Goal: Task Accomplishment & Management: Manage account settings

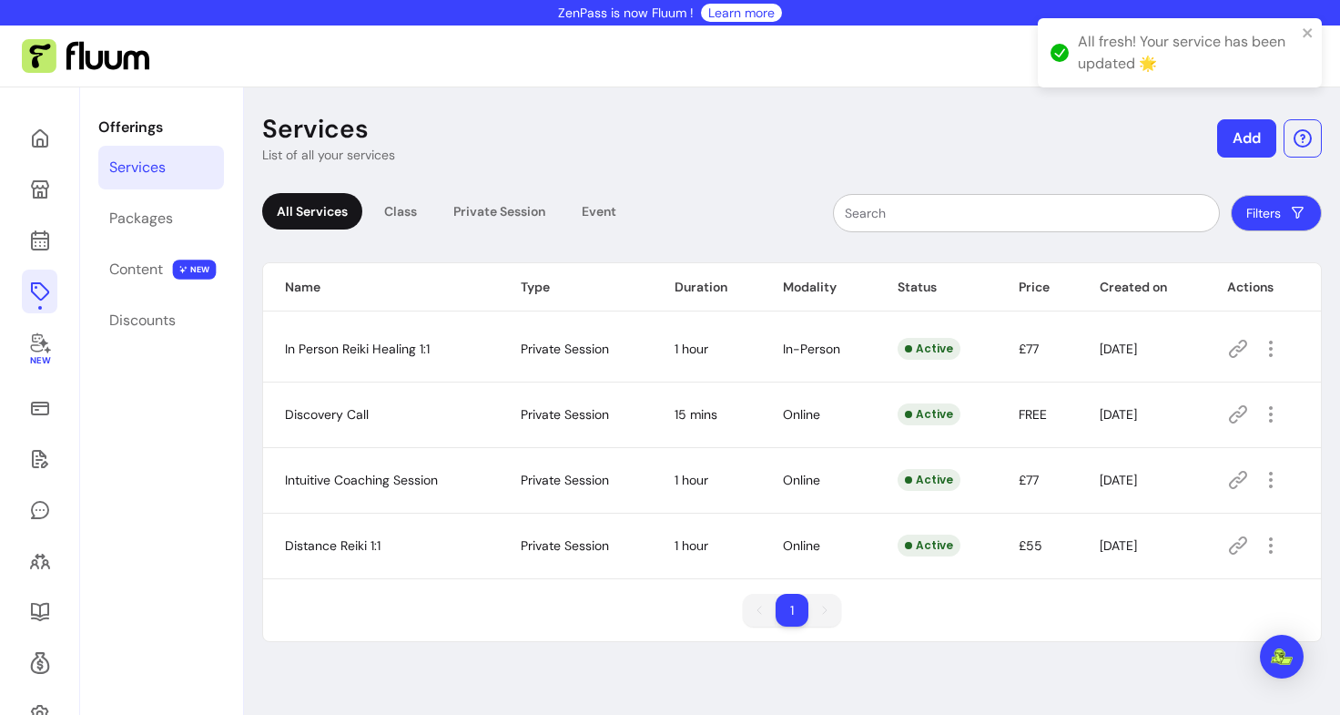
scroll to position [87, 0]
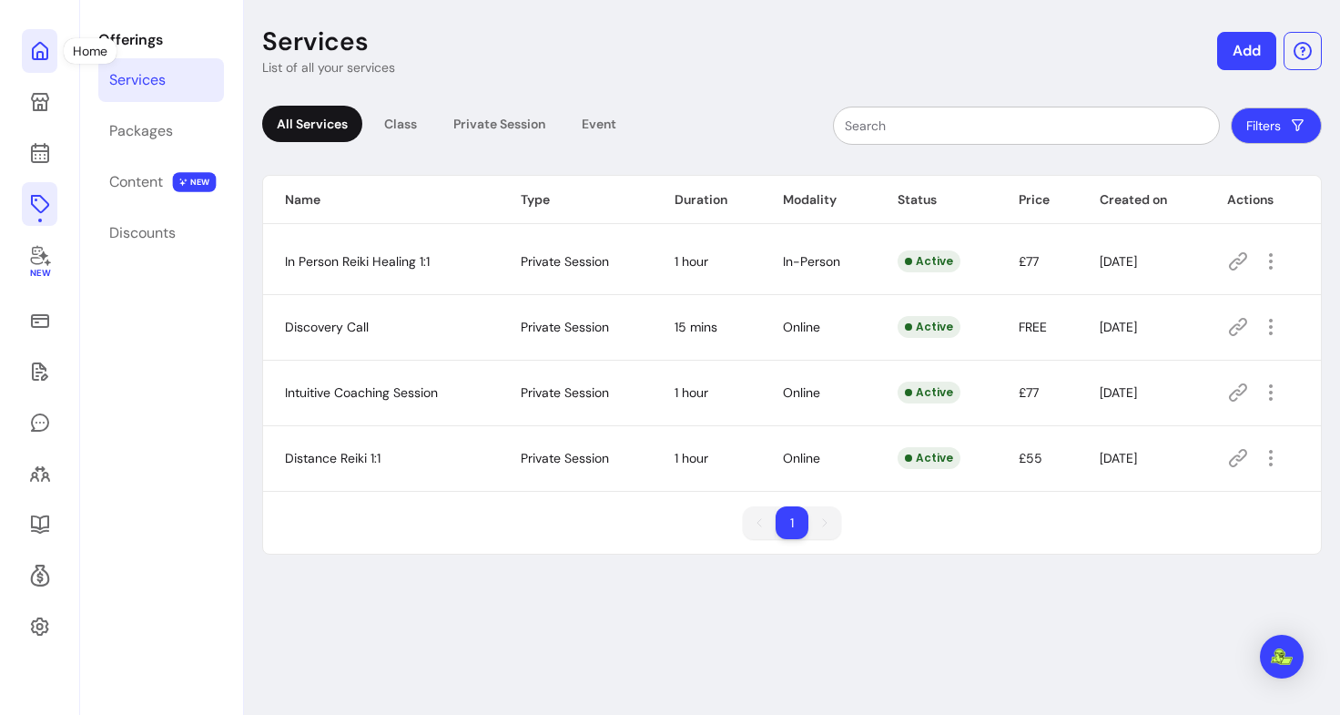
click at [47, 58] on icon at bounding box center [40, 51] width 22 height 22
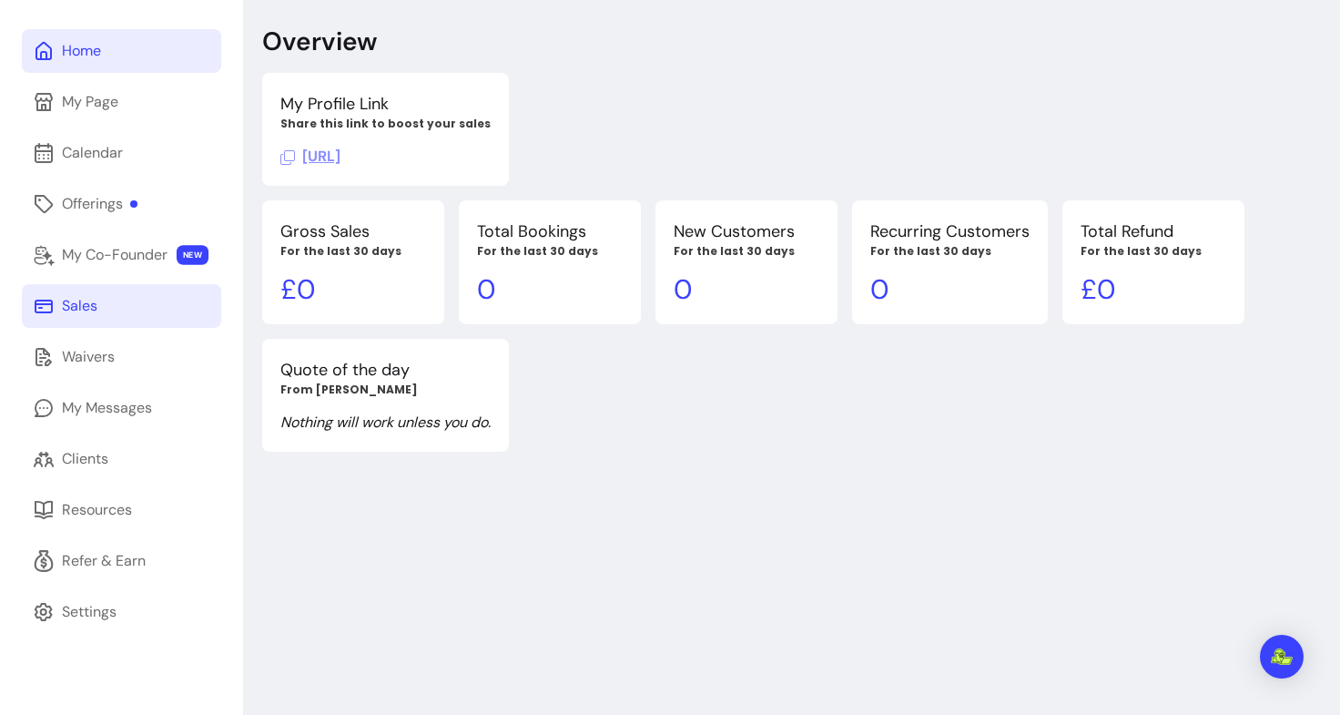
click at [79, 303] on div "Sales" at bounding box center [80, 306] width 36 height 22
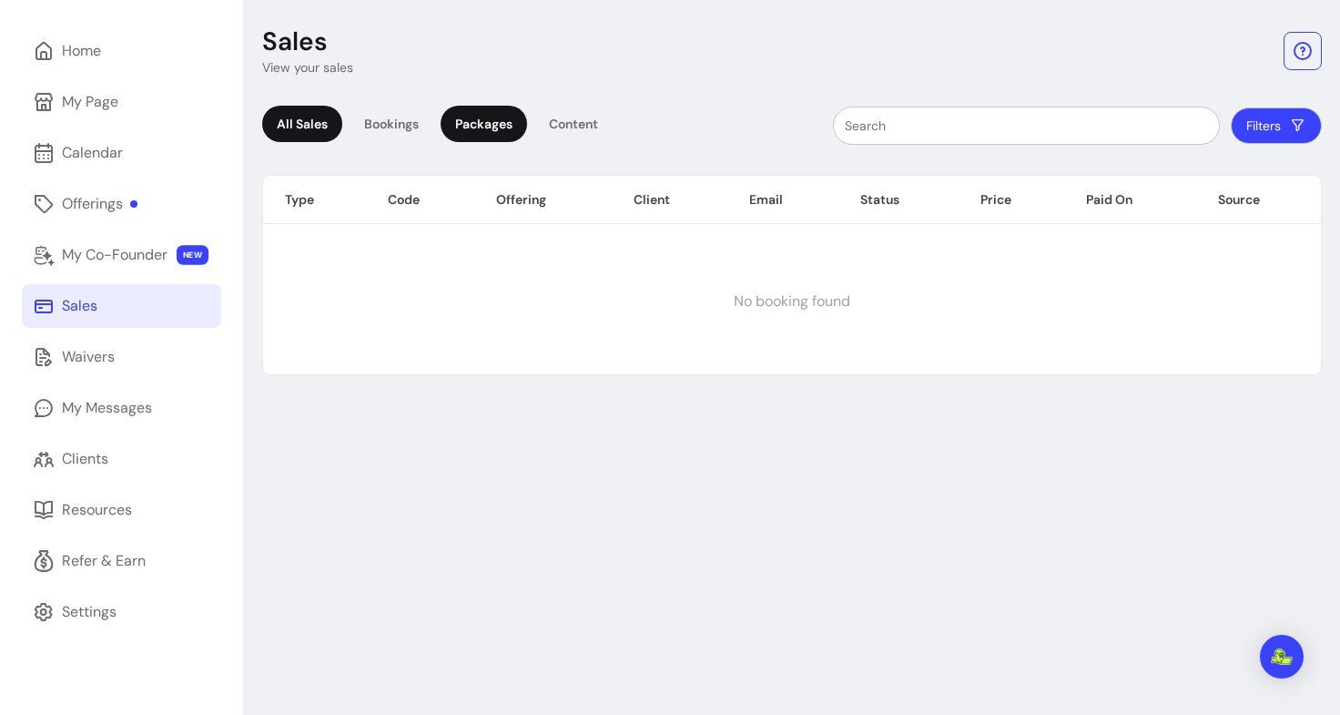
click at [482, 116] on div "Packages" at bounding box center [484, 124] width 87 height 36
click at [122, 218] on link "Offerings" at bounding box center [121, 204] width 199 height 44
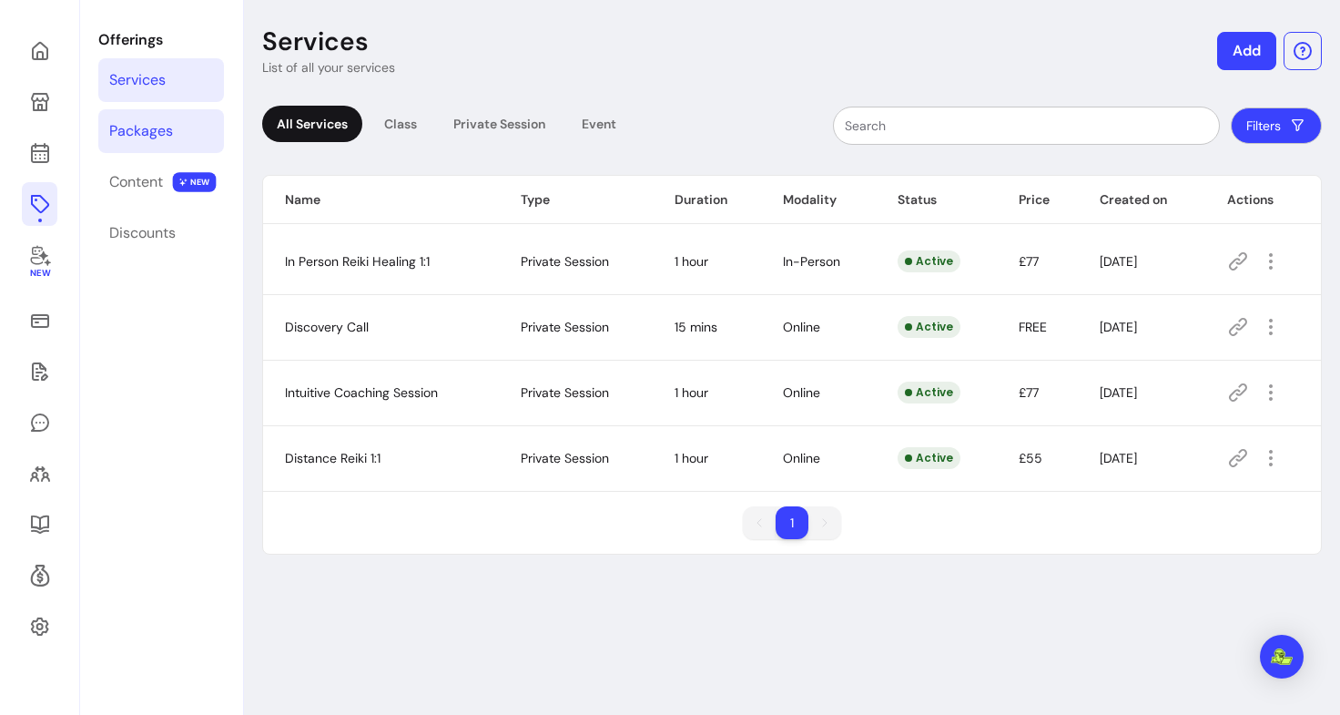
click at [178, 130] on link "Packages" at bounding box center [161, 131] width 126 height 44
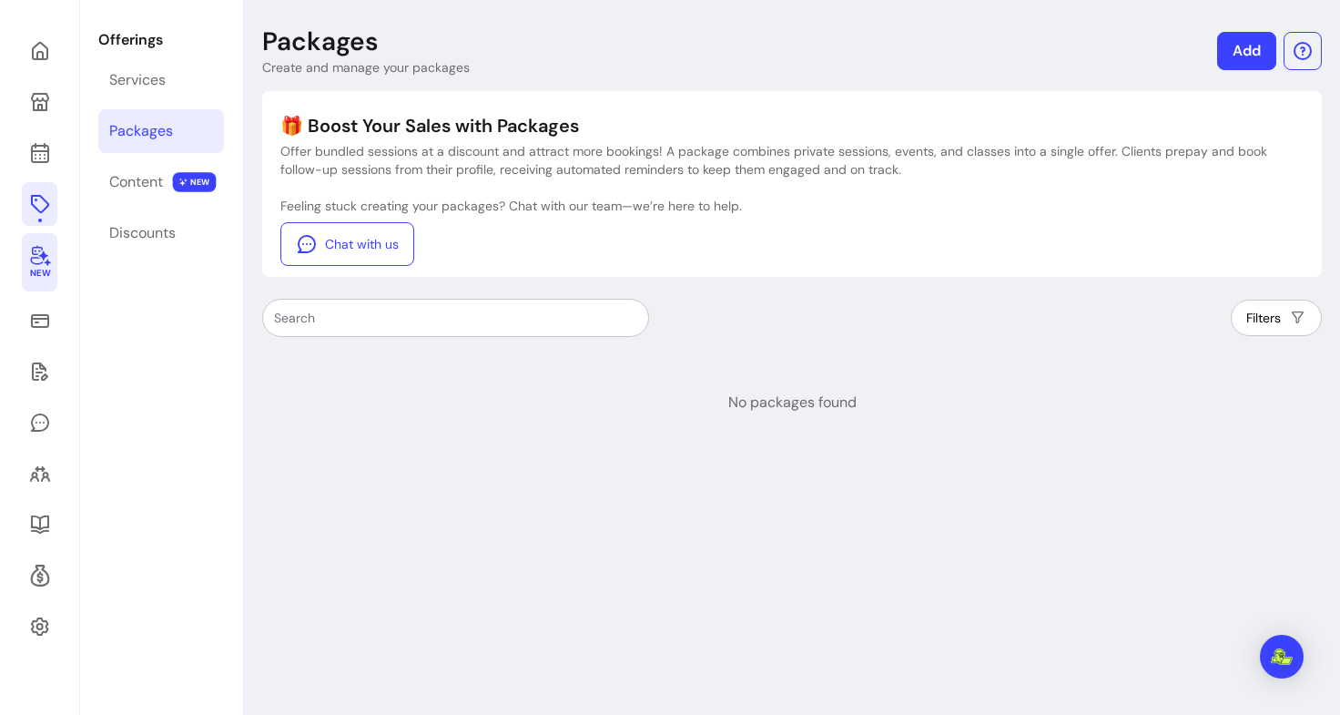
click at [40, 268] on span "New" at bounding box center [39, 274] width 20 height 12
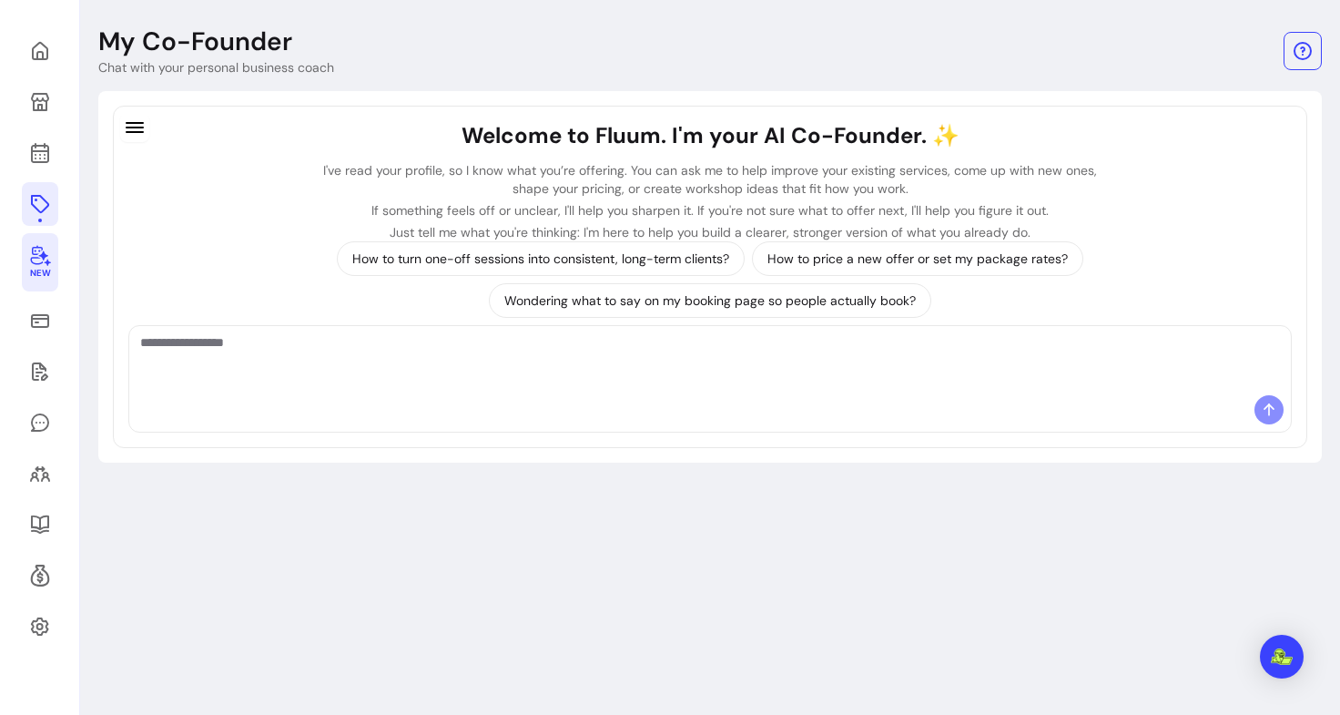
click at [137, 203] on div "Welcome to Fluum. I'm your AI Co-Founder. ✨ I've read your profile, so I know w…" at bounding box center [710, 181] width 1164 height 120
click at [35, 199] on icon at bounding box center [40, 204] width 18 height 18
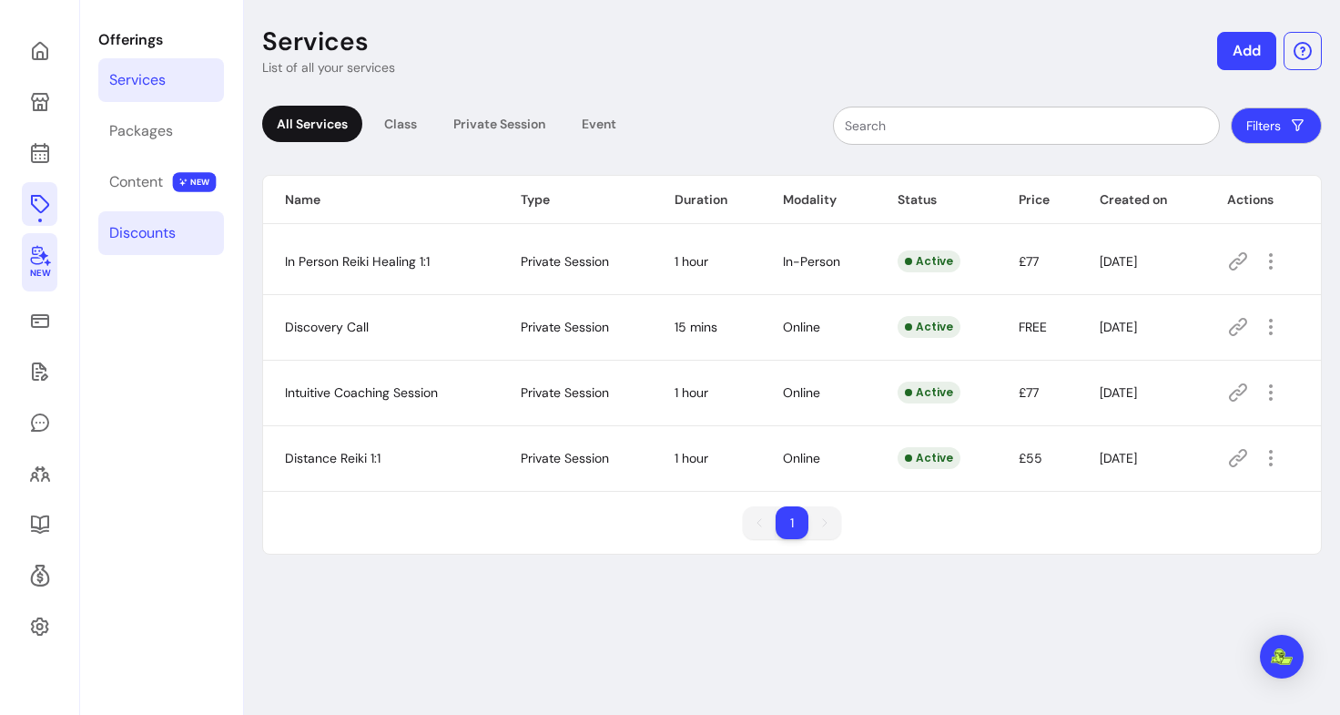
click at [199, 238] on link "Discounts" at bounding box center [161, 233] width 126 height 44
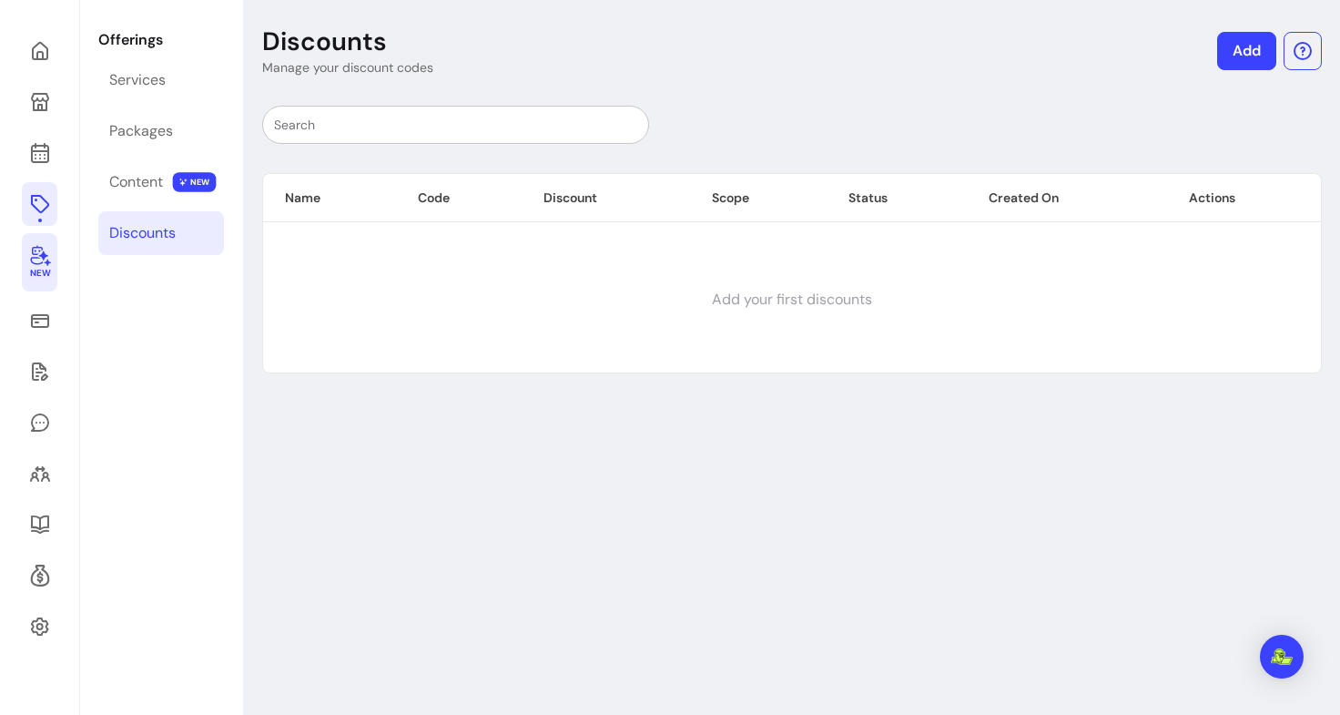
click at [41, 271] on span "New" at bounding box center [39, 274] width 20 height 12
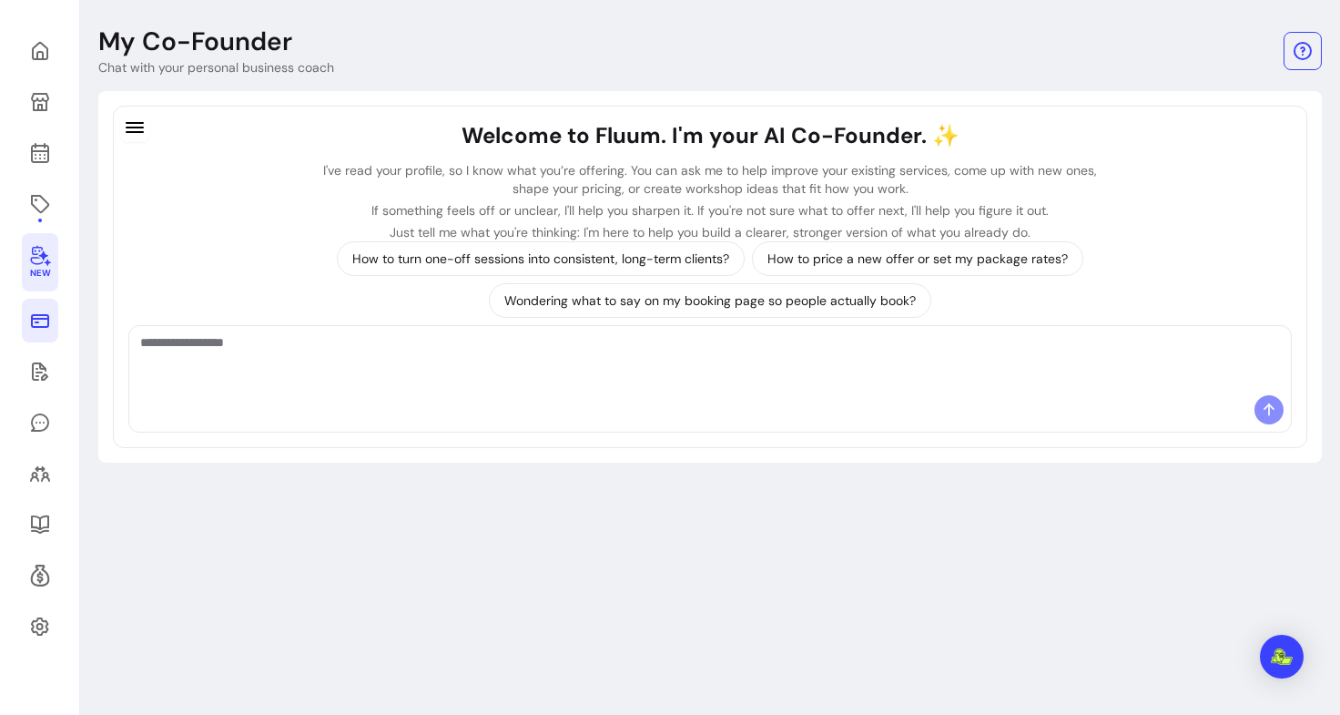
click at [36, 305] on link at bounding box center [40, 321] width 36 height 44
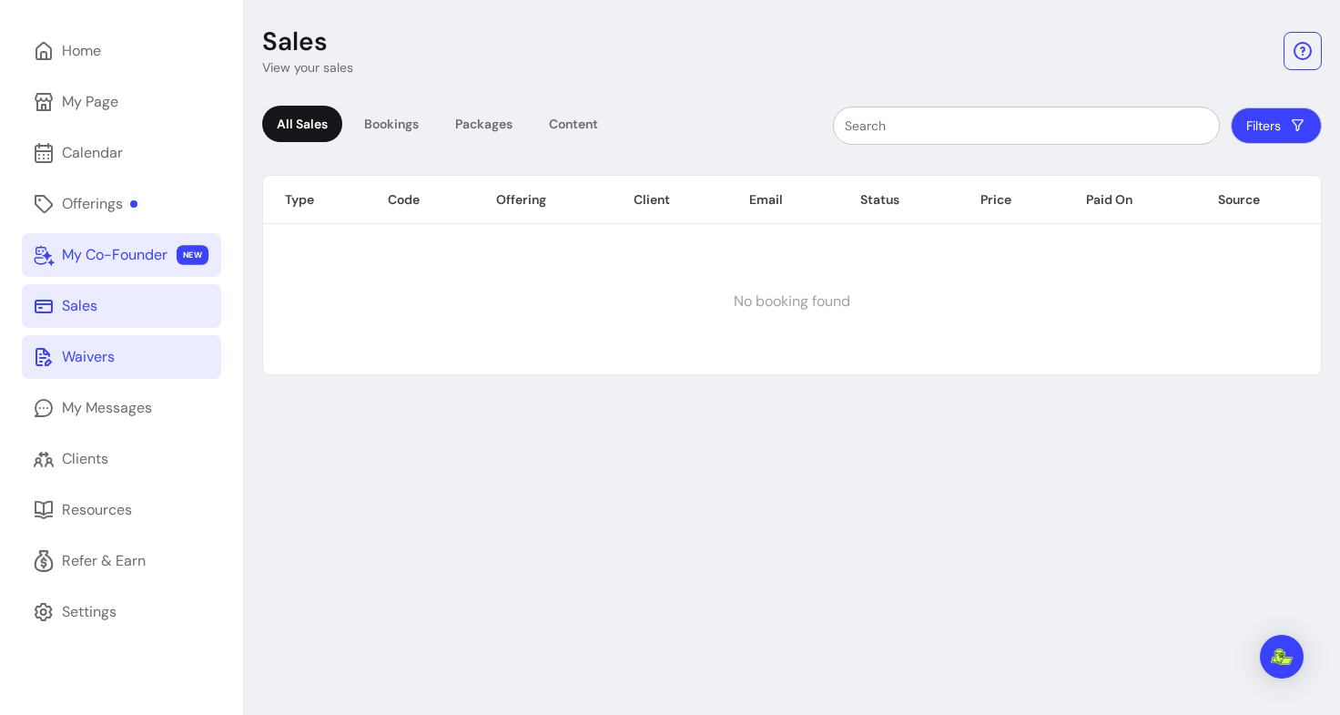
click at [75, 368] on link "Waivers" at bounding box center [121, 357] width 199 height 44
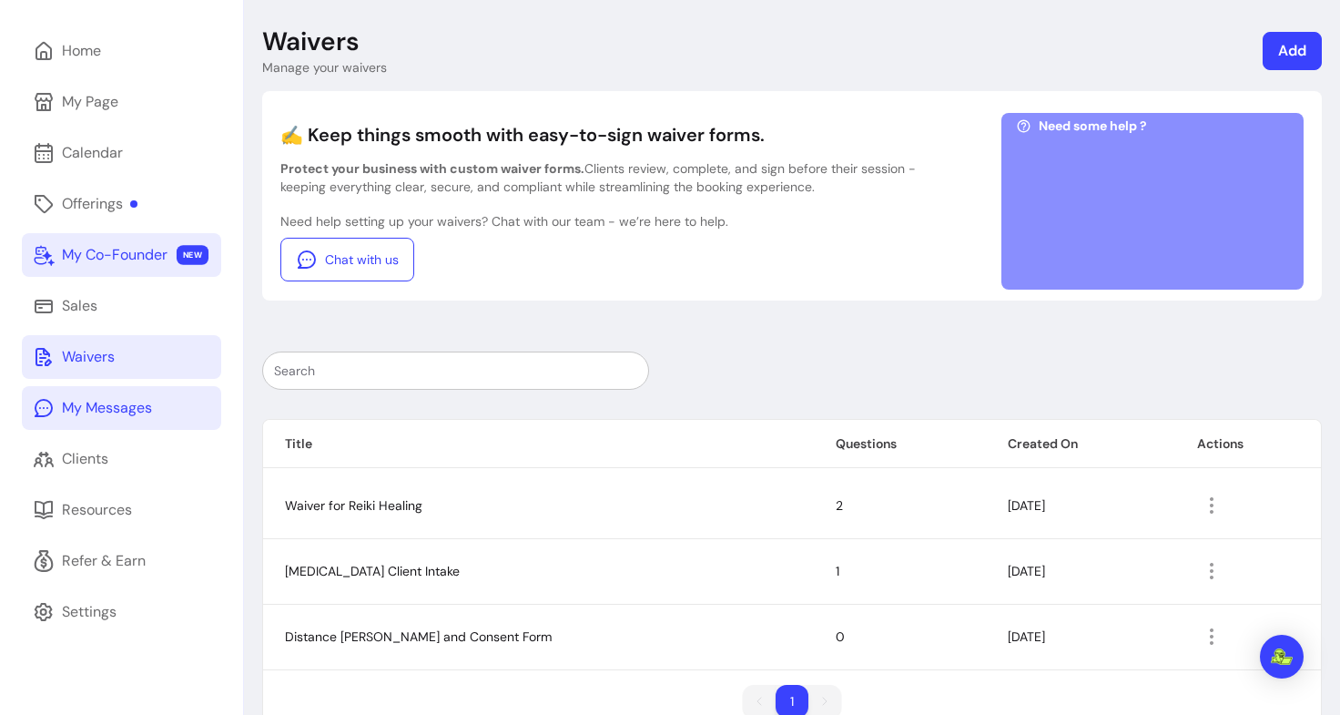
click at [91, 412] on div "My Messages" at bounding box center [107, 408] width 90 height 22
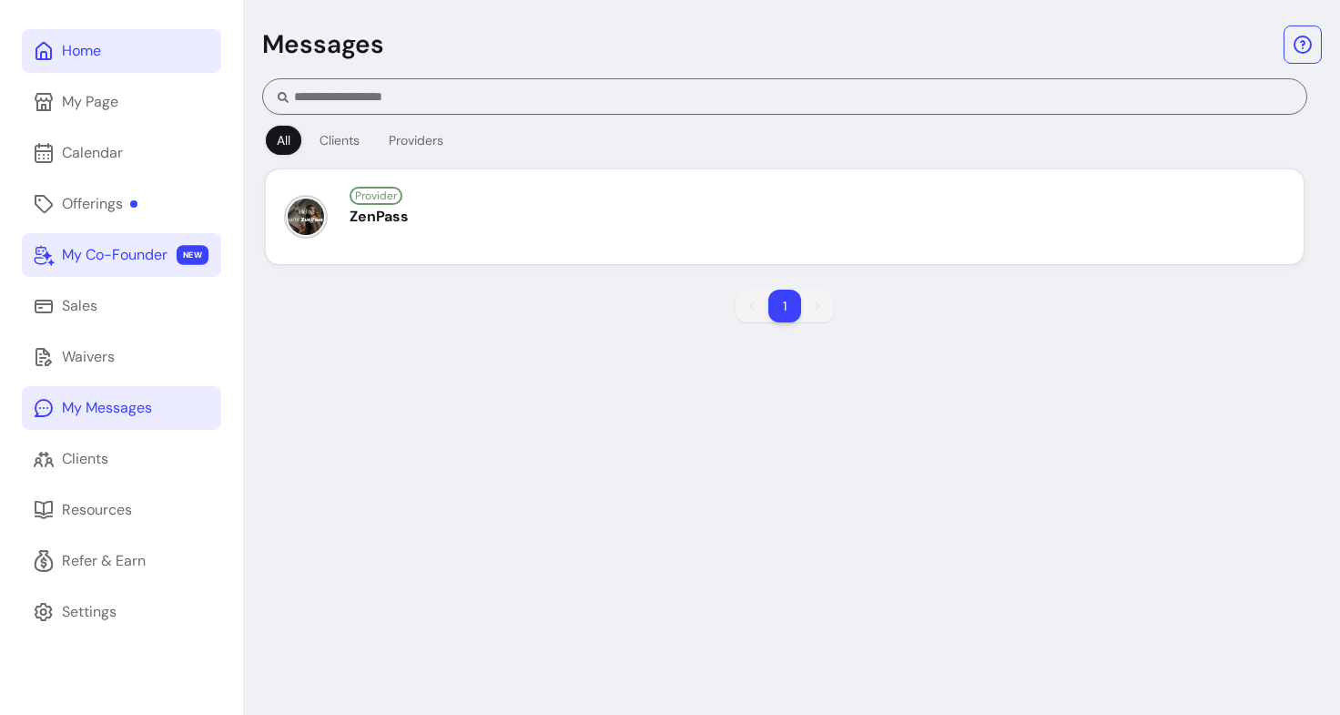
click at [118, 55] on link "Home" at bounding box center [121, 51] width 199 height 44
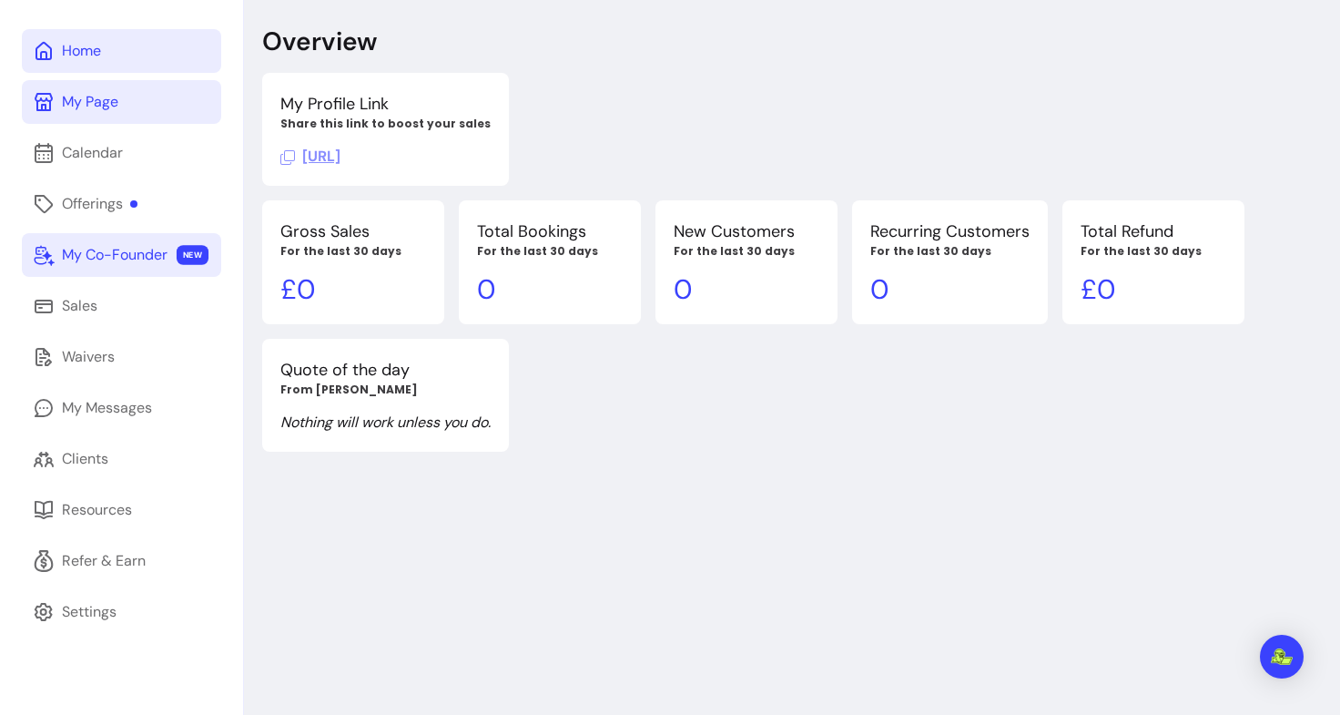
click at [107, 121] on link "My Page" at bounding box center [121, 102] width 199 height 44
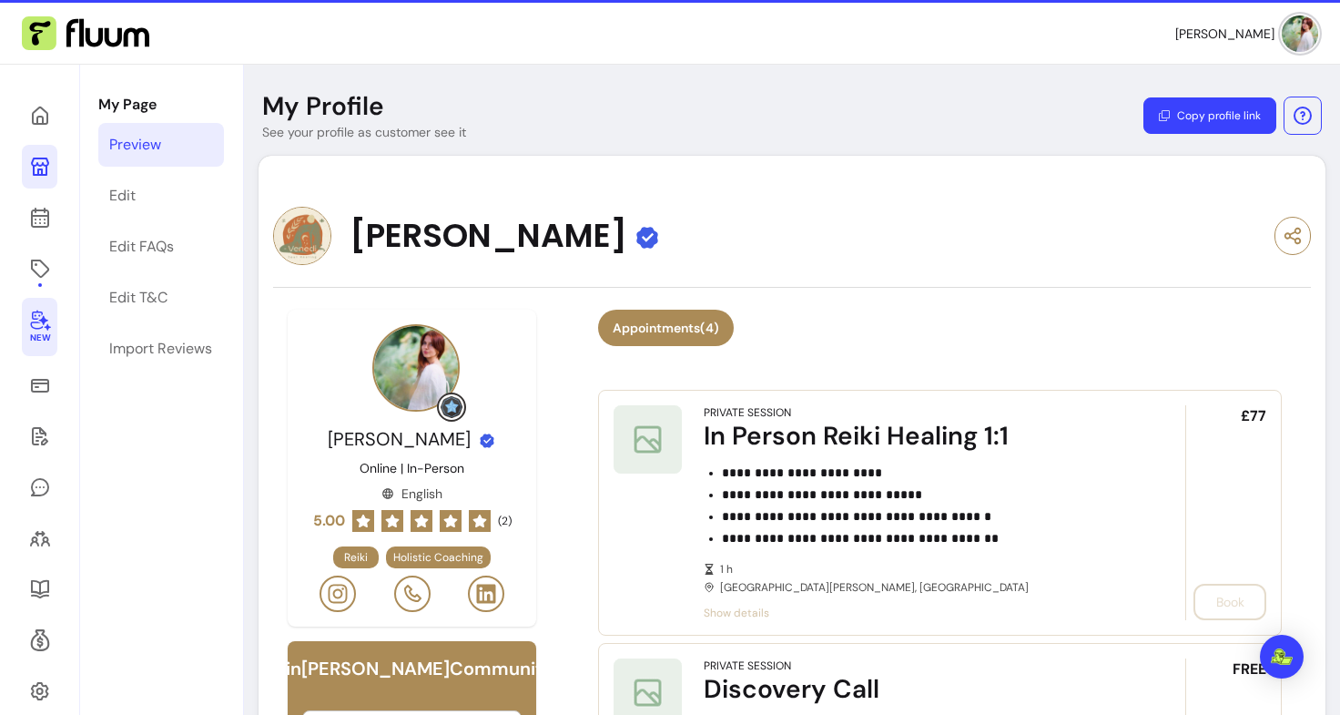
scroll to position [22, 0]
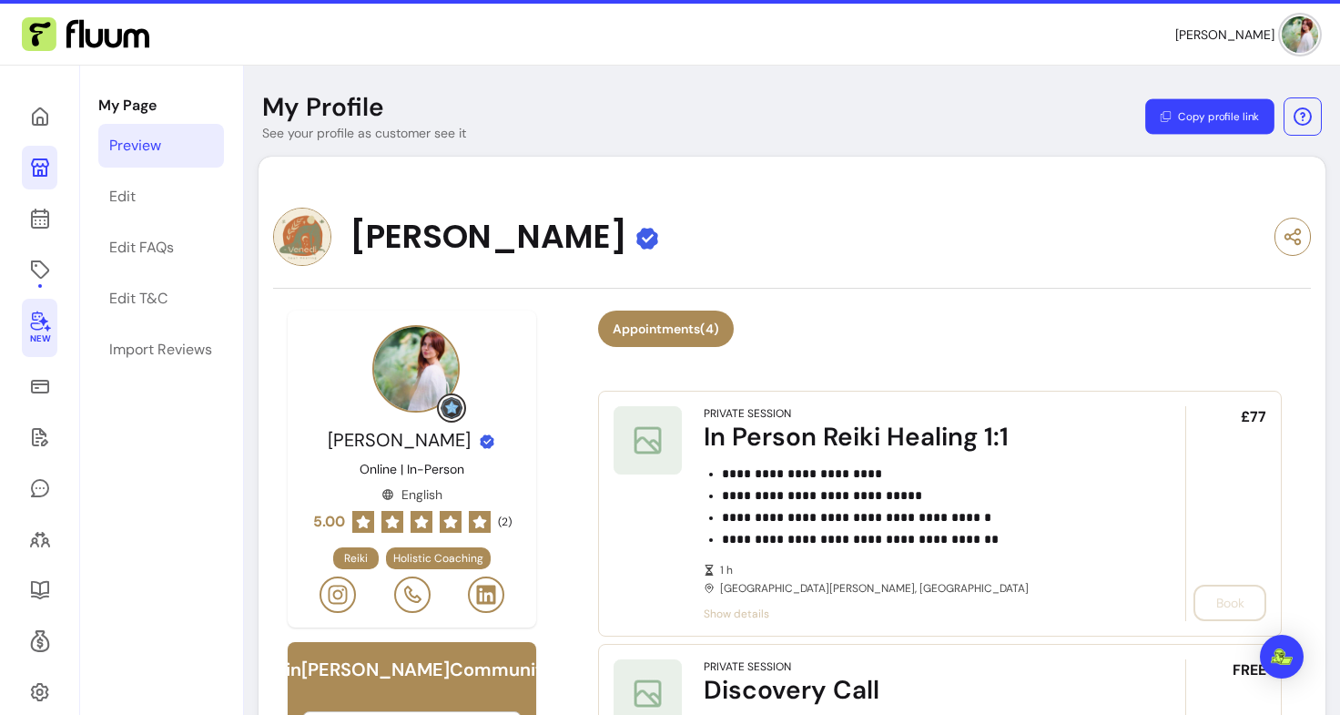
click at [1214, 123] on button "Copy profile link" at bounding box center [1210, 117] width 129 height 36
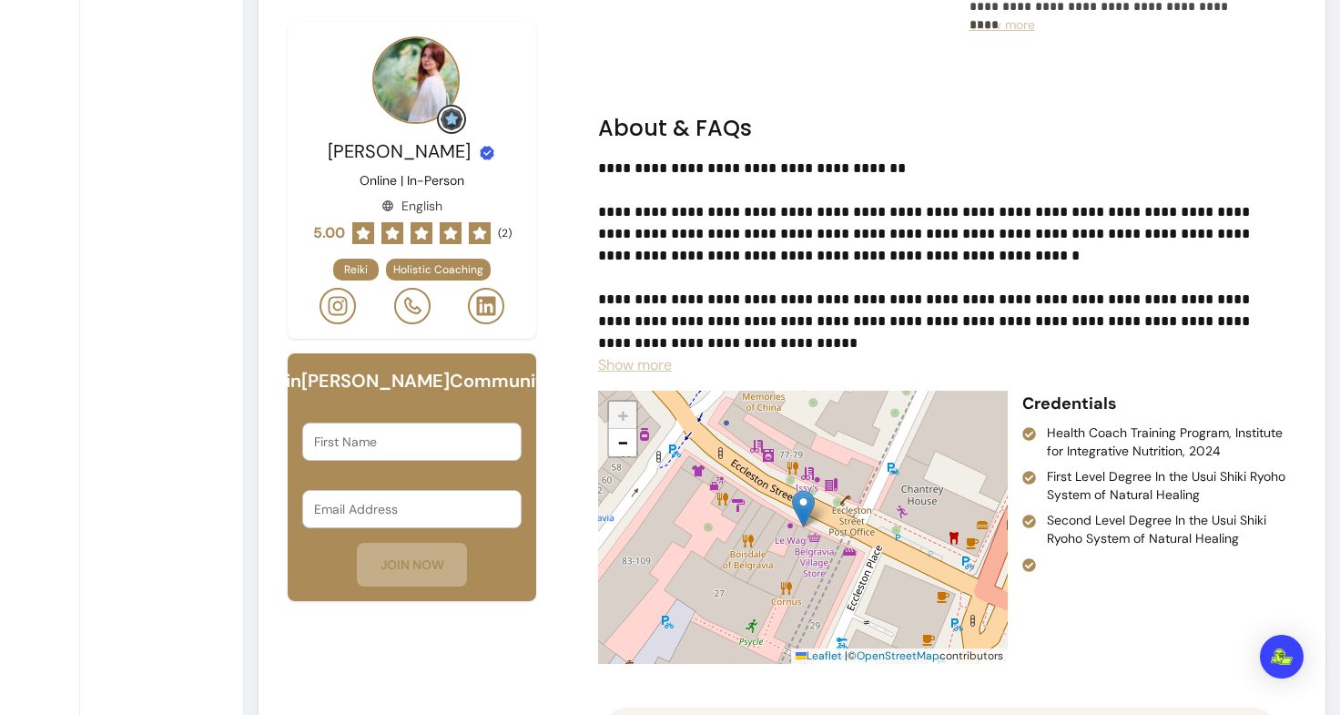
scroll to position [1922, 0]
click at [647, 366] on span "Show more" at bounding box center [635, 365] width 74 height 19
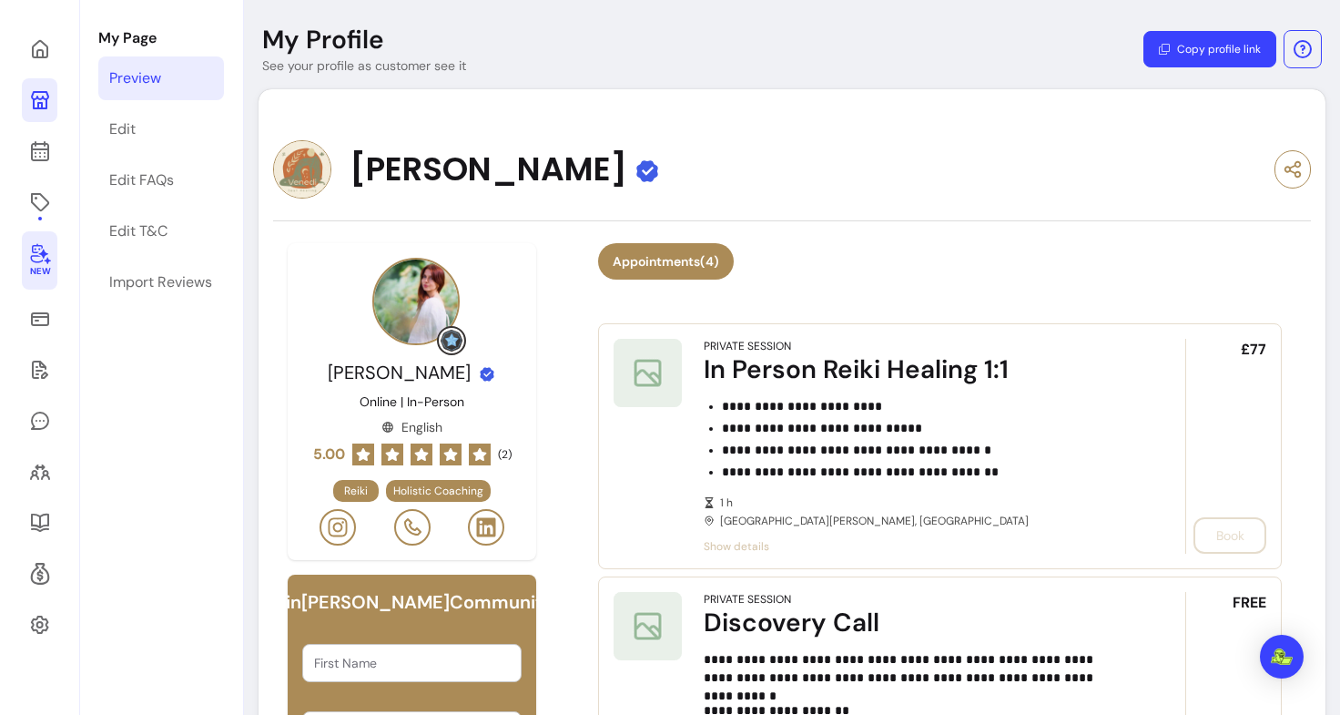
scroll to position [88, 0]
click at [138, 127] on link "Edit" at bounding box center [161, 130] width 126 height 44
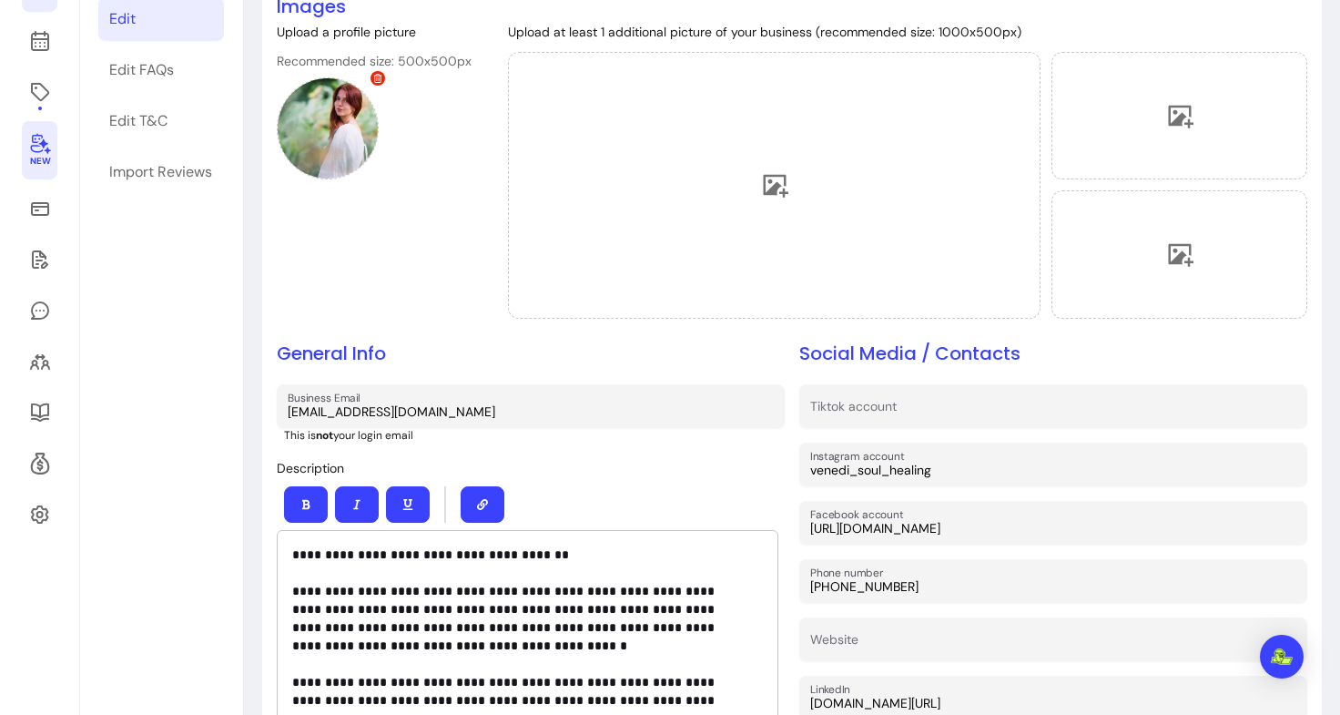
scroll to position [178, 0]
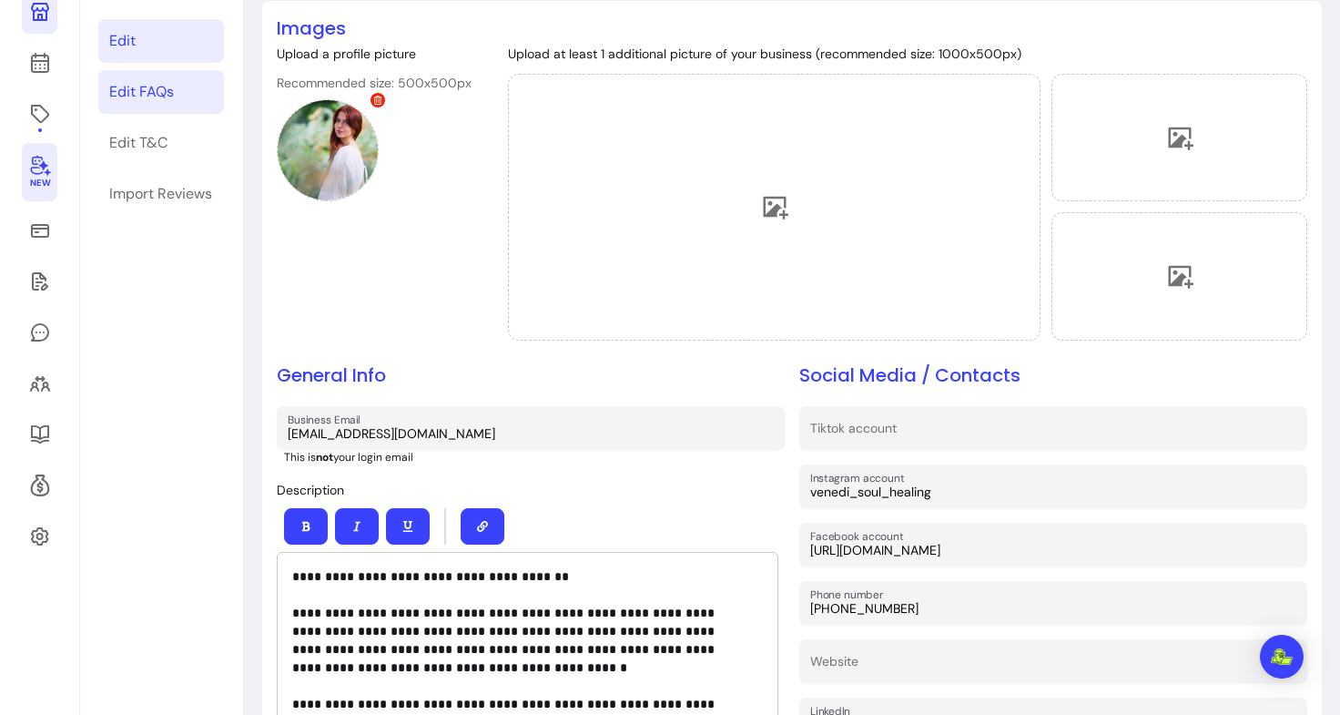
click at [178, 88] on link "Edit FAQs" at bounding box center [161, 92] width 126 height 44
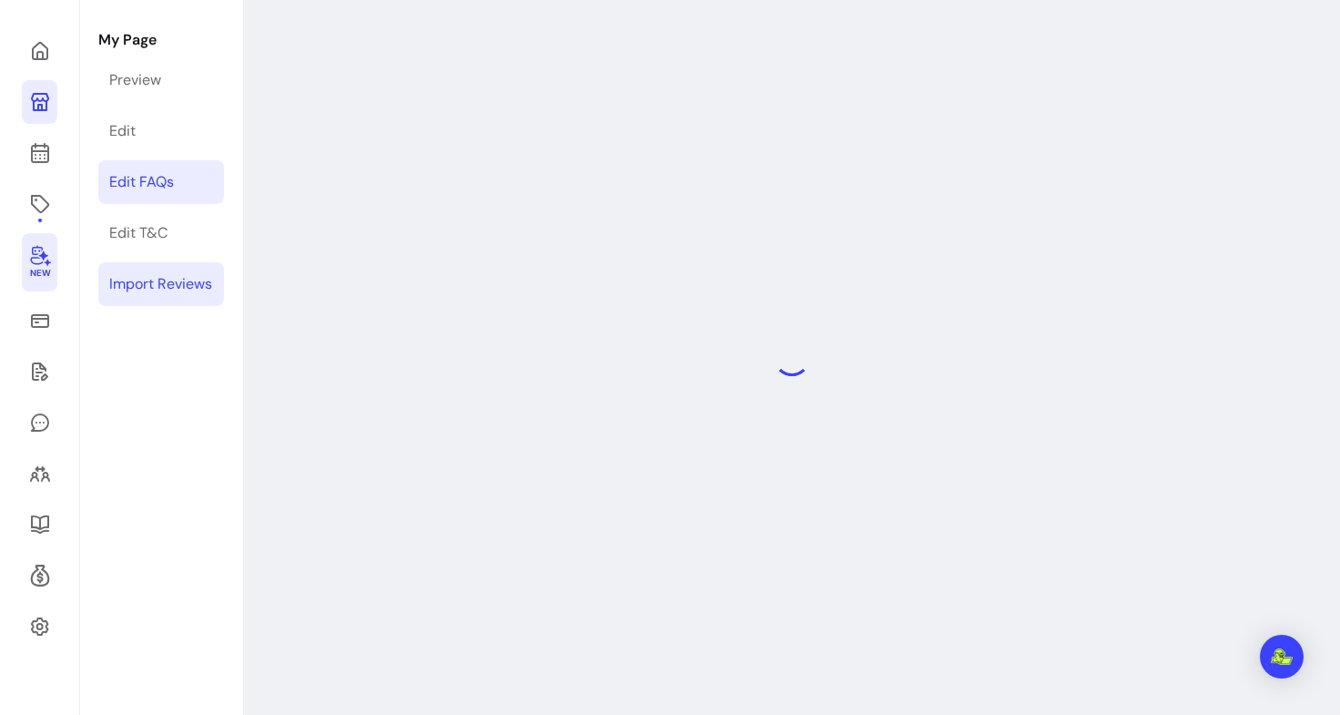
select select "*"
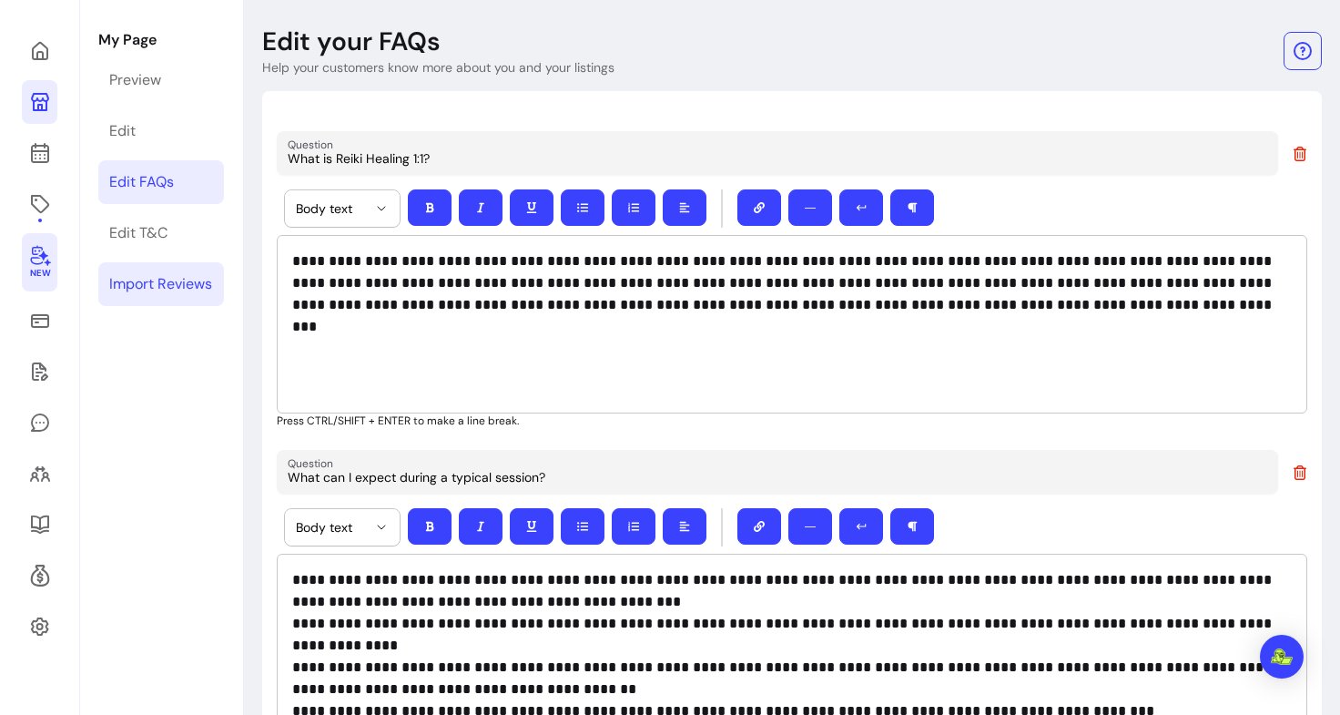
scroll to position [178, 0]
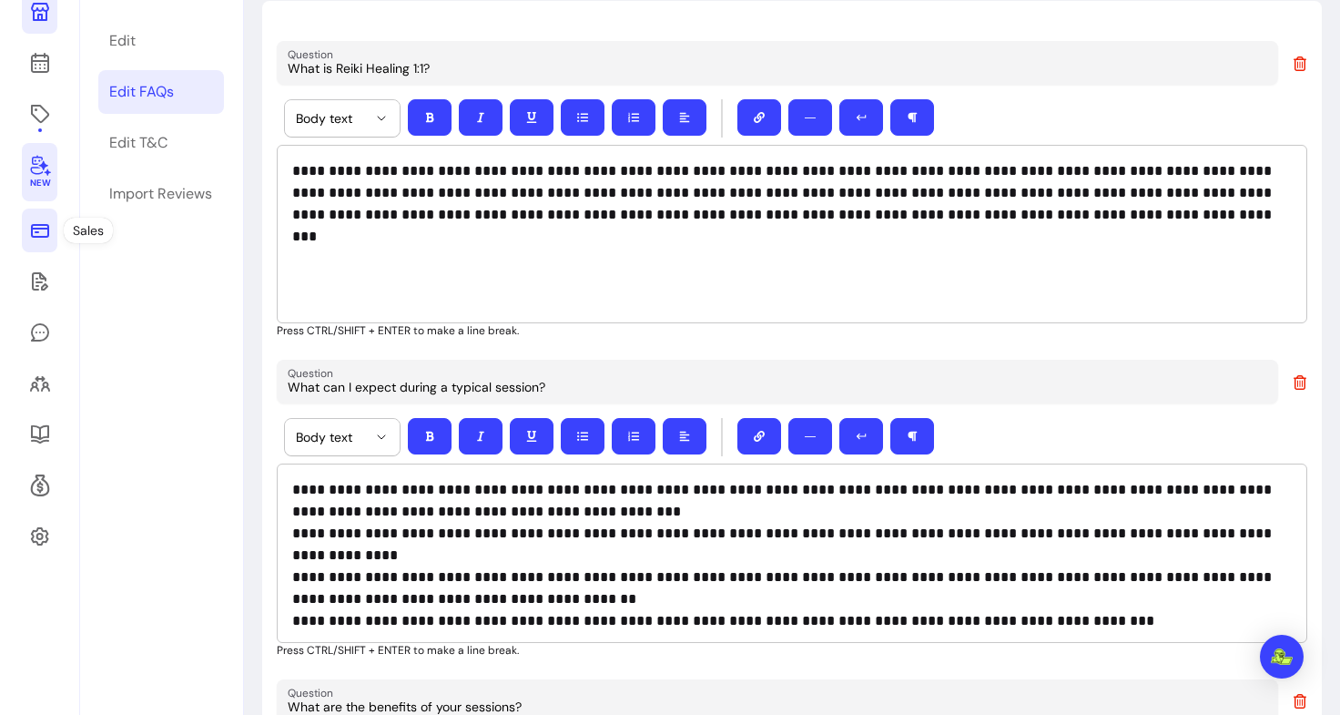
click at [45, 231] on icon at bounding box center [40, 230] width 22 height 22
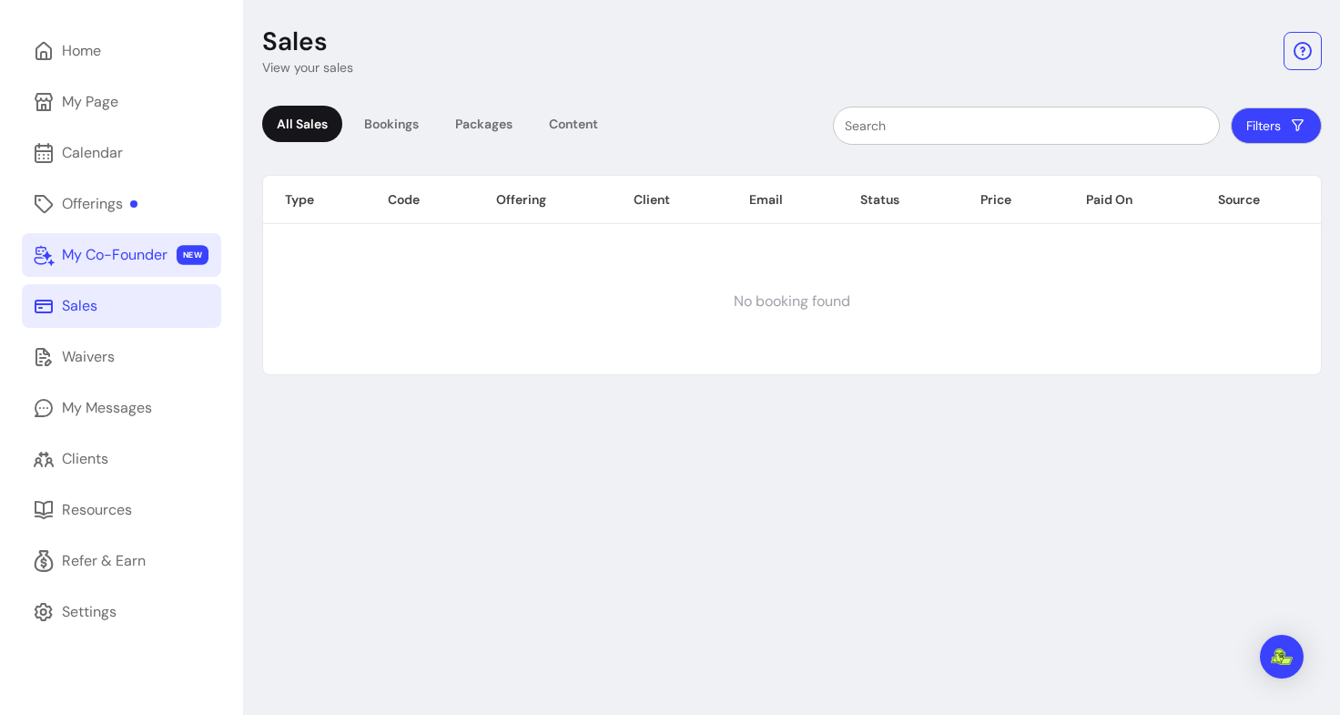
scroll to position [87, 0]
click at [93, 358] on div "Waivers" at bounding box center [88, 357] width 53 height 22
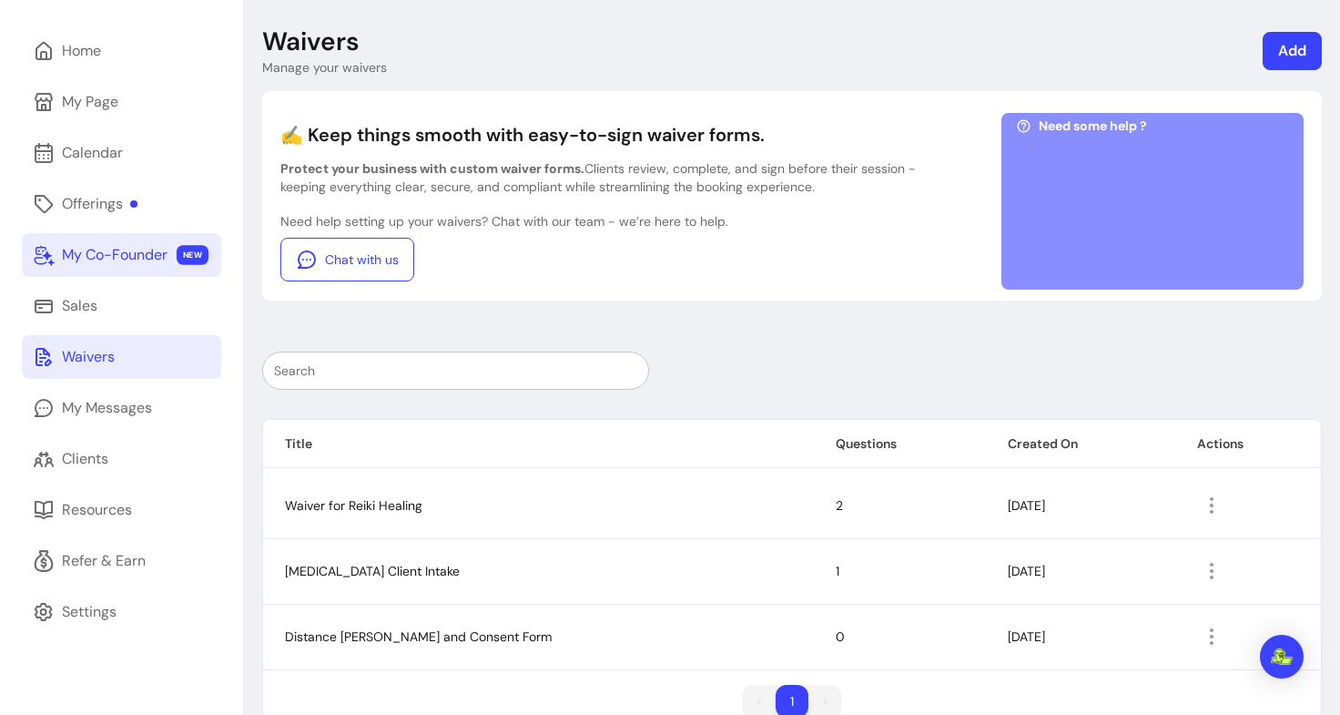
scroll to position [131, 0]
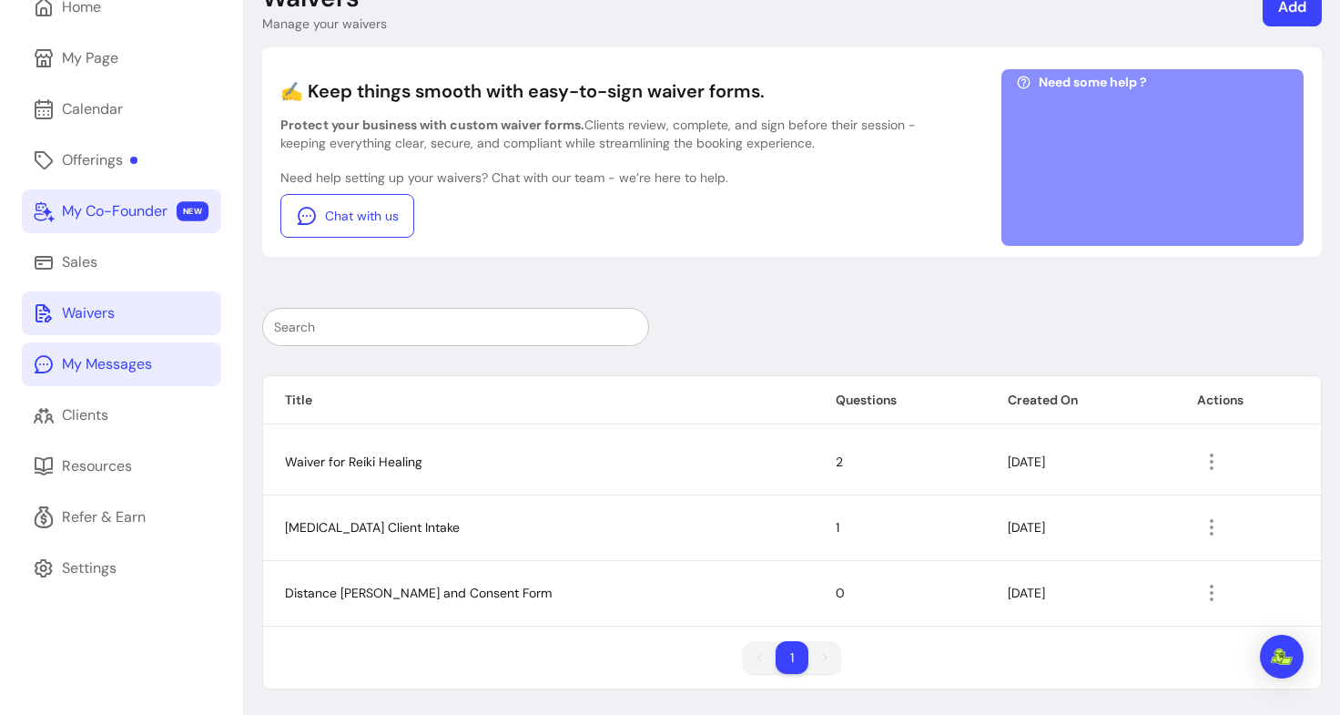
click at [142, 366] on div "My Messages" at bounding box center [107, 364] width 90 height 22
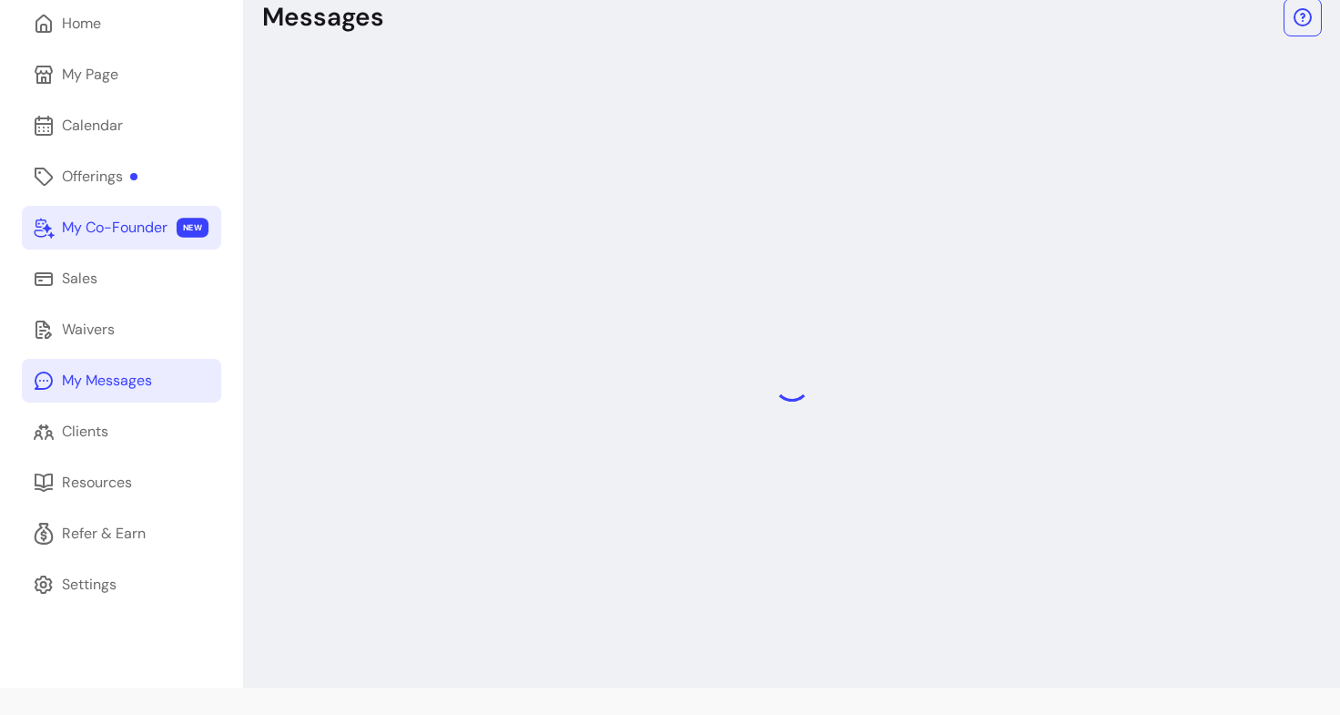
scroll to position [87, 0]
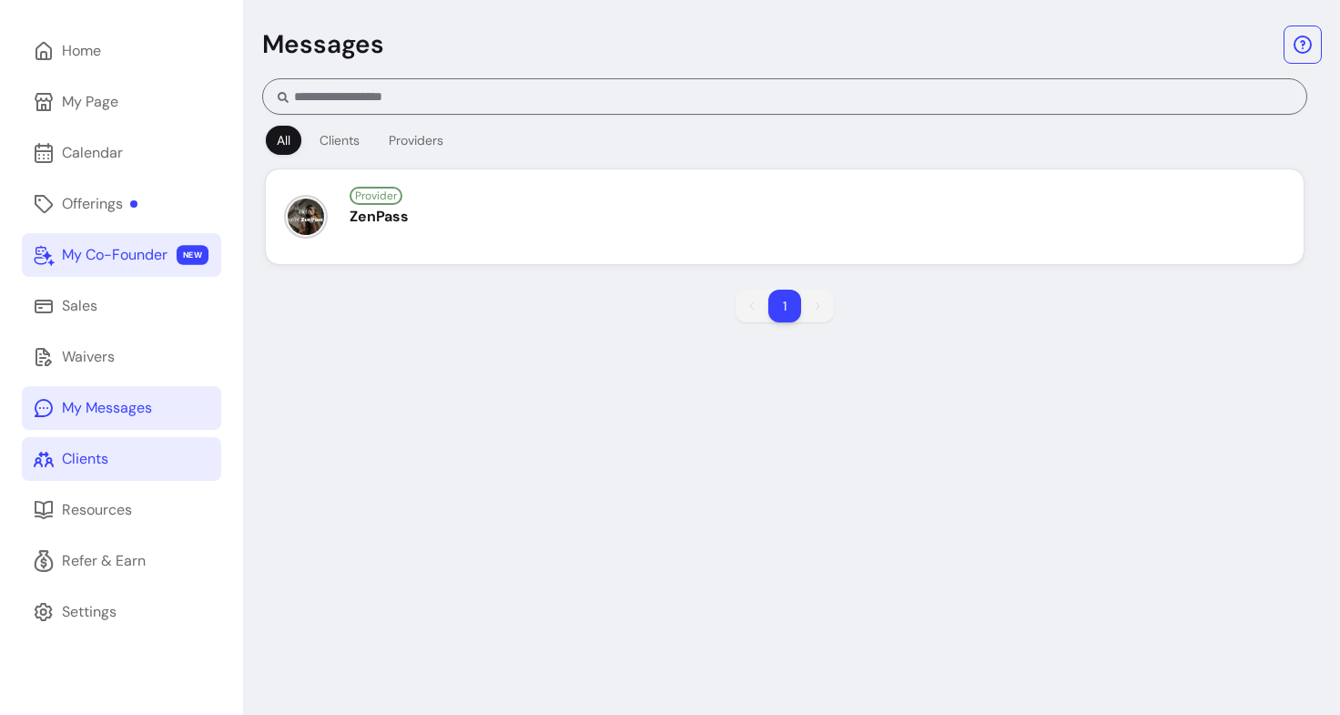
click at [101, 462] on div "Clients" at bounding box center [85, 459] width 46 height 22
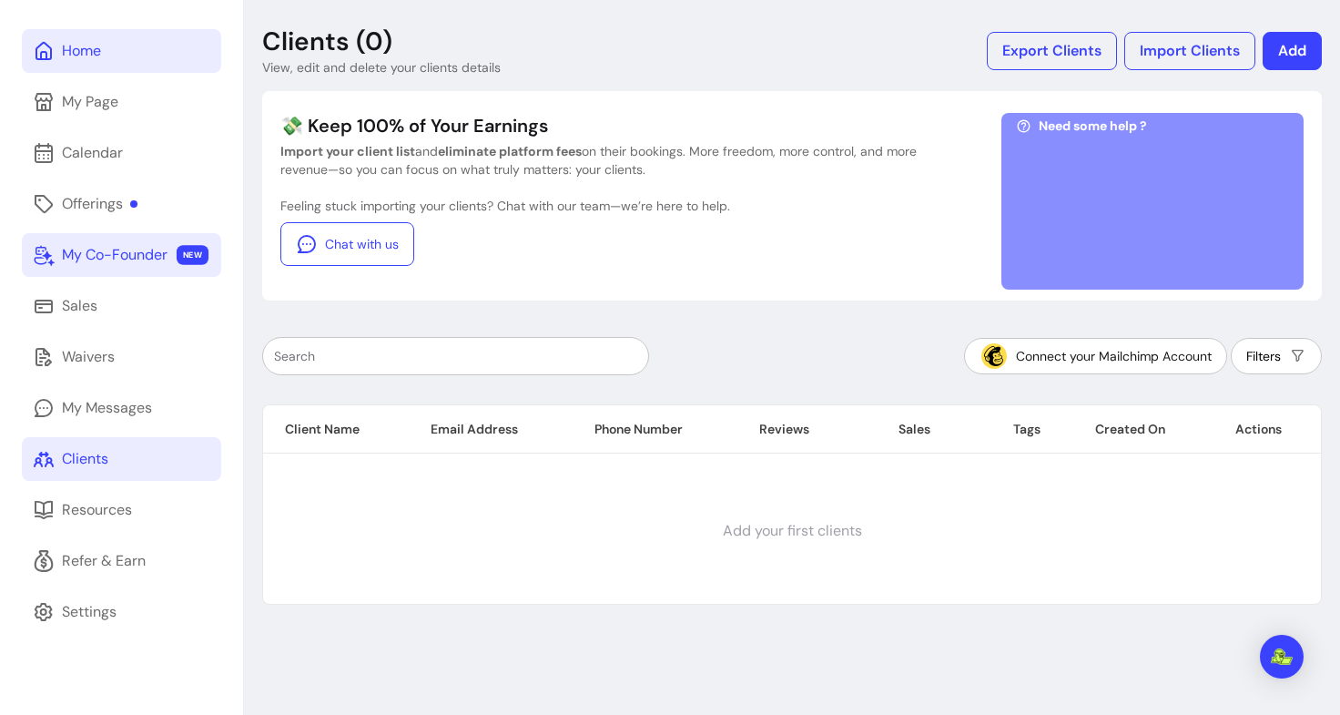
click at [110, 67] on link "Home" at bounding box center [121, 51] width 199 height 44
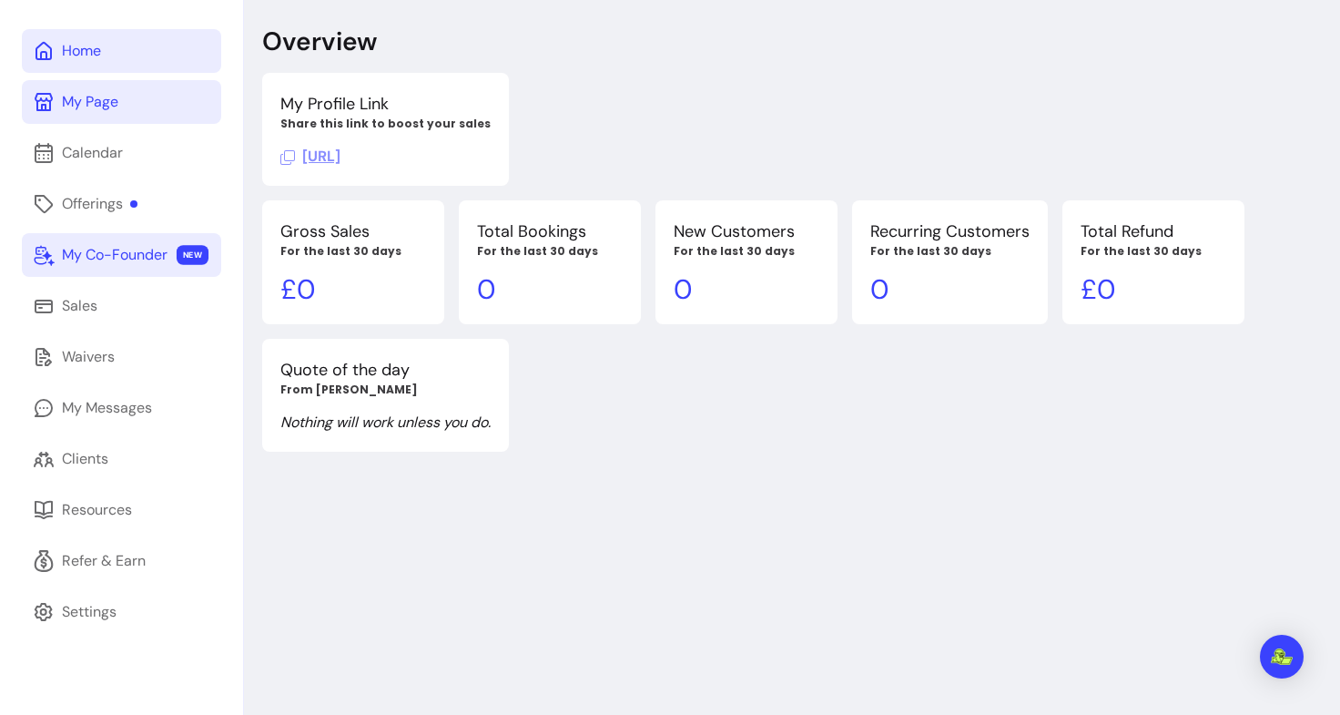
click at [86, 104] on div "My Page" at bounding box center [90, 102] width 56 height 22
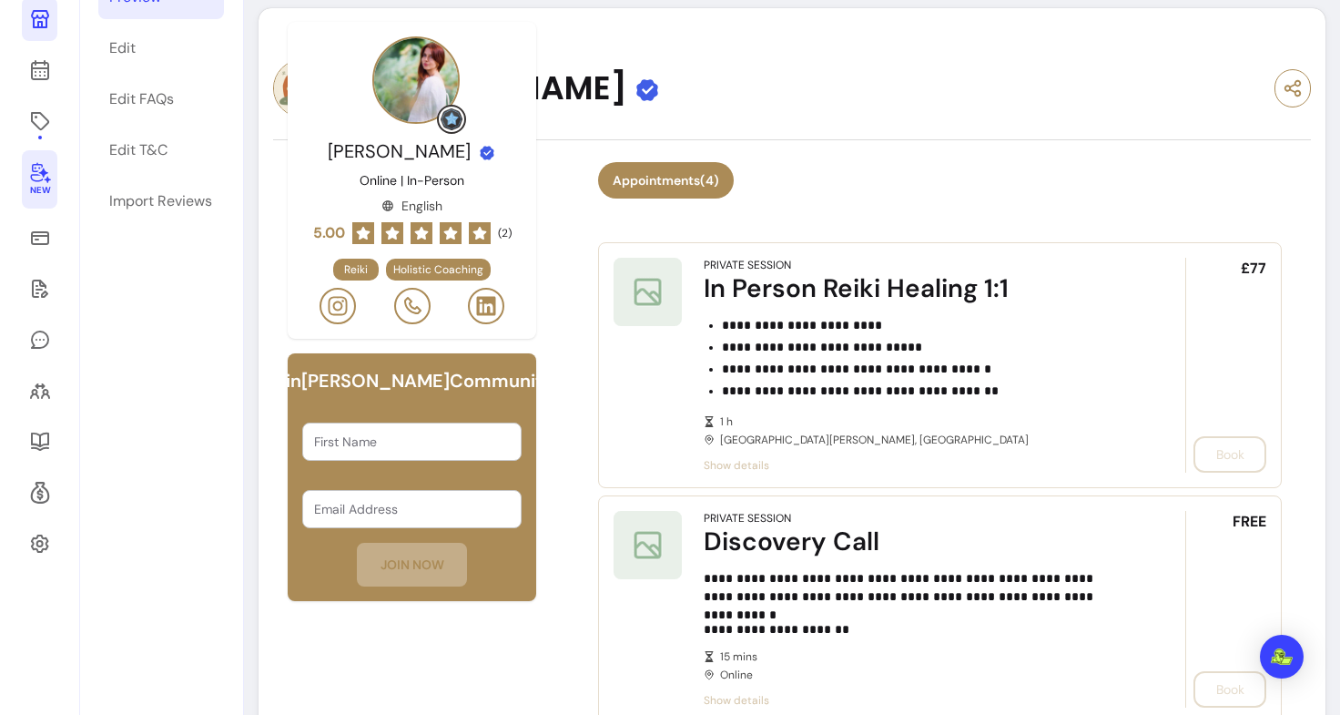
scroll to position [82, 0]
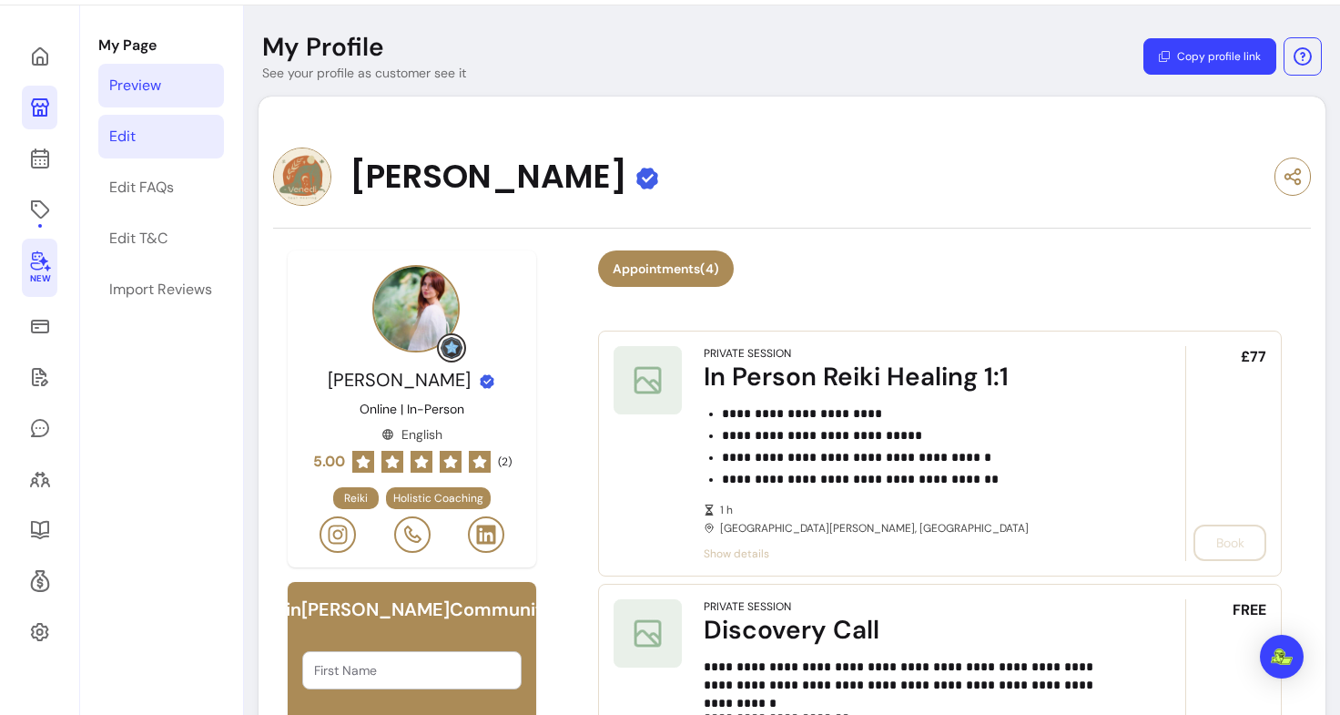
click at [135, 117] on link "Edit" at bounding box center [161, 137] width 126 height 44
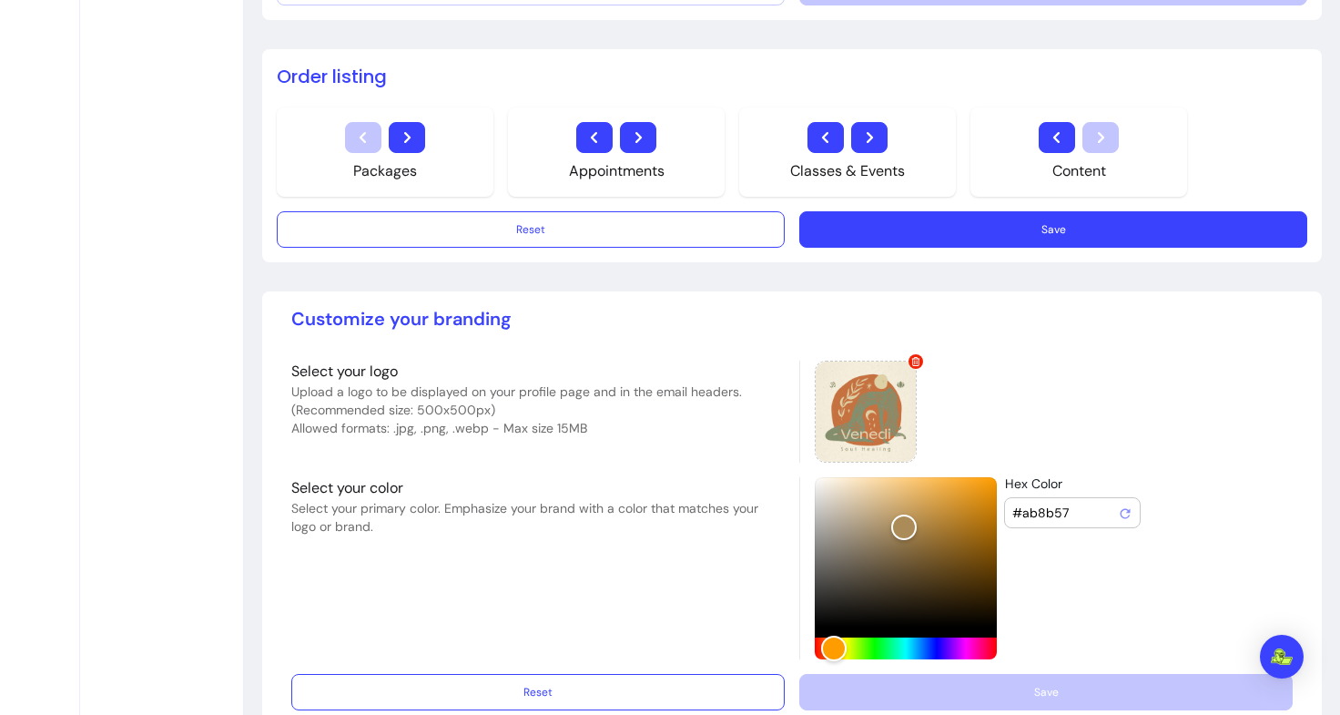
scroll to position [1385, 0]
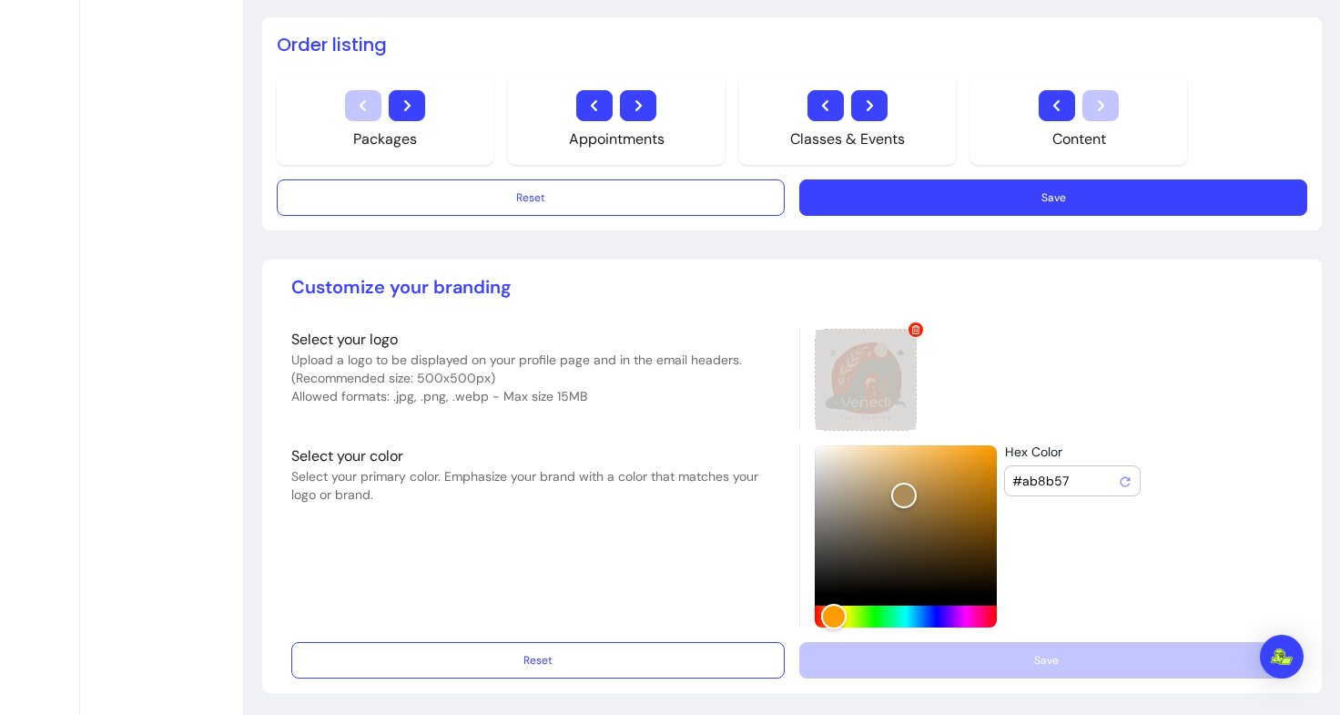
click at [912, 330] on icon at bounding box center [916, 329] width 8 height 9
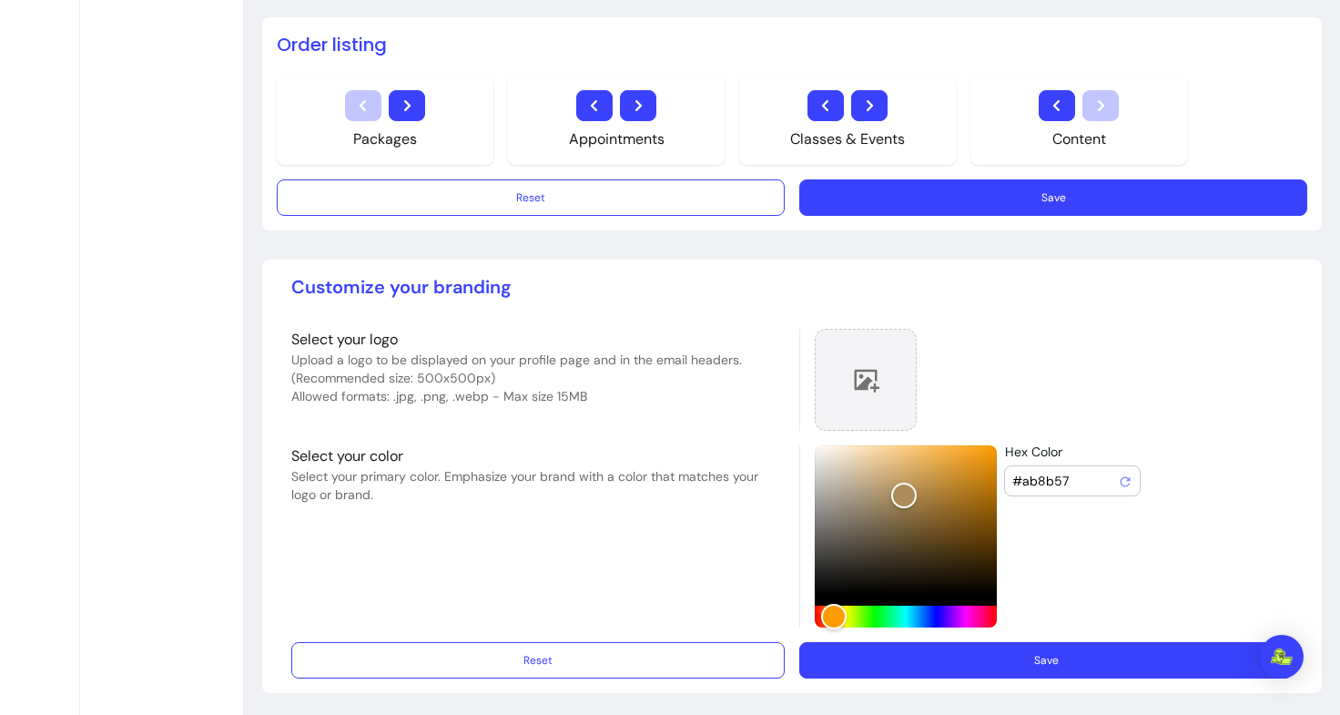
click at [861, 383] on icon at bounding box center [865, 379] width 27 height 27
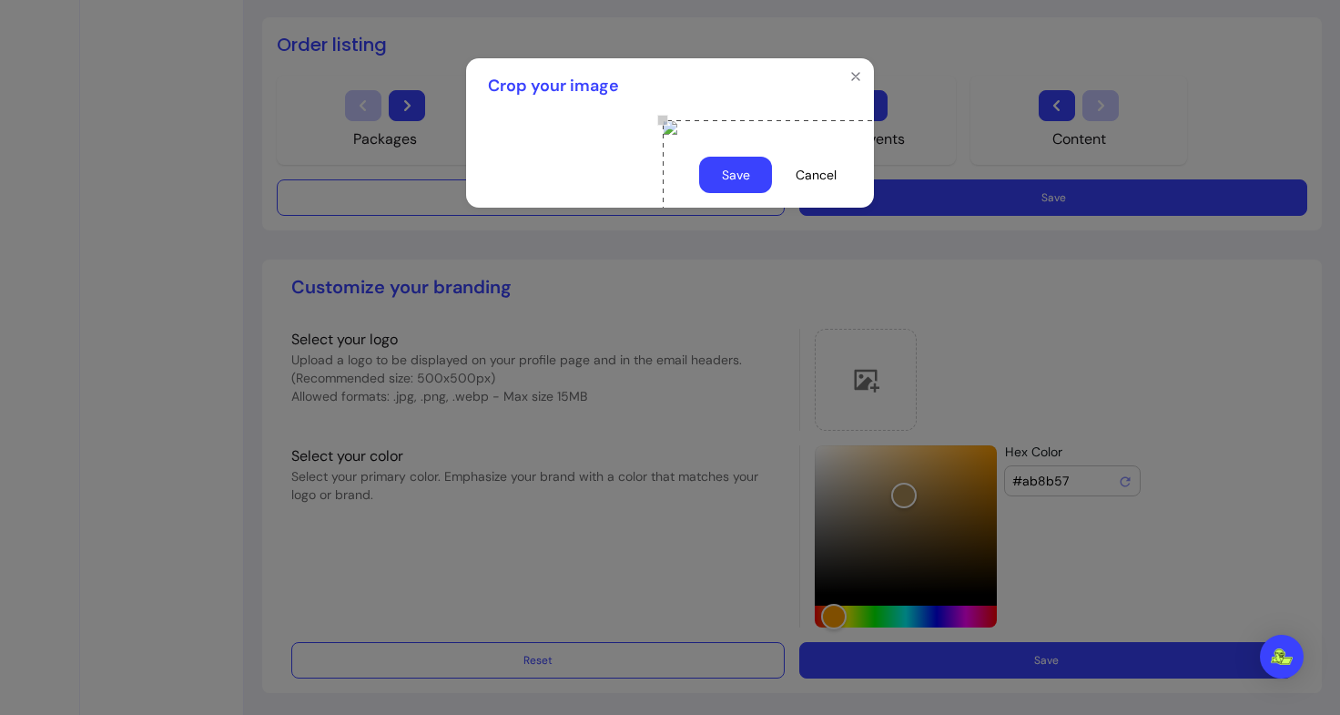
click at [739, 193] on button "Save" at bounding box center [735, 175] width 73 height 36
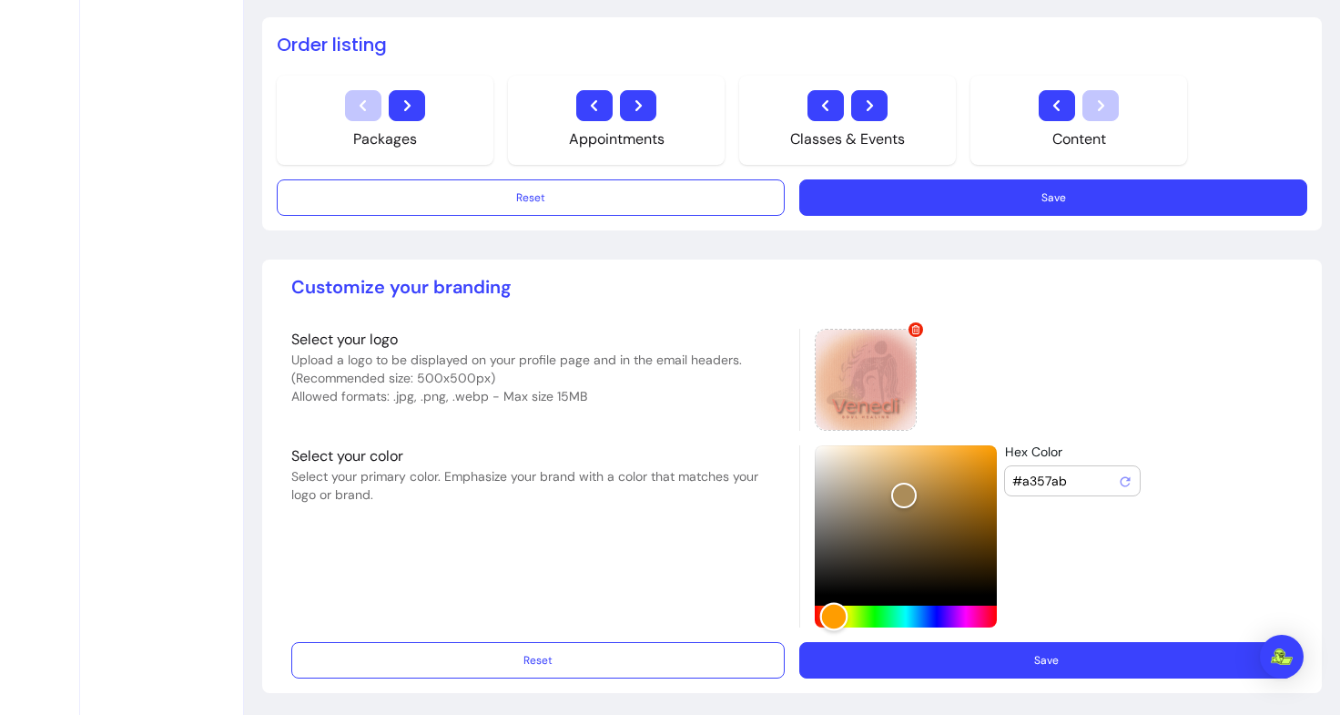
click at [957, 608] on div "Hue" at bounding box center [906, 617] width 182 height 22
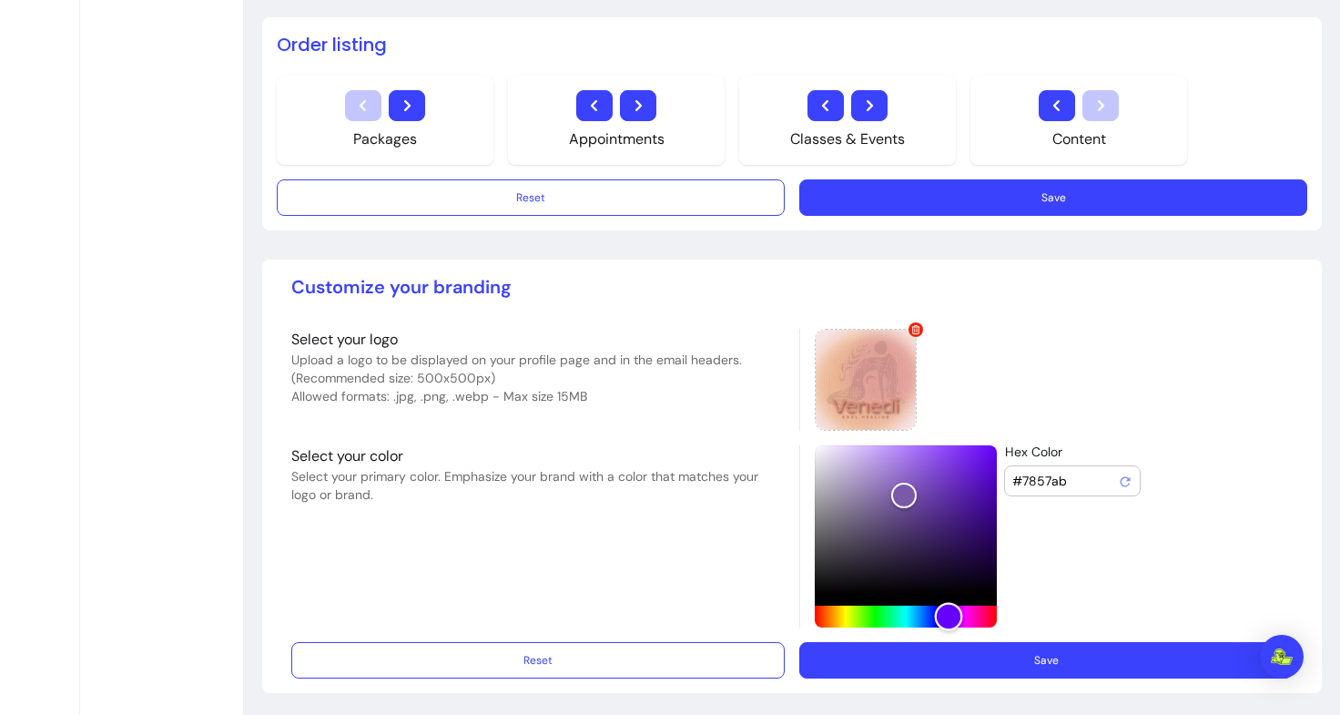
click at [942, 606] on div "Hue" at bounding box center [906, 617] width 182 height 22
click at [964, 594] on div at bounding box center [906, 525] width 182 height 160
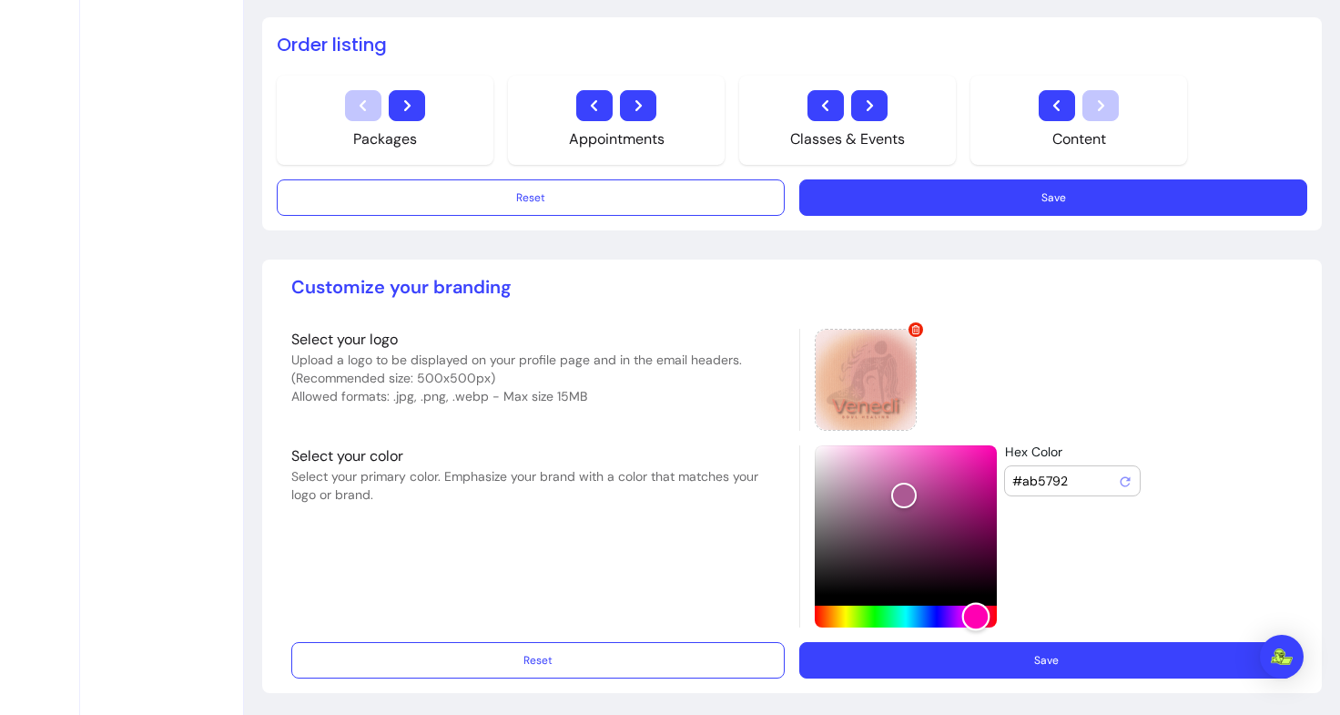
click at [969, 606] on div "Hue" at bounding box center [906, 617] width 182 height 22
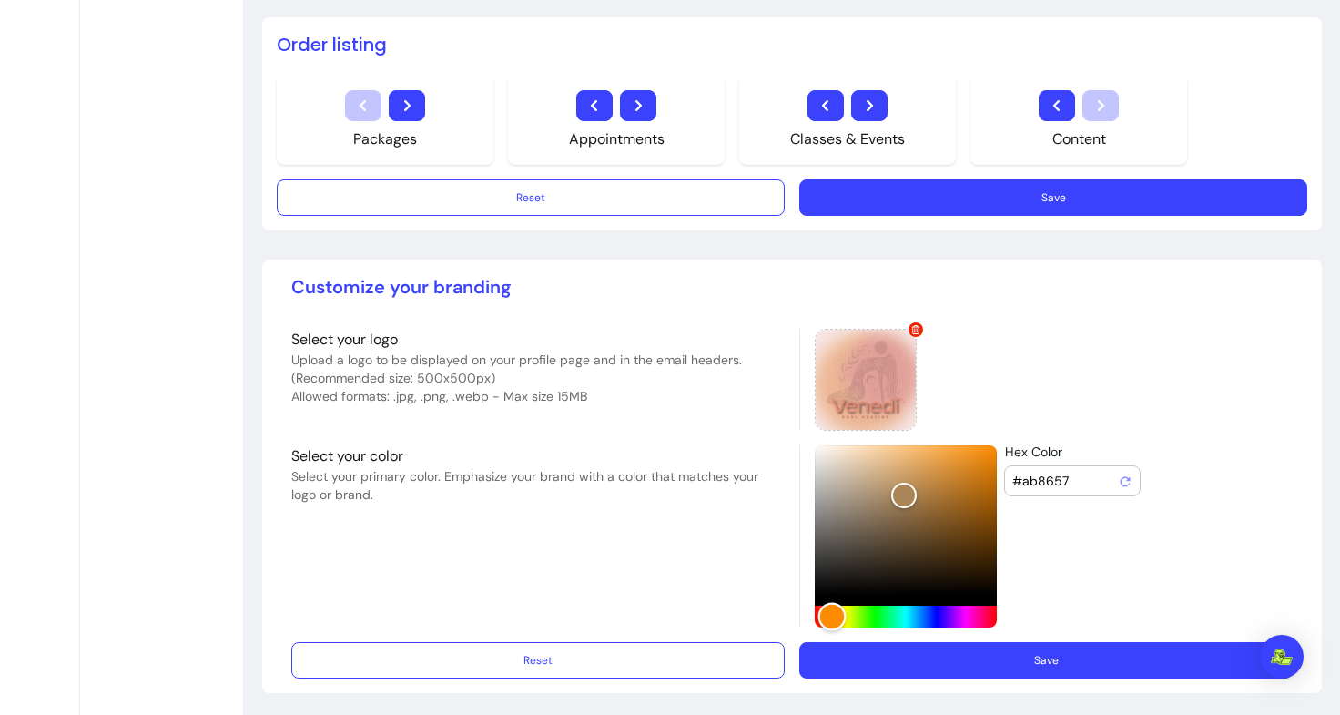
click at [825, 606] on div "Hue" at bounding box center [906, 617] width 182 height 22
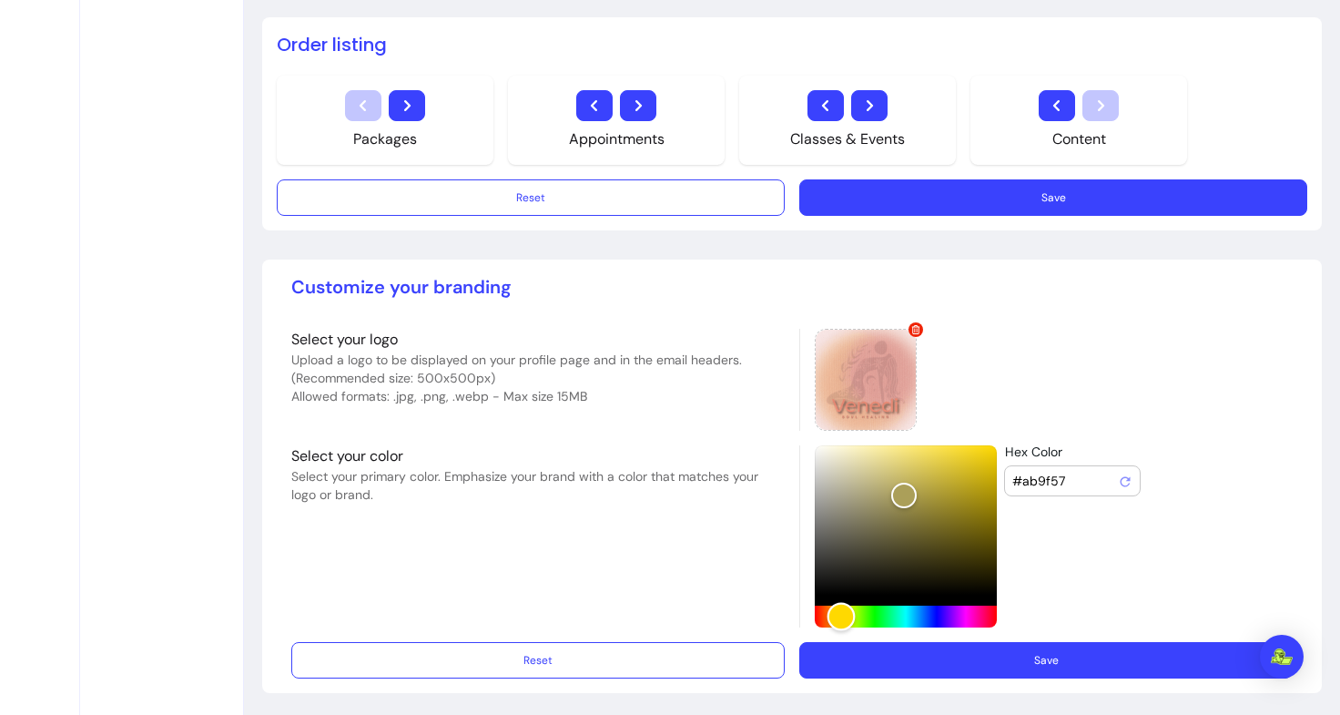
click at [834, 605] on div "Hue" at bounding box center [841, 617] width 28 height 28
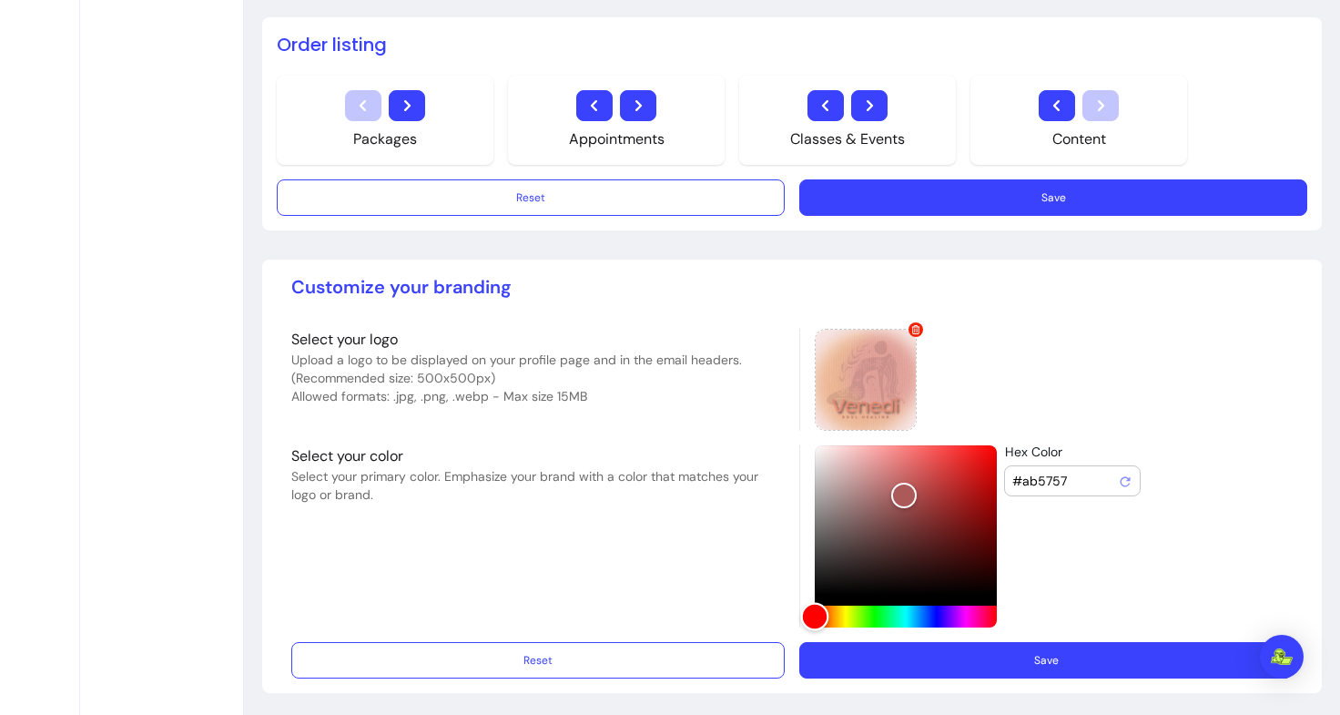
drag, startPoint x: 827, startPoint y: 603, endPoint x: 804, endPoint y: 609, distance: 23.6
click at [804, 609] on div "Hue" at bounding box center [815, 617] width 28 height 28
click at [882, 454] on div "Color" at bounding box center [906, 519] width 182 height 149
type input "#f48787"
click at [890, 448] on div "Color" at bounding box center [896, 452] width 28 height 28
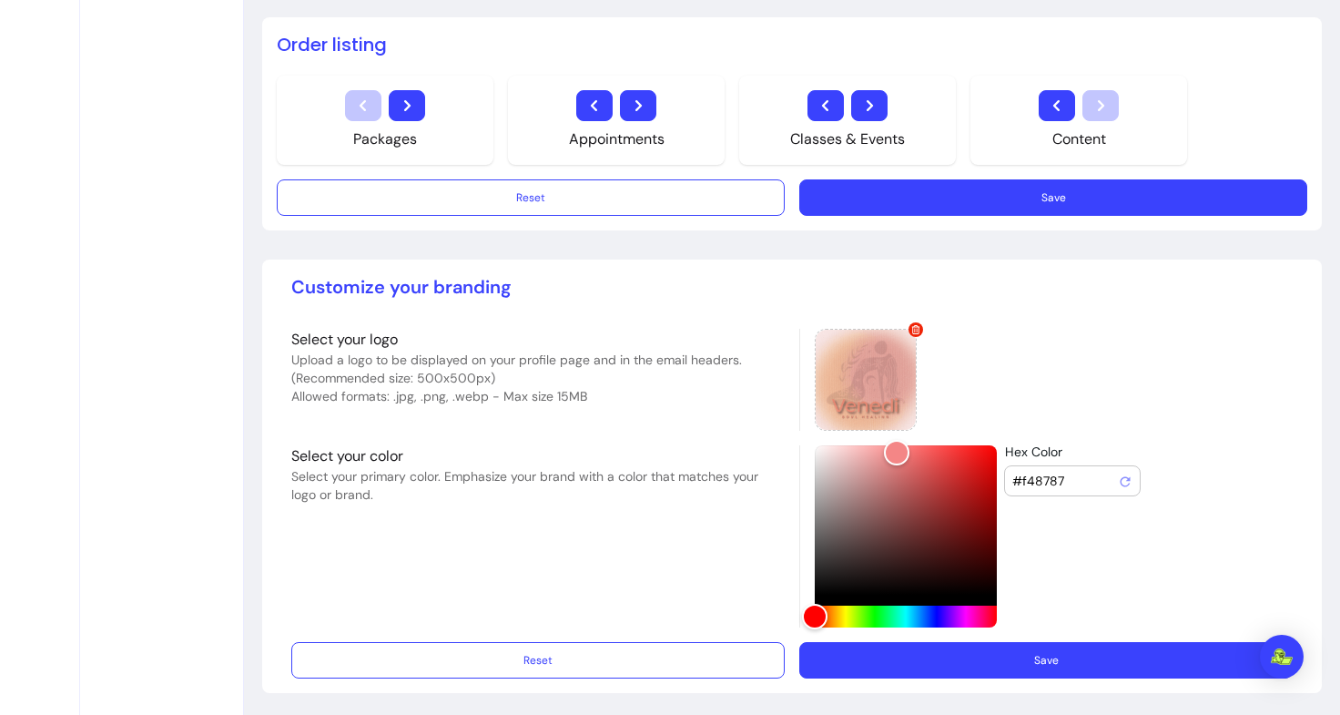
click at [982, 657] on button "Save" at bounding box center [1047, 660] width 494 height 36
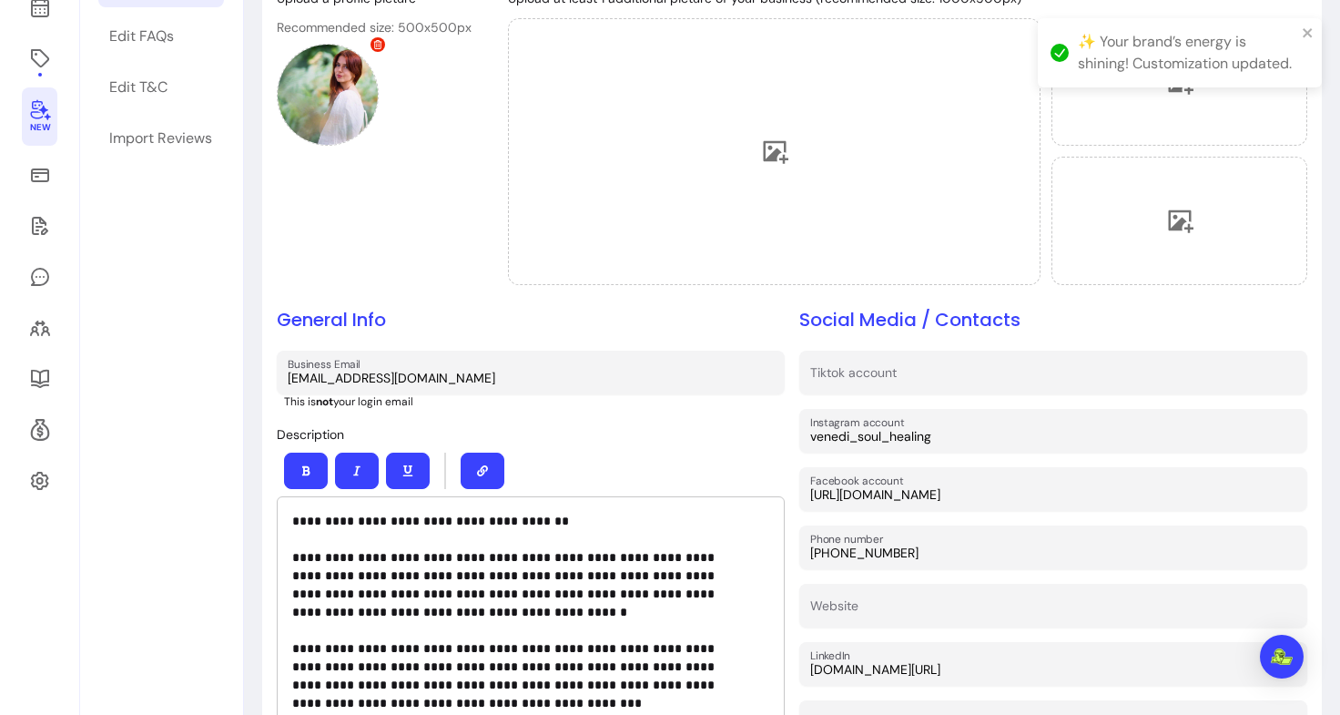
scroll to position [0, 0]
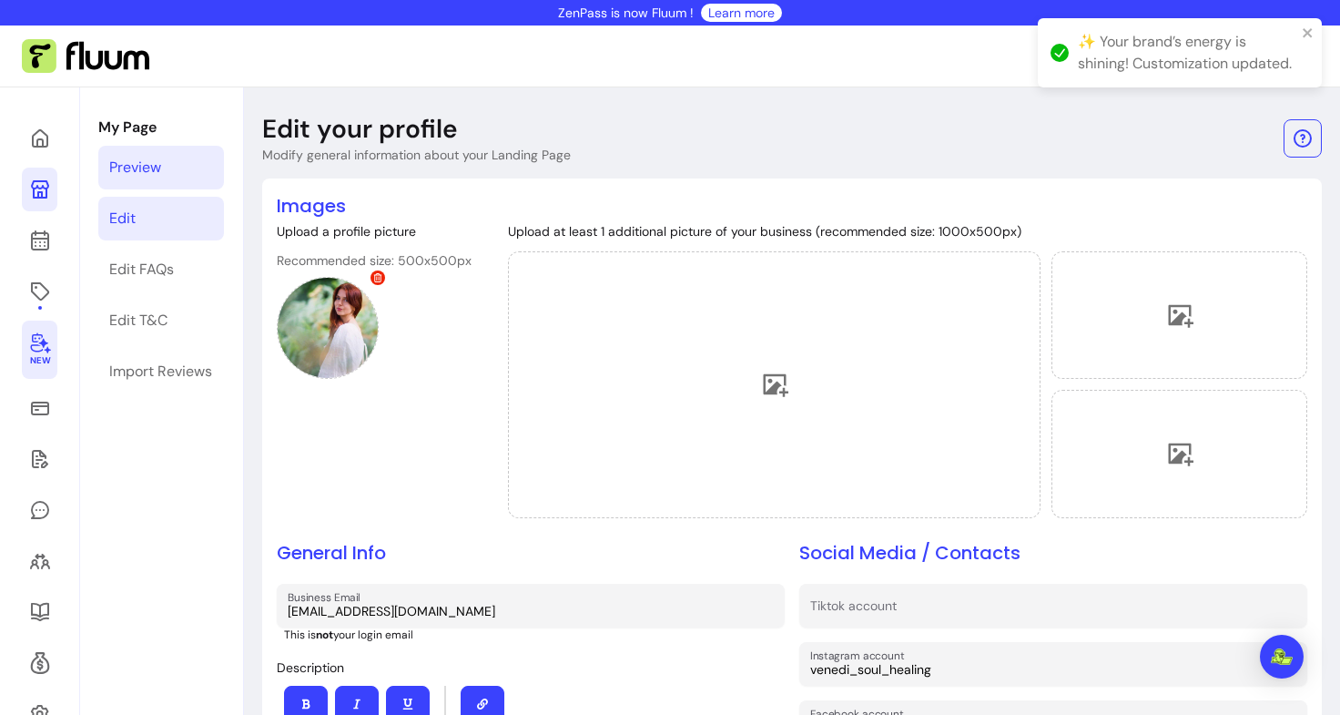
click at [158, 161] on div "Preview" at bounding box center [135, 168] width 52 height 22
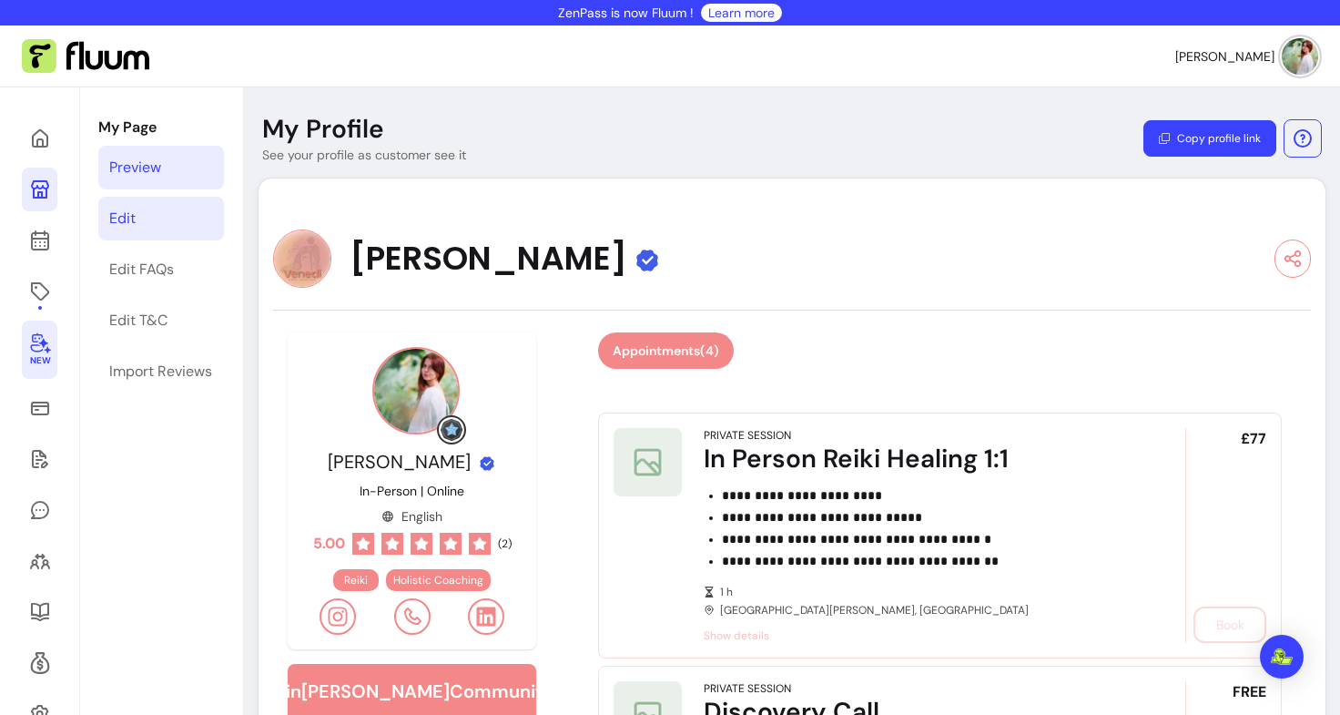
click at [145, 219] on link "Edit" at bounding box center [161, 219] width 126 height 44
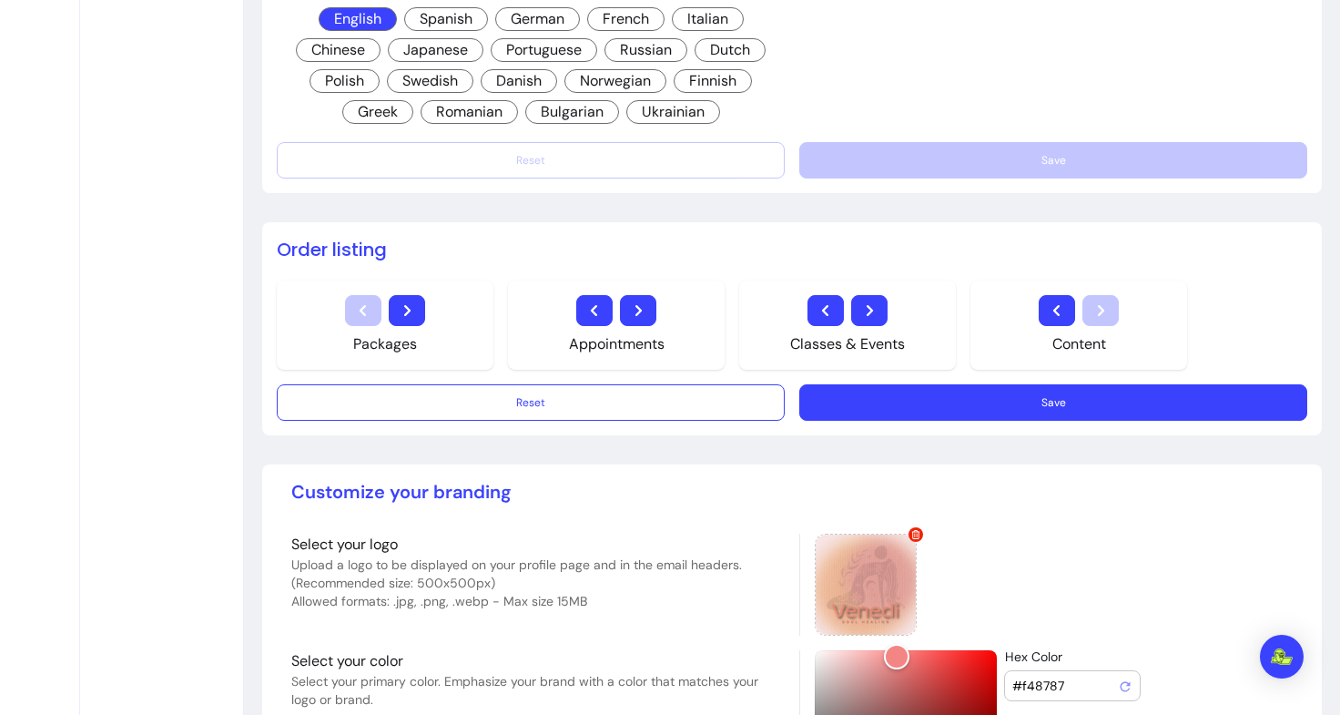
scroll to position [1385, 0]
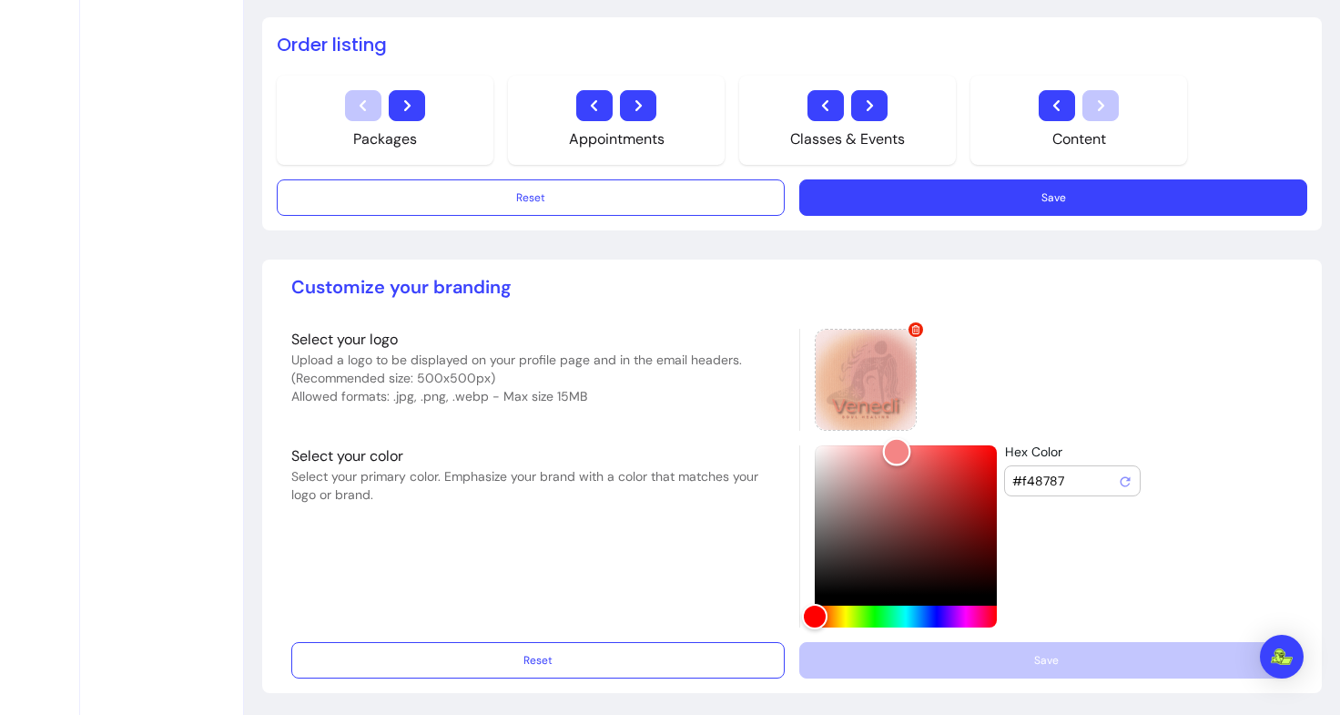
click at [861, 448] on div "Color" at bounding box center [906, 519] width 182 height 149
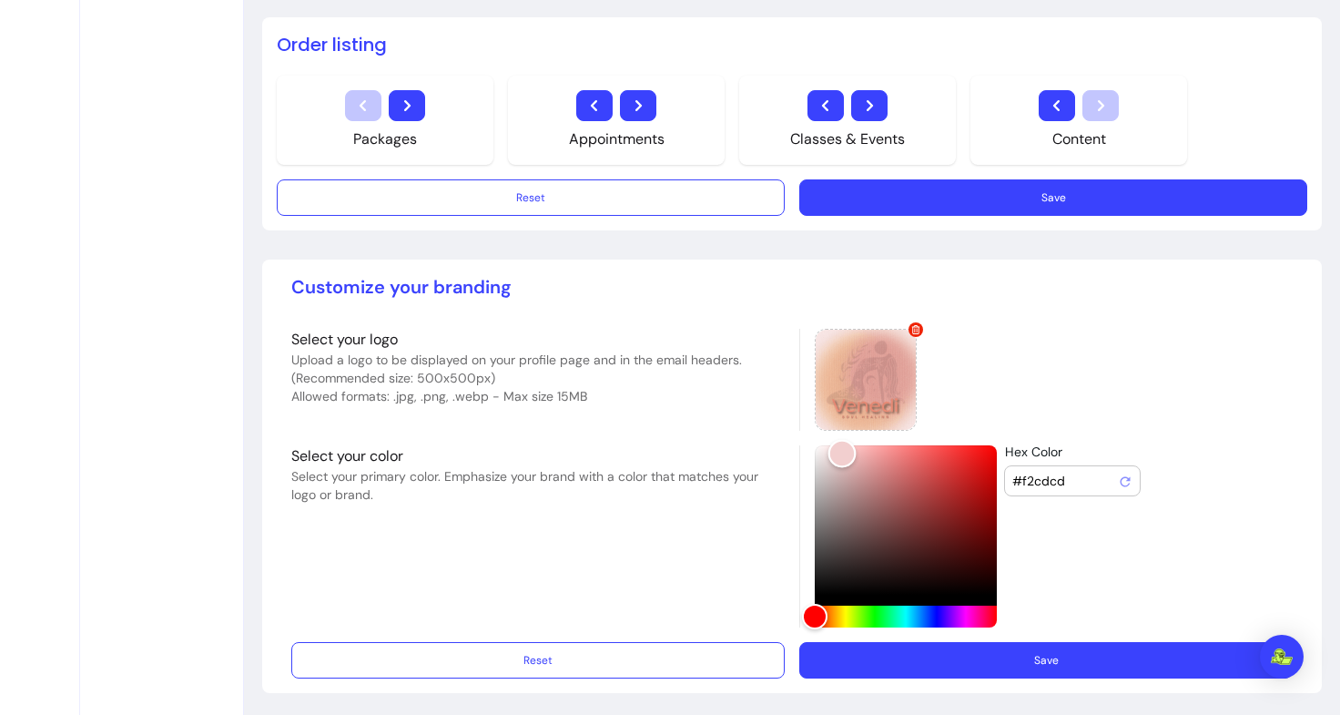
drag, startPoint x: 860, startPoint y: 445, endPoint x: 834, endPoint y: 449, distance: 25.8
click at [834, 449] on div "Color" at bounding box center [842, 453] width 28 height 28
type input "#f2d0d0"
click at [950, 650] on button "Save" at bounding box center [1047, 660] width 494 height 36
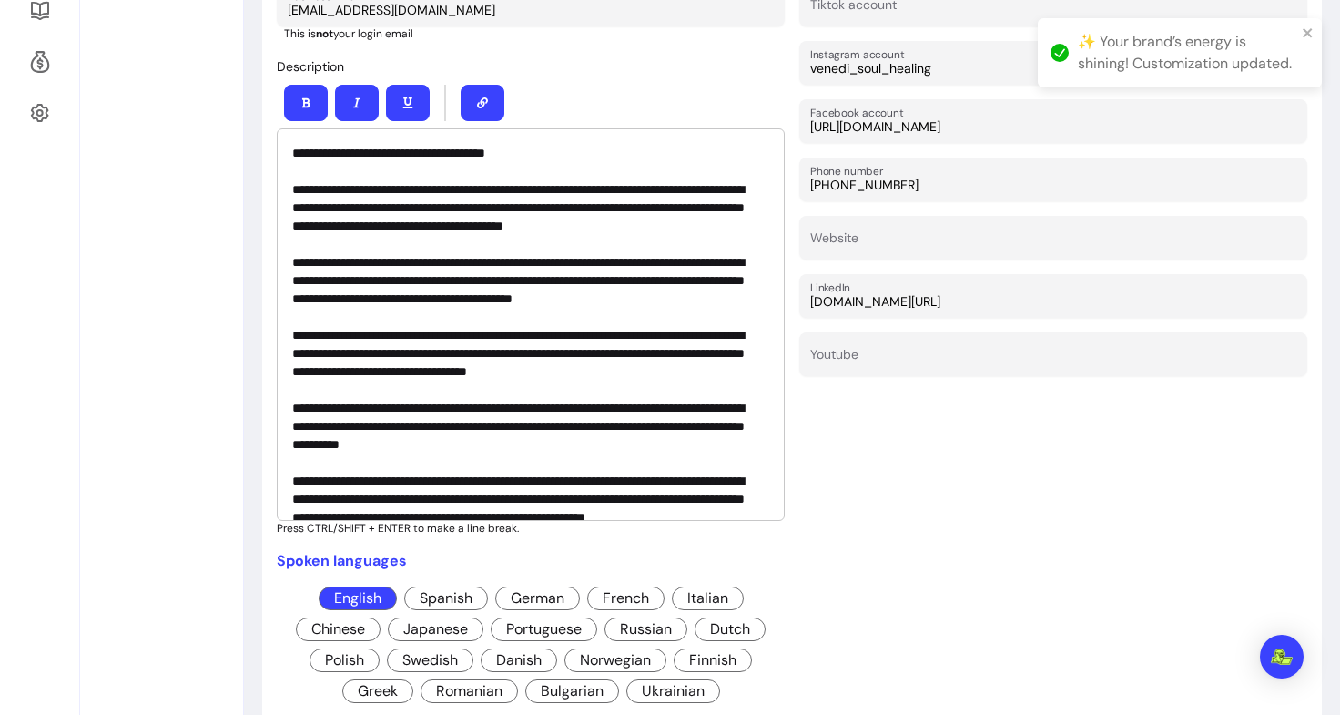
scroll to position [0, 0]
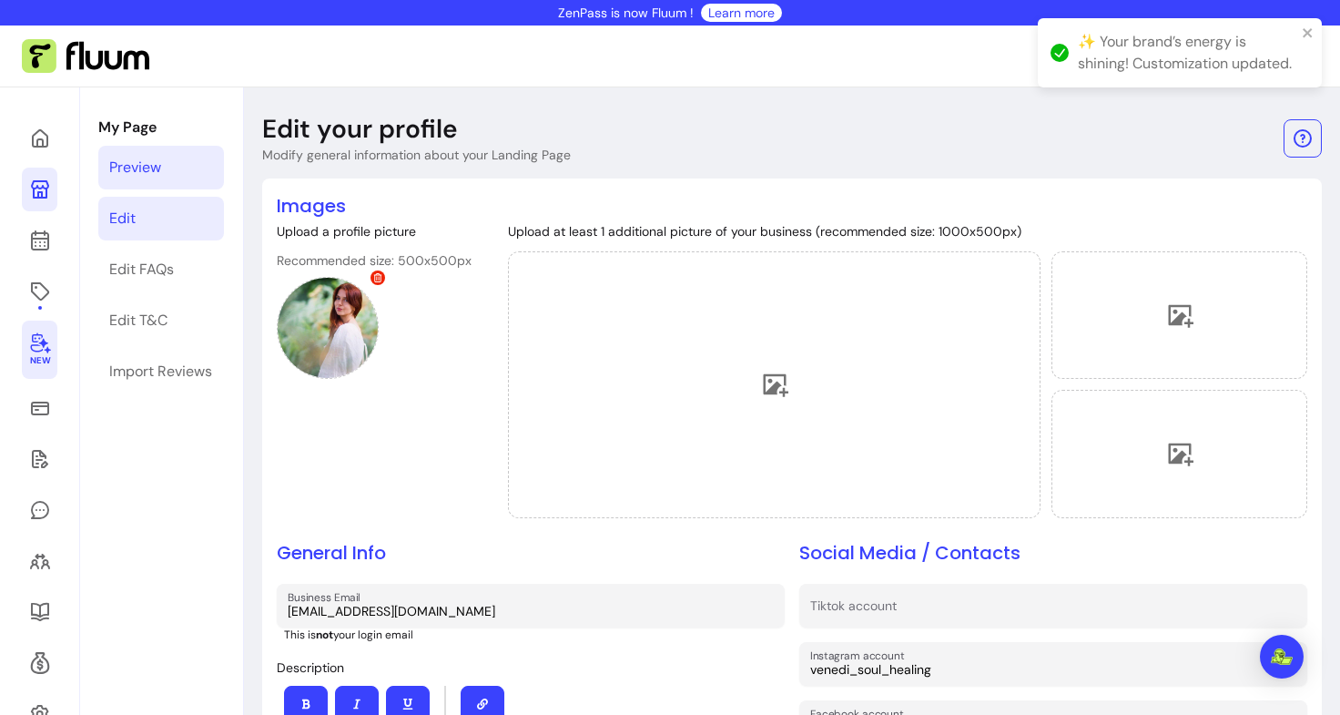
click at [148, 169] on div "Preview" at bounding box center [135, 168] width 52 height 22
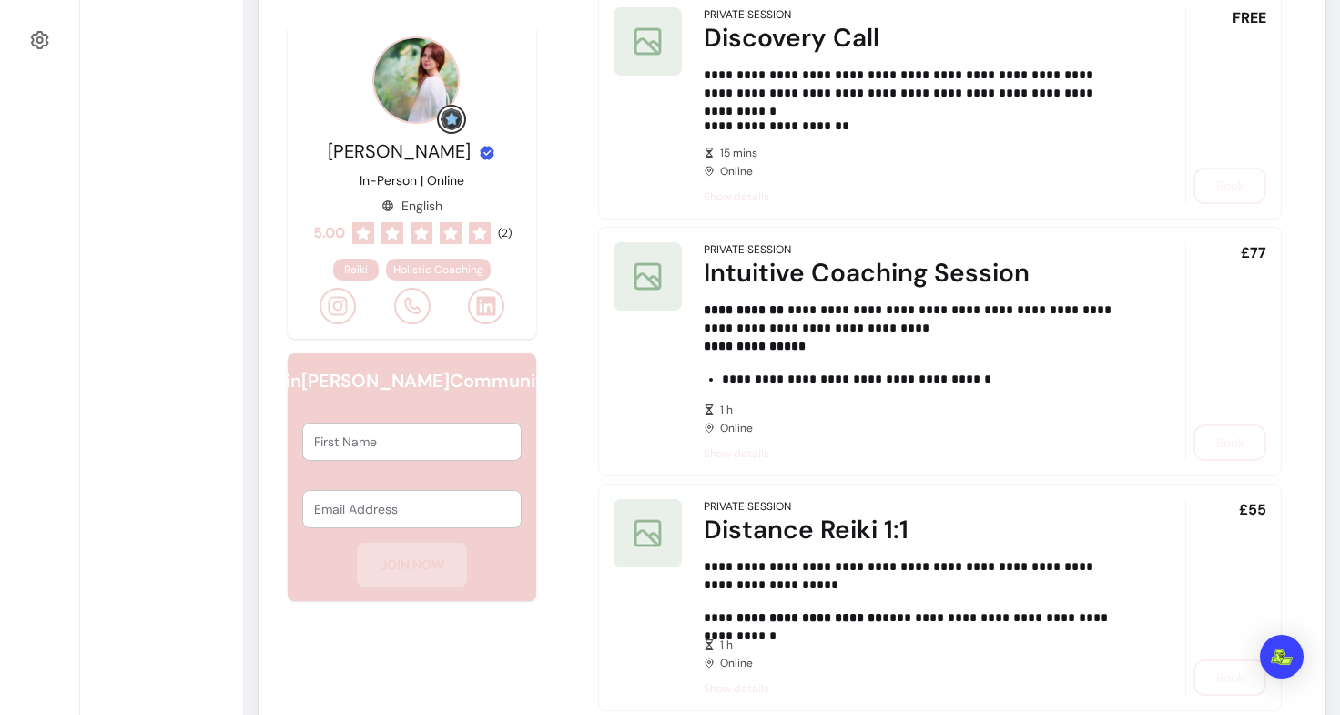
scroll to position [675, 0]
click at [731, 452] on span "Show details" at bounding box center [919, 452] width 431 height 15
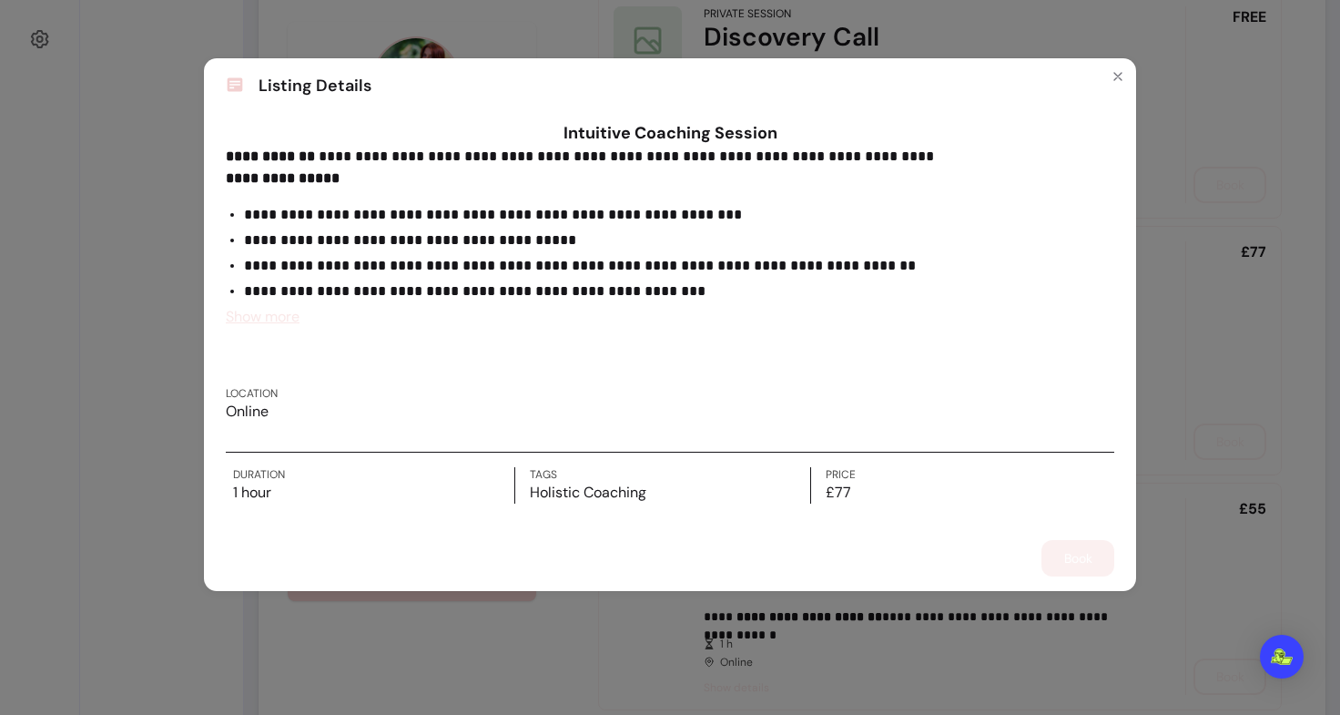
click at [1157, 253] on div "**********" at bounding box center [670, 357] width 1340 height 715
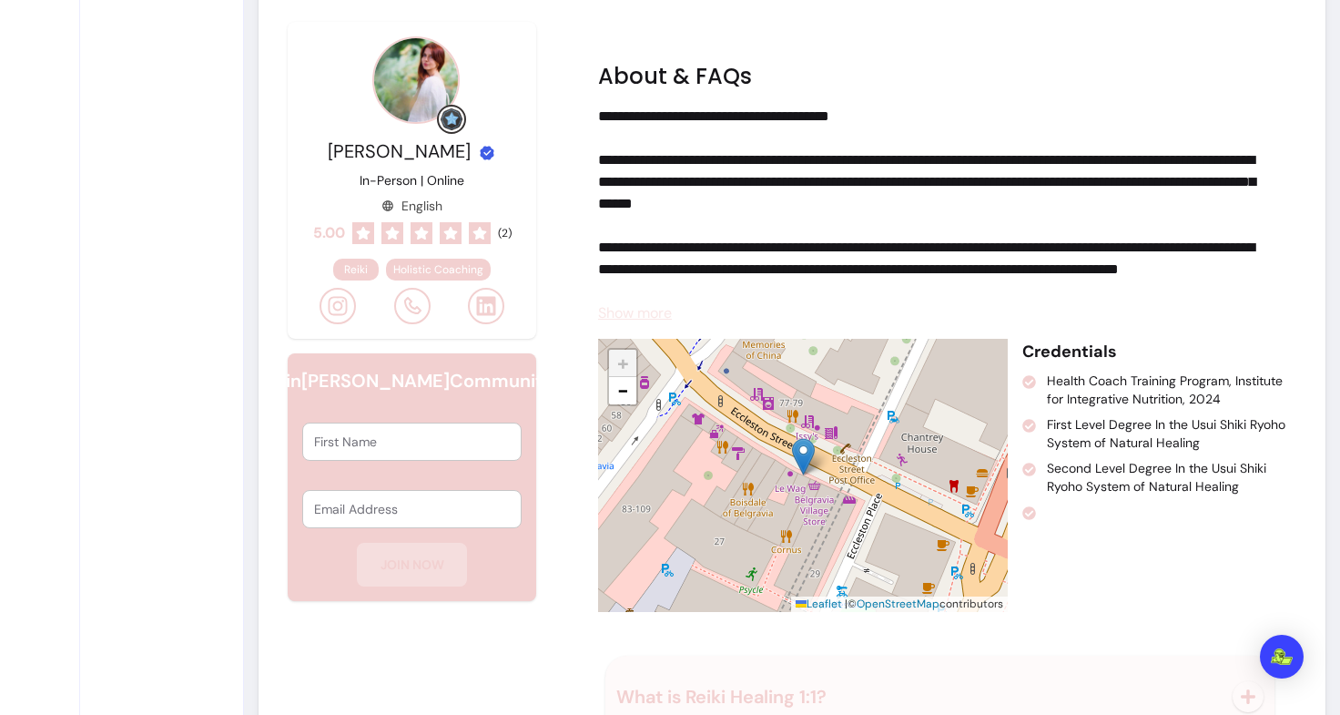
scroll to position [2007, 0]
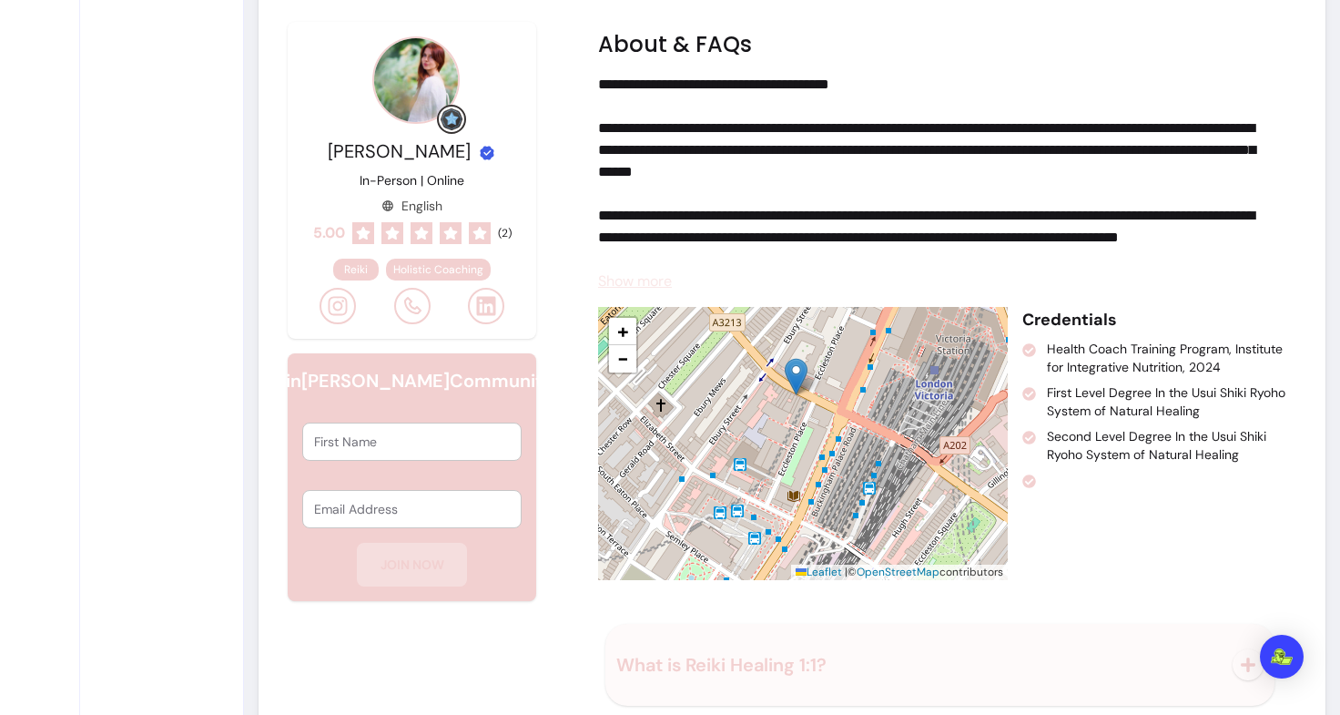
click at [644, 283] on span "Show more" at bounding box center [635, 280] width 74 height 19
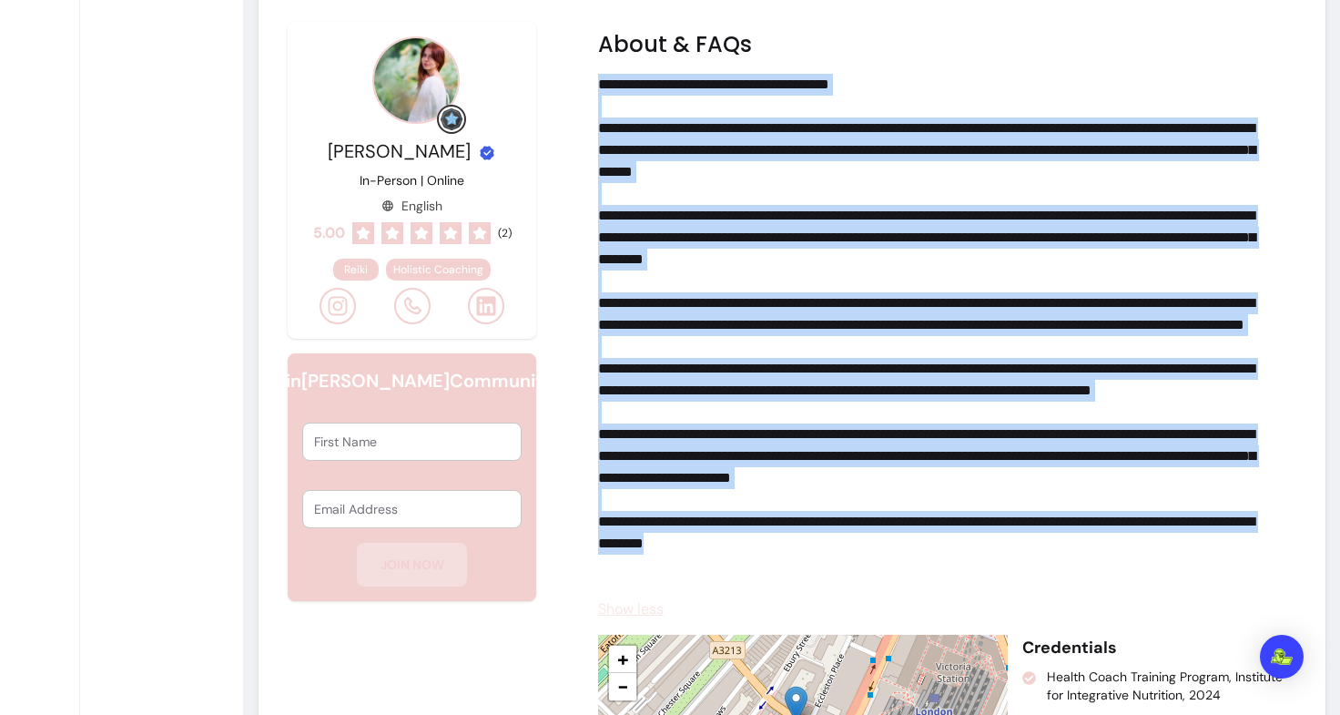
drag, startPoint x: 780, startPoint y: 586, endPoint x: 589, endPoint y: 88, distance: 532.7
copy p "**********"
click at [644, 200] on p "**********" at bounding box center [927, 336] width 659 height 525
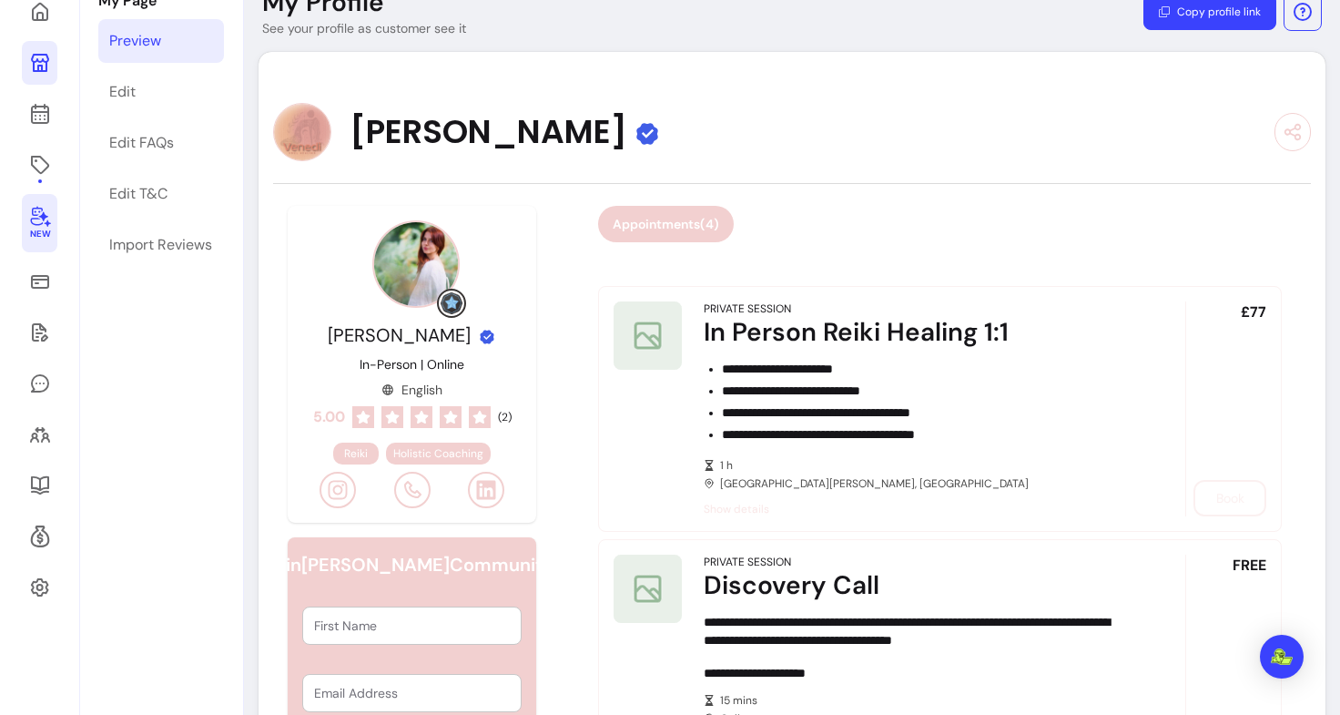
scroll to position [123, 0]
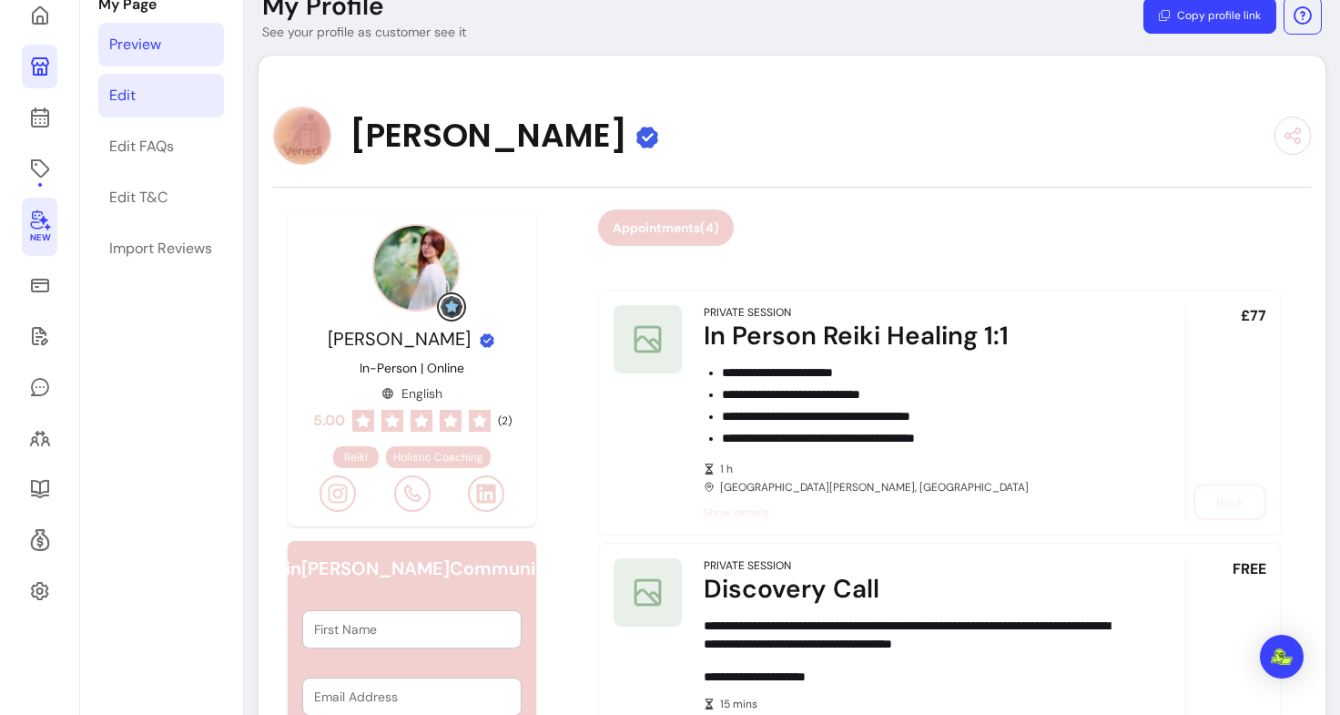
click at [136, 86] on div "Edit" at bounding box center [122, 96] width 26 height 22
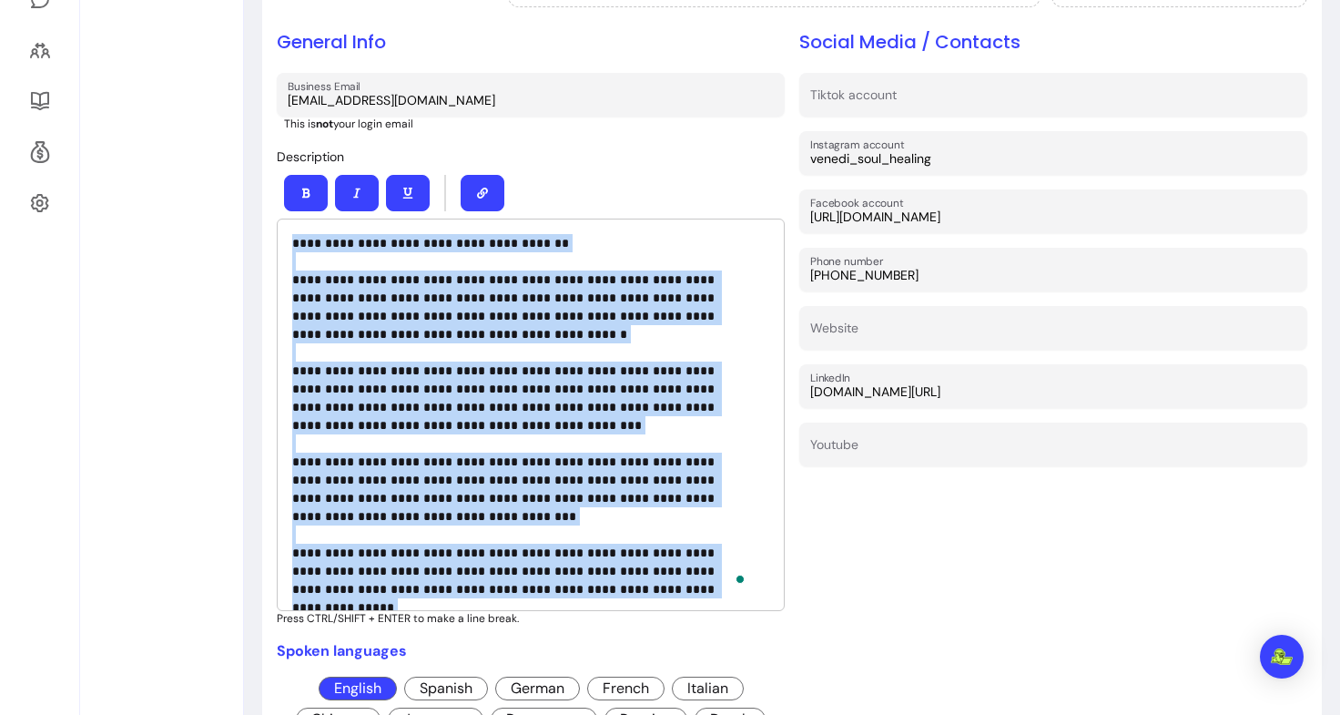
scroll to position [148, 0]
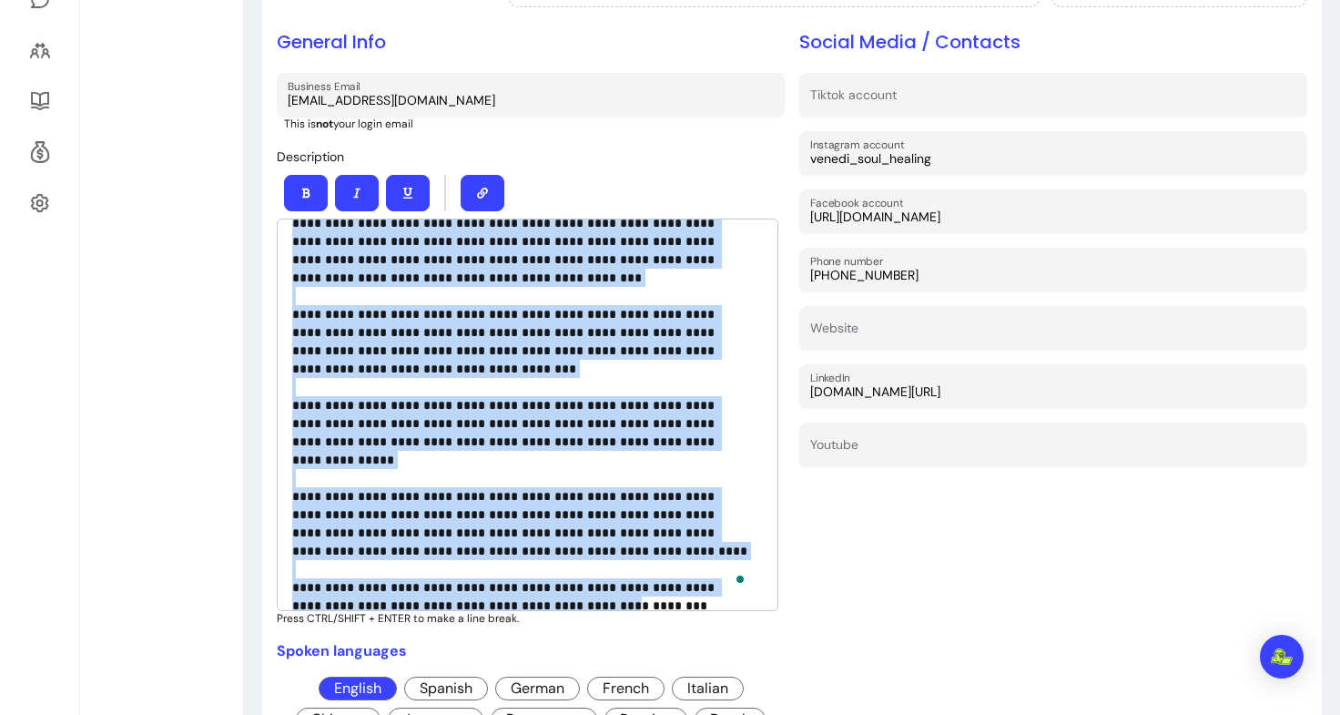
drag, startPoint x: 284, startPoint y: 240, endPoint x: 518, endPoint y: 671, distance: 490.2
click at [518, 671] on div "**********" at bounding box center [531, 413] width 508 height 769
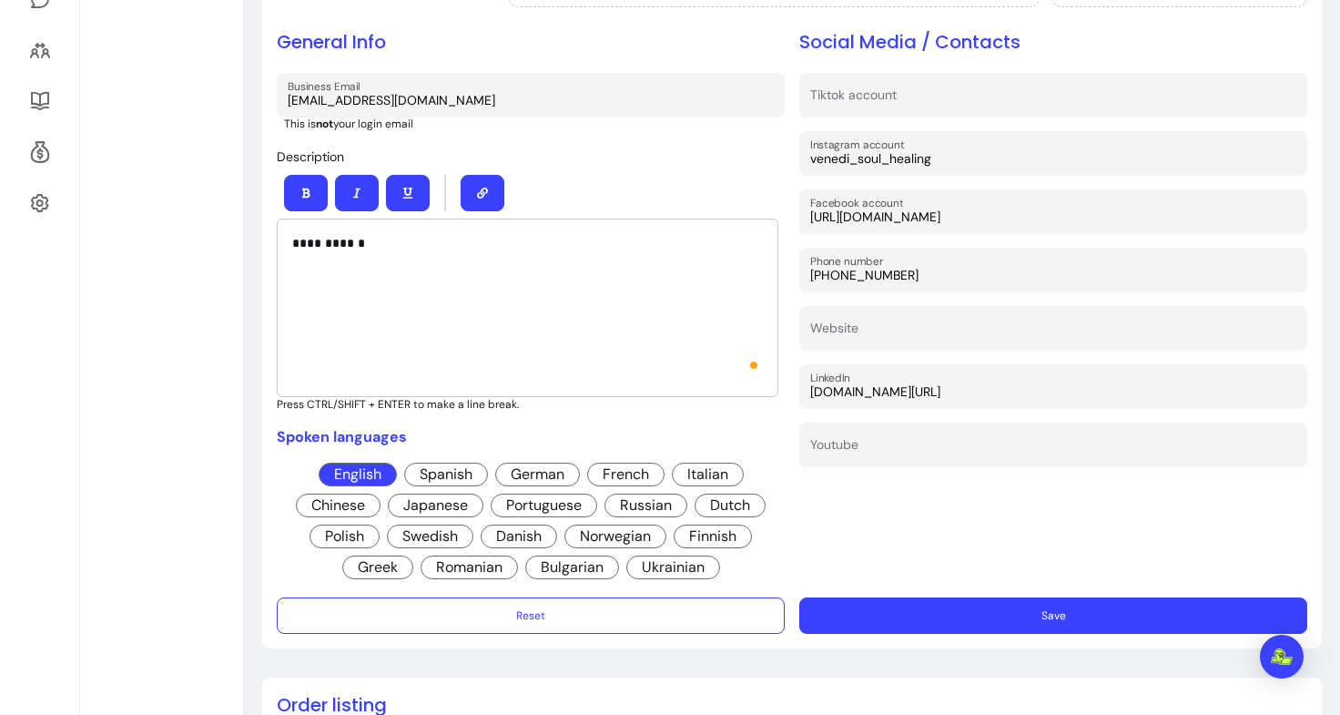
scroll to position [511, 0]
drag, startPoint x: 362, startPoint y: 240, endPoint x: 197, endPoint y: 243, distance: 164.8
click at [197, 243] on div "**********" at bounding box center [670, 478] width 1340 height 1802
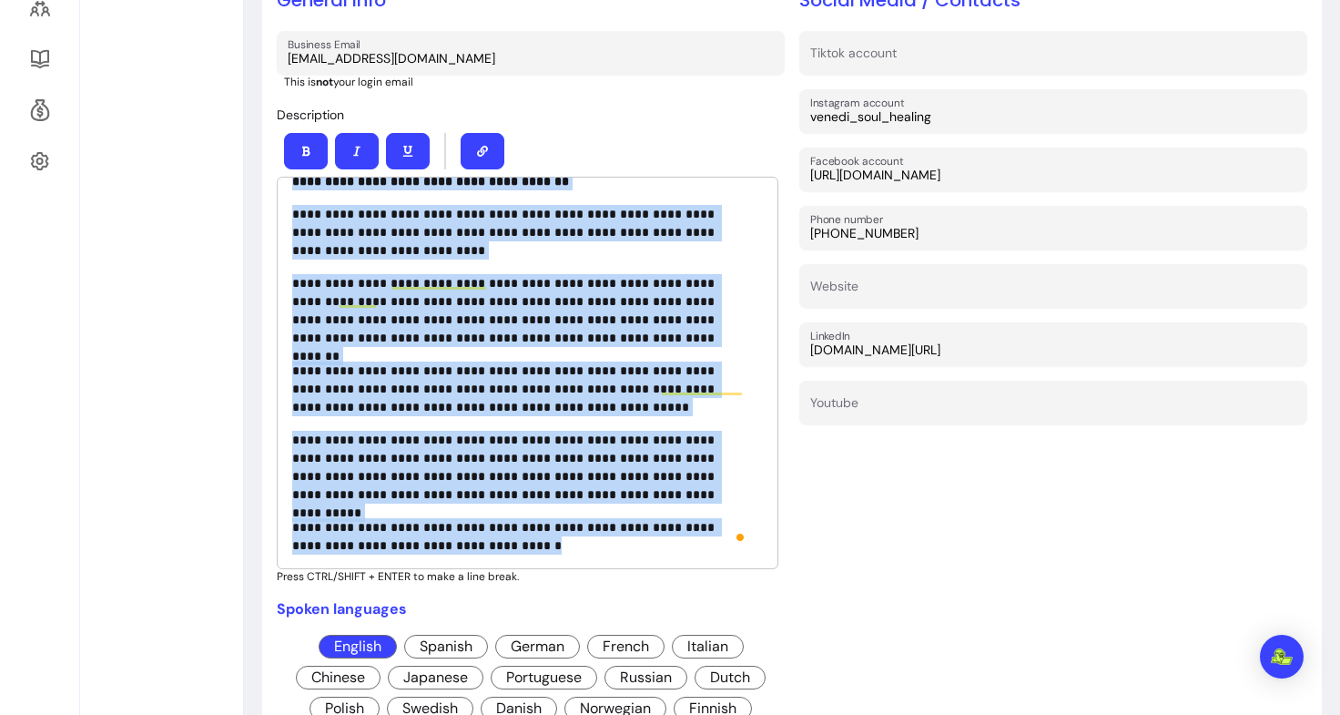
scroll to position [0, 0]
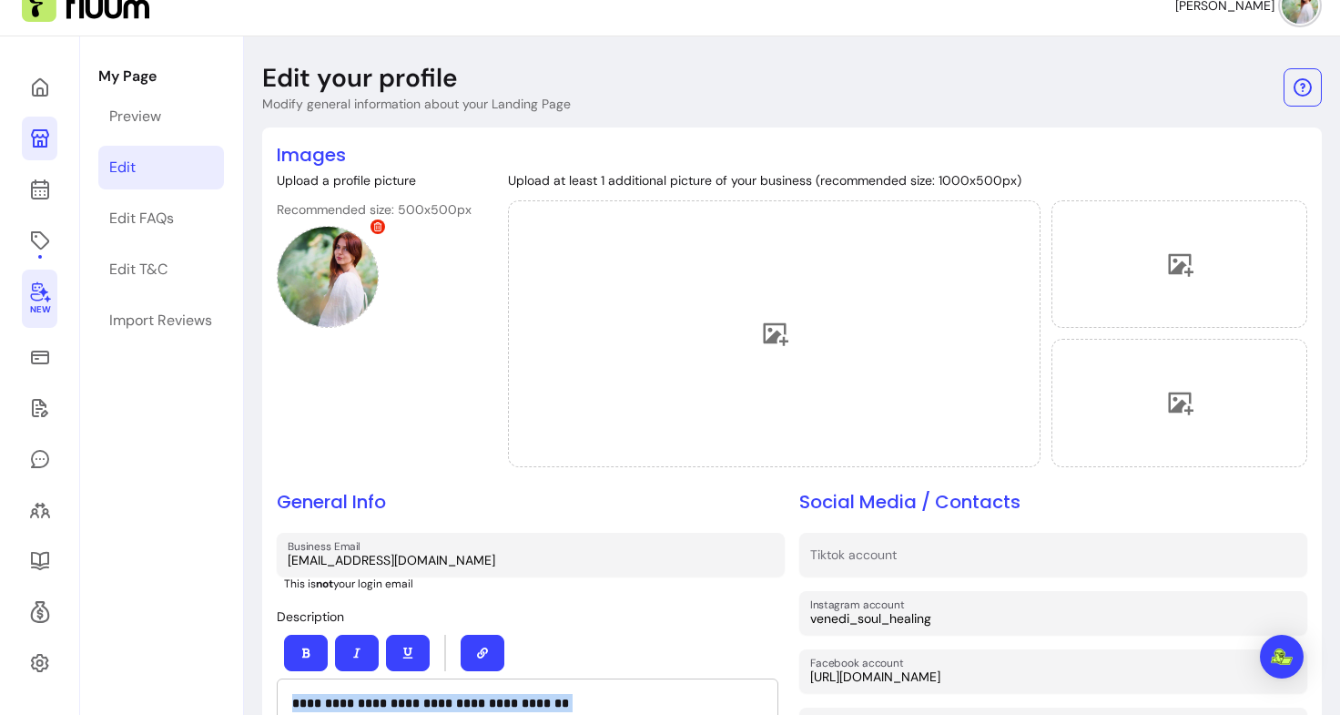
drag, startPoint x: 462, startPoint y: 311, endPoint x: 272, endPoint y: -66, distance: 421.9
click at [272, 0] on html "**********" at bounding box center [670, 357] width 1340 height 715
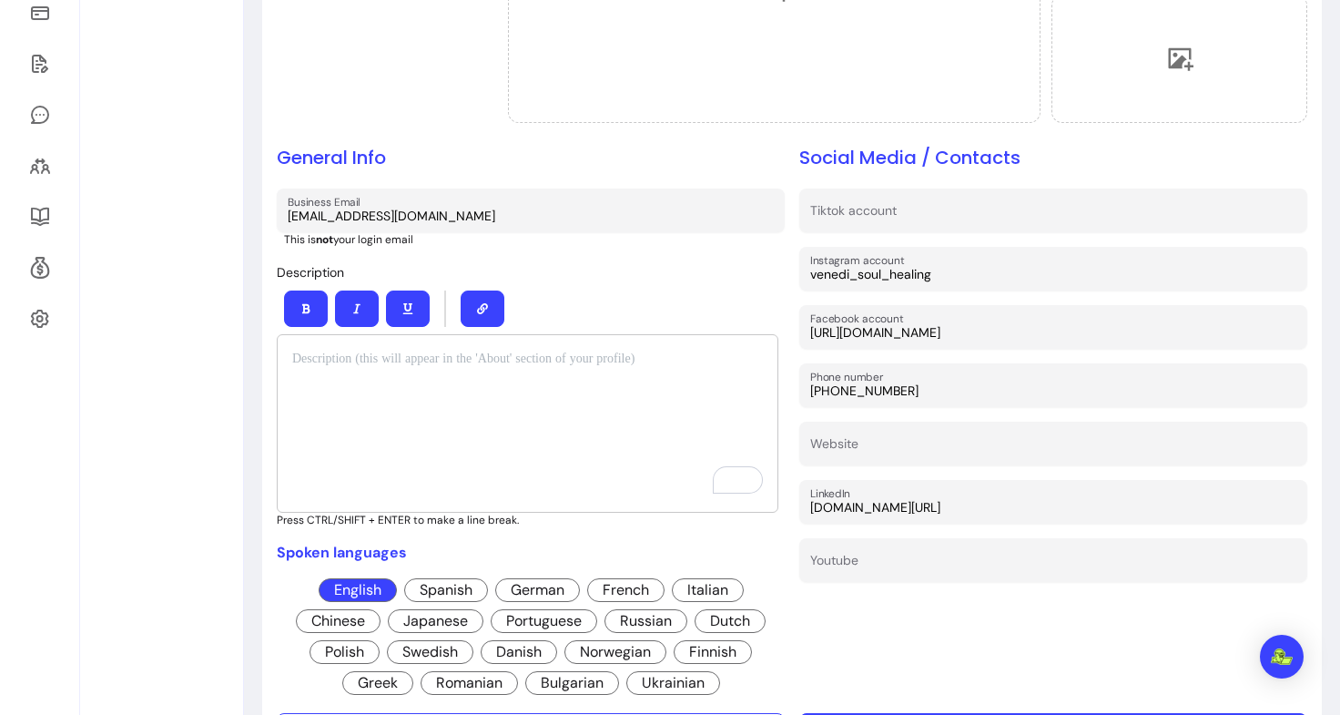
click at [337, 442] on div "To enrich screen reader interactions, please activate Accessibility in Grammarl…" at bounding box center [528, 423] width 502 height 178
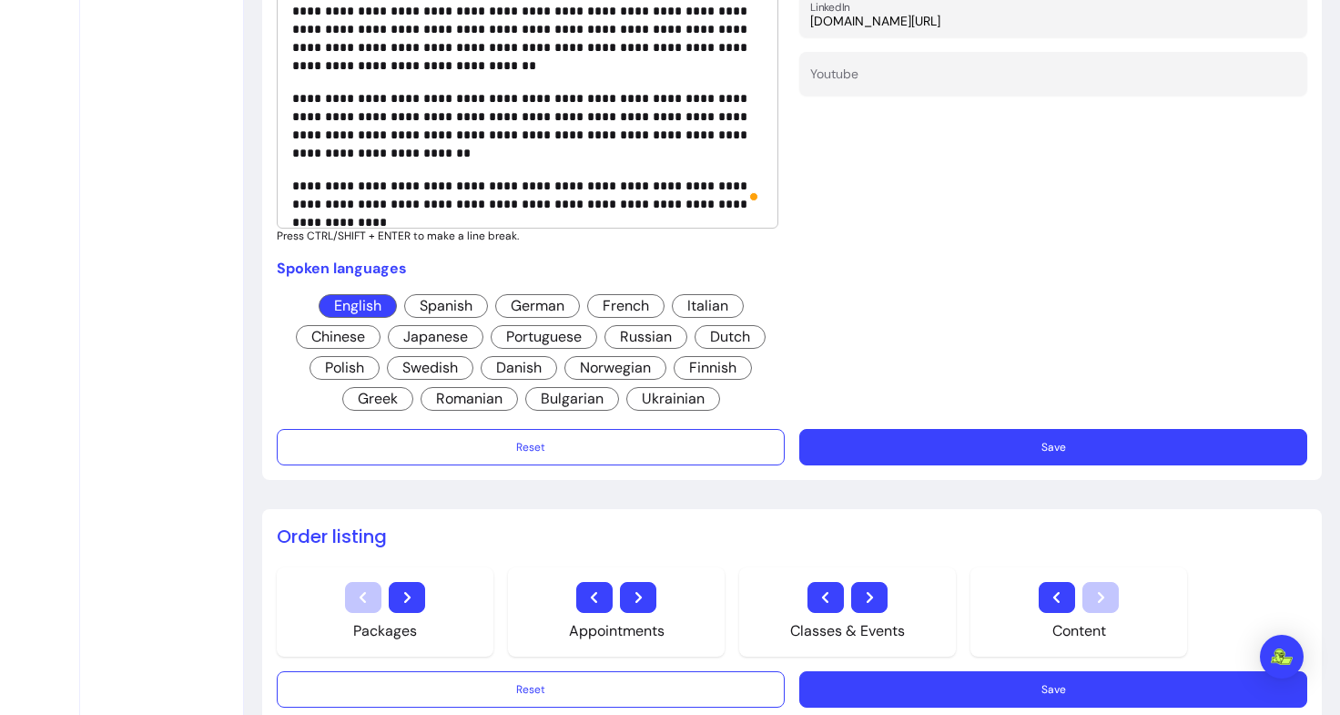
click at [935, 446] on button "Save" at bounding box center [1054, 447] width 508 height 36
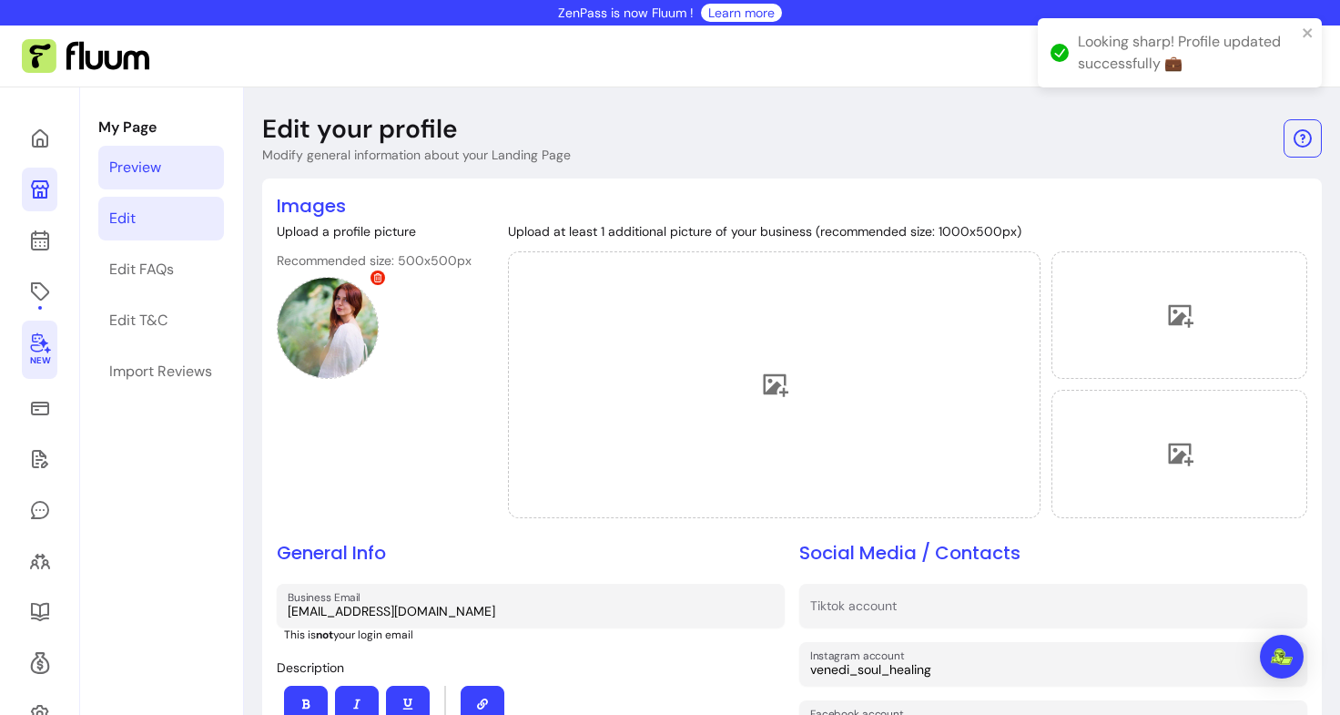
click at [153, 180] on link "Preview" at bounding box center [161, 168] width 126 height 44
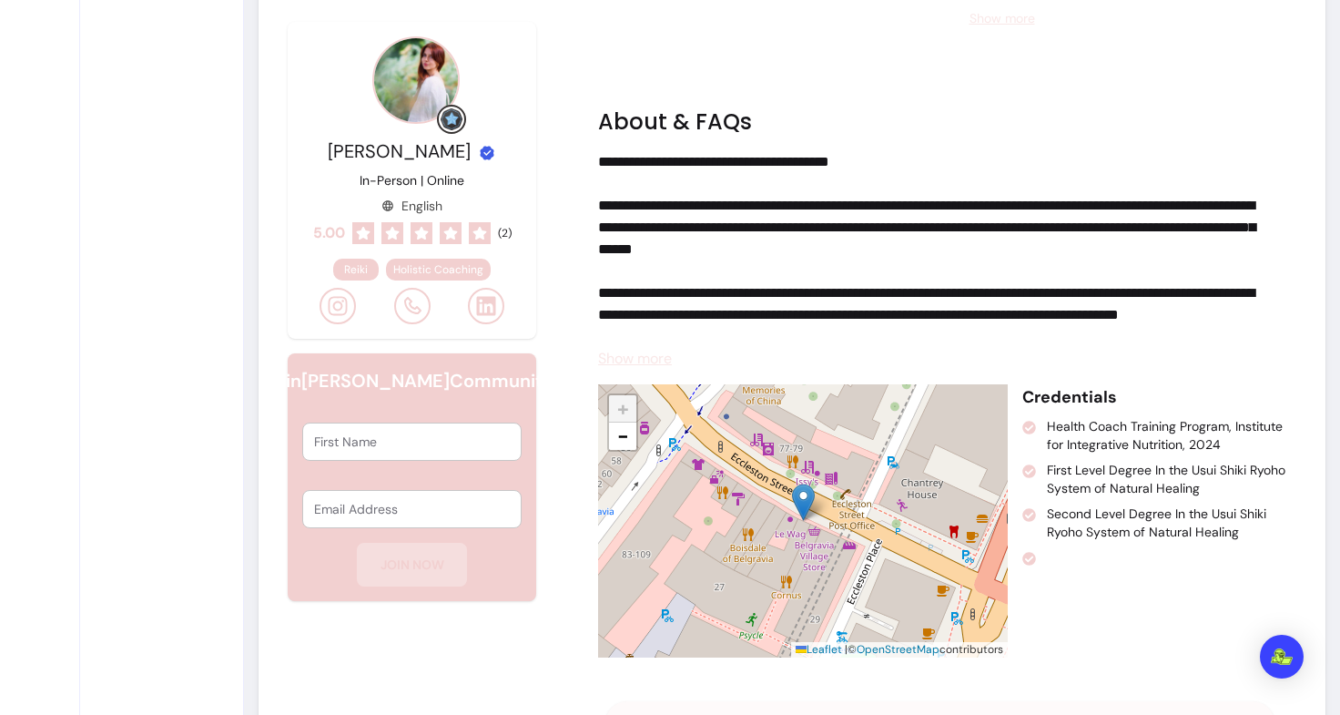
click at [627, 357] on span "Show more" at bounding box center [635, 358] width 74 height 19
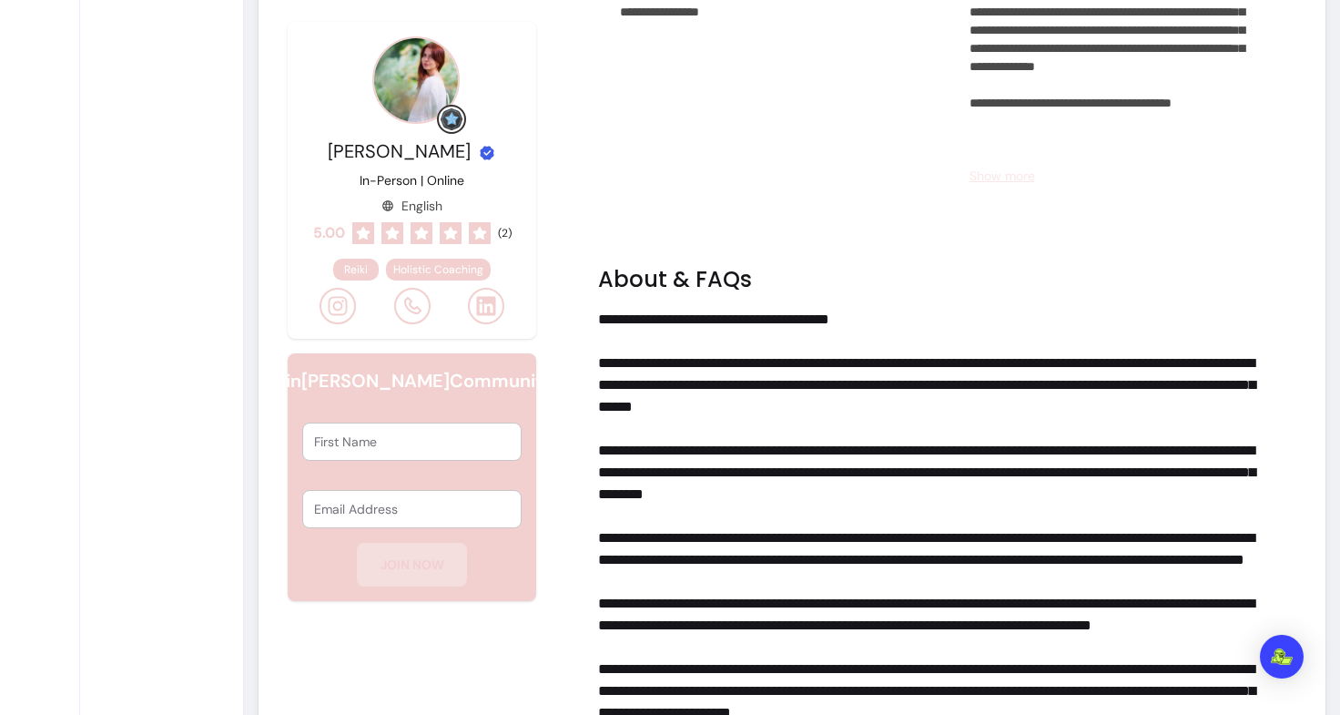
scroll to position [1773, 0]
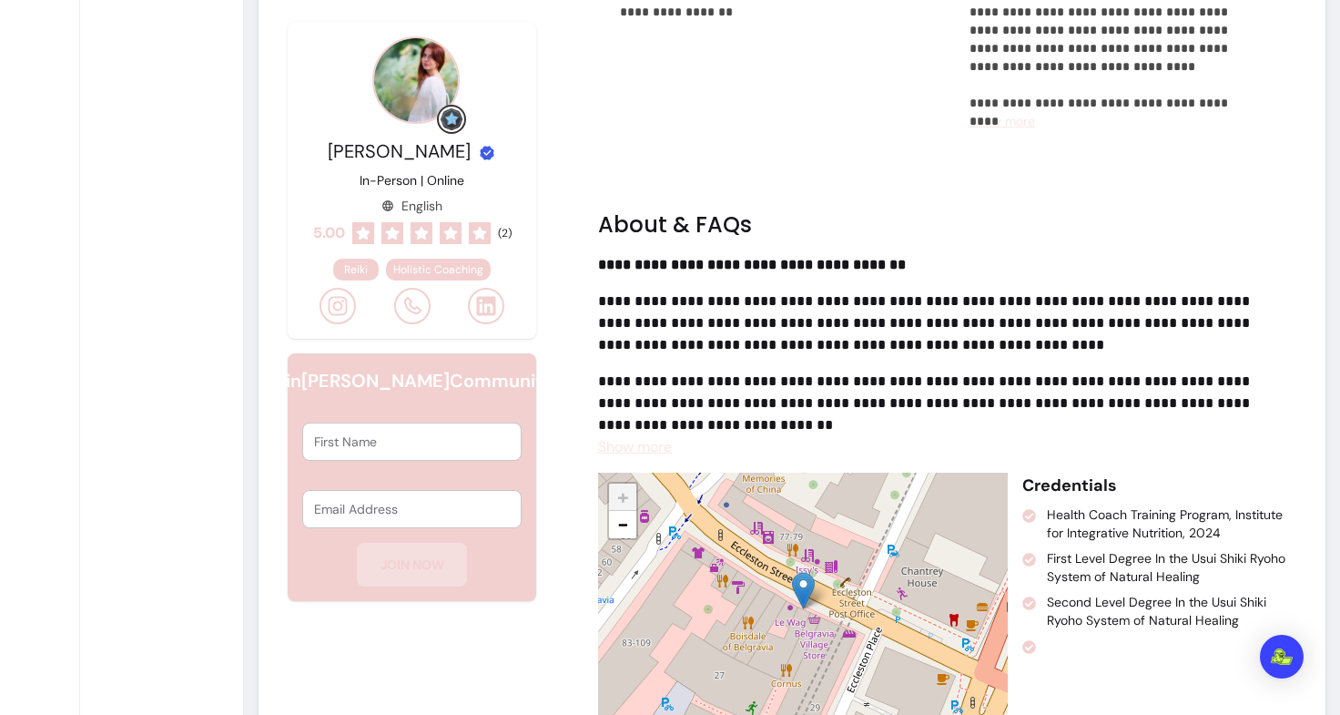
scroll to position [1830, 0]
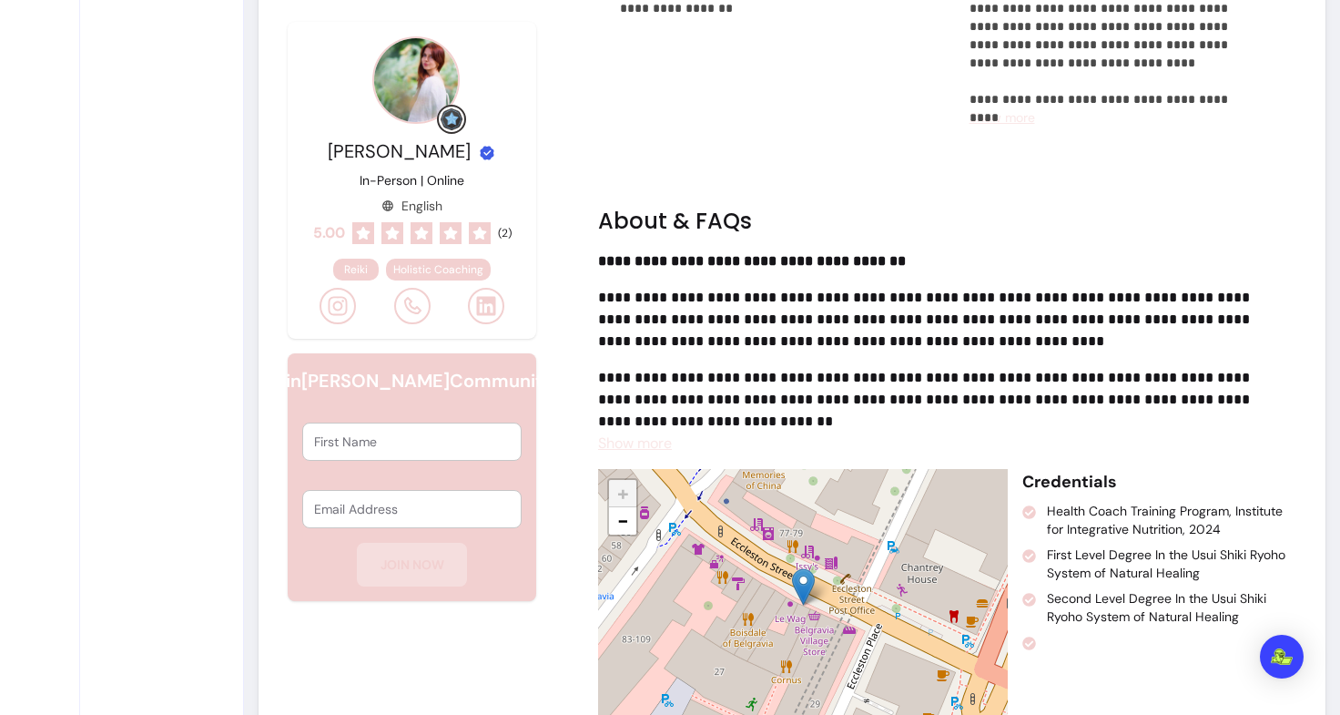
click at [647, 447] on span "Show more" at bounding box center [635, 442] width 74 height 19
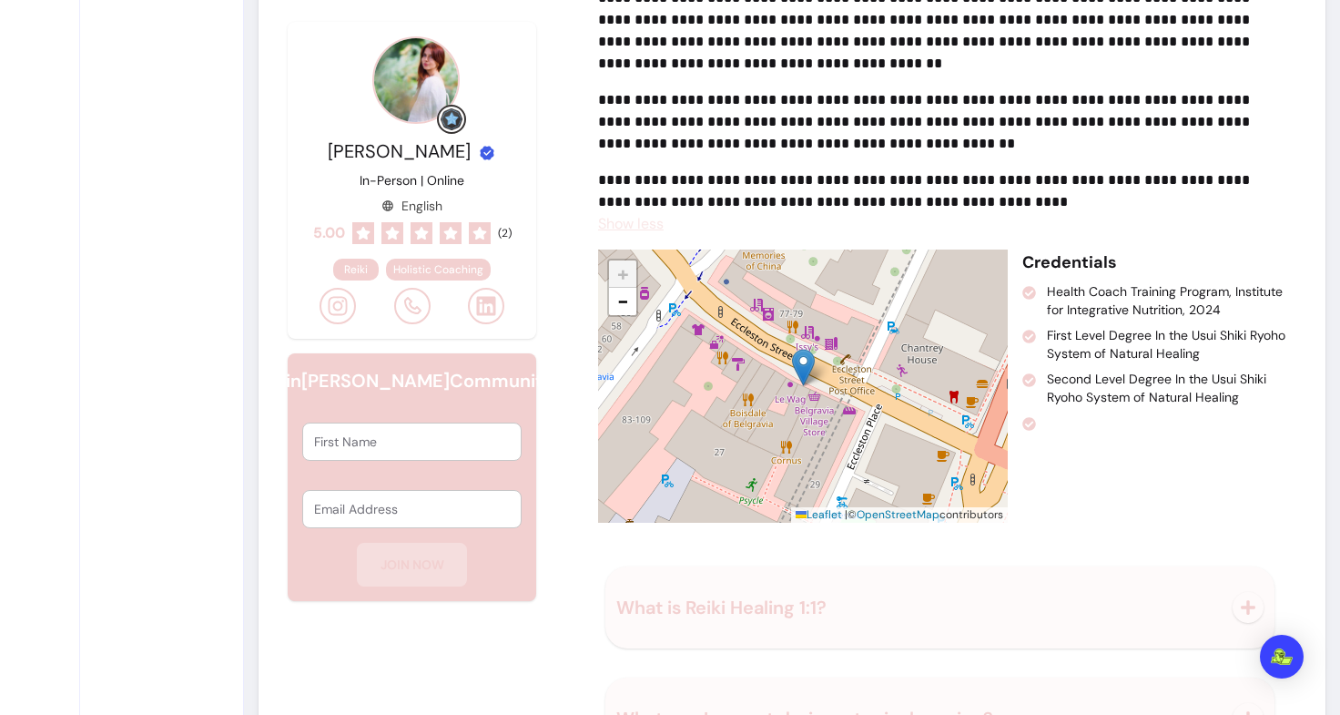
scroll to position [2214, 0]
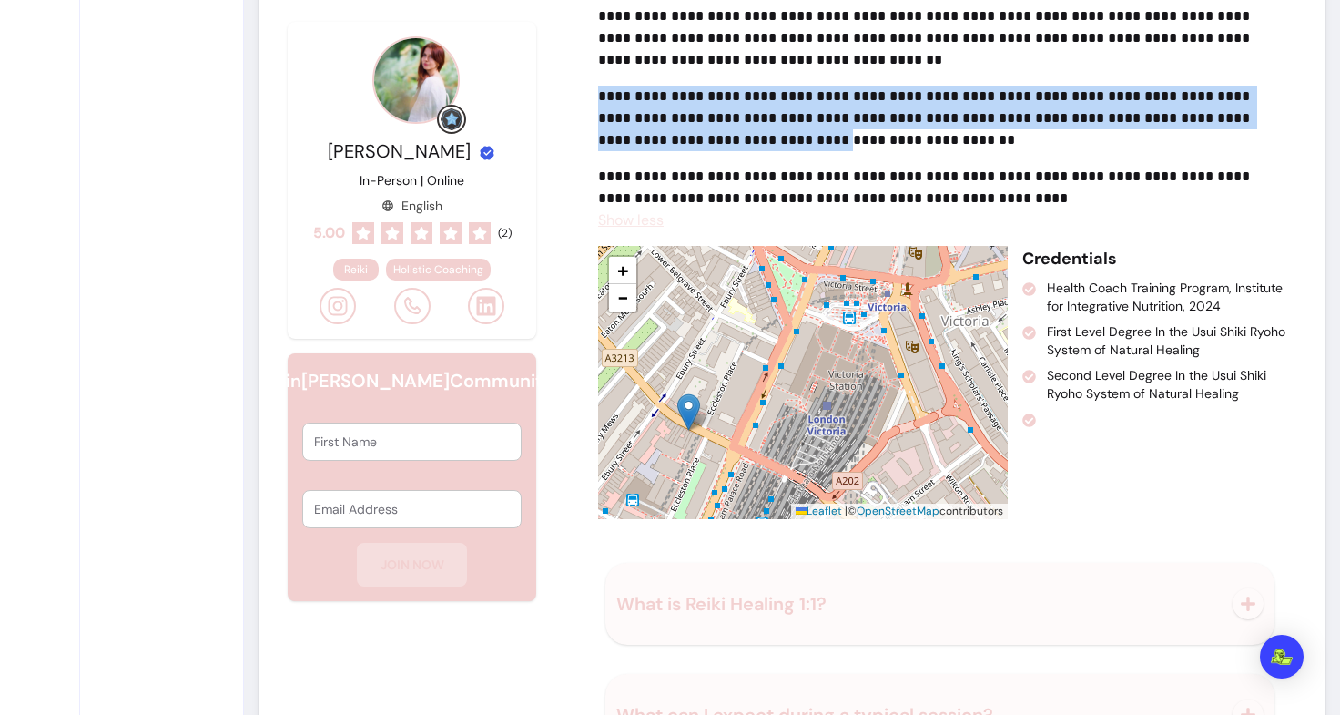
drag, startPoint x: 791, startPoint y: 149, endPoint x: 817, endPoint y: 68, distance: 85.0
click at [817, 68] on div "**********" at bounding box center [932, 38] width 669 height 342
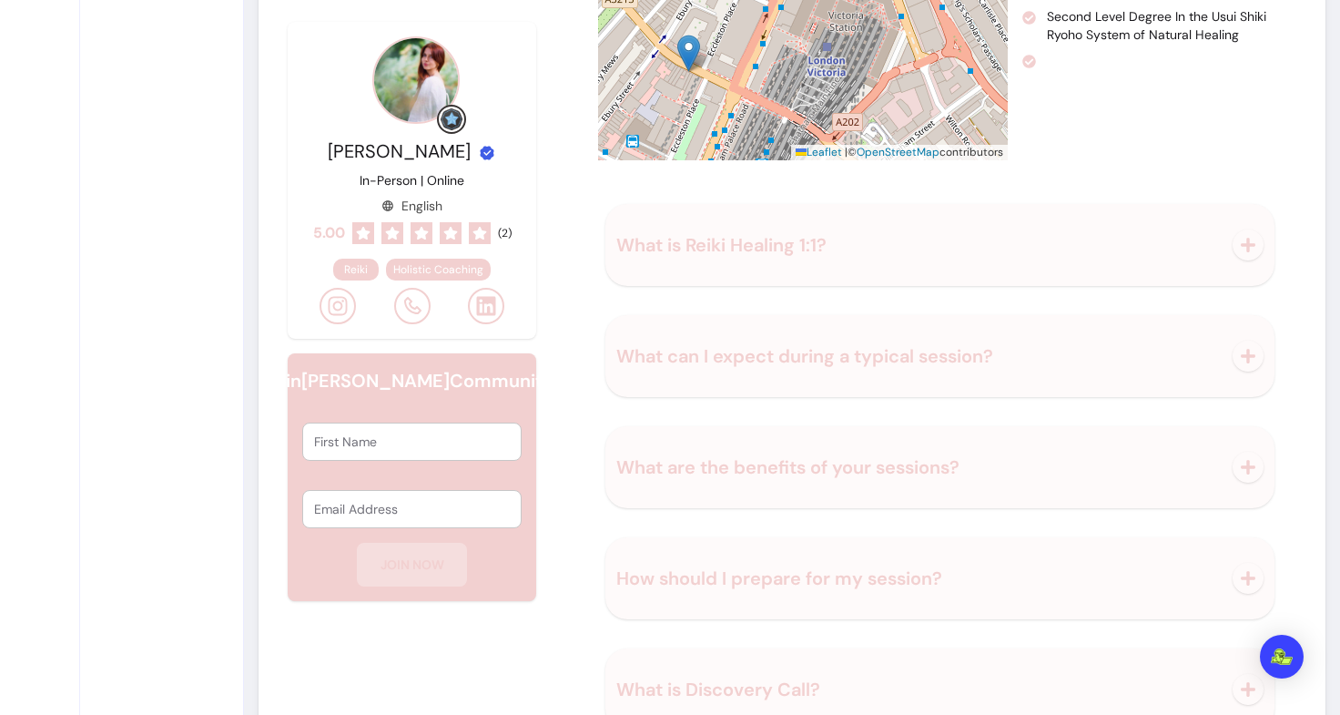
scroll to position [2573, 0]
click at [767, 260] on button "What is Reiki Healing 1:1?" at bounding box center [940, 244] width 647 height 60
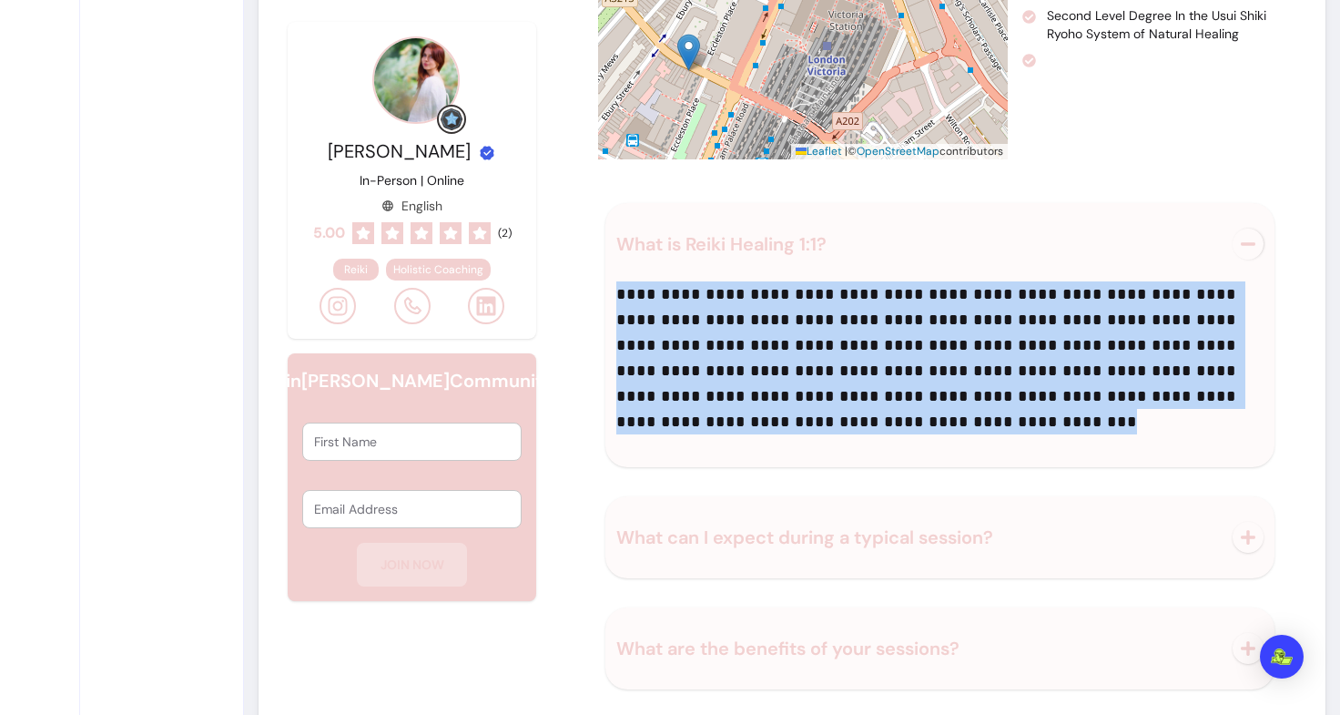
drag, startPoint x: 792, startPoint y: 428, endPoint x: 617, endPoint y: 228, distance: 265.9
click at [617, 228] on div "**********" at bounding box center [940, 335] width 669 height 264
copy p "**********"
click at [797, 441] on div "**********" at bounding box center [940, 358] width 647 height 168
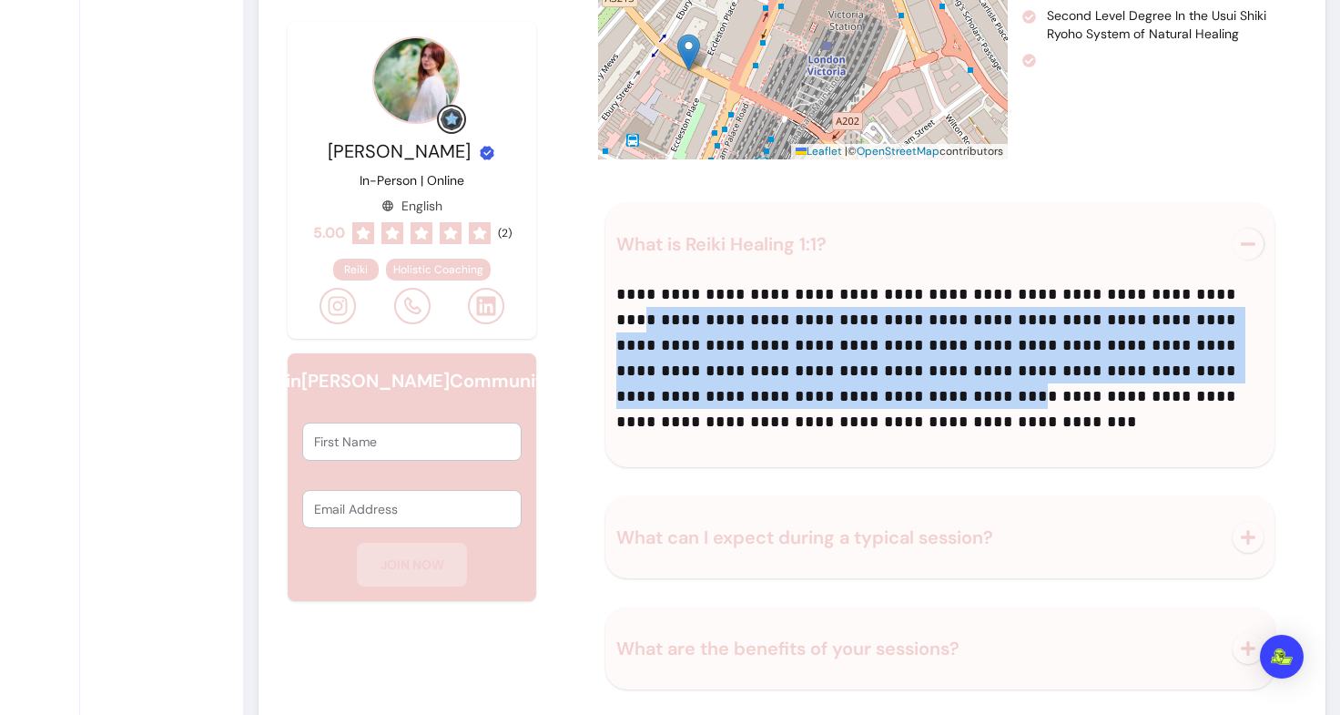
drag, startPoint x: 780, startPoint y: 407, endPoint x: 596, endPoint y: 303, distance: 211.2
click at [598, 303] on div "**********" at bounding box center [940, 557] width 684 height 708
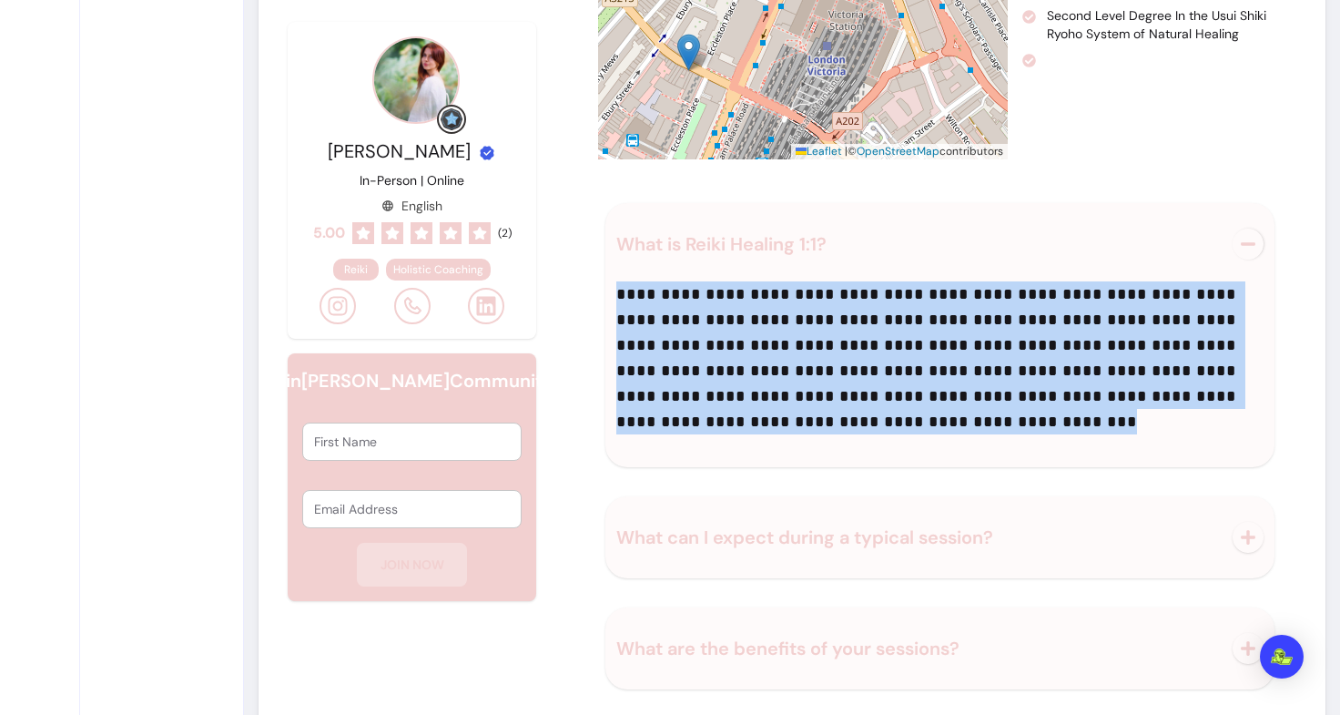
drag, startPoint x: 790, startPoint y: 434, endPoint x: 596, endPoint y: 290, distance: 240.8
click at [598, 290] on div "**********" at bounding box center [940, 557] width 684 height 708
click at [705, 296] on p "**********" at bounding box center [935, 357] width 637 height 153
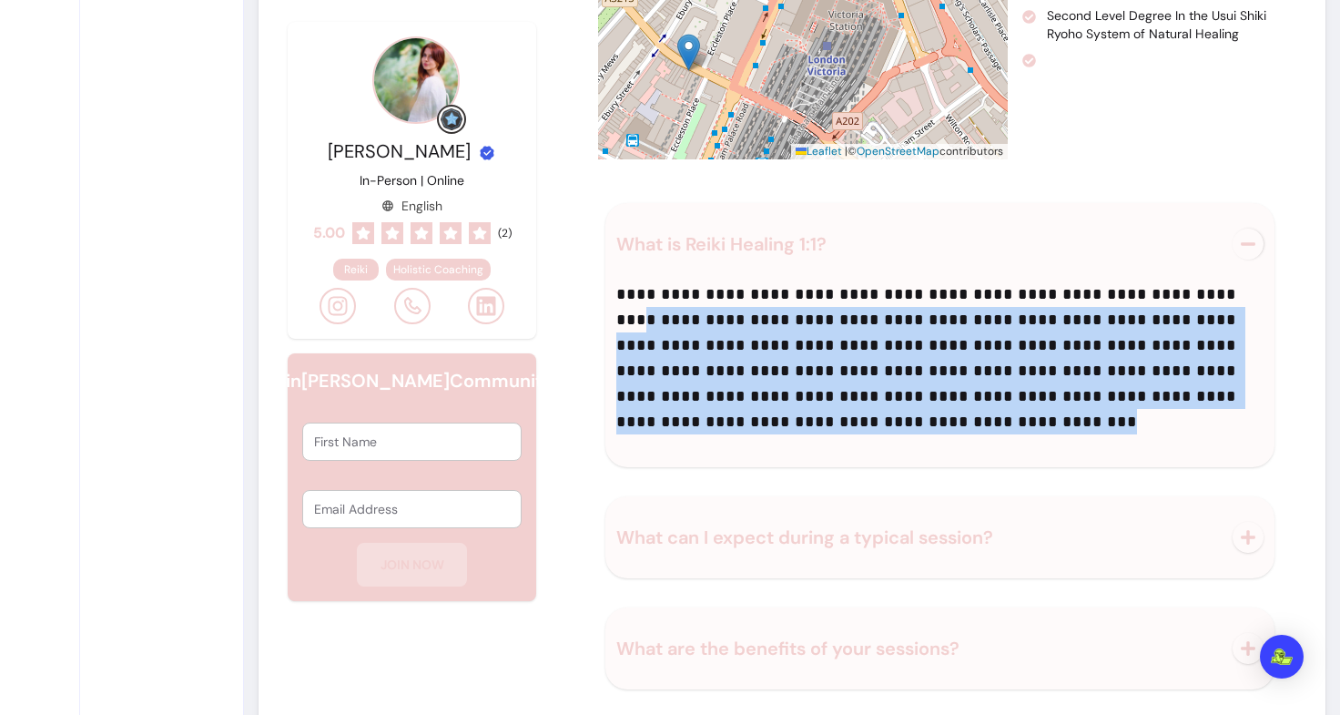
drag, startPoint x: 807, startPoint y: 412, endPoint x: 576, endPoint y: 302, distance: 255.0
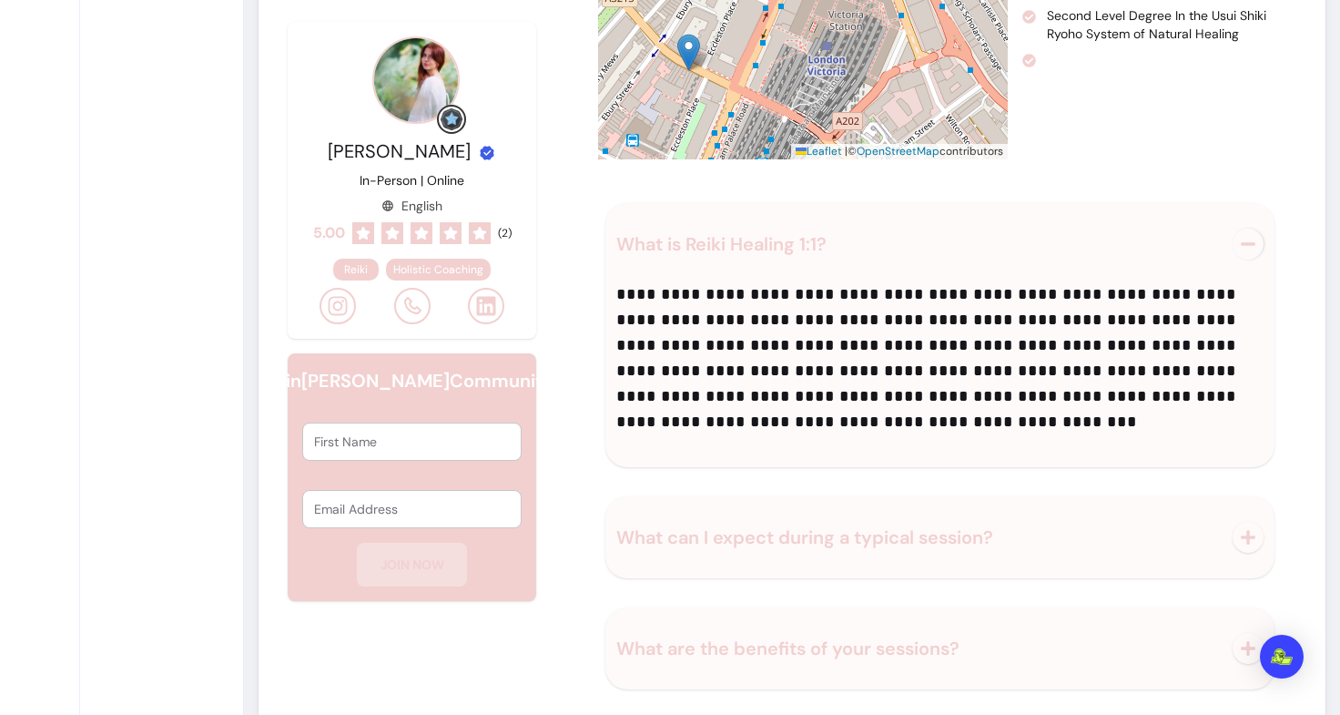
click at [677, 351] on p "**********" at bounding box center [935, 357] width 637 height 153
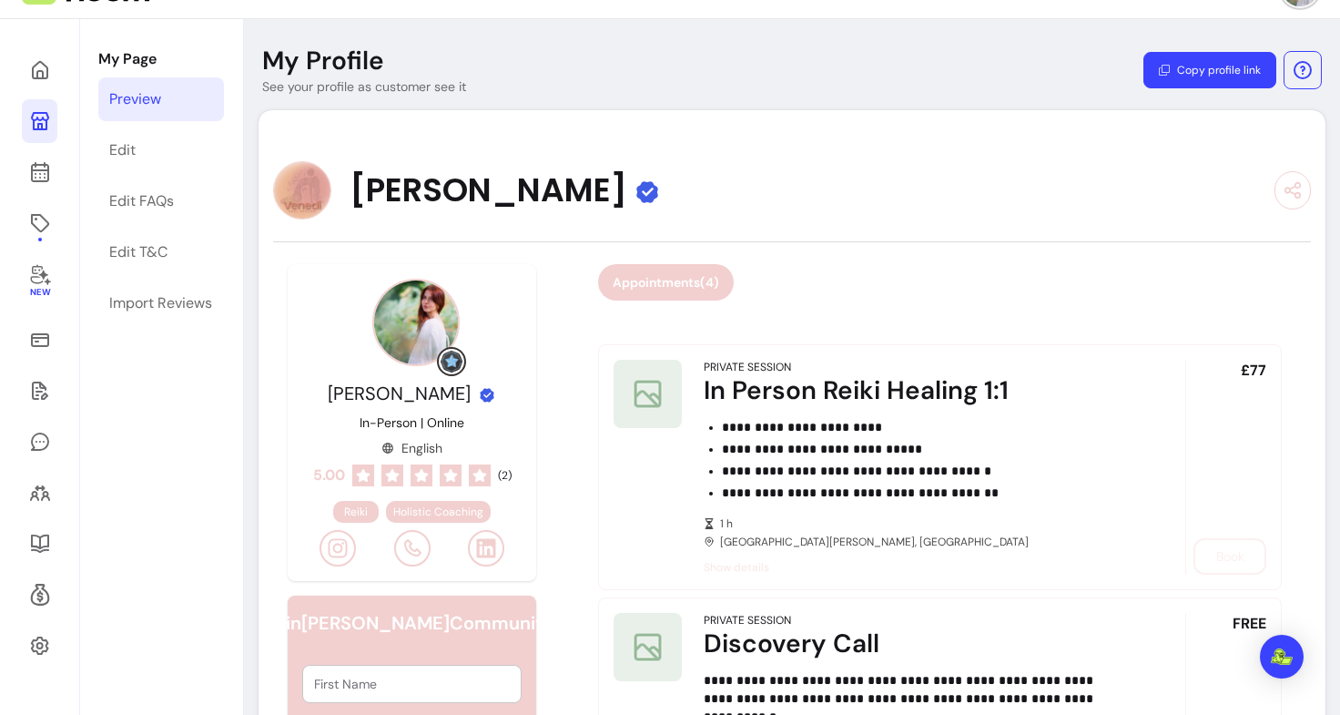
scroll to position [0, 0]
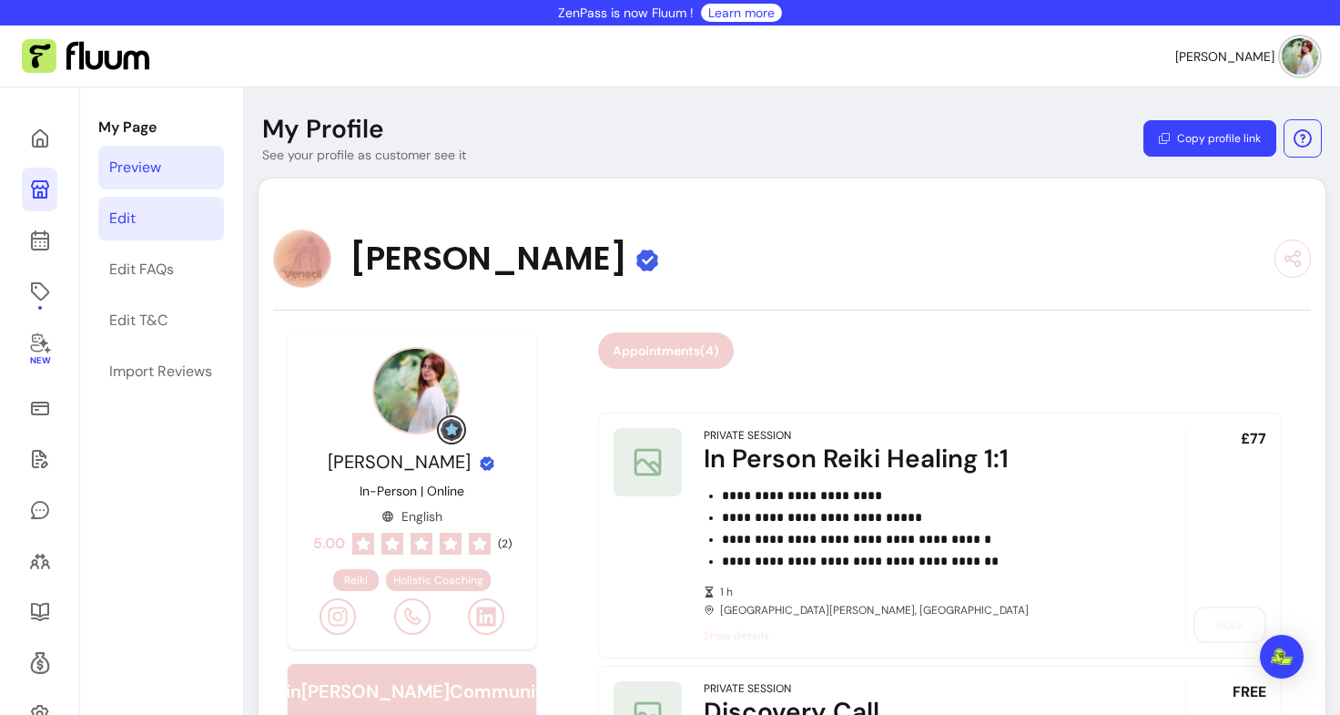
click at [140, 214] on link "Edit" at bounding box center [161, 219] width 126 height 44
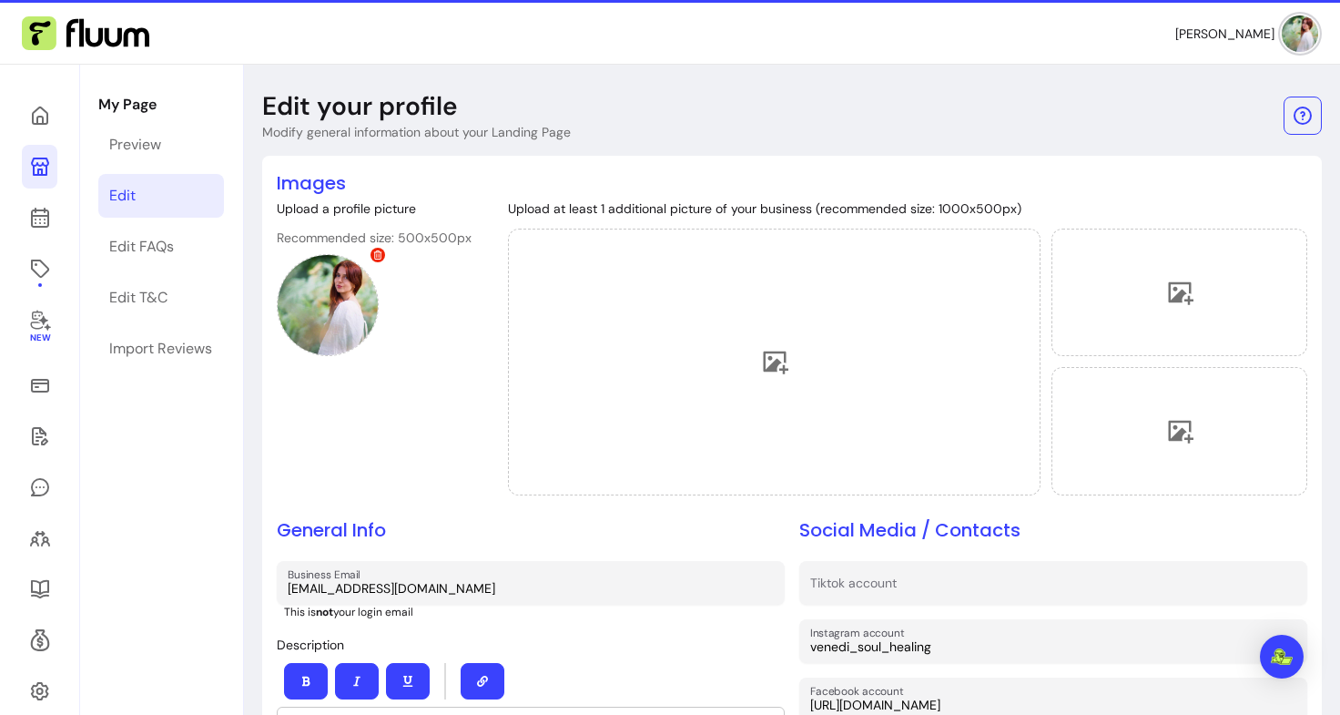
scroll to position [18, 0]
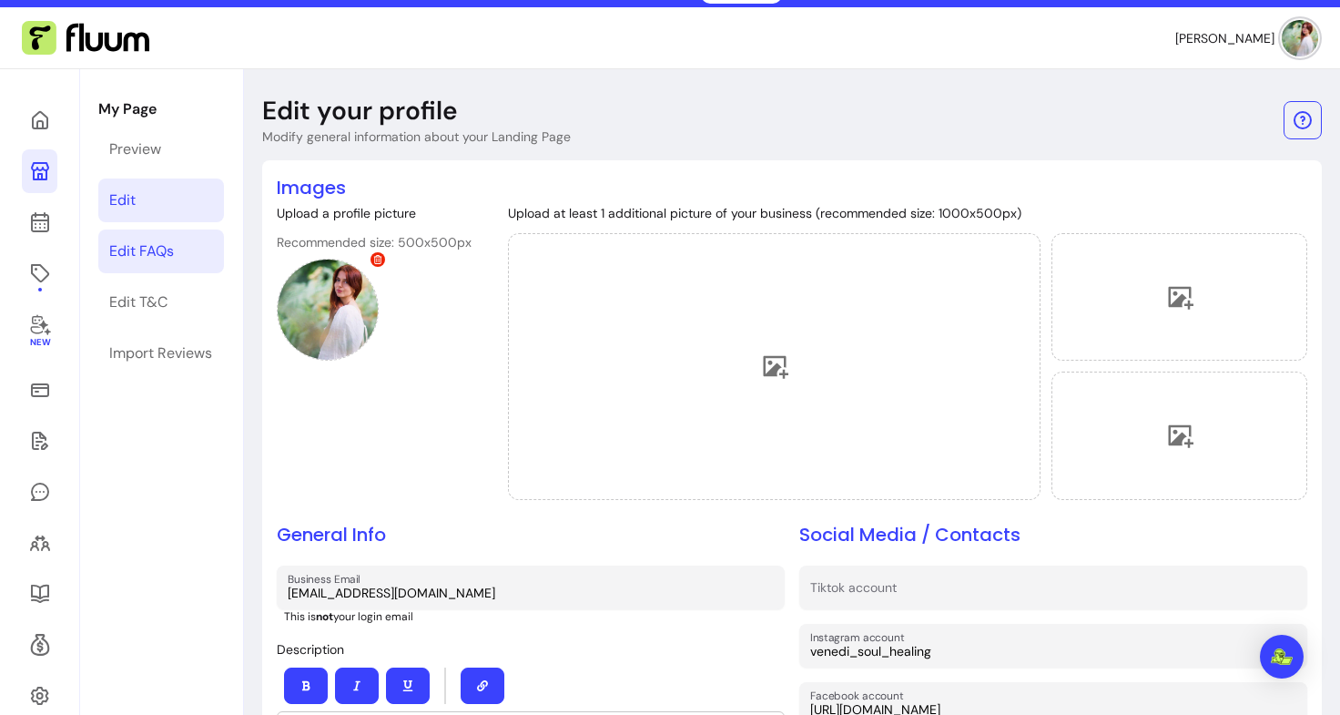
click at [168, 242] on div "Edit FAQs" at bounding box center [141, 251] width 65 height 22
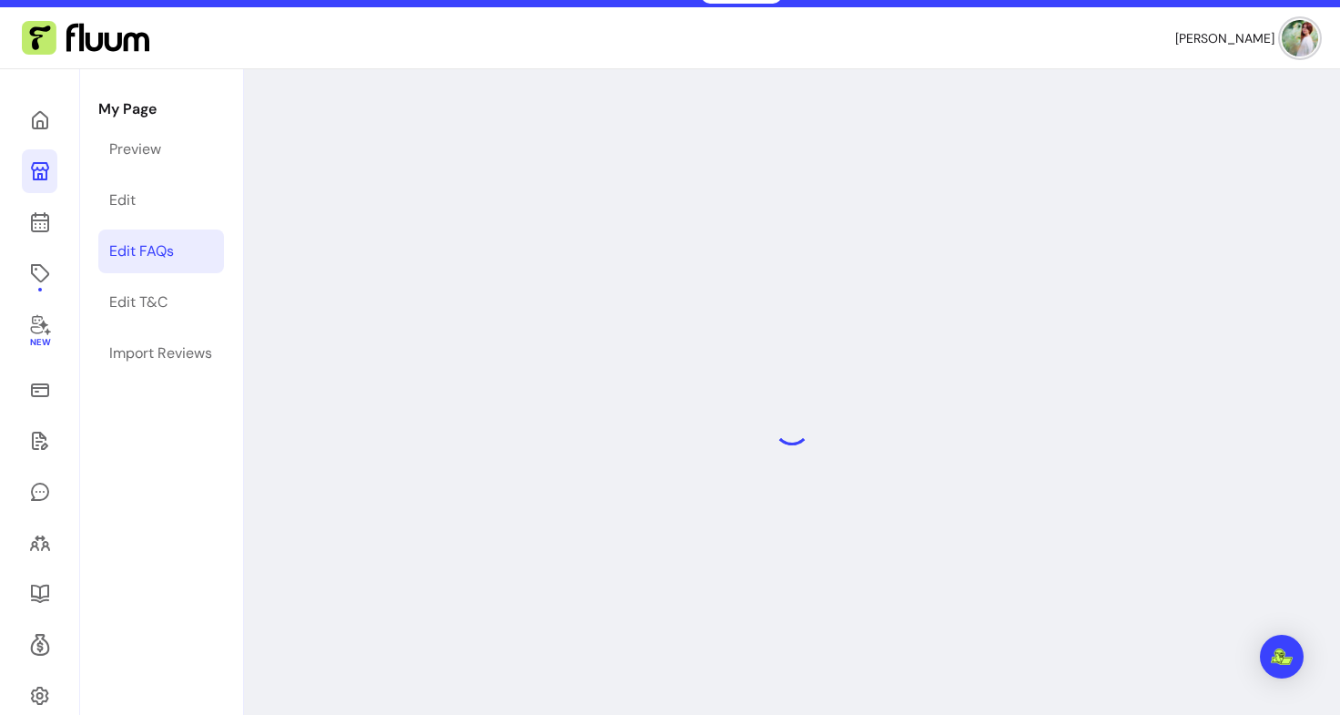
select select "*"
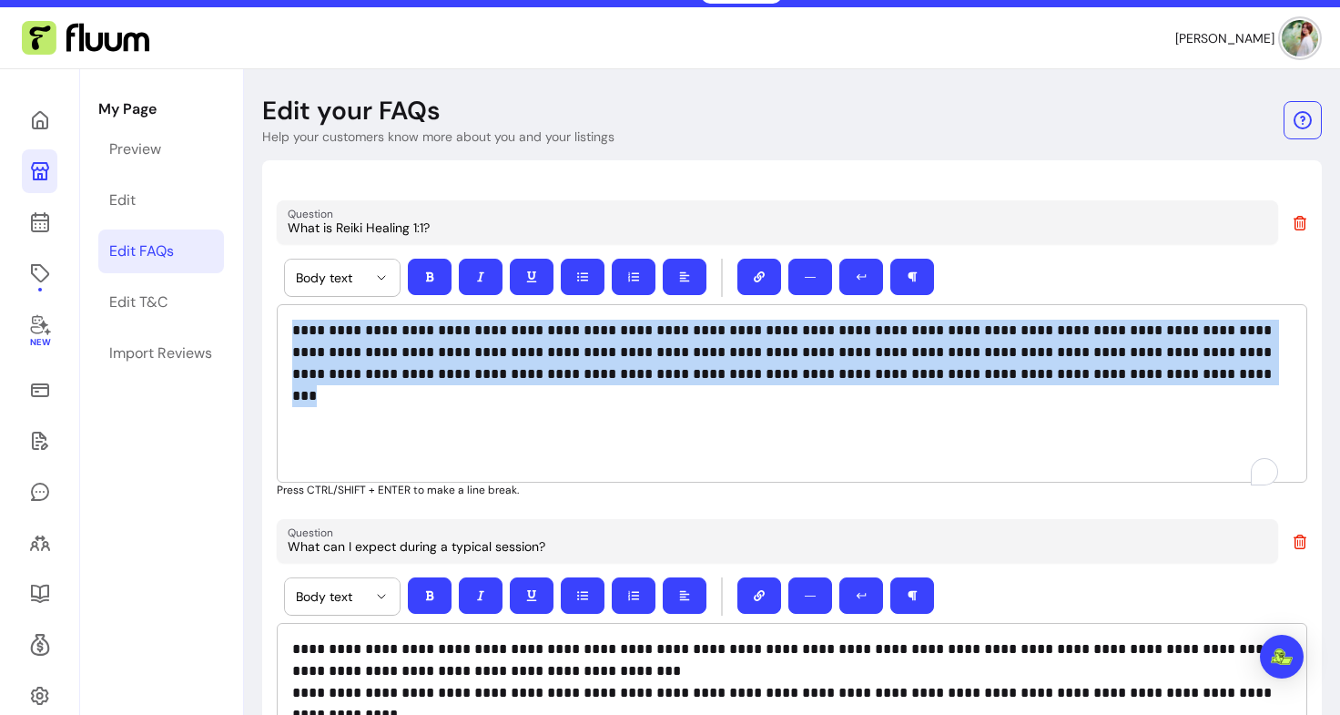
drag, startPoint x: 1114, startPoint y: 378, endPoint x: 267, endPoint y: 315, distance: 849.2
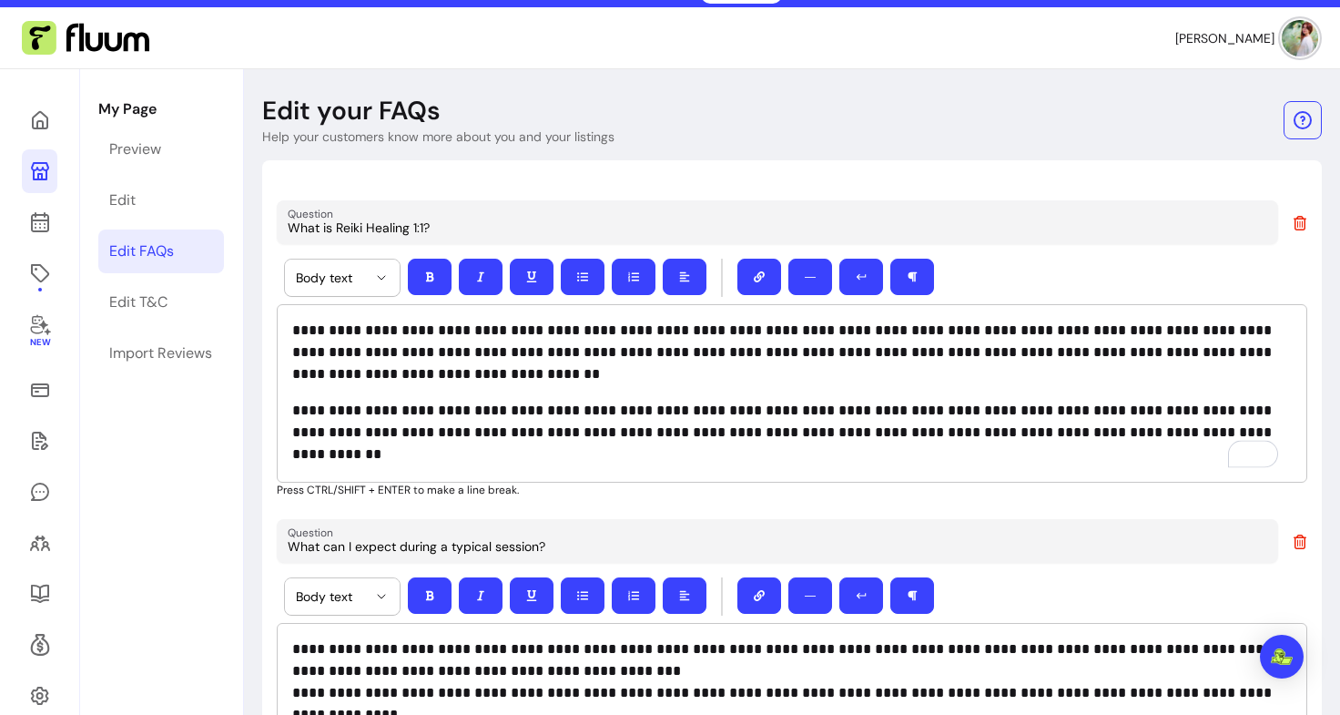
scroll to position [277, 0]
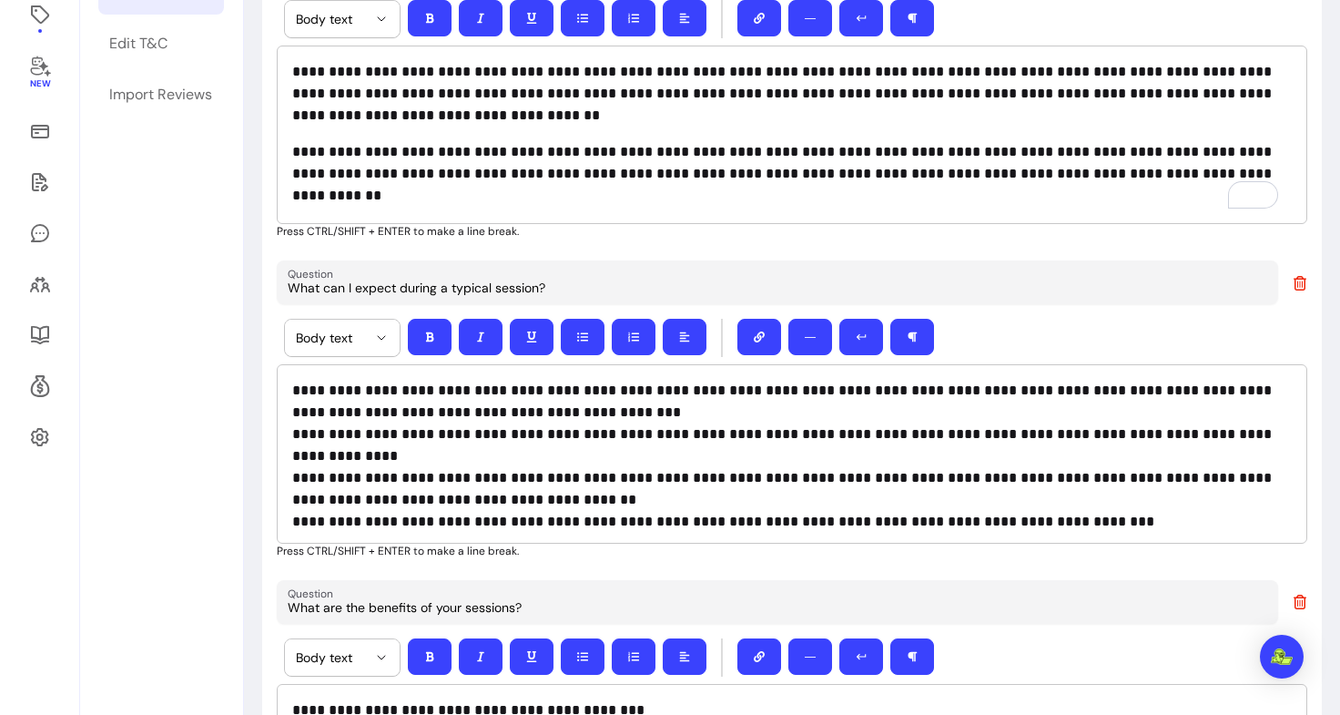
drag, startPoint x: 557, startPoint y: 286, endPoint x: 270, endPoint y: 292, distance: 286.9
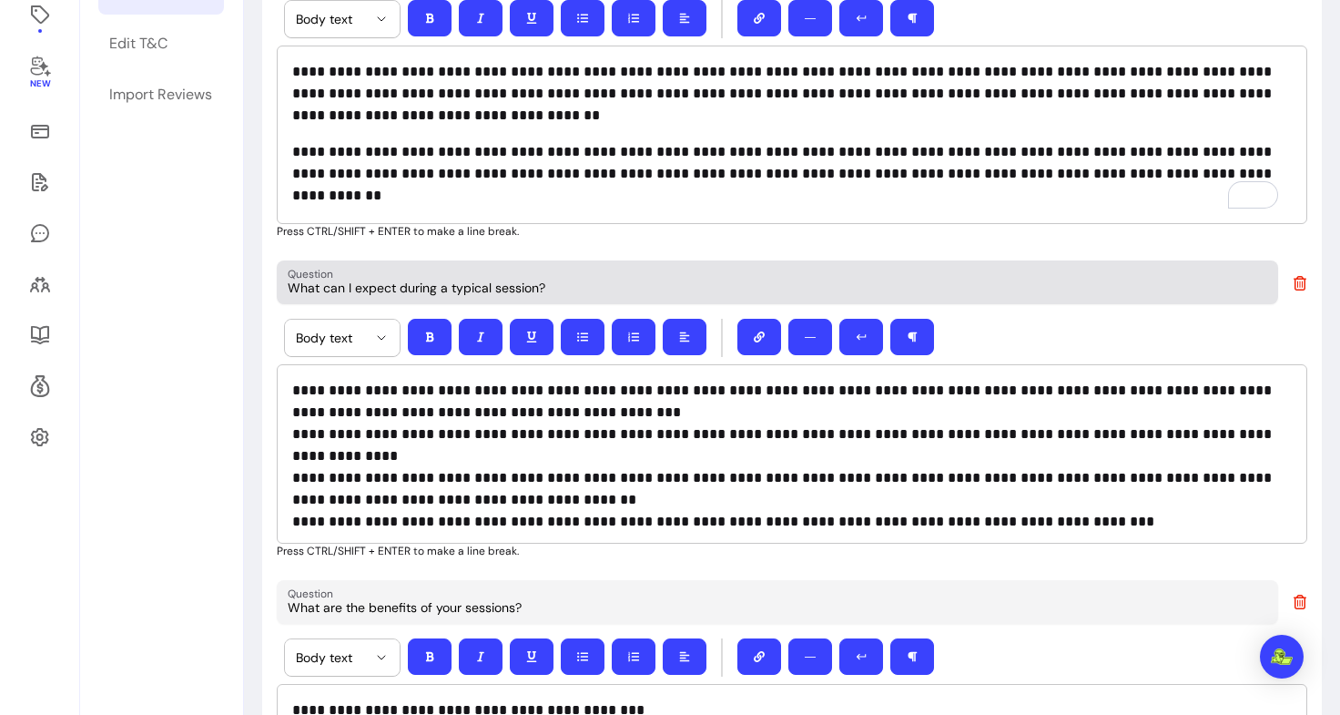
click at [567, 270] on div "What can I expect during a typical session?" at bounding box center [778, 282] width 980 height 33
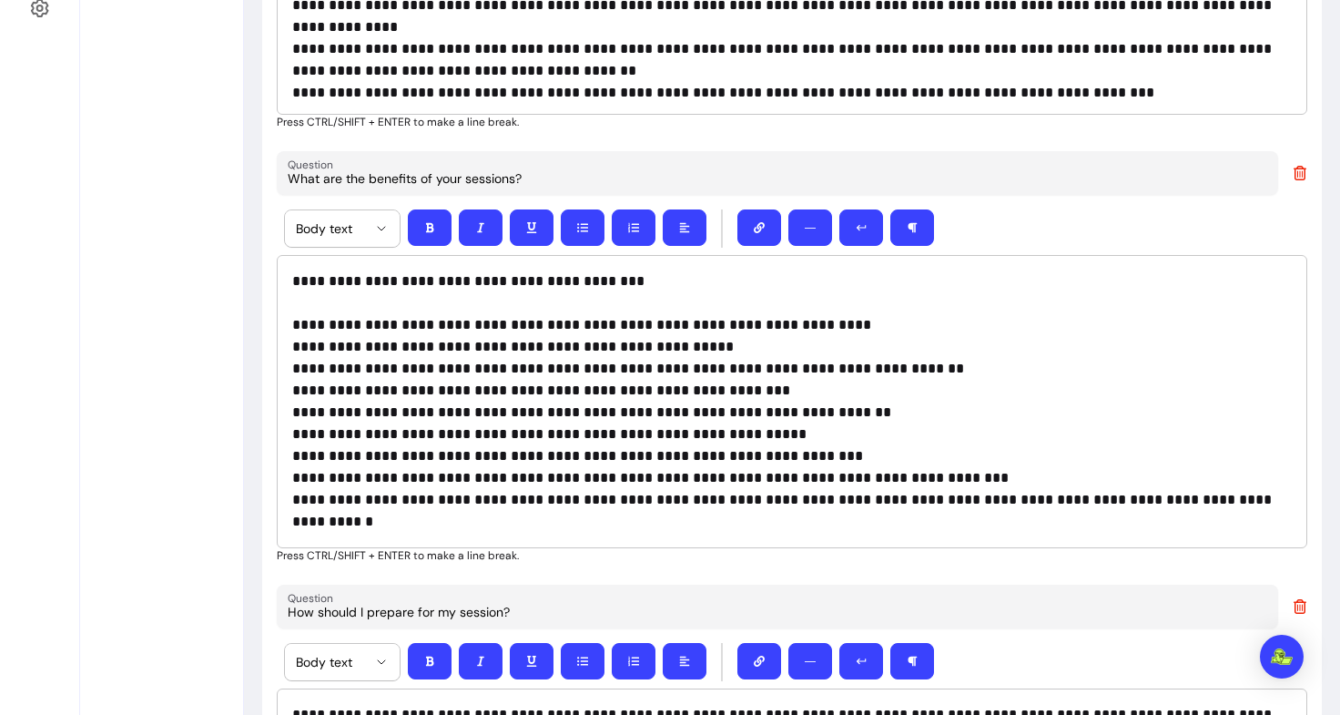
scroll to position [0, 0]
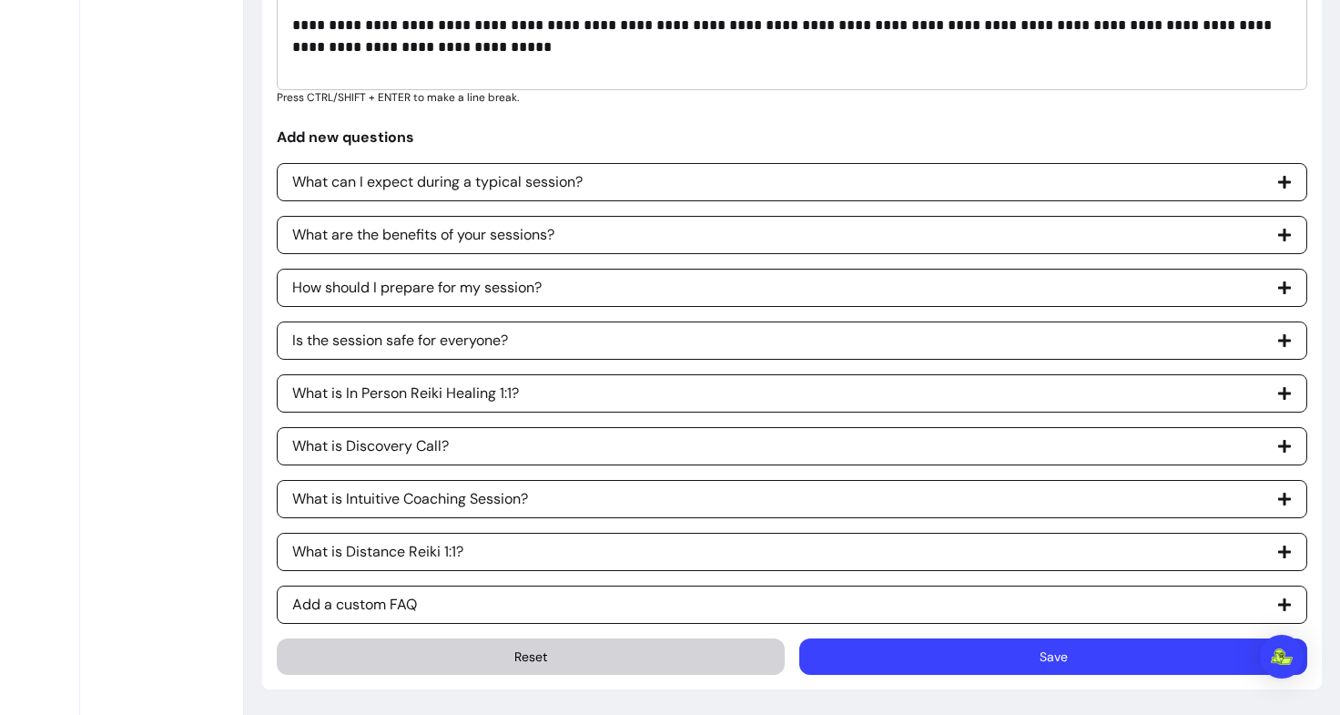
click at [854, 639] on button "Save" at bounding box center [1054, 656] width 508 height 36
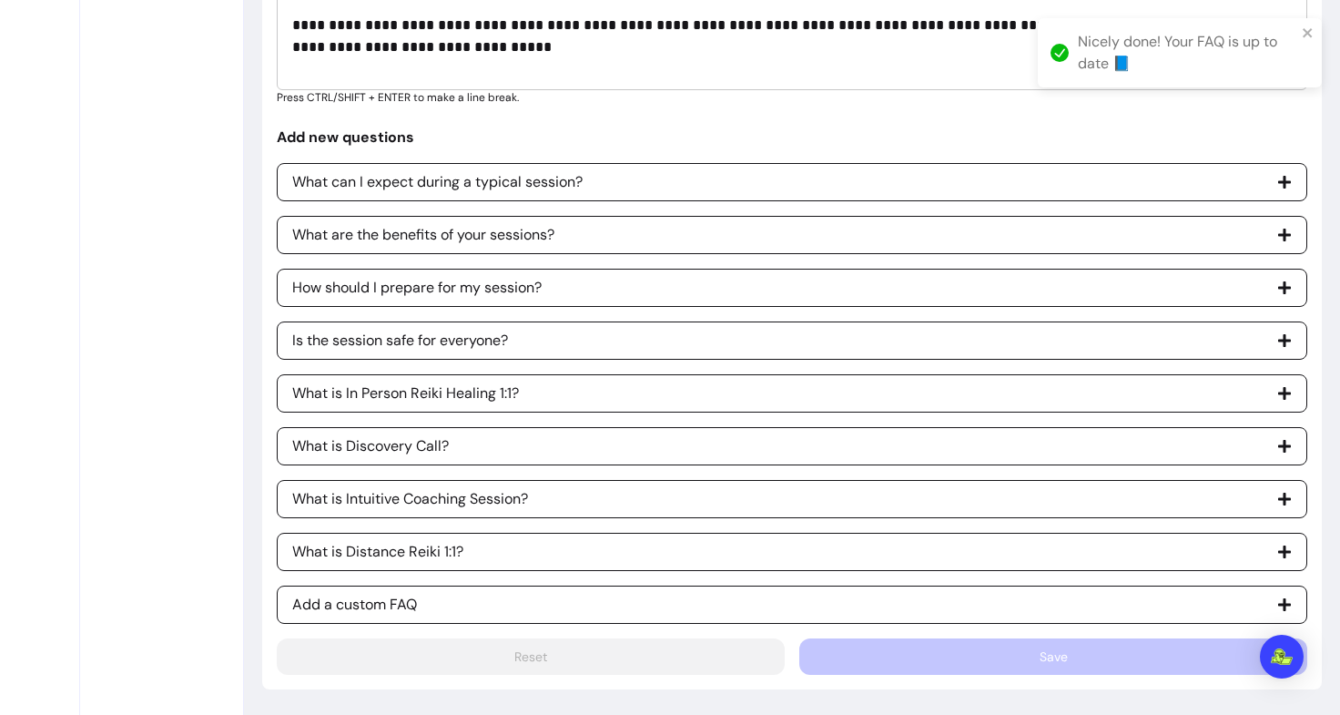
click at [467, 553] on span "What is Distance Reiki 1:1?" at bounding box center [792, 552] width 1031 height 38
select select "*"
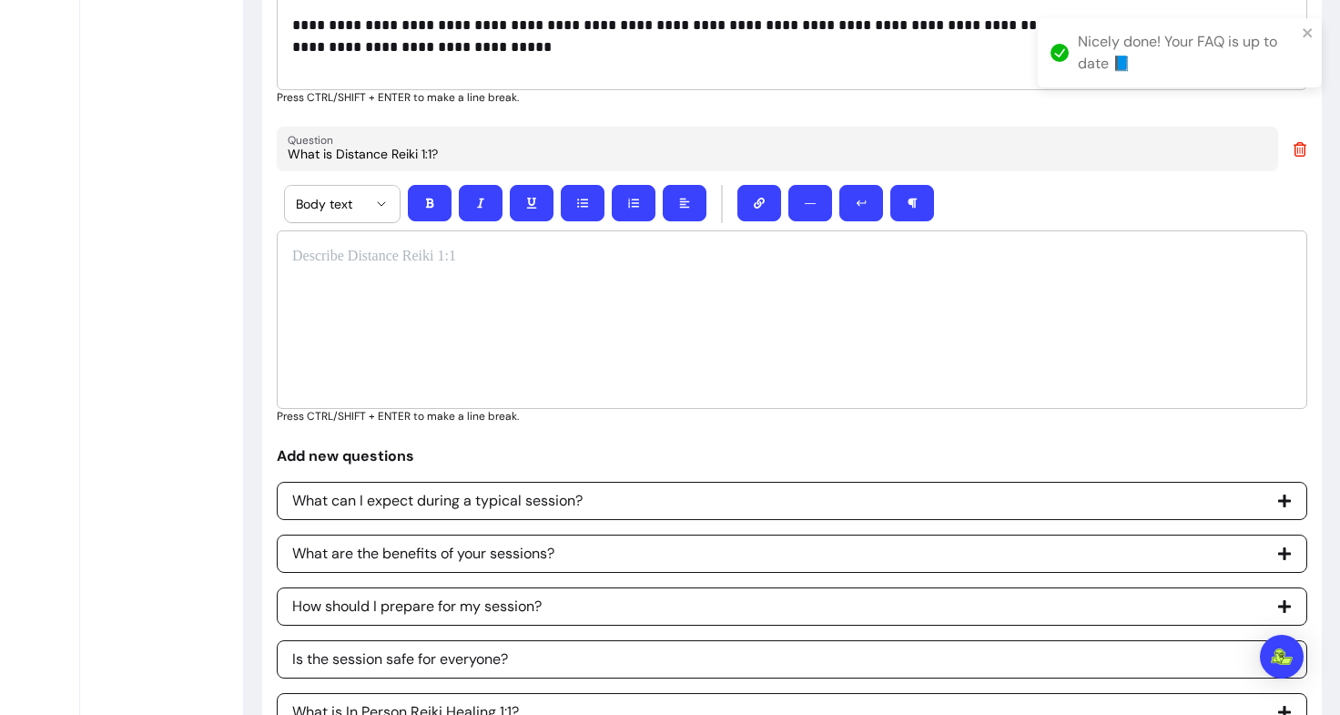
drag, startPoint x: 443, startPoint y: 148, endPoint x: 254, endPoint y: 152, distance: 189.5
click at [503, 326] on div at bounding box center [792, 319] width 1031 height 178
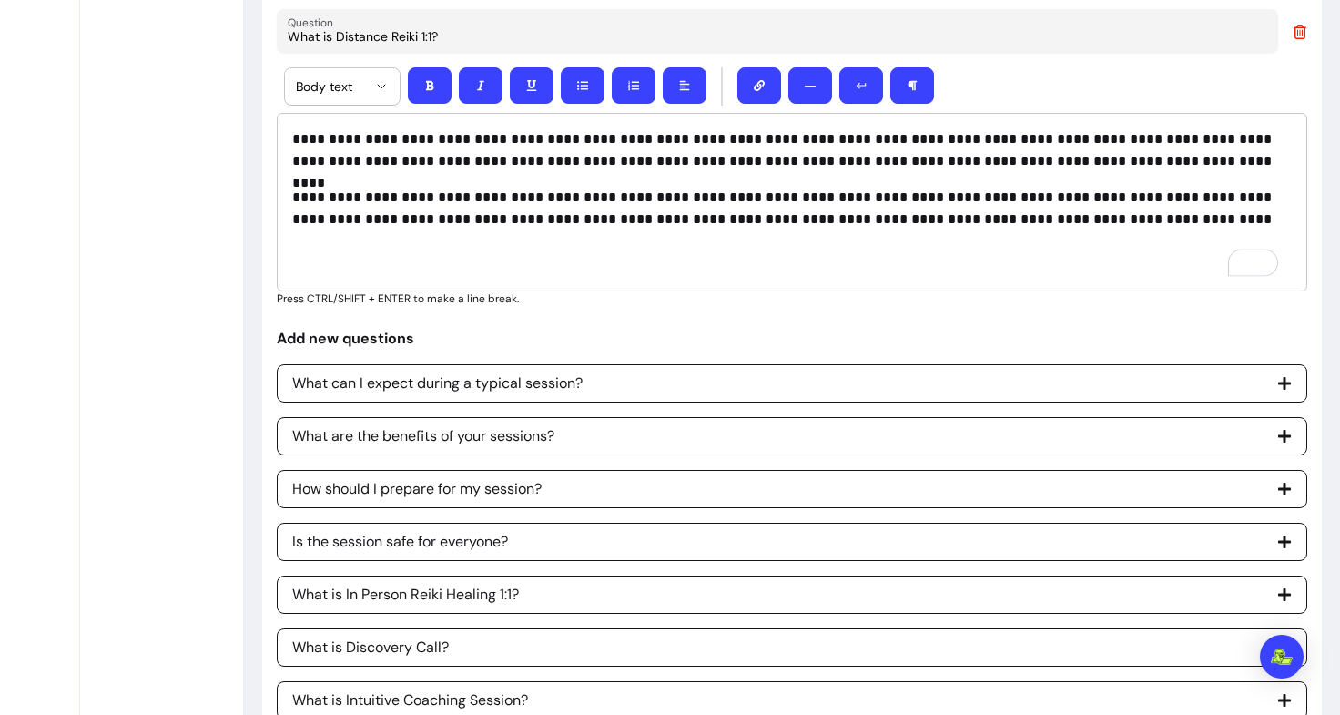
scroll to position [1921, 0]
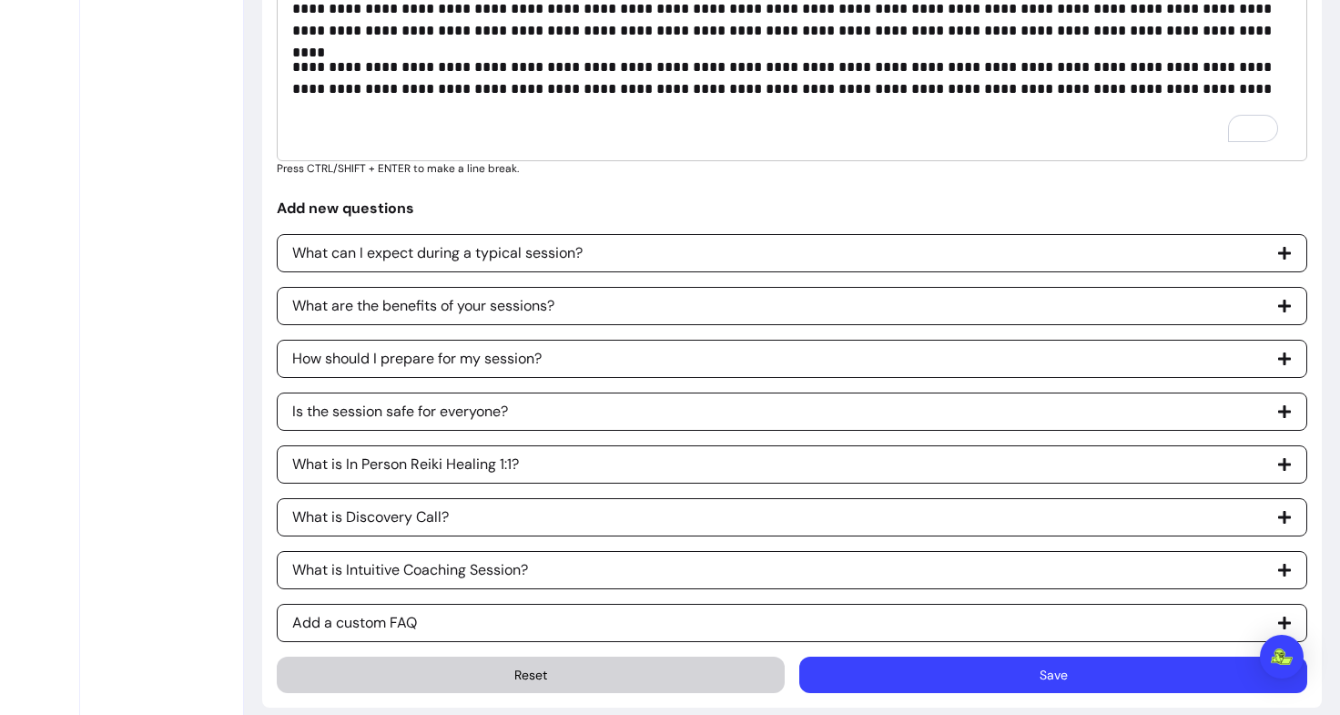
click at [494, 418] on p "Is the session safe for everyone?" at bounding box center [400, 412] width 216 height 22
select select "*"
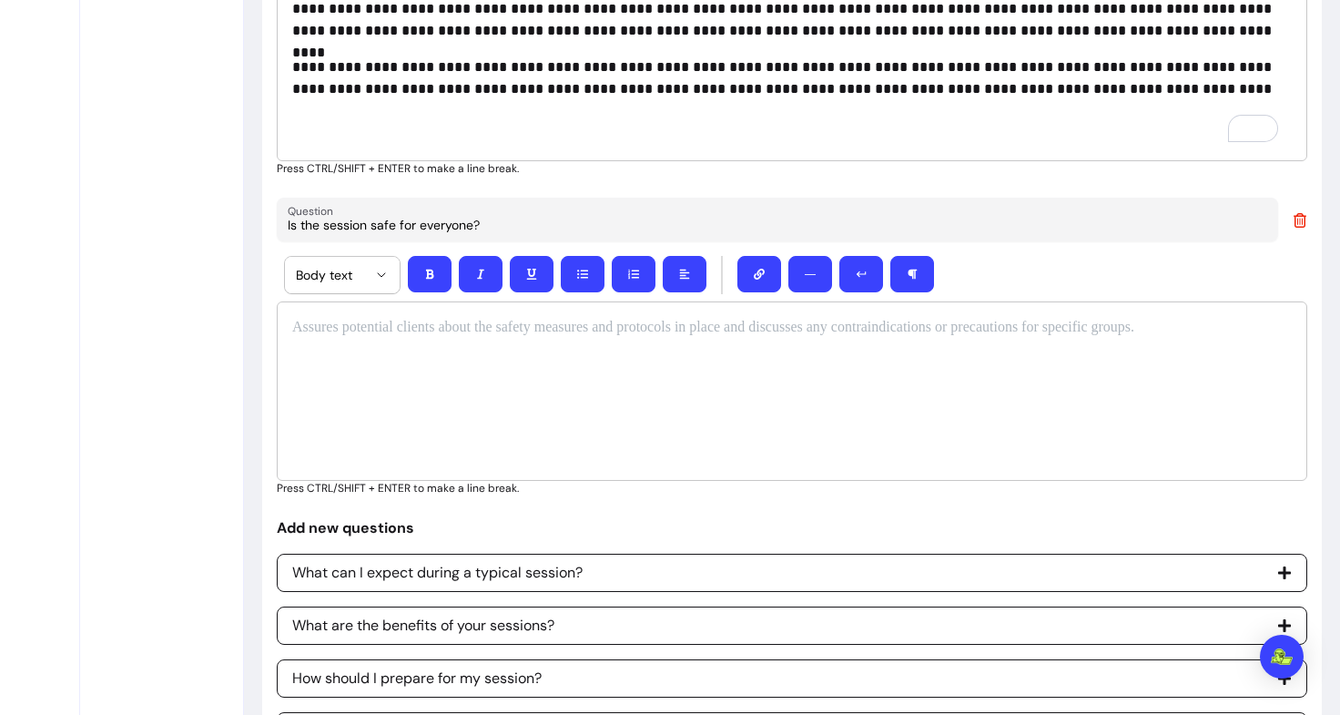
click at [416, 359] on div at bounding box center [792, 390] width 1031 height 178
drag, startPoint x: 491, startPoint y: 219, endPoint x: 258, endPoint y: 218, distance: 233.1
click at [380, 392] on div "To enrich screen reader interactions, please activate Accessibility in Grammarl…" at bounding box center [792, 390] width 1031 height 178
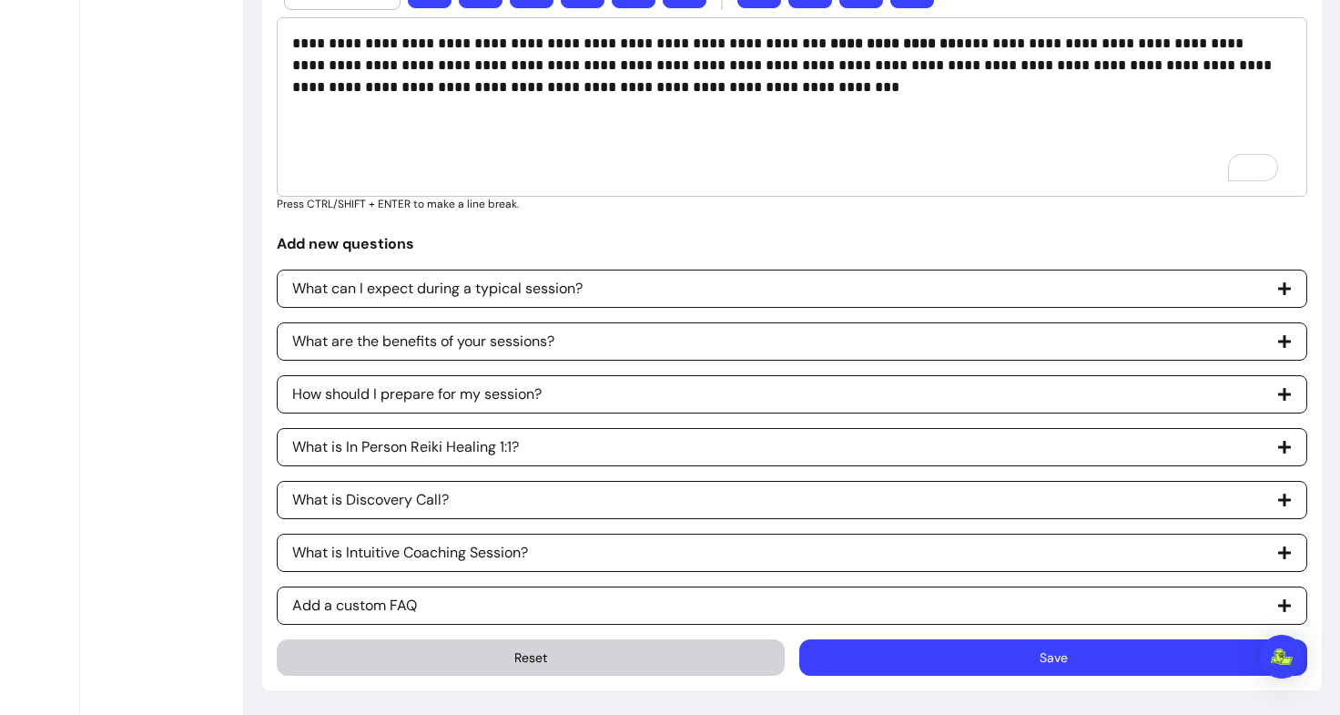
click at [961, 653] on button "Save" at bounding box center [1054, 657] width 508 height 36
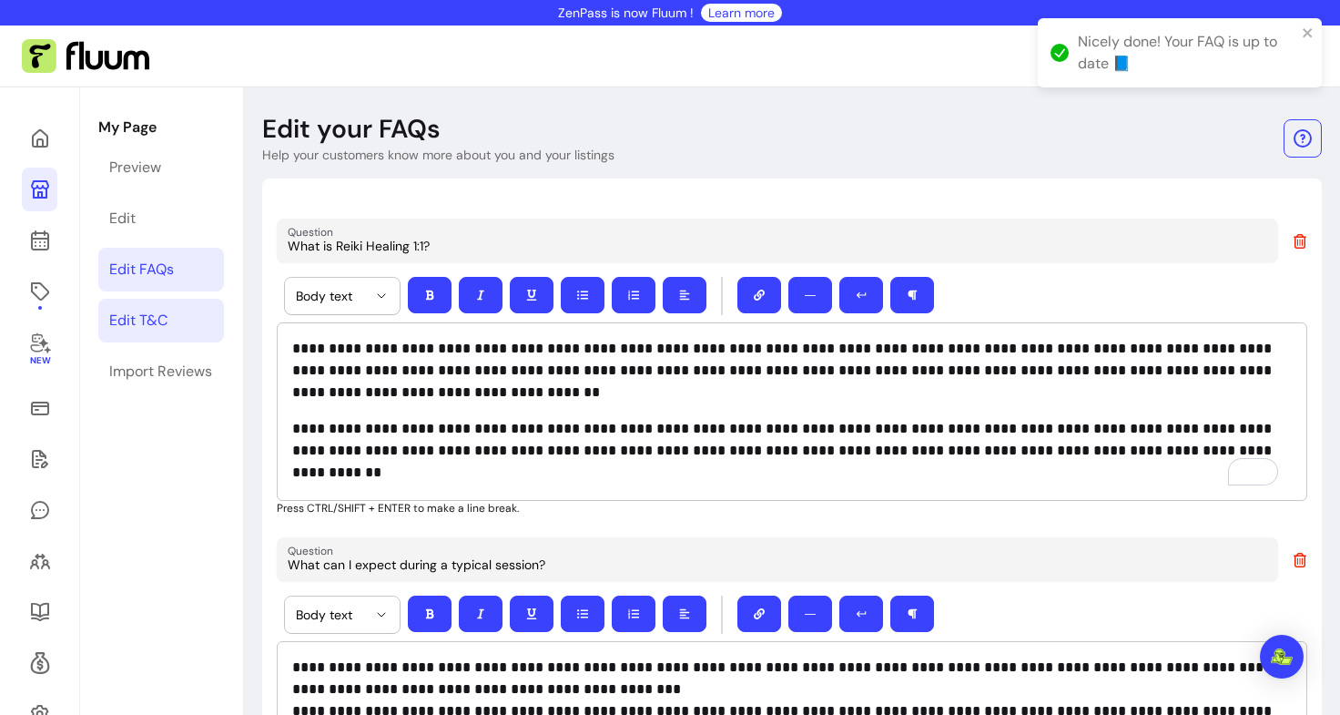
click at [137, 327] on div "Edit T&C" at bounding box center [138, 321] width 58 height 22
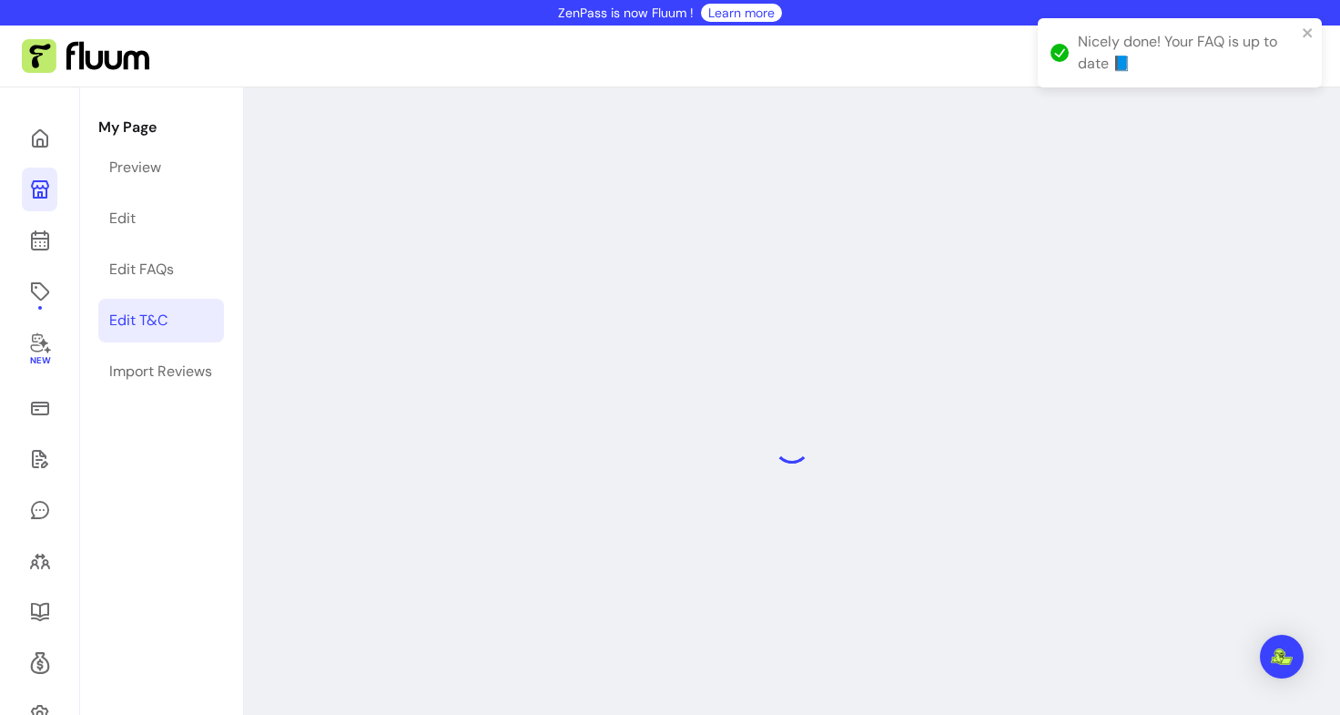
select select "*"
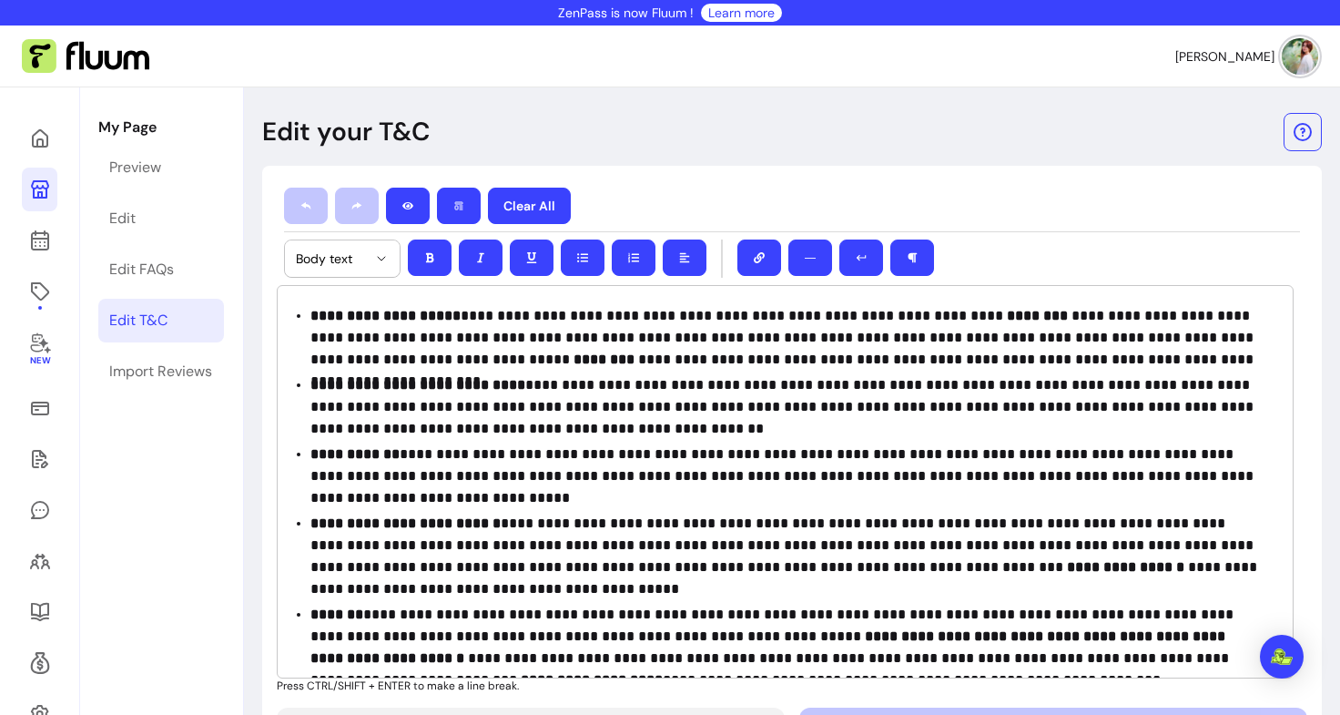
click at [286, 494] on div "**********" at bounding box center [785, 481] width 1017 height 393
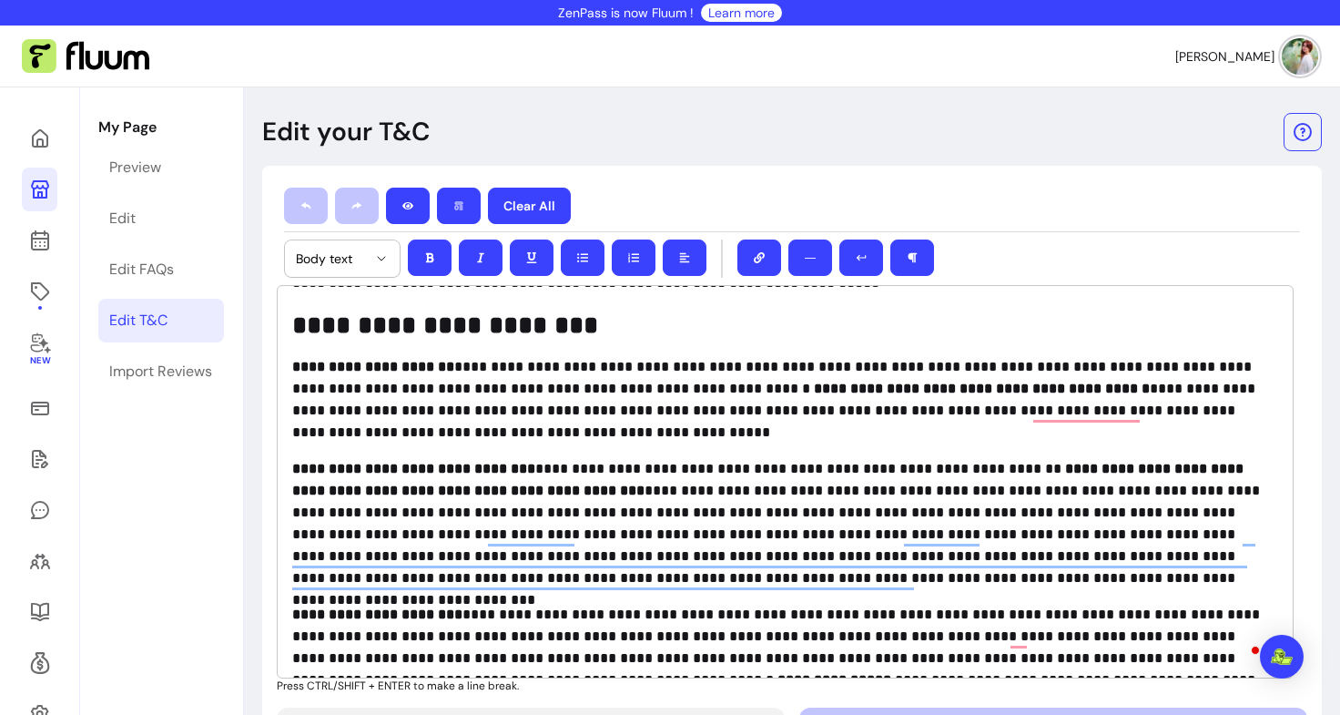
scroll to position [1529, 0]
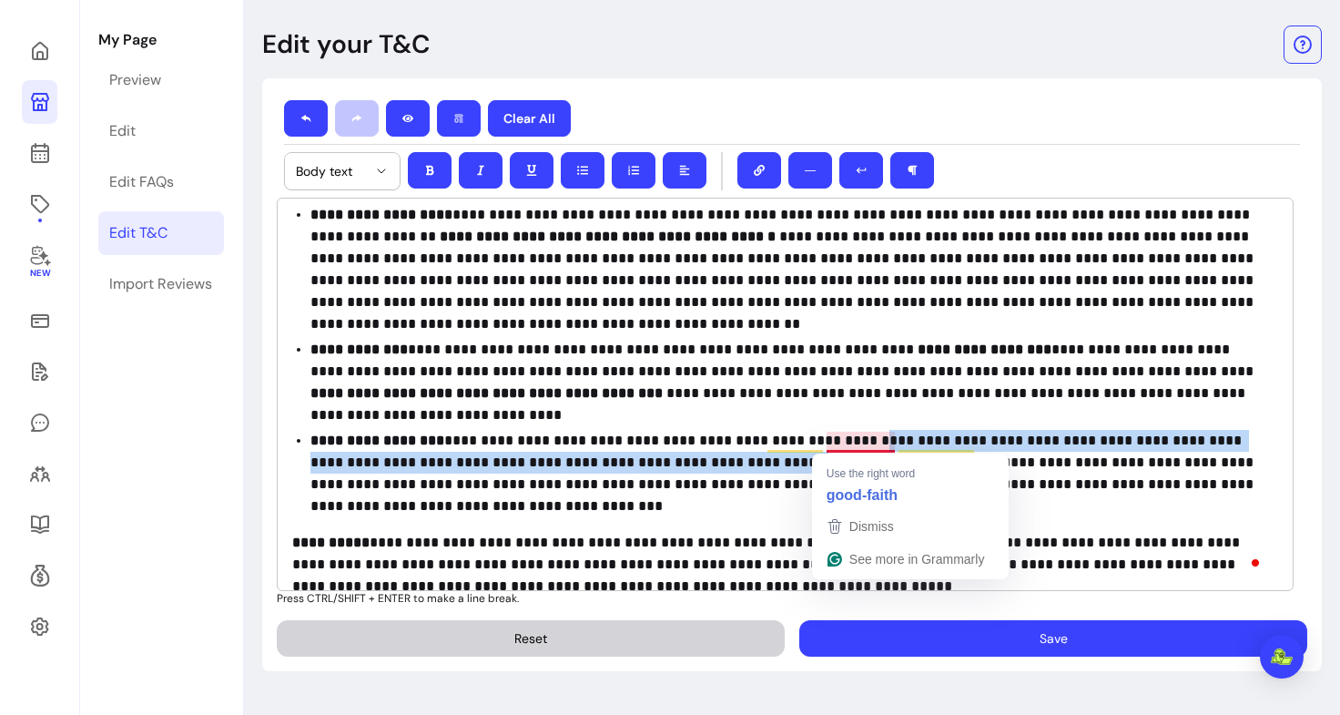
drag, startPoint x: 700, startPoint y: 454, endPoint x: 843, endPoint y: 435, distance: 144.2
click at [843, 435] on p "**********" at bounding box center [788, 473] width 954 height 87
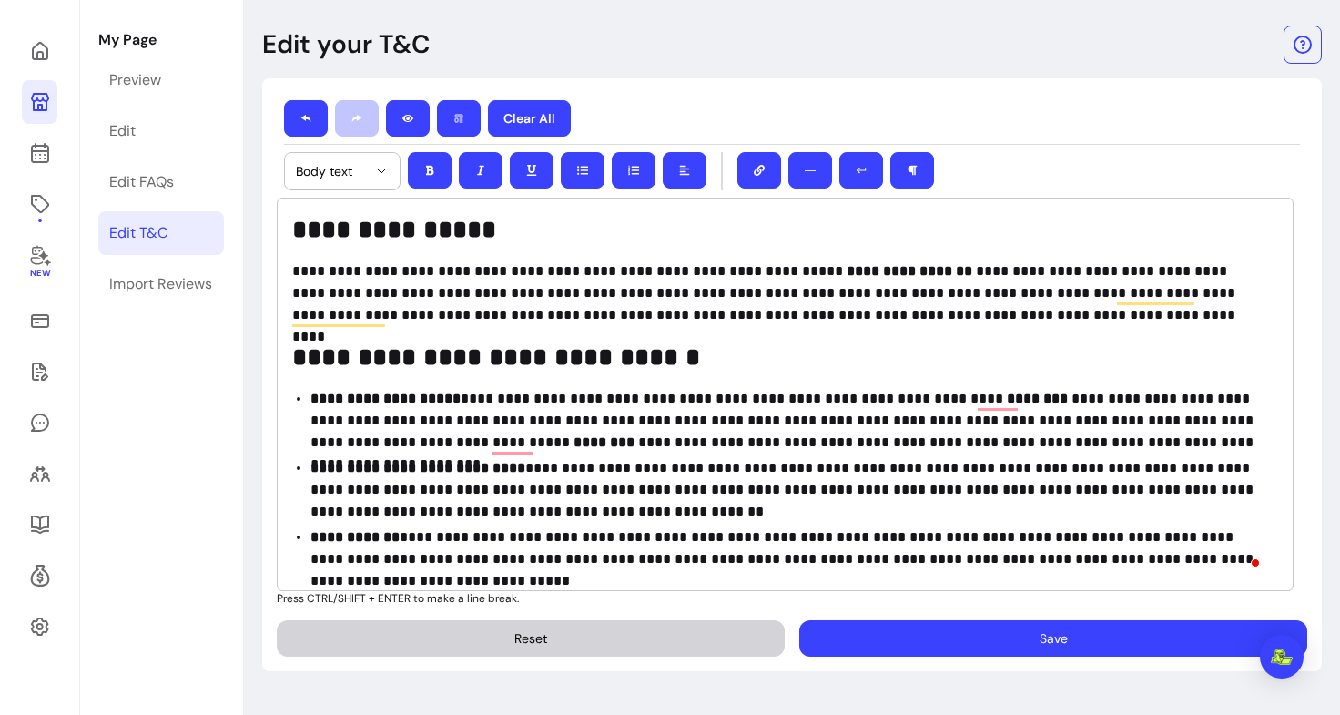
click at [1025, 621] on button "Save" at bounding box center [1054, 638] width 508 height 36
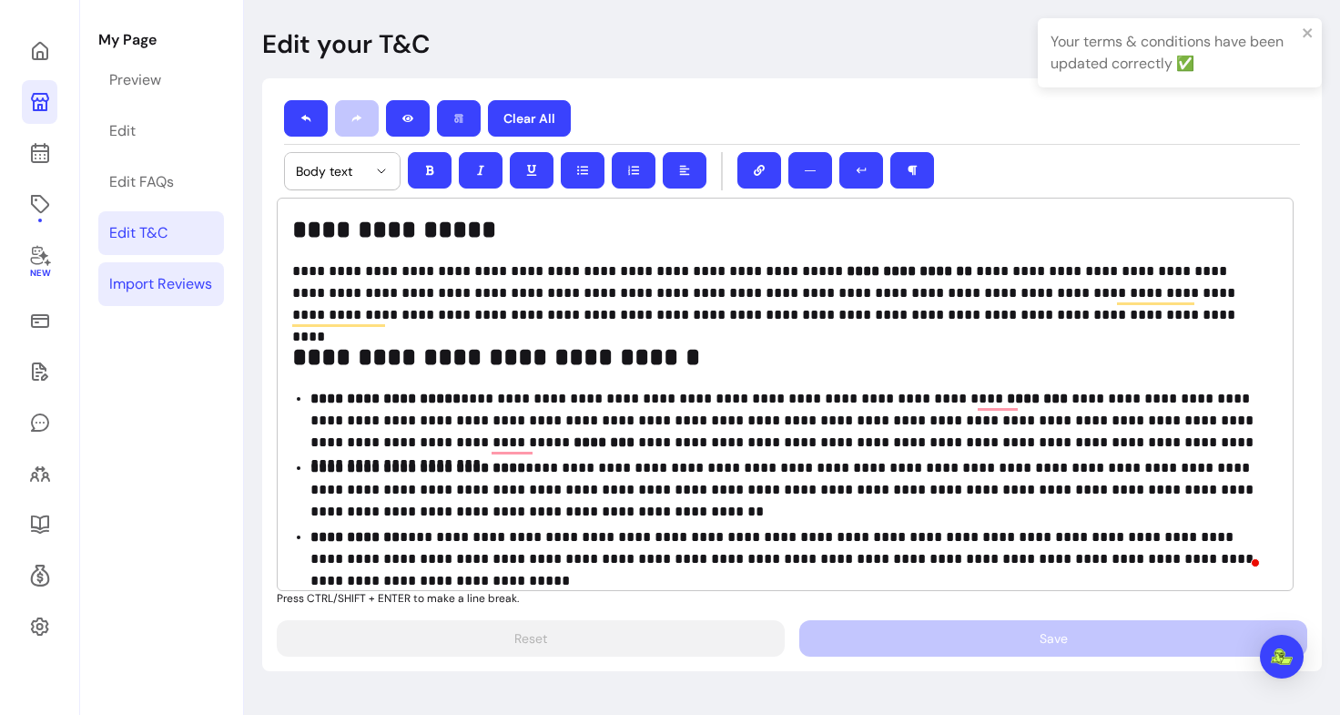
click at [178, 291] on div "Import Reviews" at bounding box center [160, 284] width 103 height 22
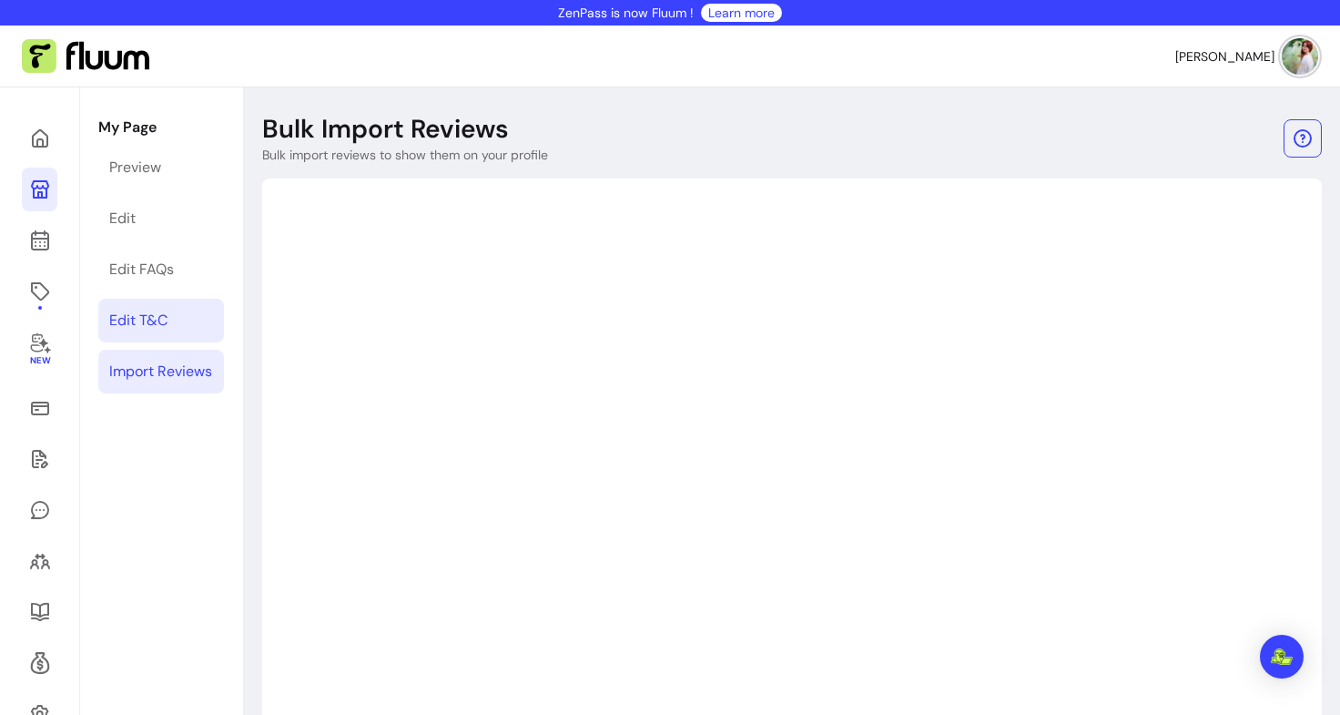
click at [154, 315] on div "Edit T&C" at bounding box center [138, 321] width 58 height 22
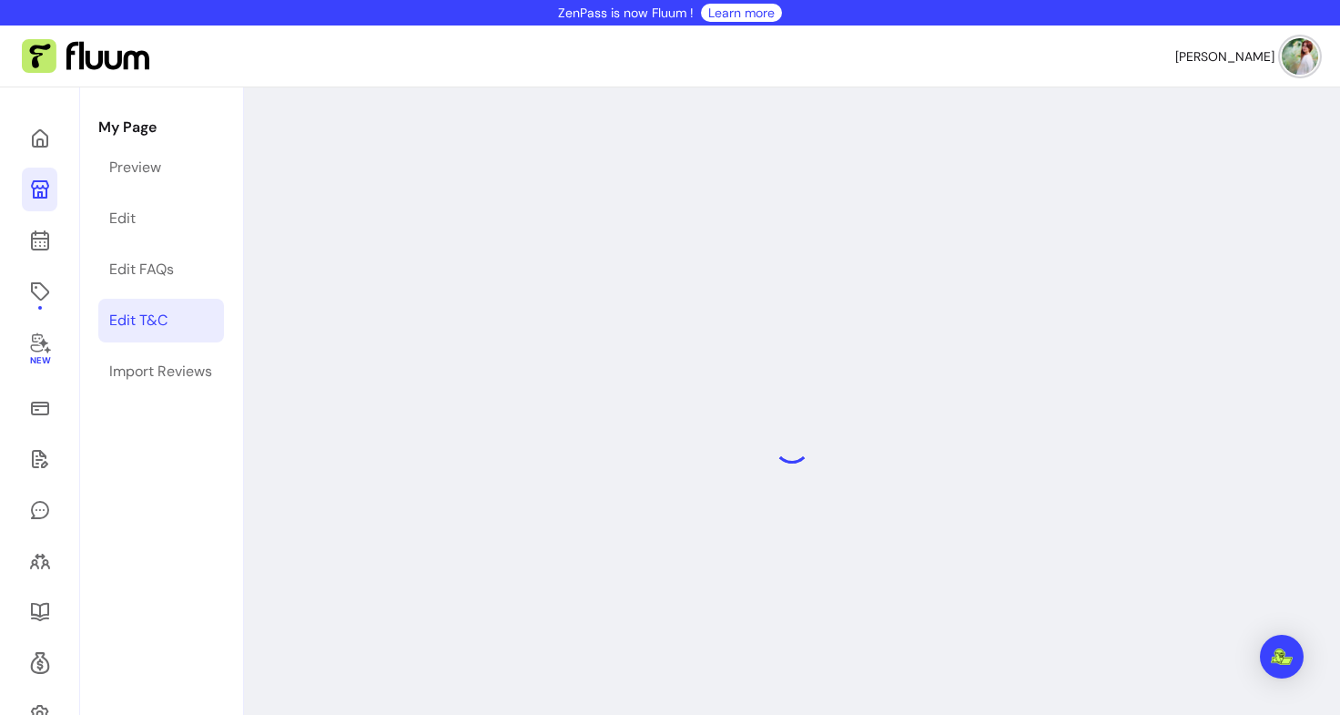
select select "*"
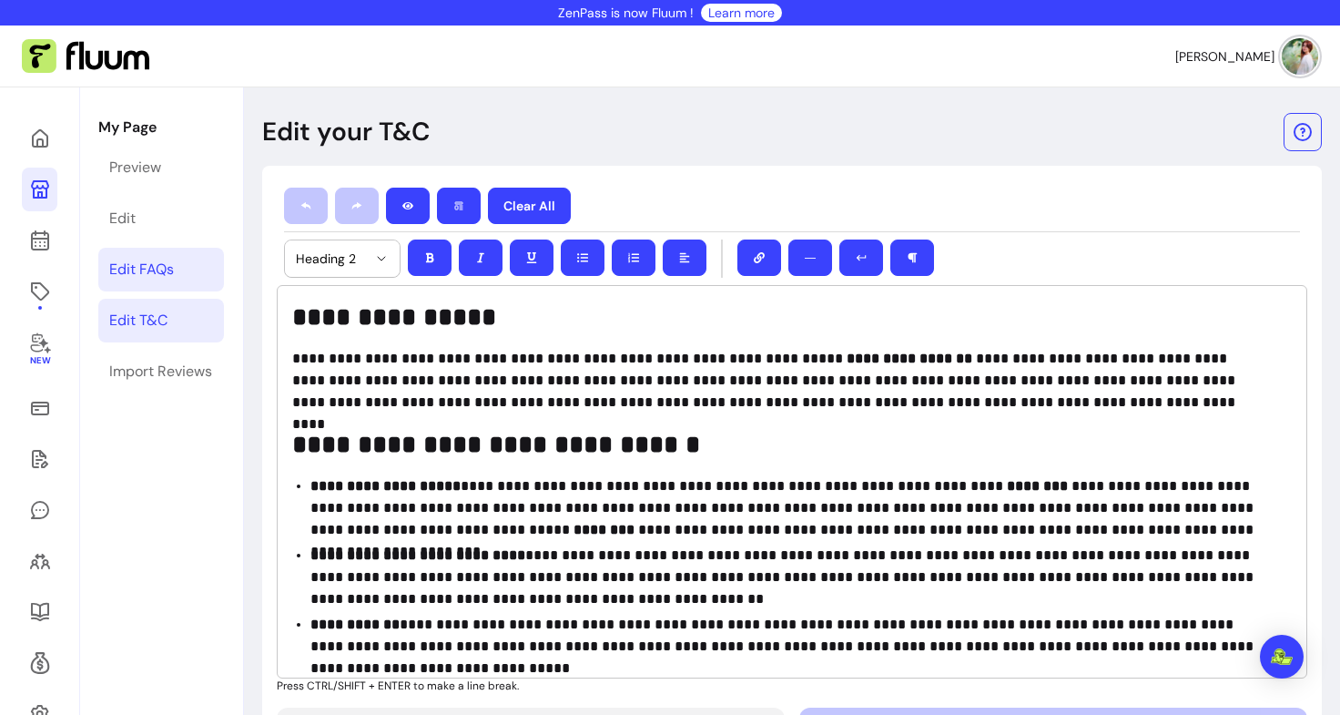
click at [161, 252] on link "Edit FAQs" at bounding box center [161, 270] width 126 height 44
select select "*"
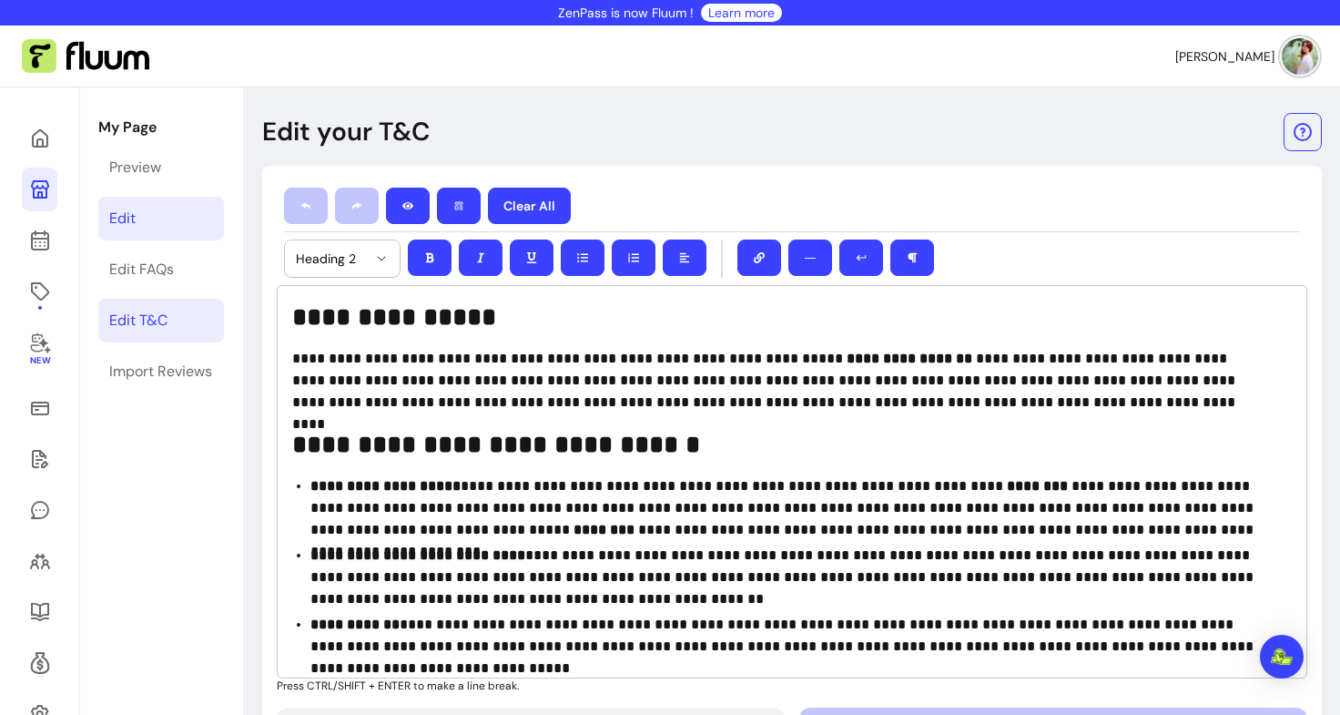
select select "*"
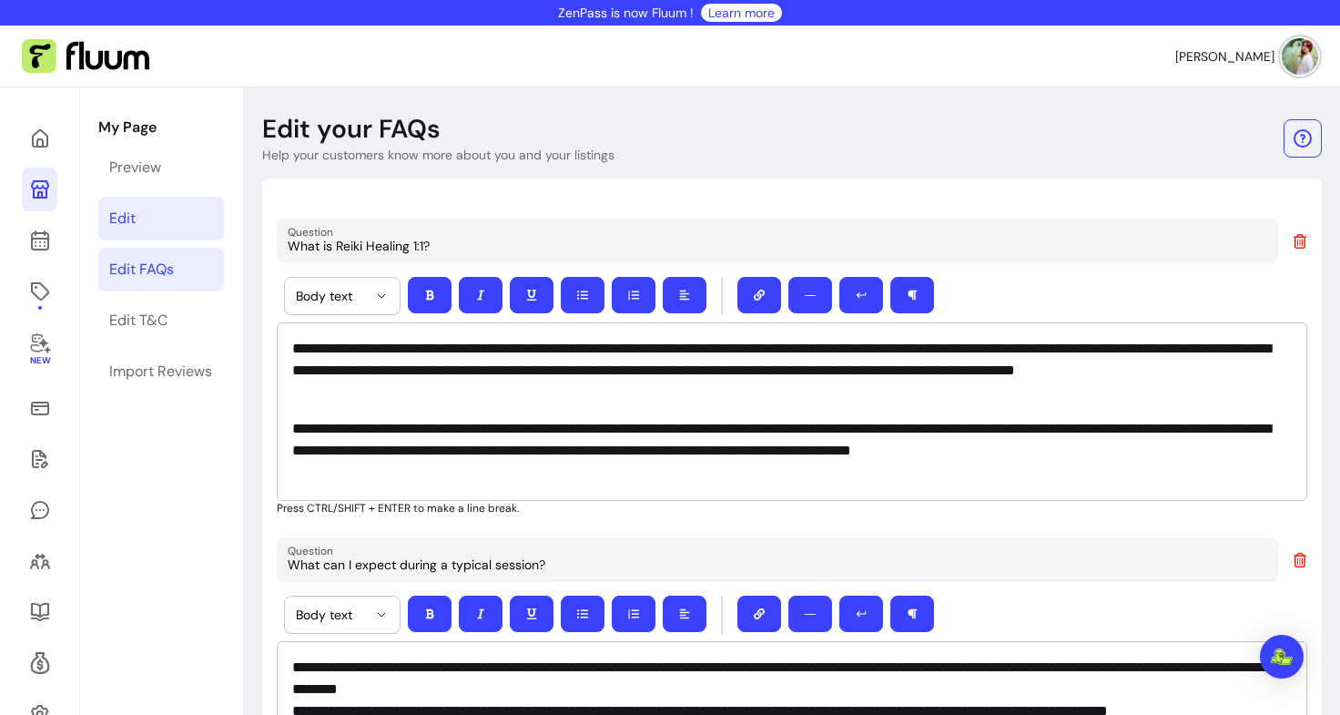
click at [146, 208] on link "Edit" at bounding box center [161, 219] width 126 height 44
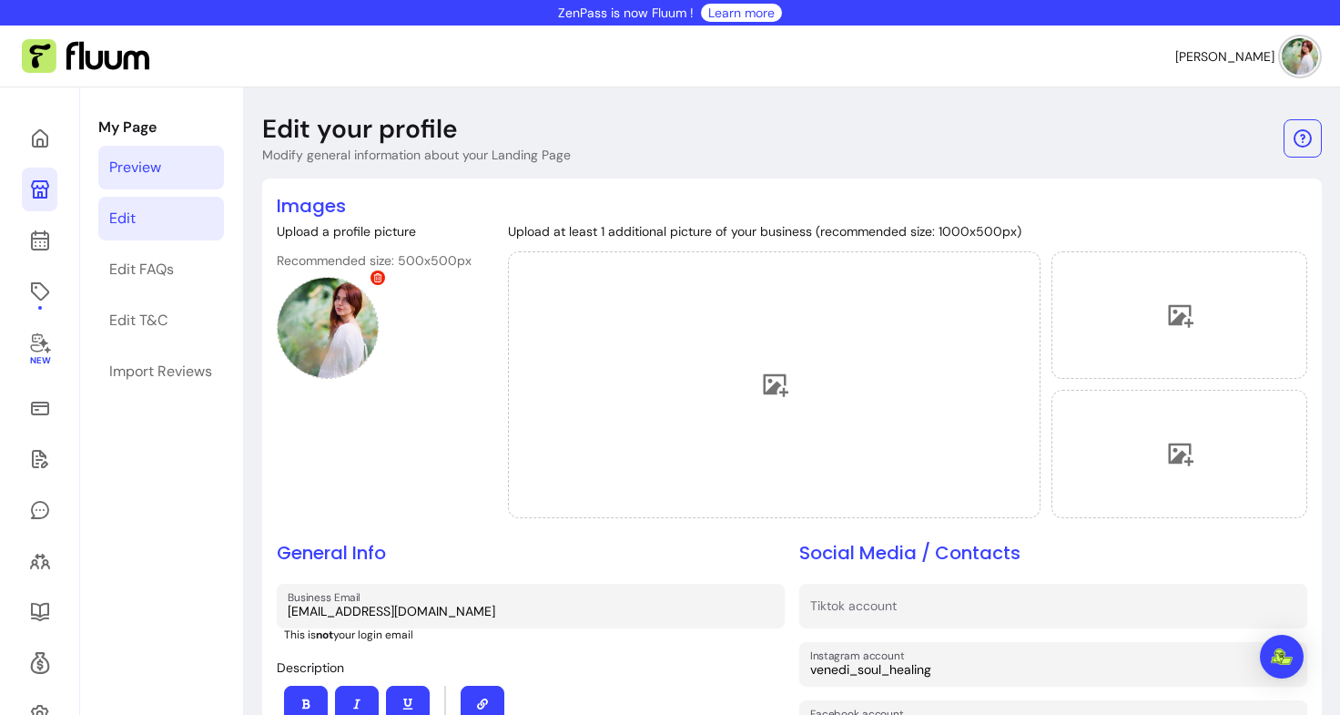
click at [149, 171] on div "Preview" at bounding box center [135, 168] width 52 height 22
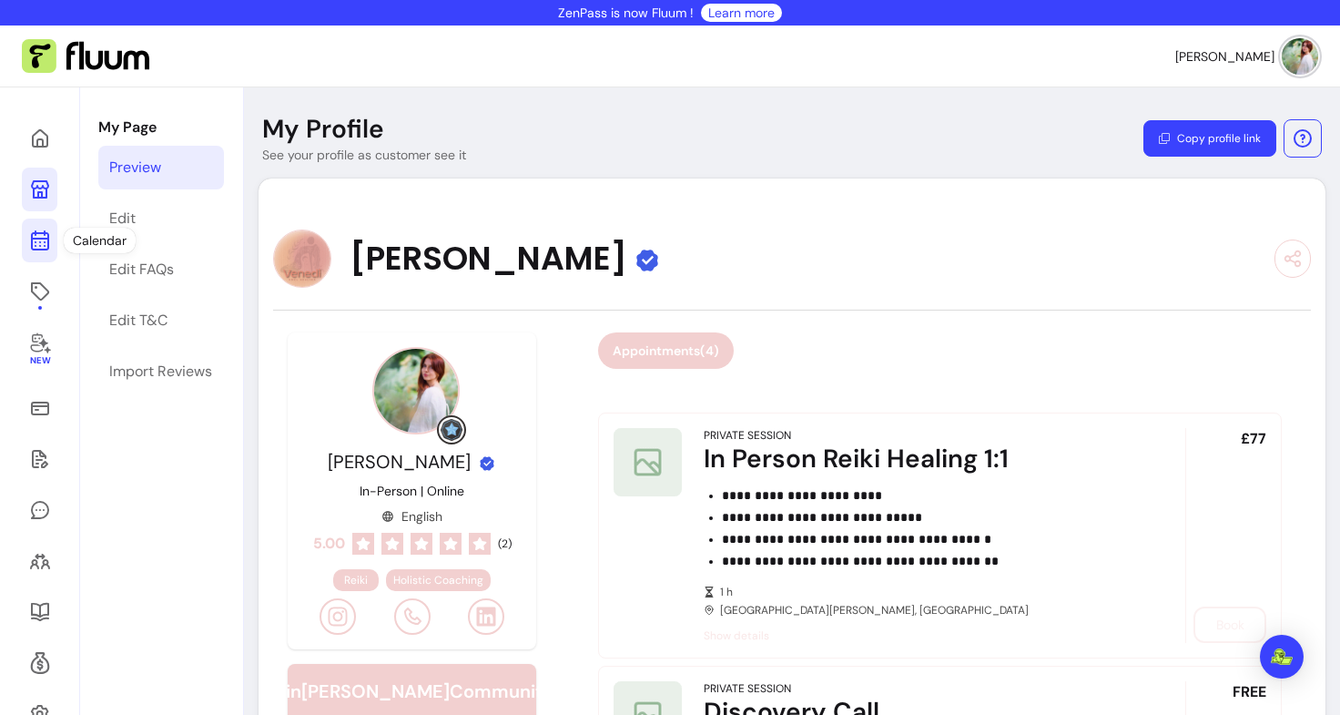
click at [46, 237] on icon at bounding box center [39, 168] width 309 height 260
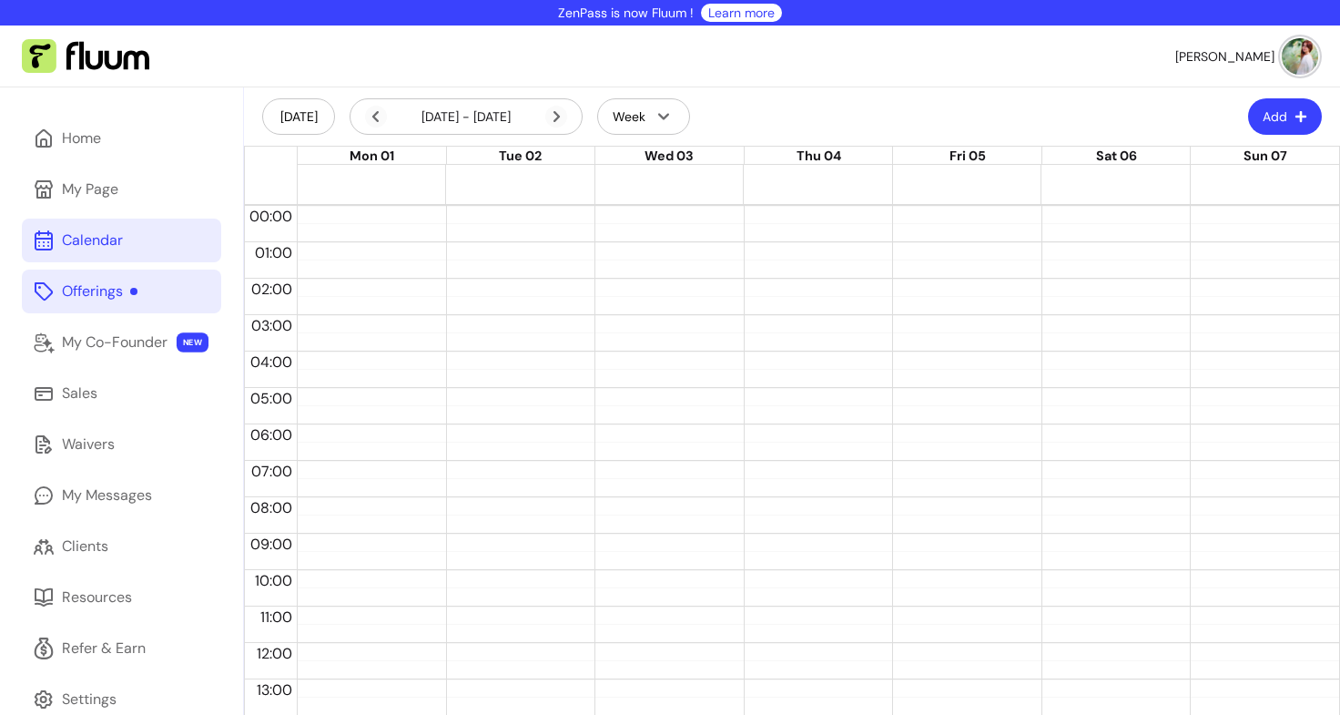
click at [88, 290] on div "Offerings" at bounding box center [100, 291] width 76 height 22
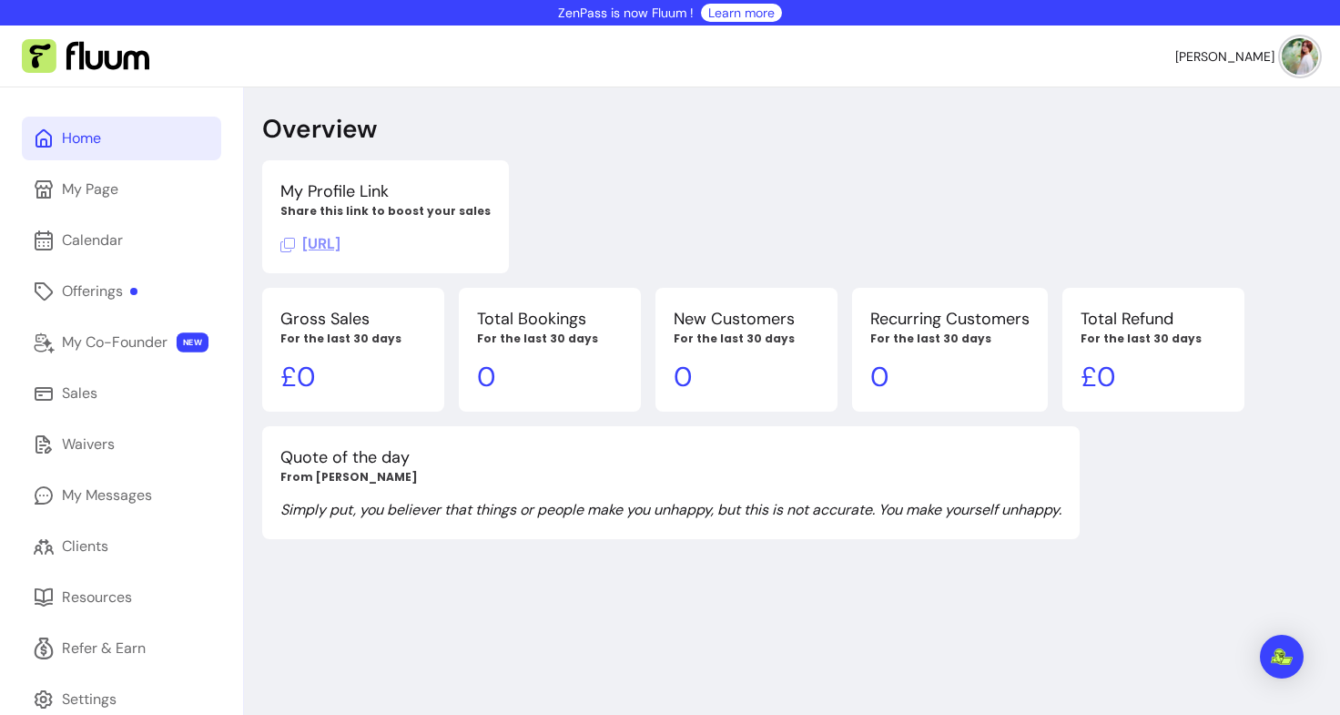
scroll to position [87, 0]
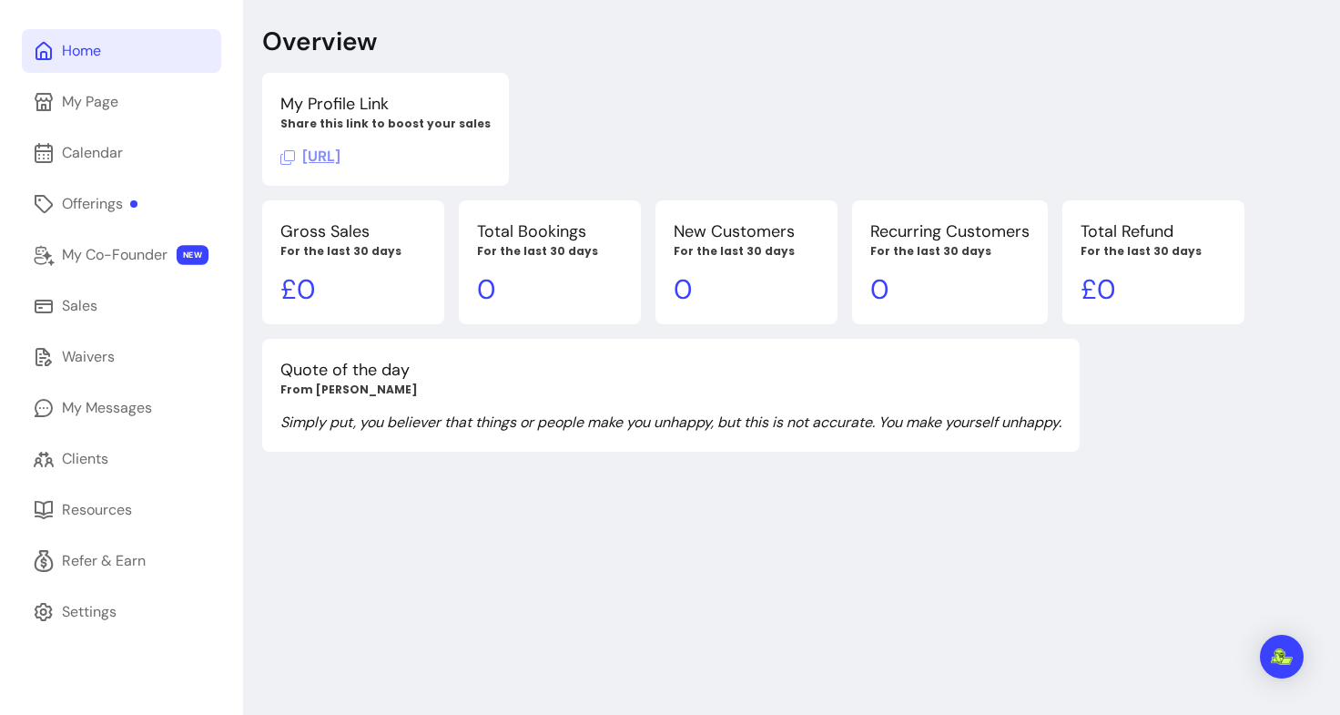
click at [128, 54] on link "Home" at bounding box center [121, 51] width 199 height 44
click at [113, 138] on link "Calendar" at bounding box center [121, 153] width 199 height 44
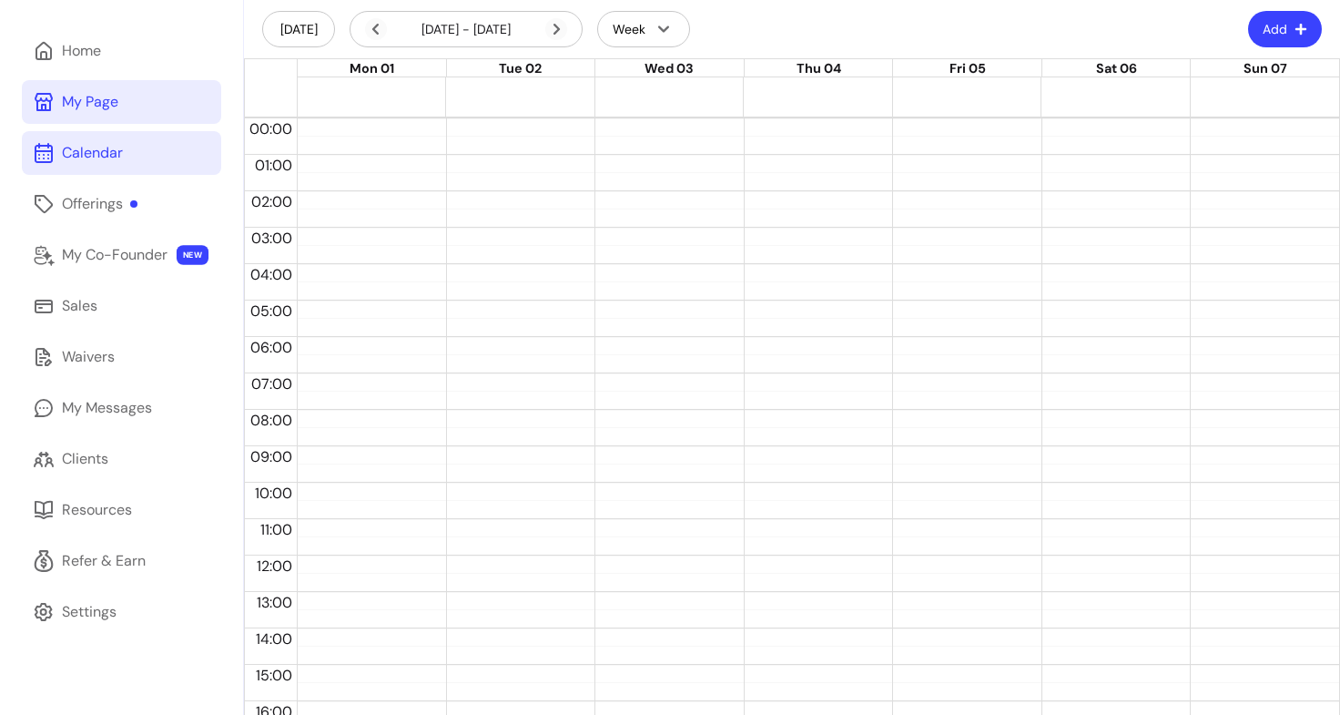
click at [112, 117] on link "My Page" at bounding box center [121, 102] width 199 height 44
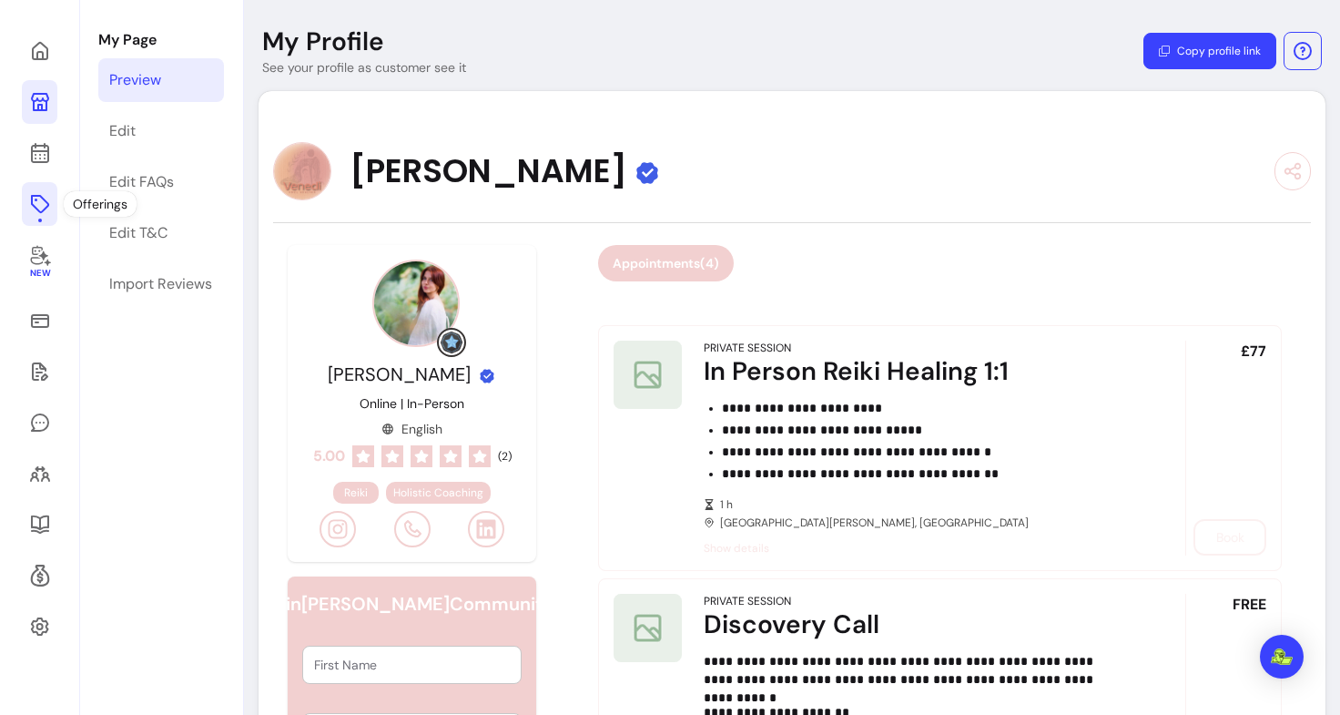
click at [41, 207] on icon at bounding box center [40, 204] width 22 height 22
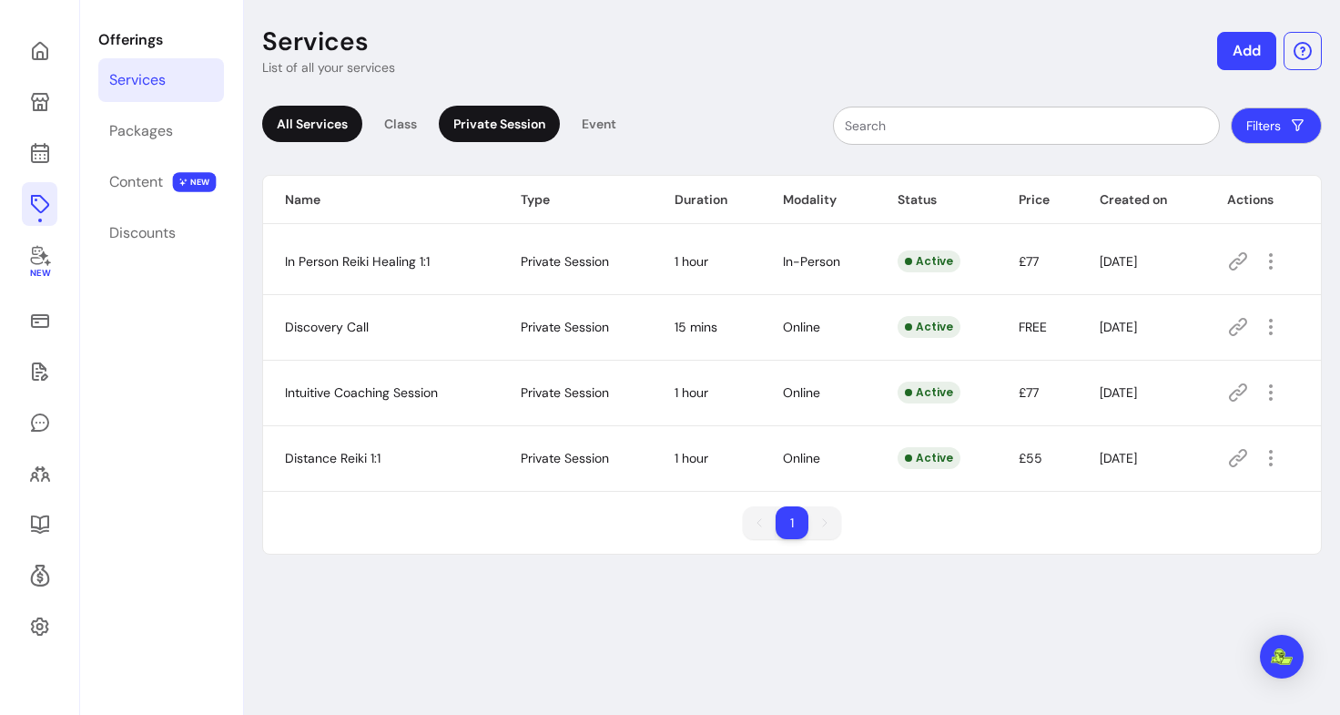
click at [493, 131] on div "Private Session" at bounding box center [499, 124] width 121 height 36
click at [159, 124] on div "Packages" at bounding box center [141, 131] width 64 height 22
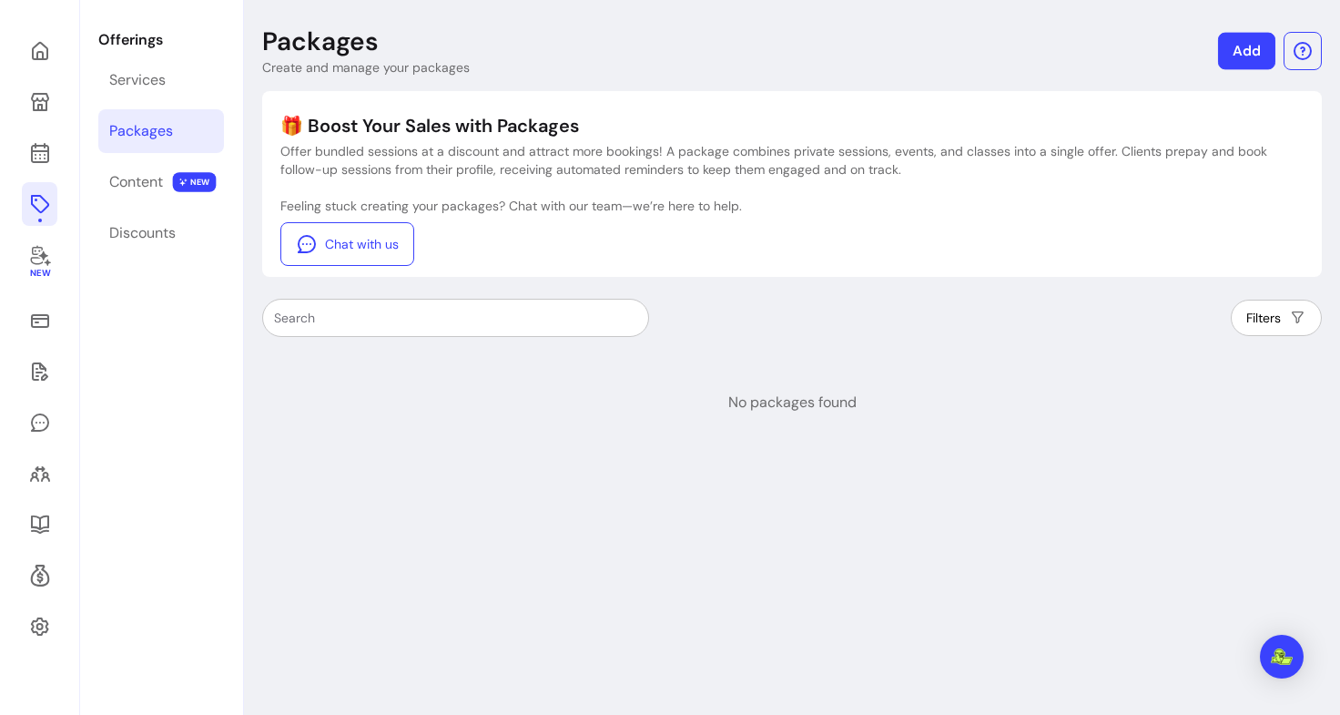
click at [1226, 53] on link "Add" at bounding box center [1246, 51] width 57 height 37
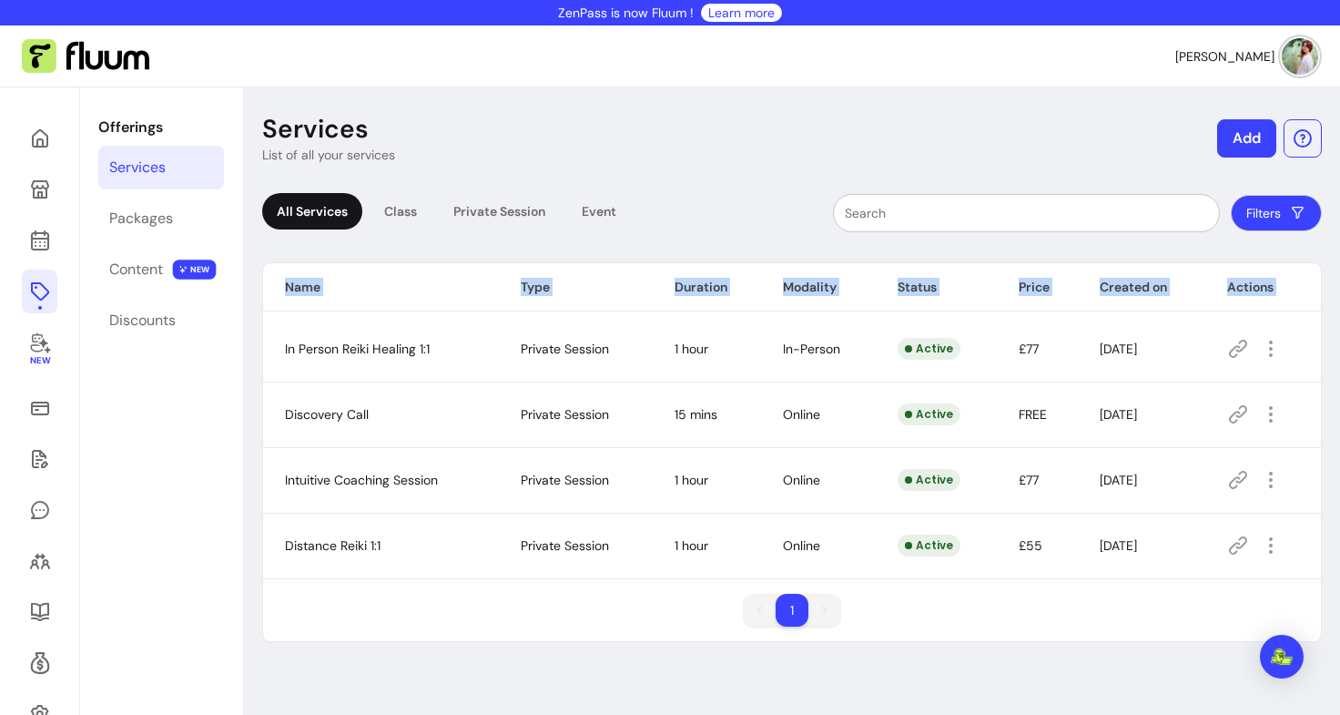
drag, startPoint x: 280, startPoint y: 336, endPoint x: 1318, endPoint y: 561, distance: 1062.2
click at [1318, 561] on div "Services List of all your services Add All Services Class Private Session Event…" at bounding box center [792, 444] width 1096 height 715
copy thead "Name Type Duration Modality Status Price Created on Actions"
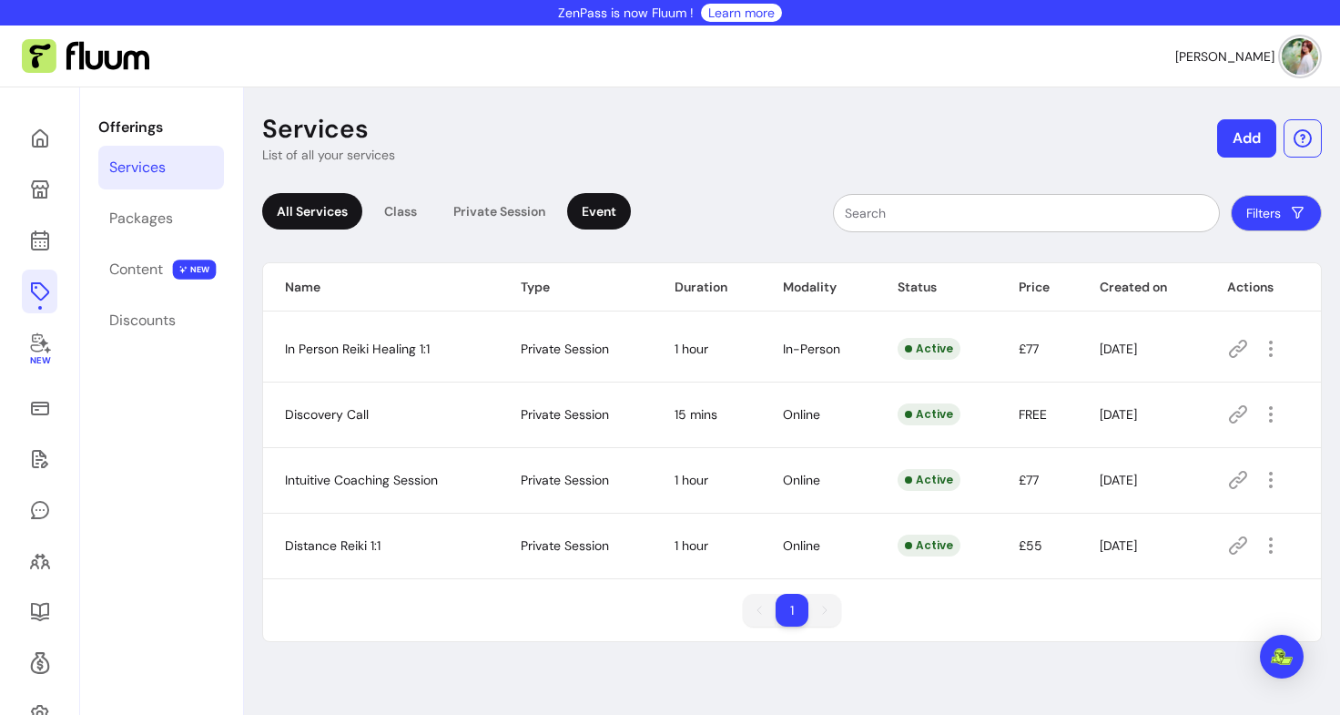
click at [624, 223] on div "Event" at bounding box center [599, 211] width 64 height 36
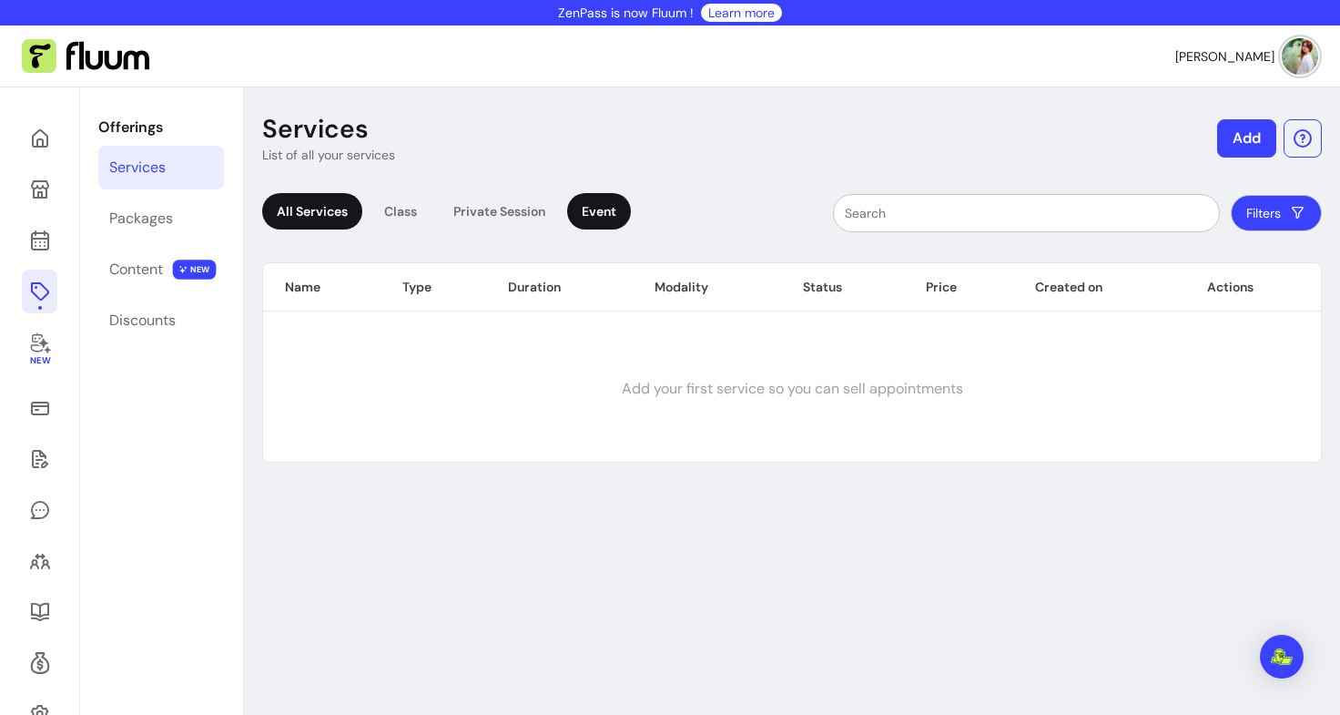
click at [340, 222] on div "All Services" at bounding box center [312, 211] width 100 height 36
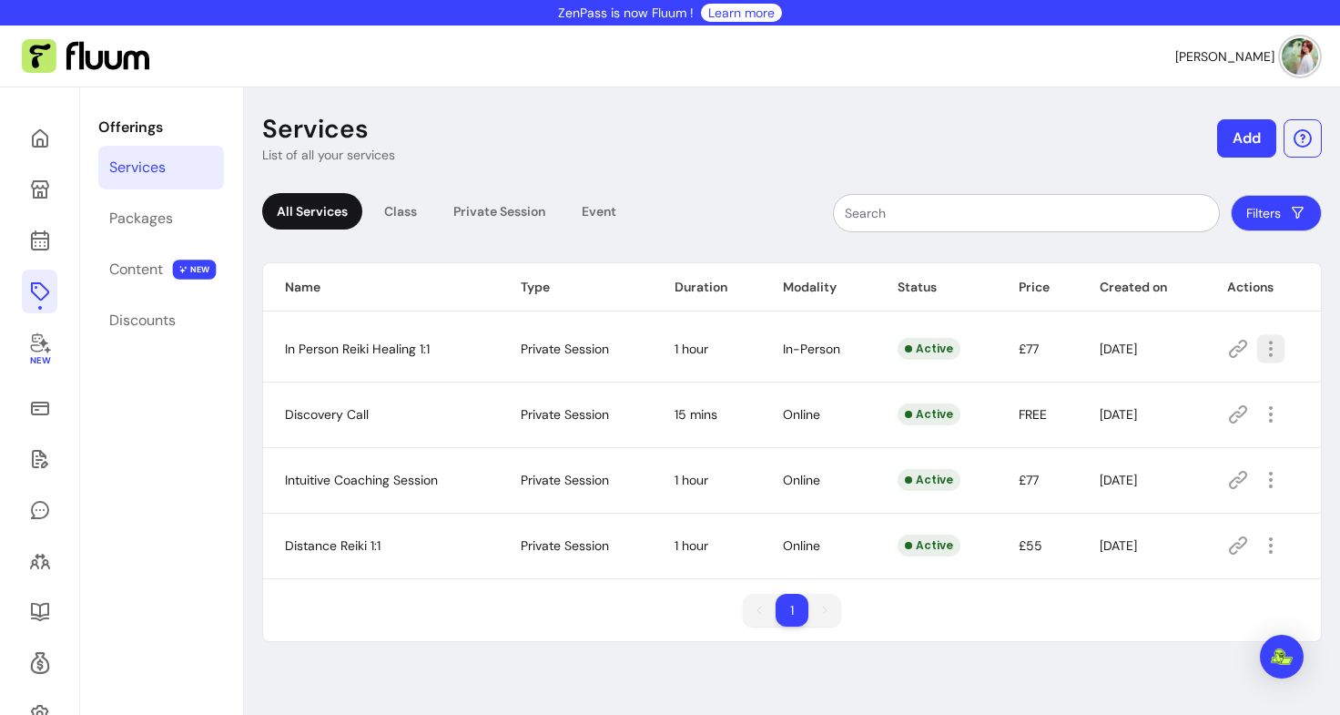
click at [1263, 349] on icon "button" at bounding box center [1270, 348] width 21 height 21
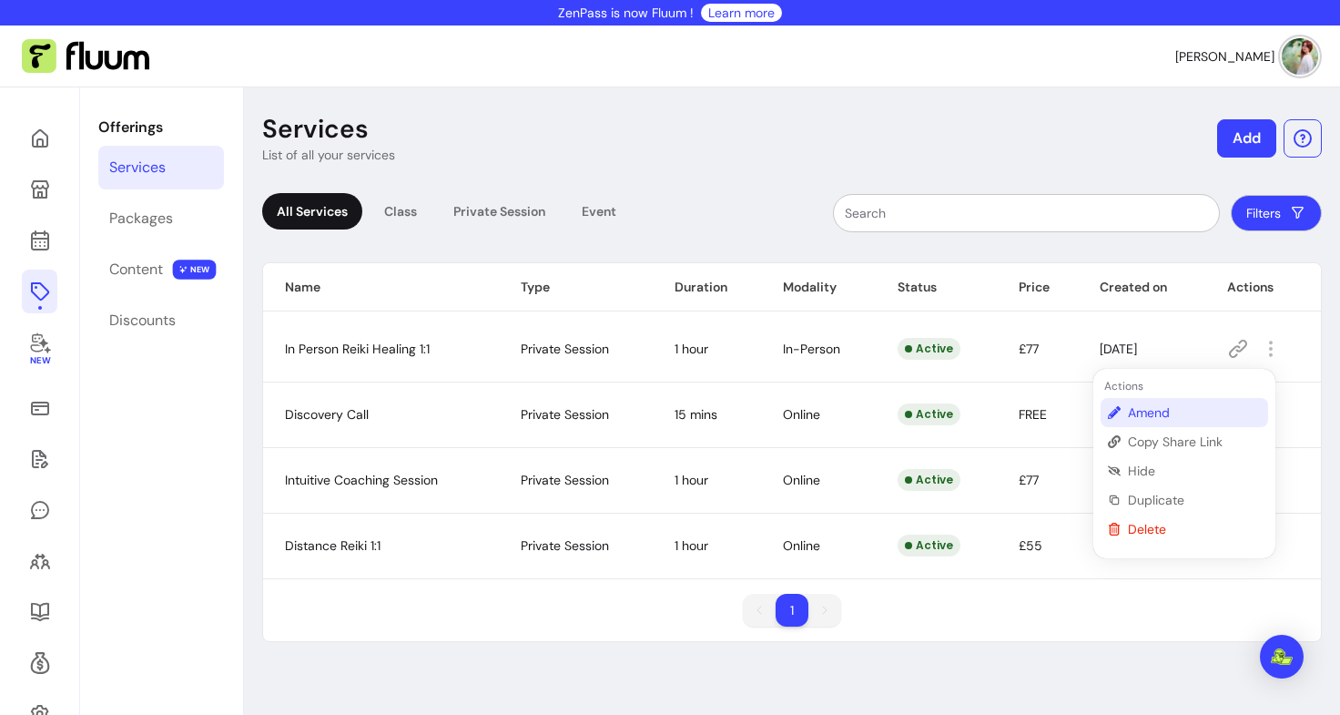
click at [1158, 419] on span "Amend" at bounding box center [1194, 412] width 133 height 18
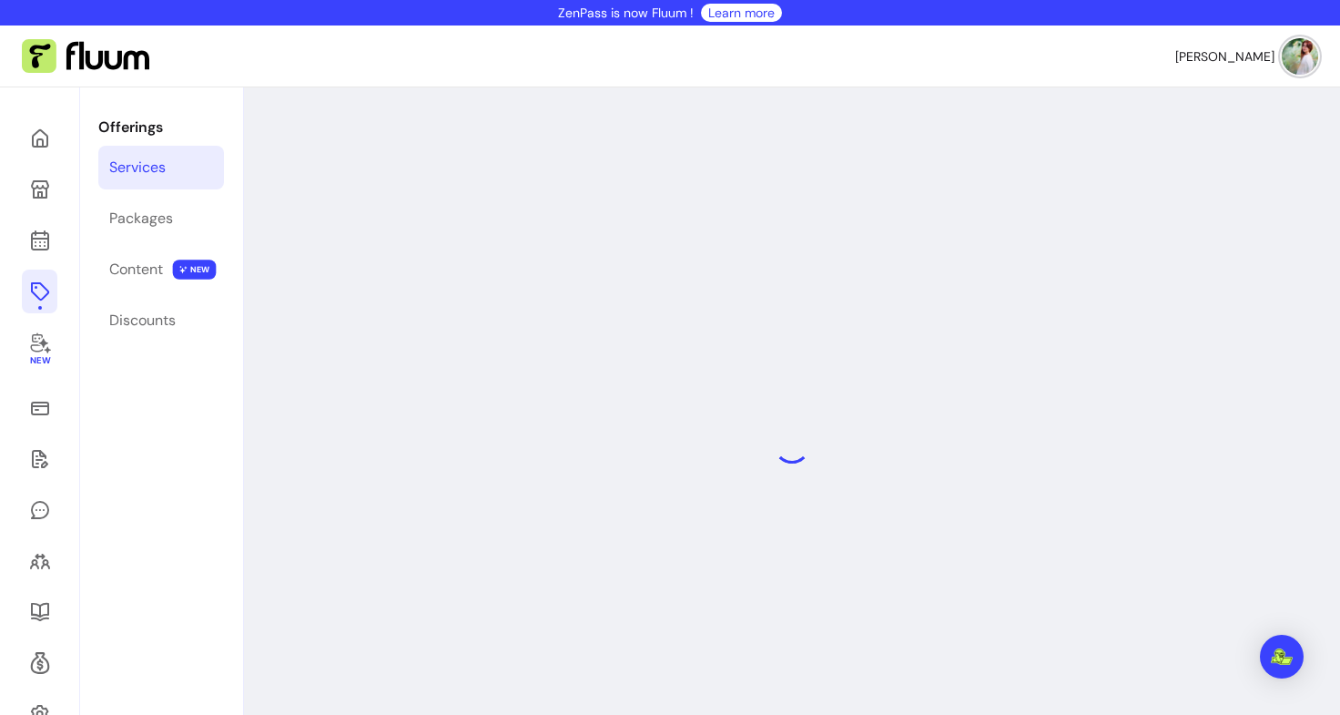
select select "**"
select select "***"
select select "**********"
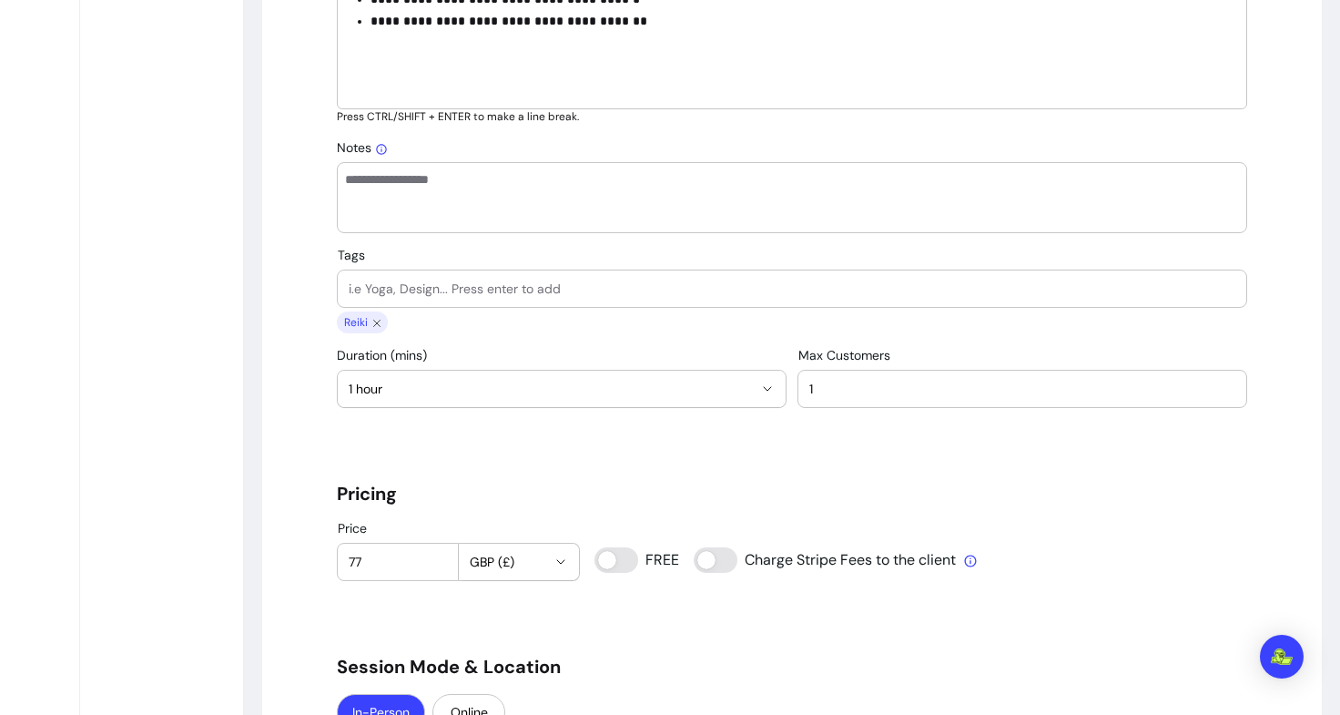
scroll to position [1023, 0]
click at [387, 566] on input "77" at bounding box center [398, 561] width 98 height 18
type input "7"
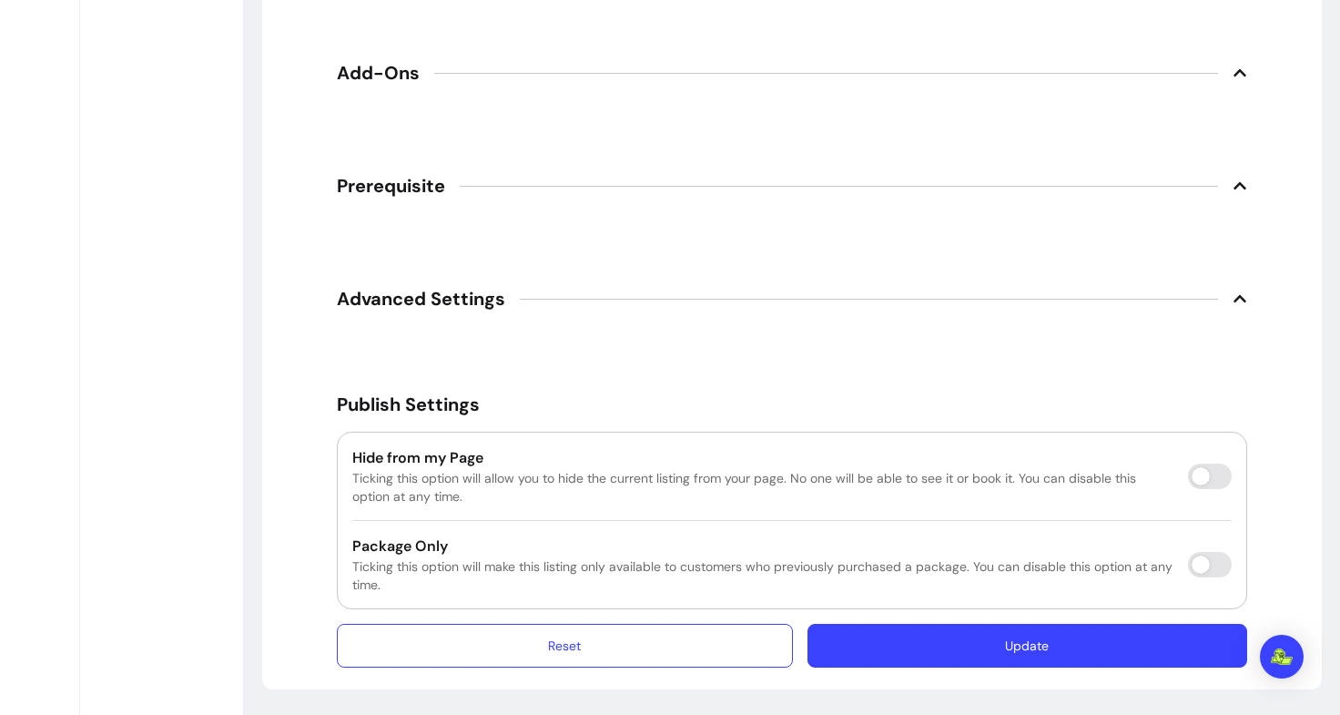
scroll to position [2825, 0]
type input "88"
click at [871, 646] on button "Update" at bounding box center [1028, 646] width 440 height 44
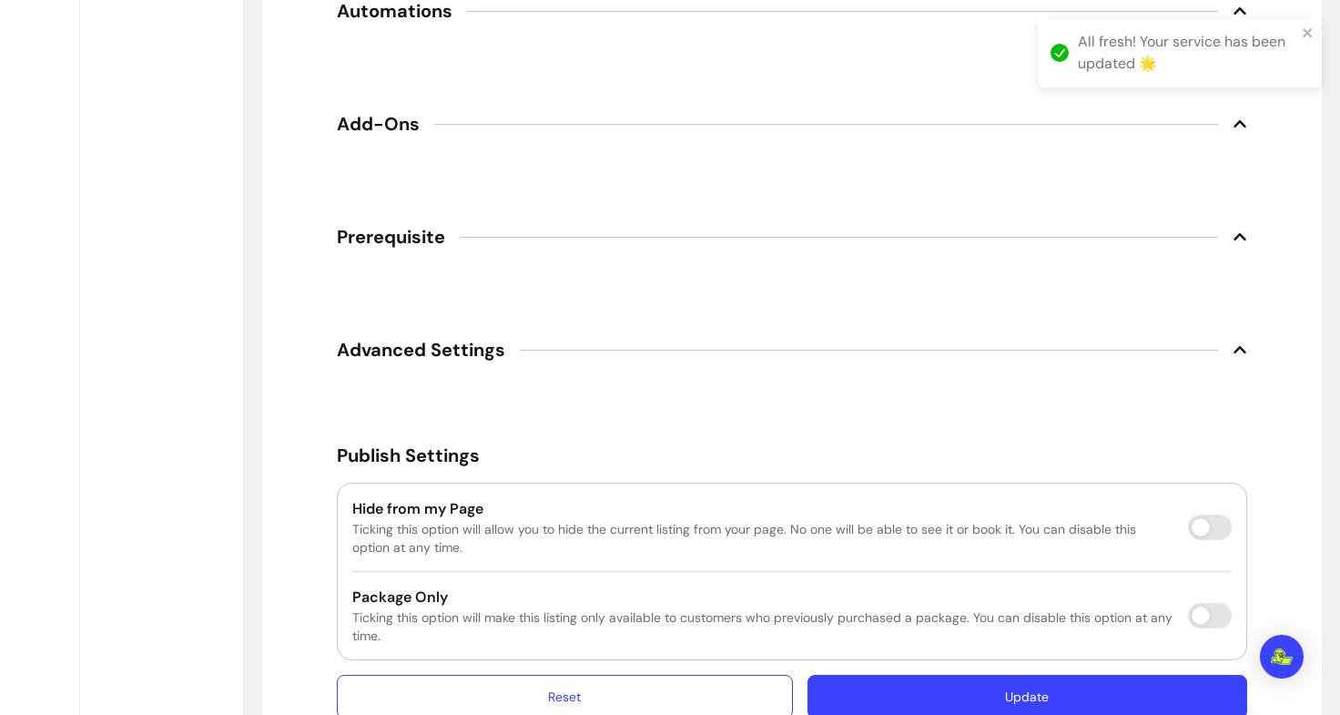
scroll to position [87, 0]
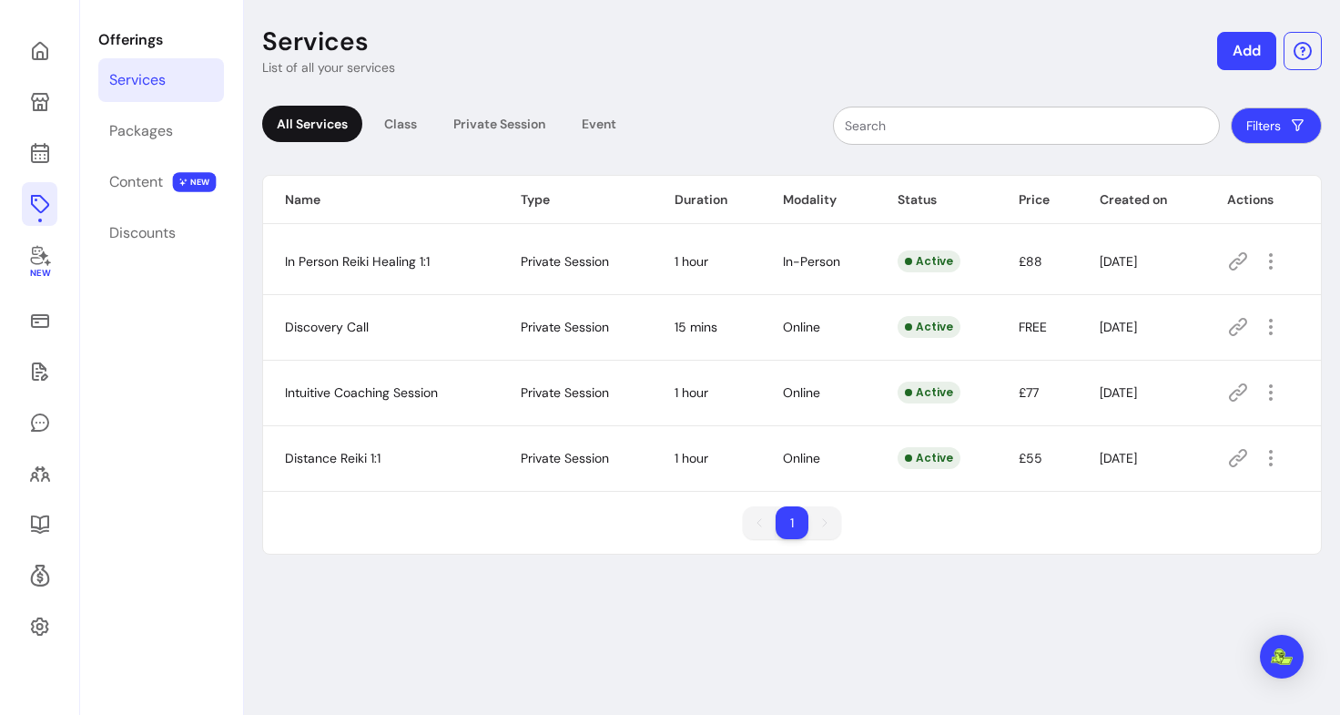
click at [1244, 130] on button "Filters" at bounding box center [1276, 125] width 91 height 36
click at [647, 122] on div "Filters" at bounding box center [982, 126] width 680 height 38
click at [1262, 259] on icon "button" at bounding box center [1271, 261] width 22 height 22
click at [1188, 325] on span "Amend" at bounding box center [1194, 325] width 133 height 18
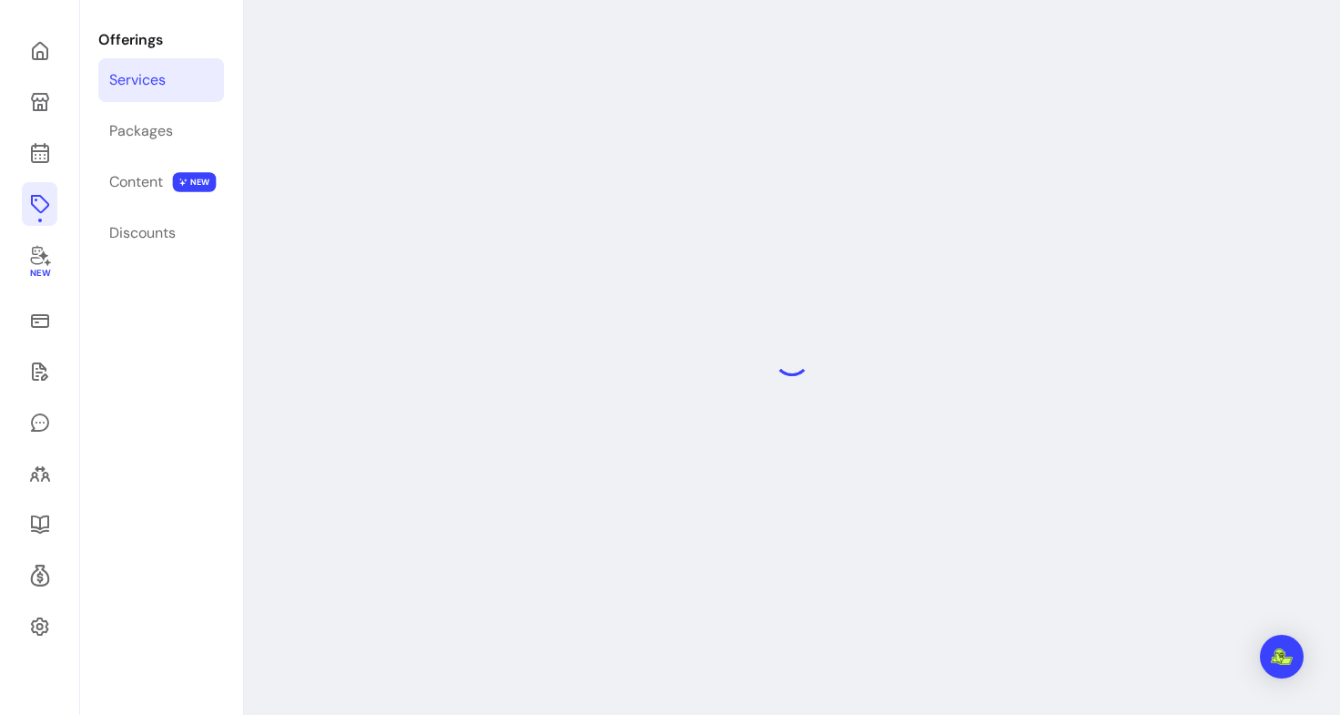
select select "**"
select select "***"
select select "**********"
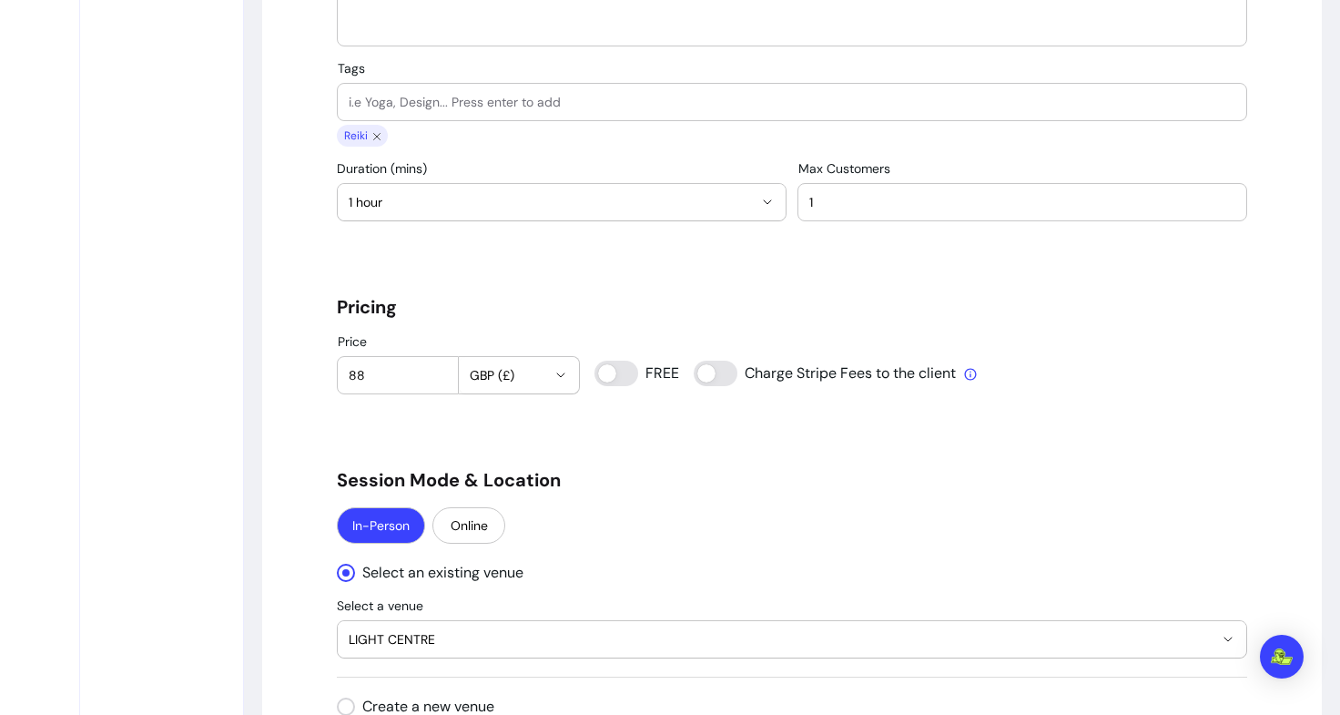
scroll to position [1209, 0]
drag, startPoint x: 393, startPoint y: 377, endPoint x: 301, endPoint y: 387, distance: 92.5
click at [301, 387] on div "**********" at bounding box center [792, 628] width 1060 height 3354
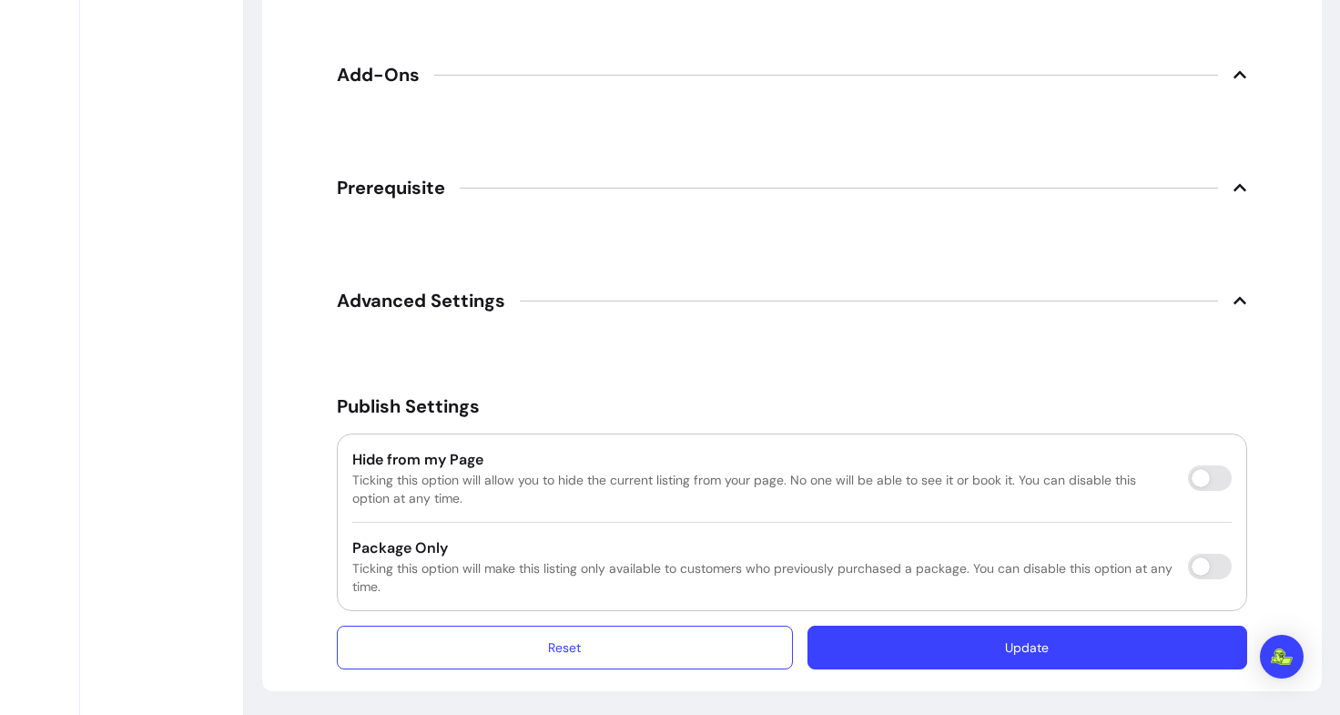
scroll to position [2825, 0]
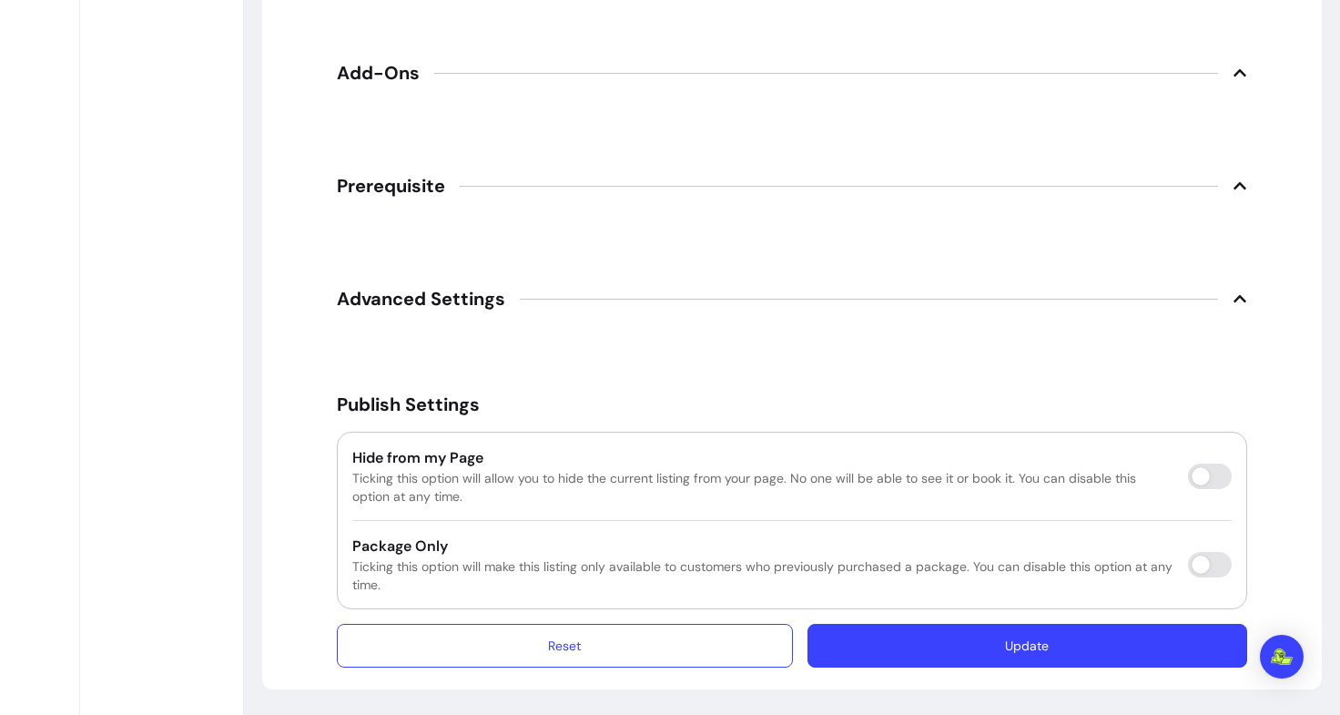
type input "77"
click at [921, 645] on button "Update" at bounding box center [1027, 646] width 427 height 43
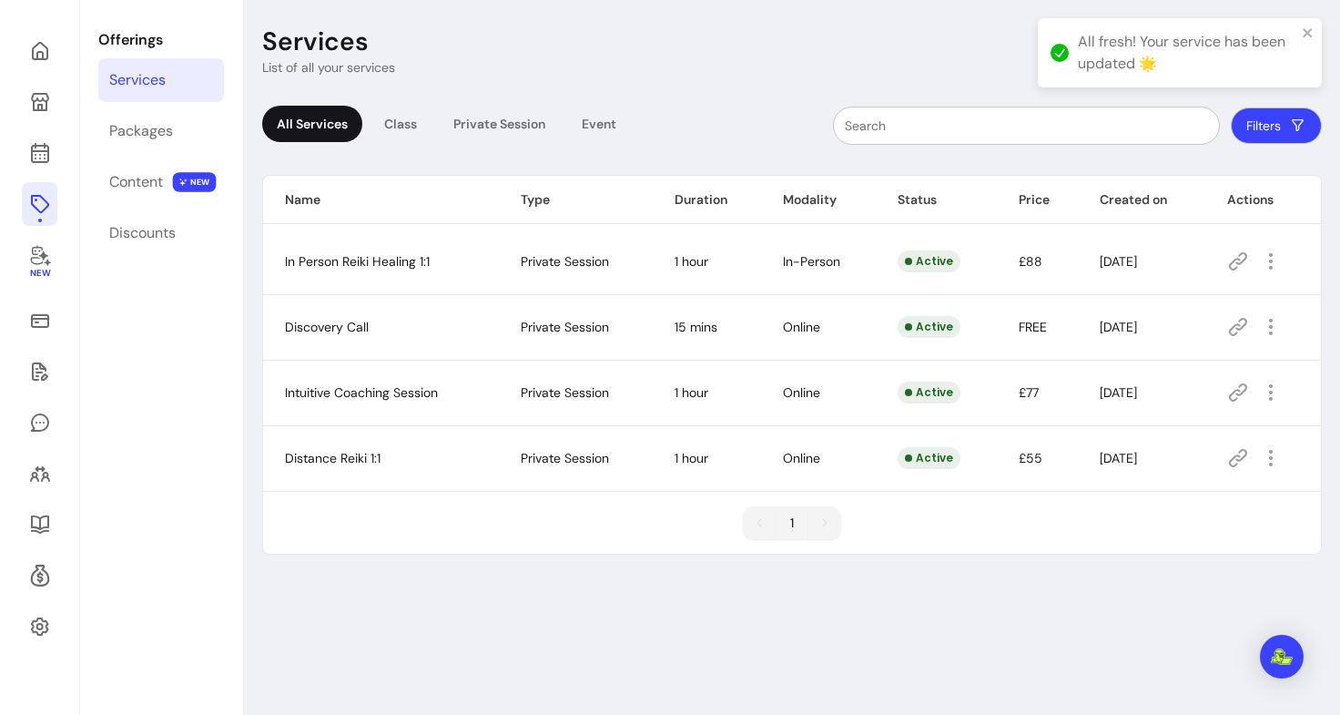
scroll to position [87, 0]
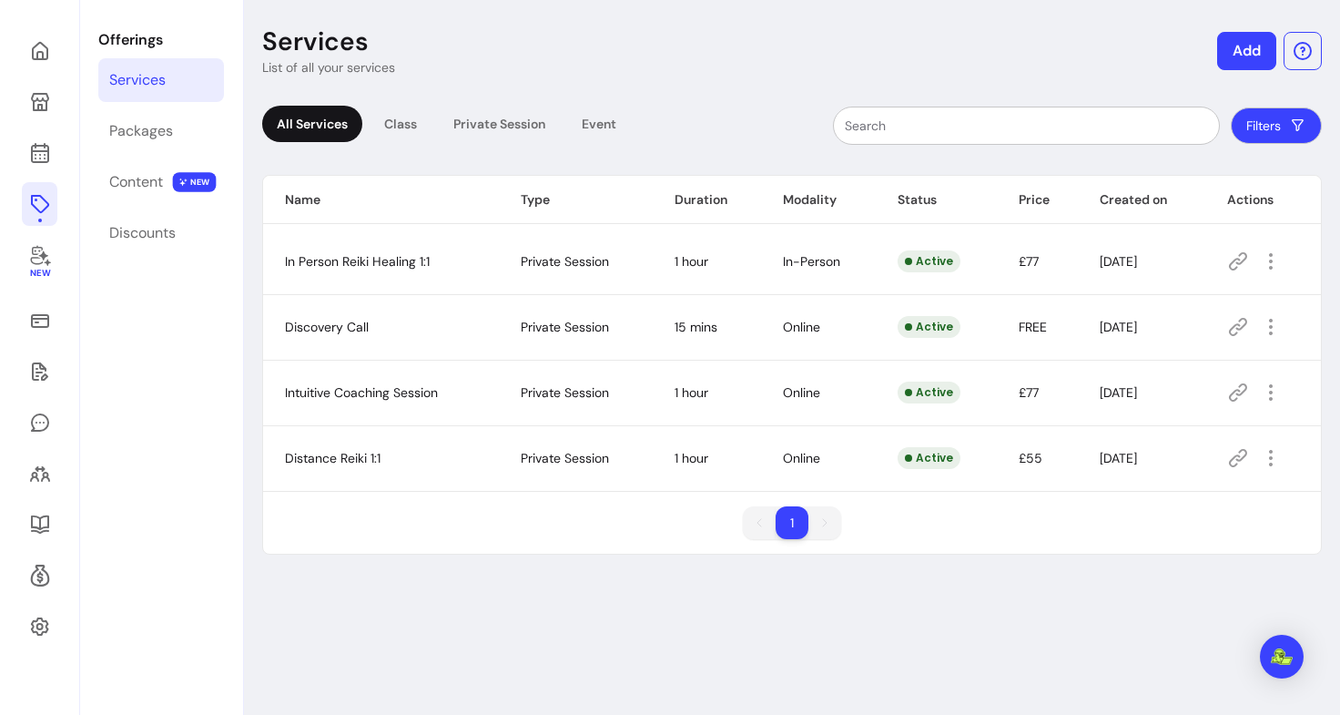
click at [1253, 127] on button "Filters" at bounding box center [1276, 125] width 91 height 36
click at [1101, 67] on header "Services List of all your services Add" at bounding box center [792, 50] width 1060 height 51
click at [1260, 134] on button "Filters" at bounding box center [1277, 126] width 88 height 36
click at [1146, 49] on header "Services List of all your services Add" at bounding box center [792, 50] width 1060 height 51
click at [1231, 65] on button "Add" at bounding box center [1247, 51] width 59 height 38
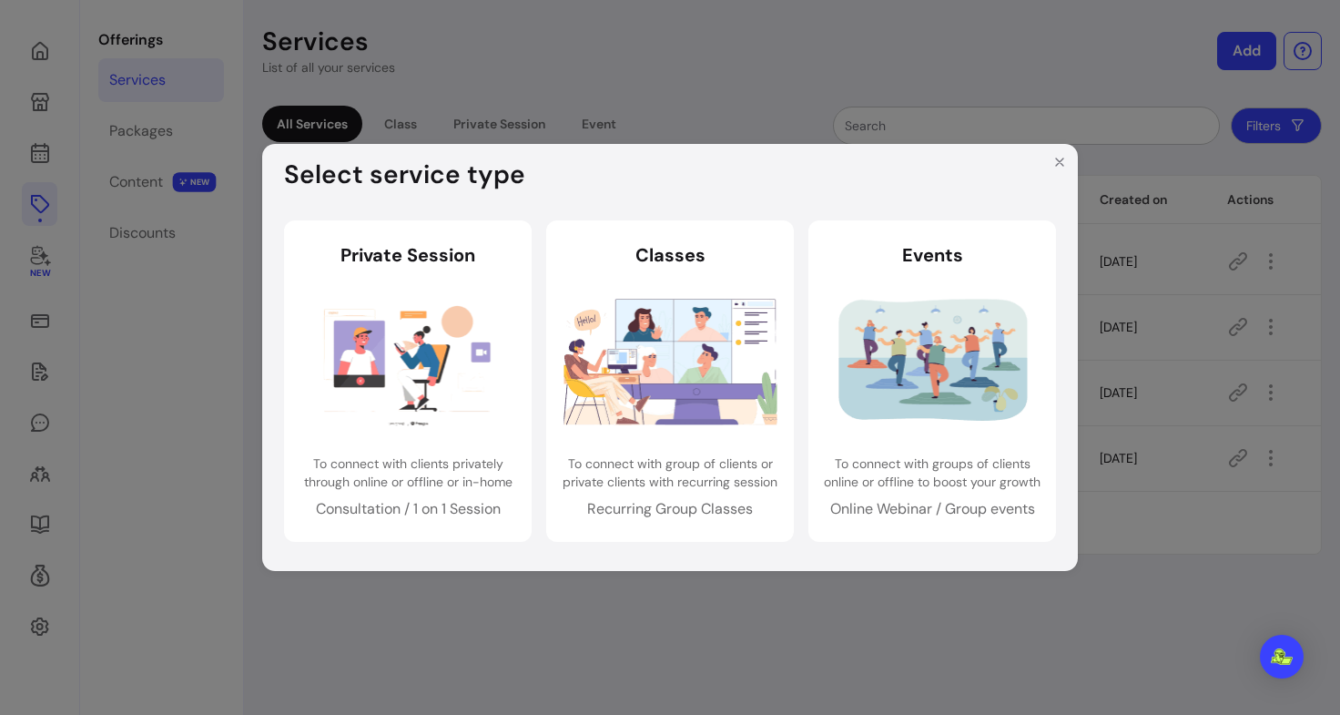
click at [606, 114] on div "Select service type Private Session Private Session To connect with clients pri…" at bounding box center [670, 357] width 1340 height 715
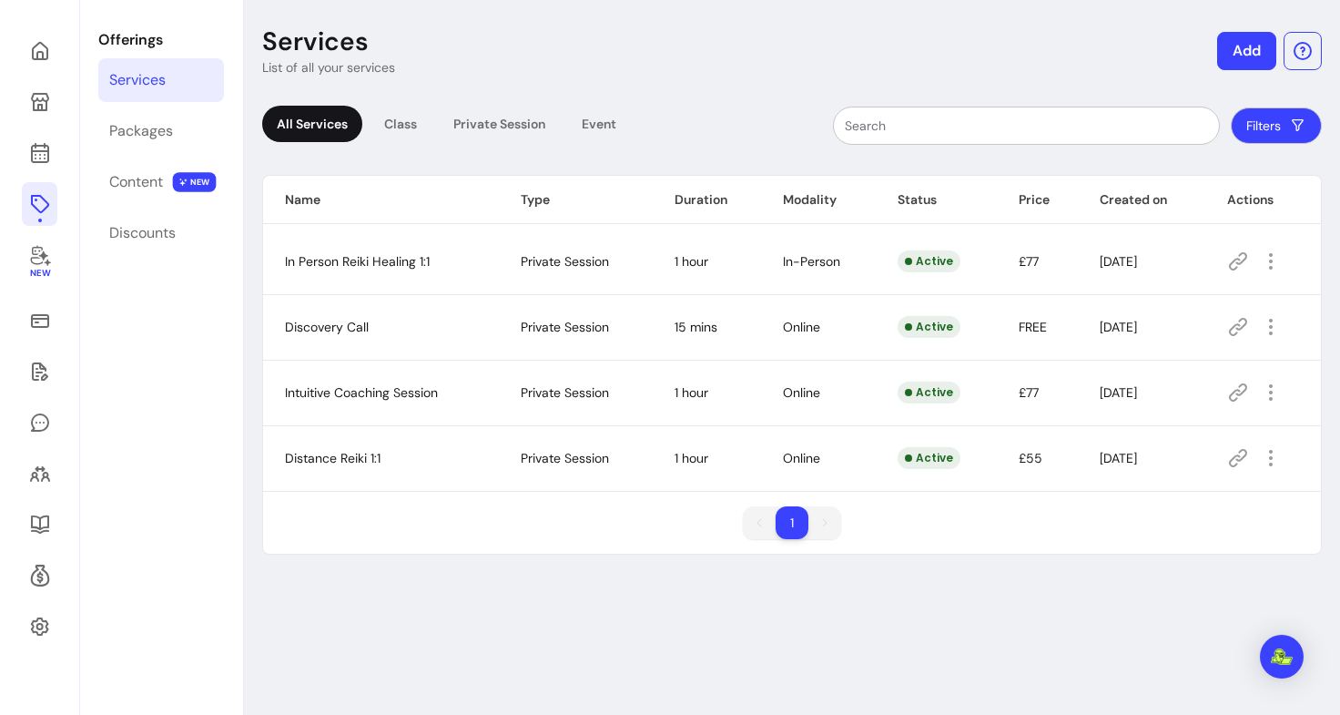
click at [1094, 491] on table "Name Type Duration Modality Status Price Created on Actions In Person Reiki Hea…" at bounding box center [792, 334] width 1058 height 316
click at [1240, 51] on button "Add" at bounding box center [1247, 51] width 59 height 38
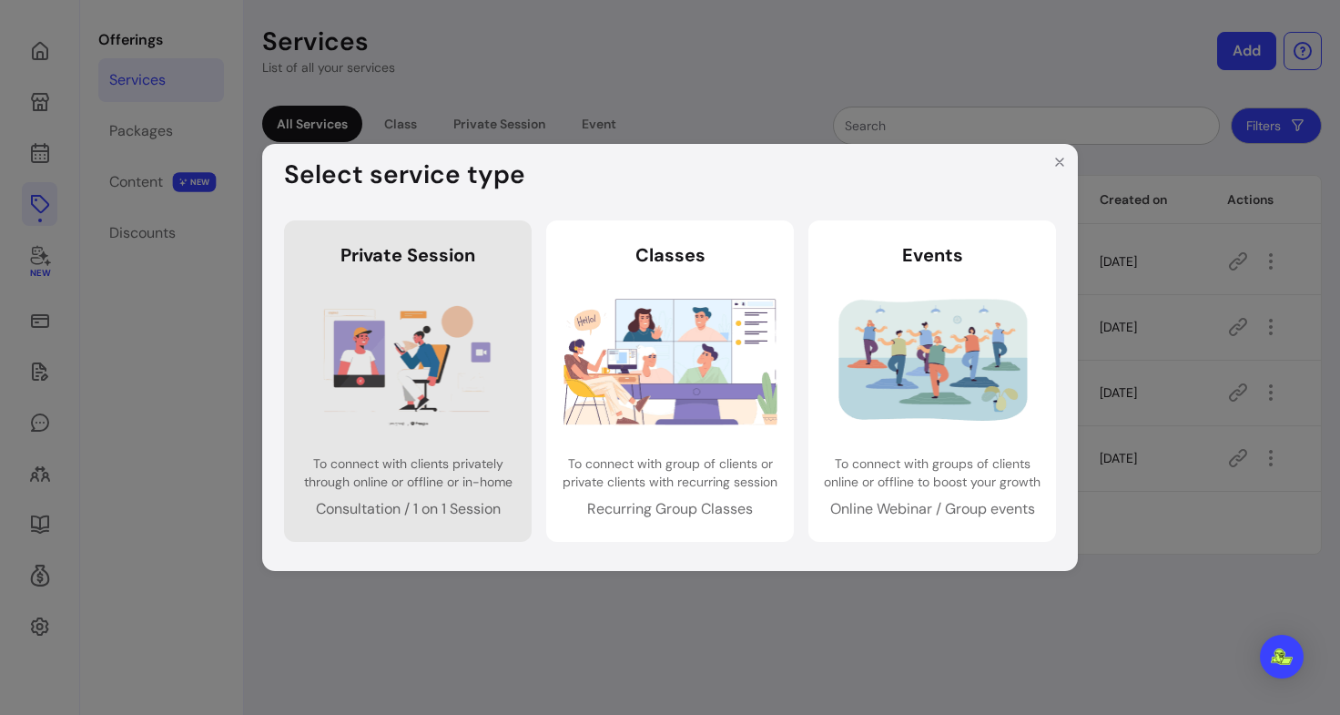
click at [463, 286] on link "Private Session Private Session To connect with clients privately through onlin…" at bounding box center [408, 380] width 248 height 321
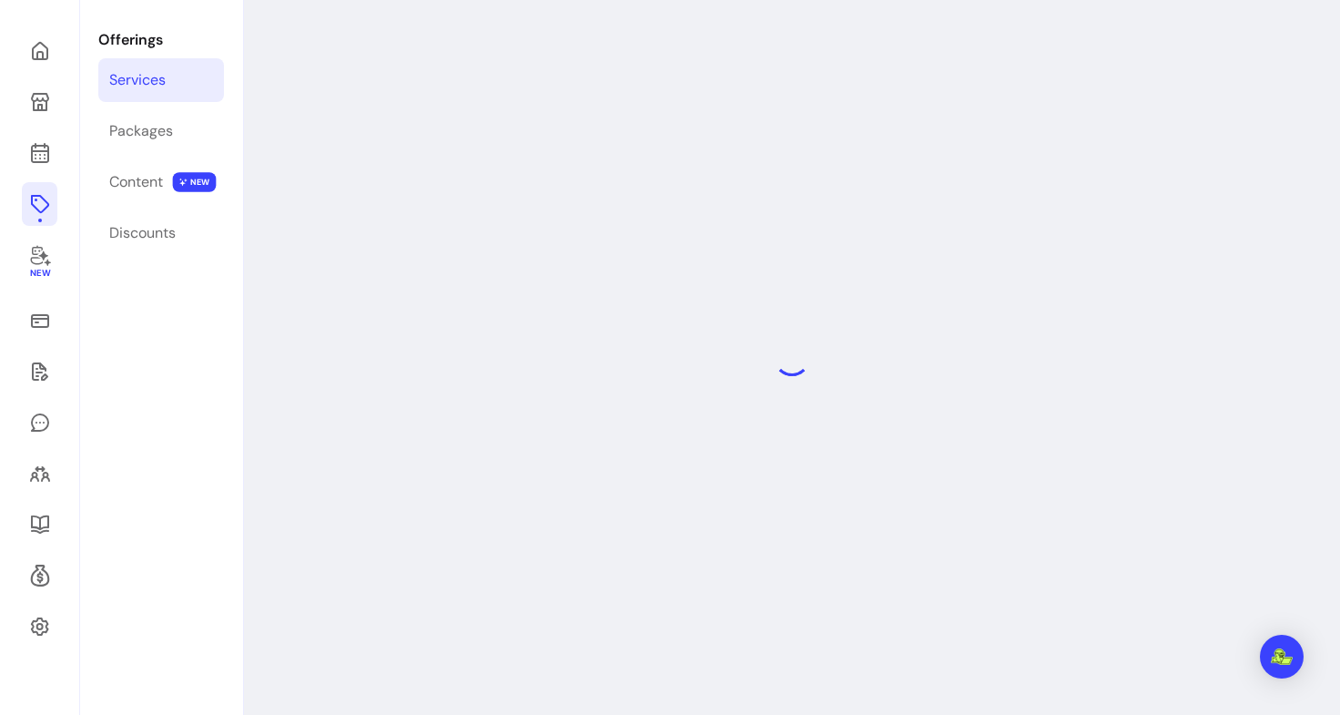
select select "***"
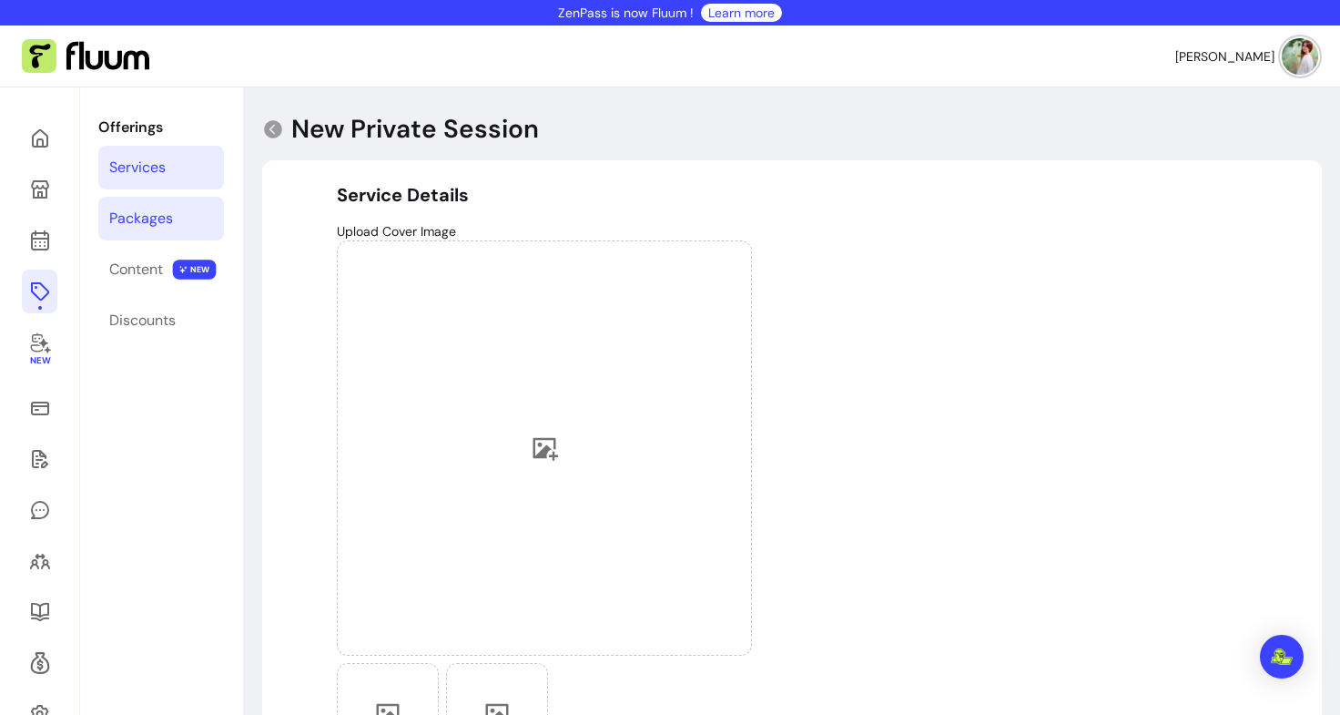
click at [149, 207] on link "Packages" at bounding box center [161, 219] width 126 height 44
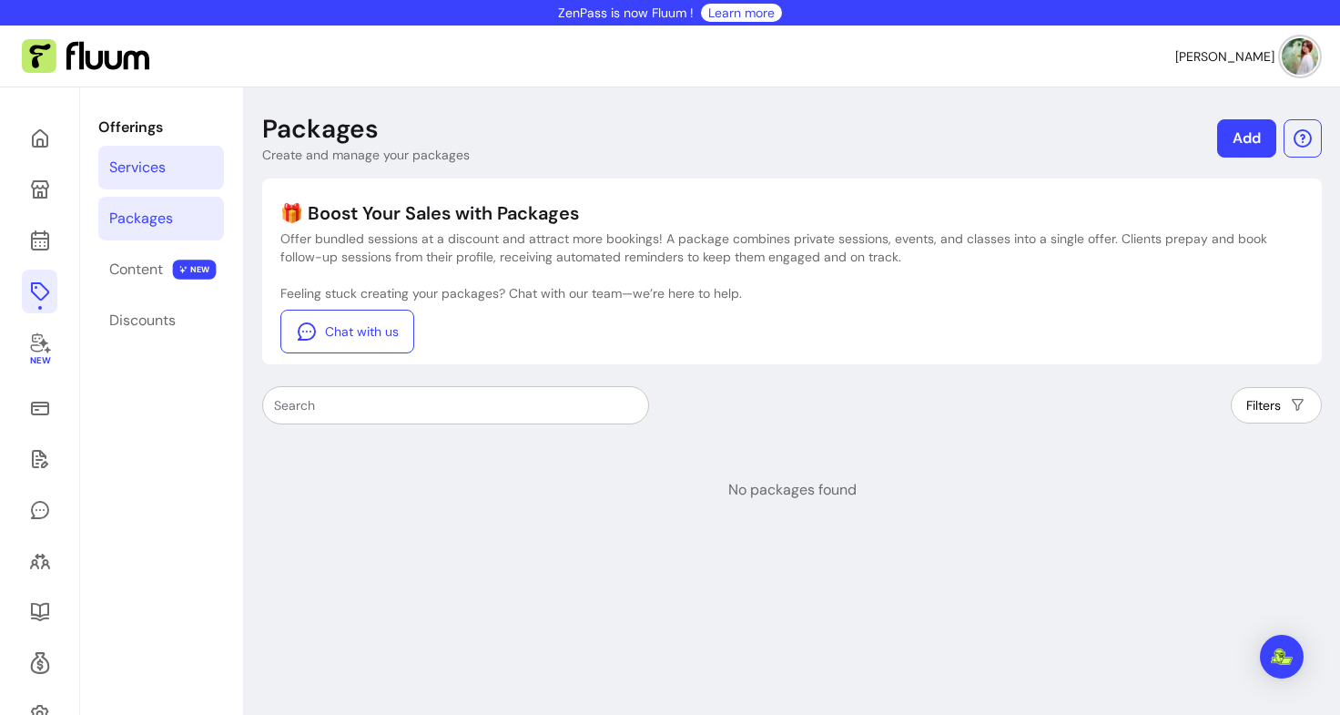
click at [127, 182] on link "Services" at bounding box center [161, 168] width 126 height 44
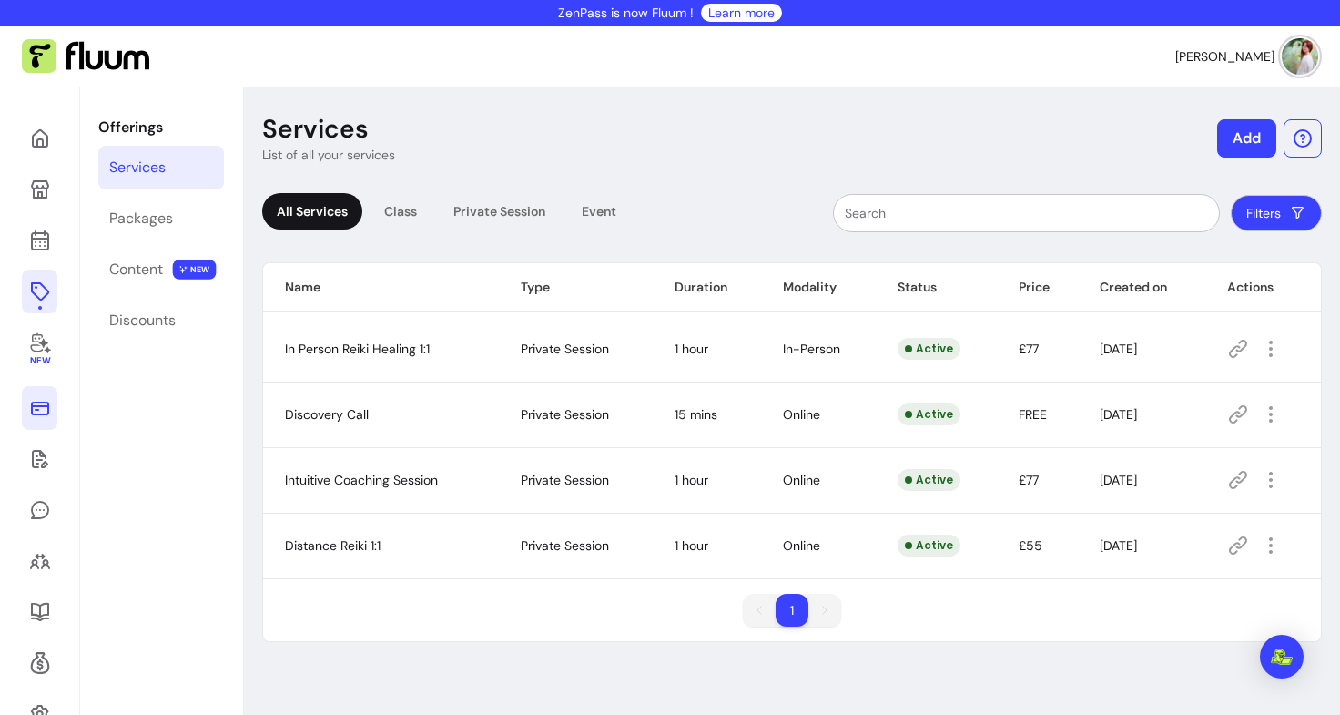
click at [36, 419] on link at bounding box center [40, 408] width 36 height 44
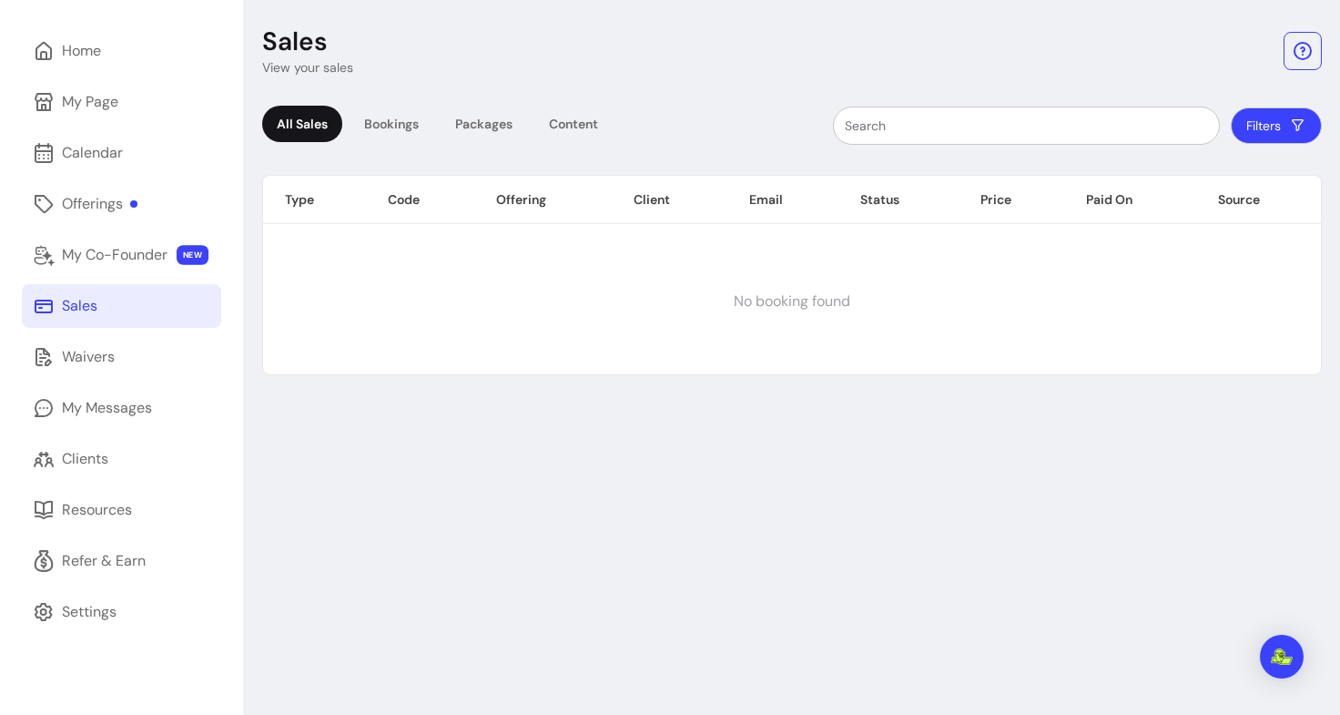
scroll to position [87, 0]
click at [129, 369] on link "Waivers" at bounding box center [121, 358] width 199 height 44
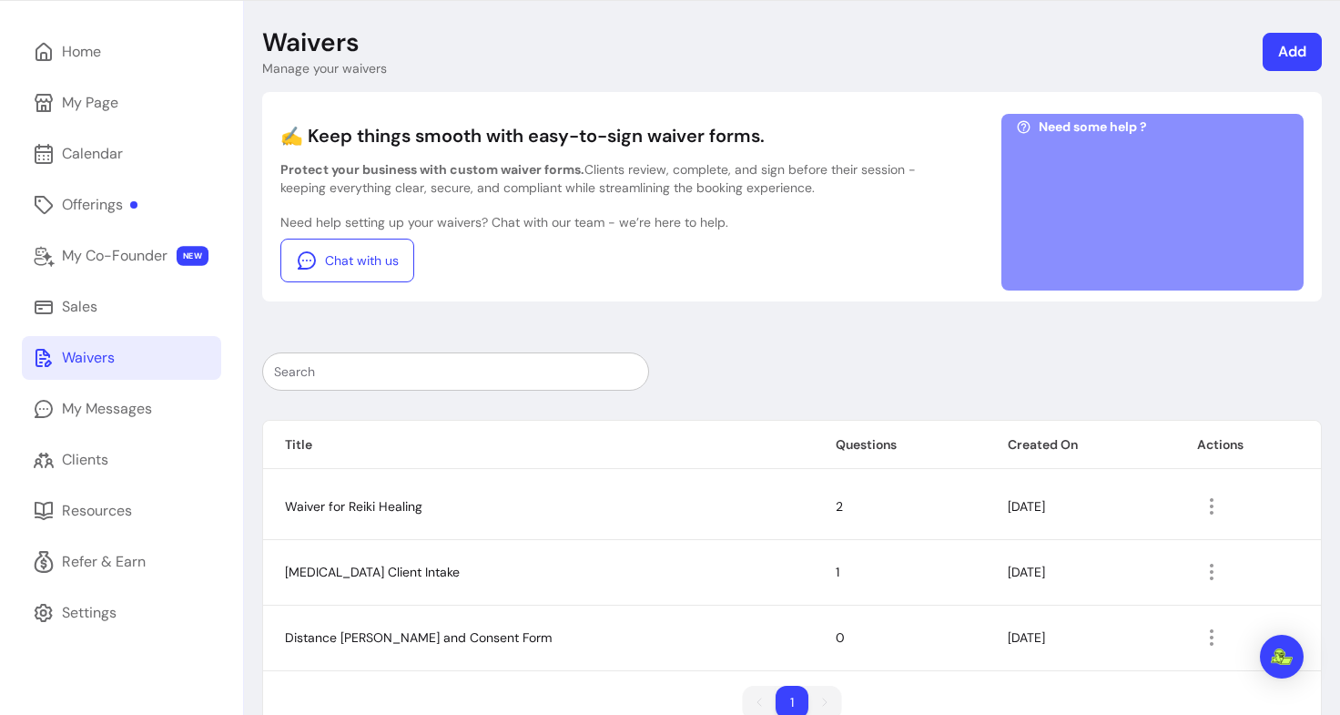
scroll to position [131, 0]
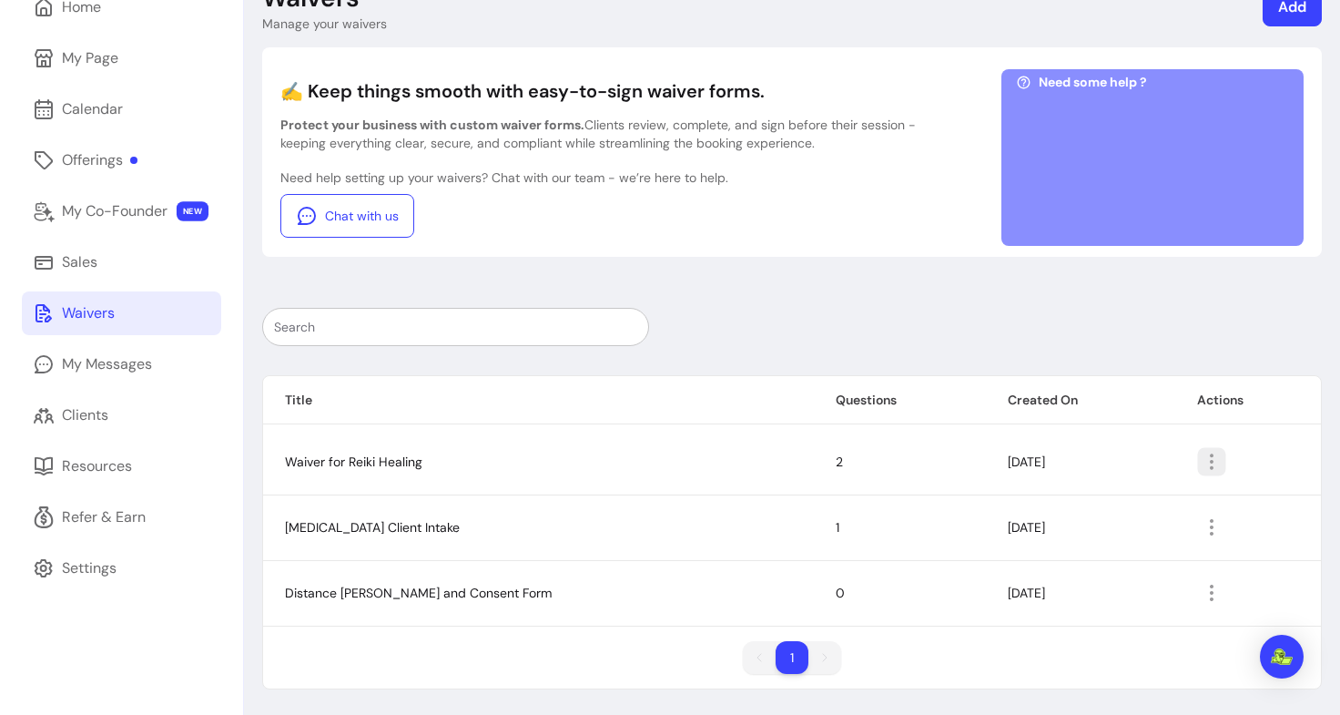
click at [1201, 453] on icon "button" at bounding box center [1211, 461] width 21 height 21
click at [1089, 496] on span "Amend" at bounding box center [1130, 503] width 133 height 18
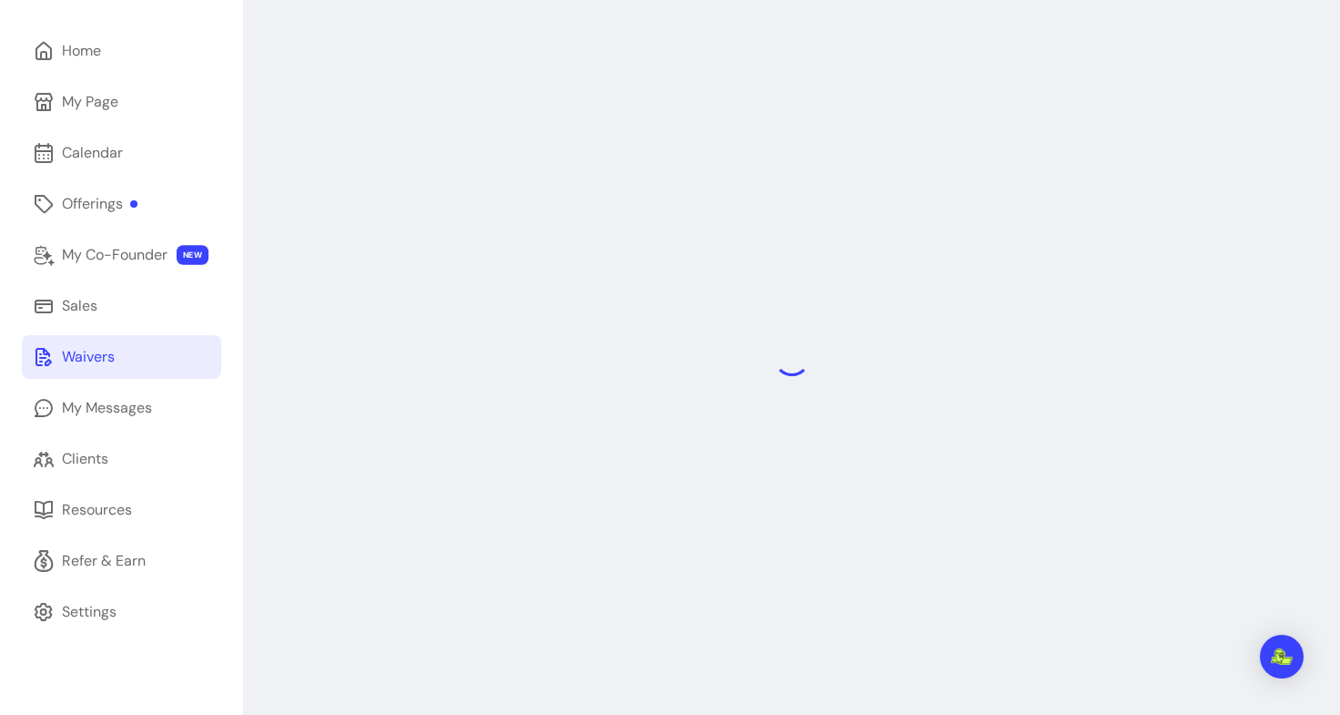
select select "*"
select select "****"
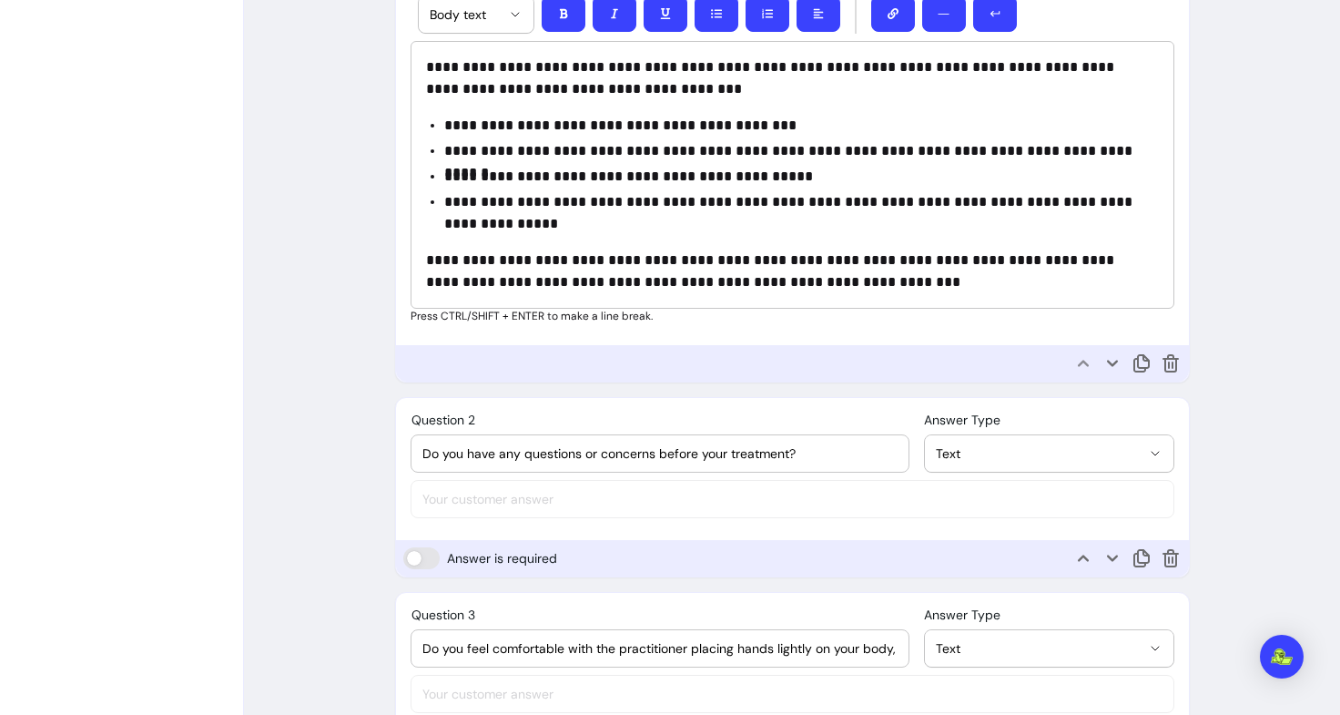
scroll to position [852, 0]
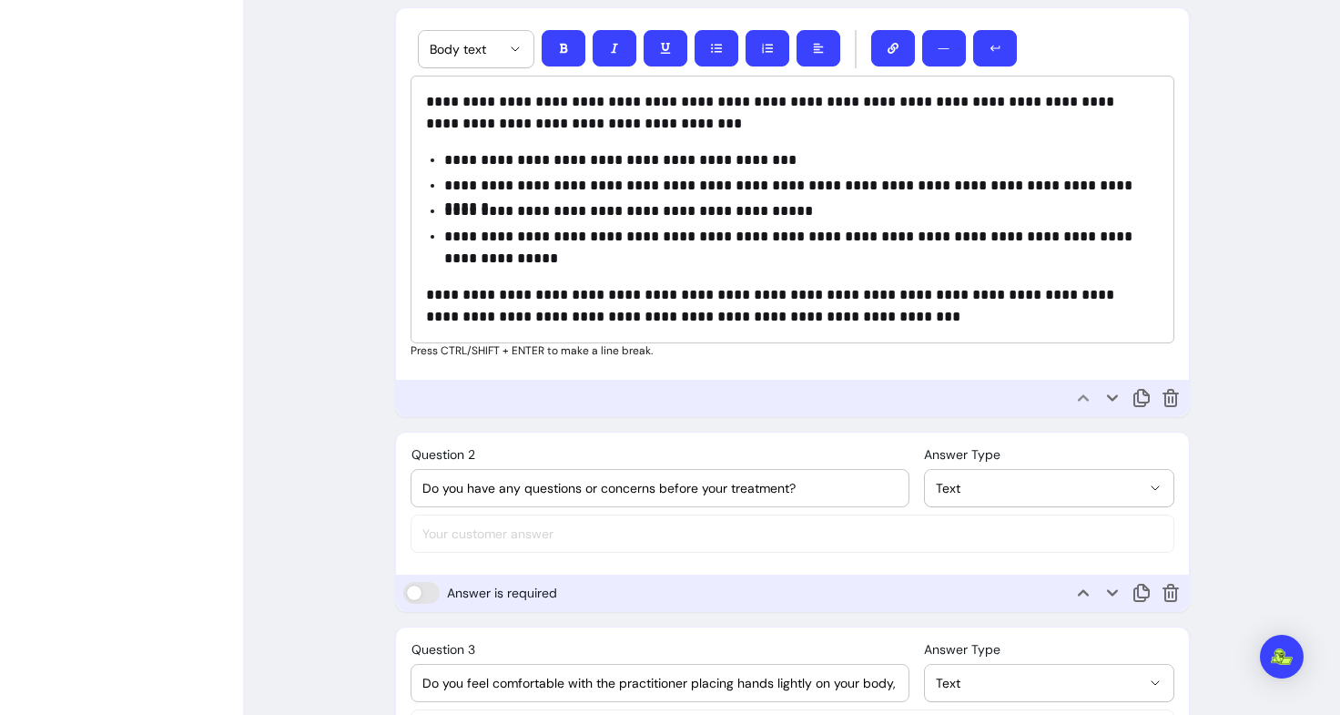
click at [316, 594] on div "**********" at bounding box center [792, 281] width 1096 height 2093
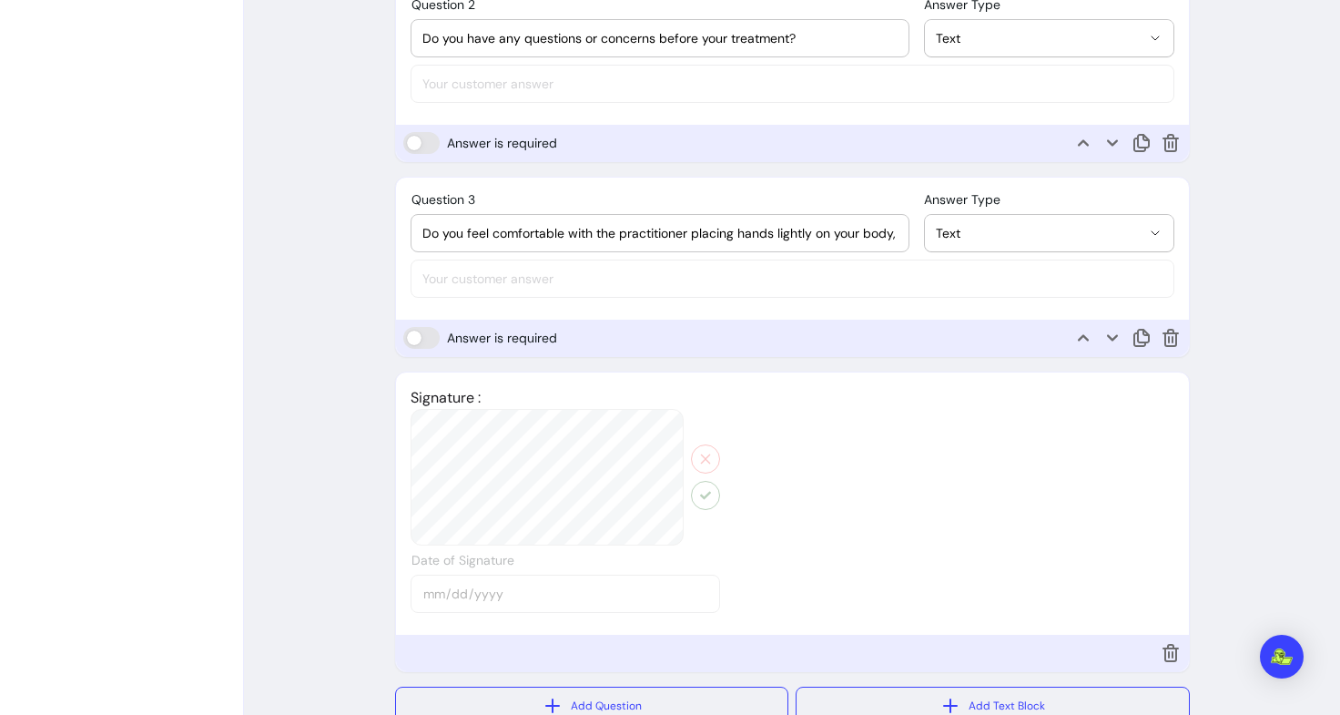
scroll to position [1465, 0]
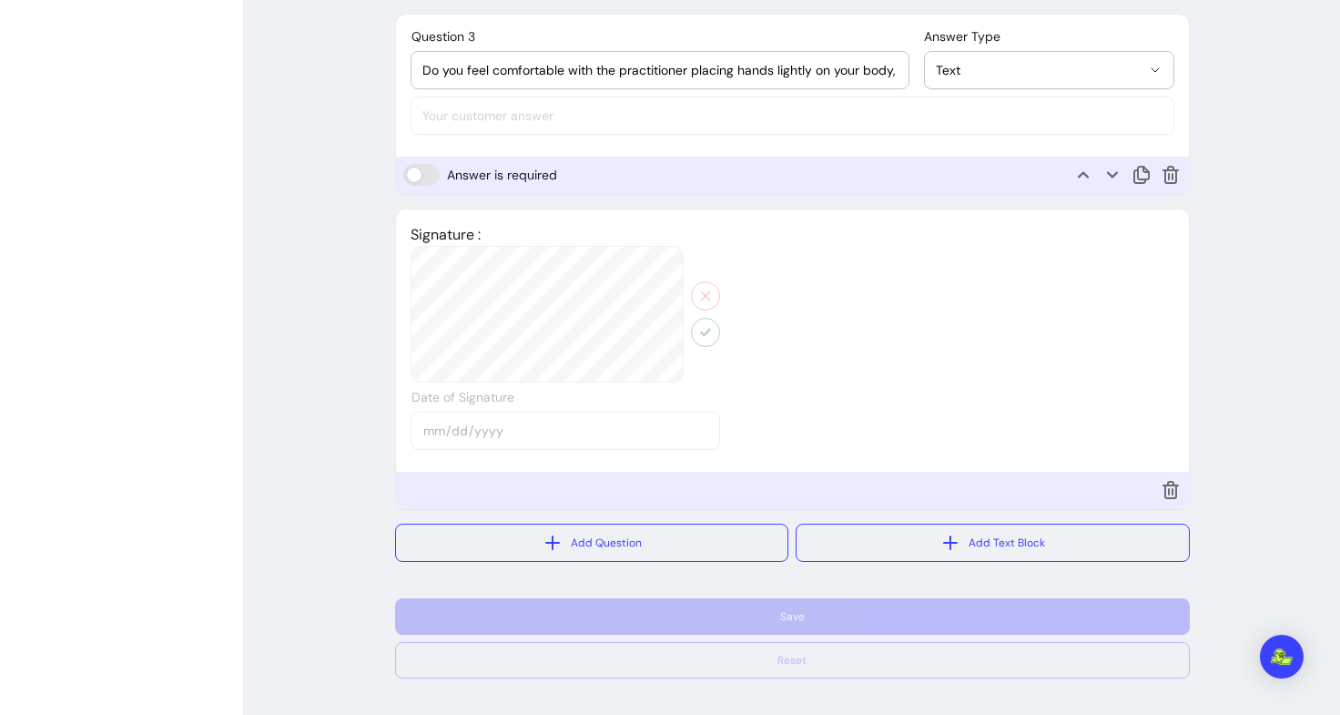
click at [668, 606] on div "Save" at bounding box center [792, 616] width 795 height 36
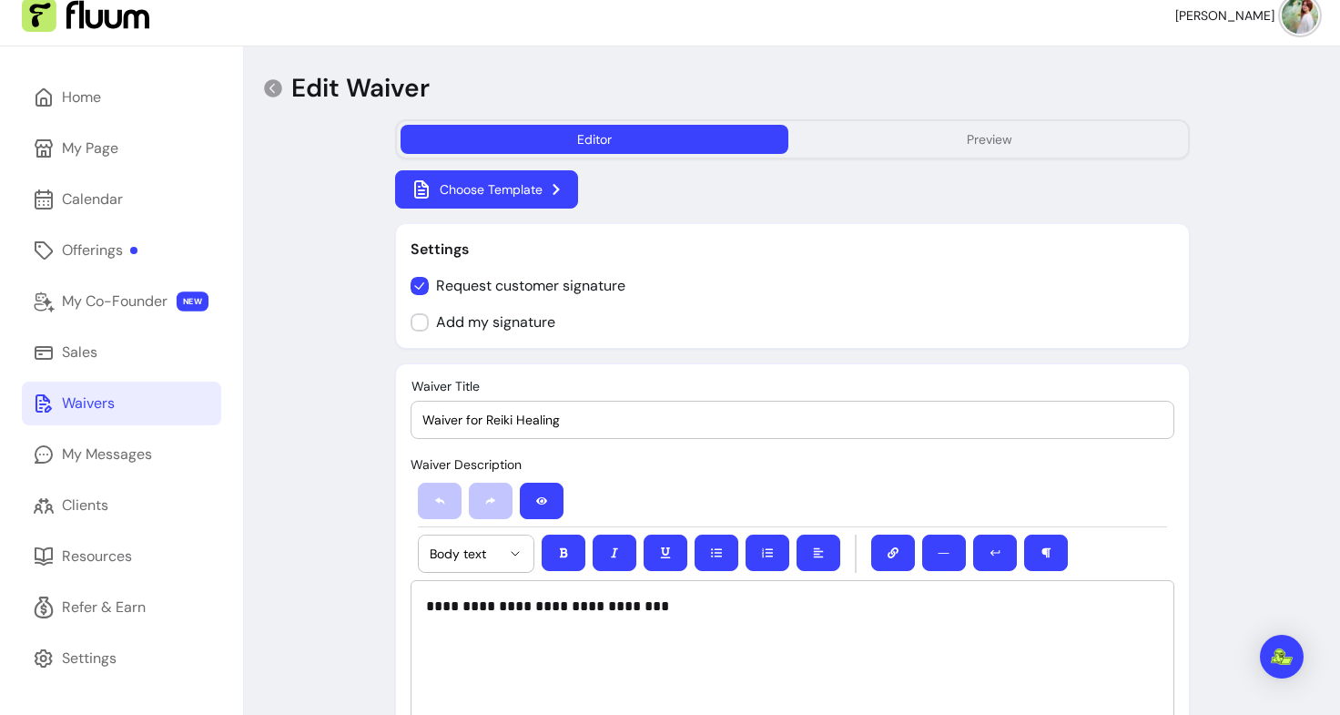
scroll to position [0, 0]
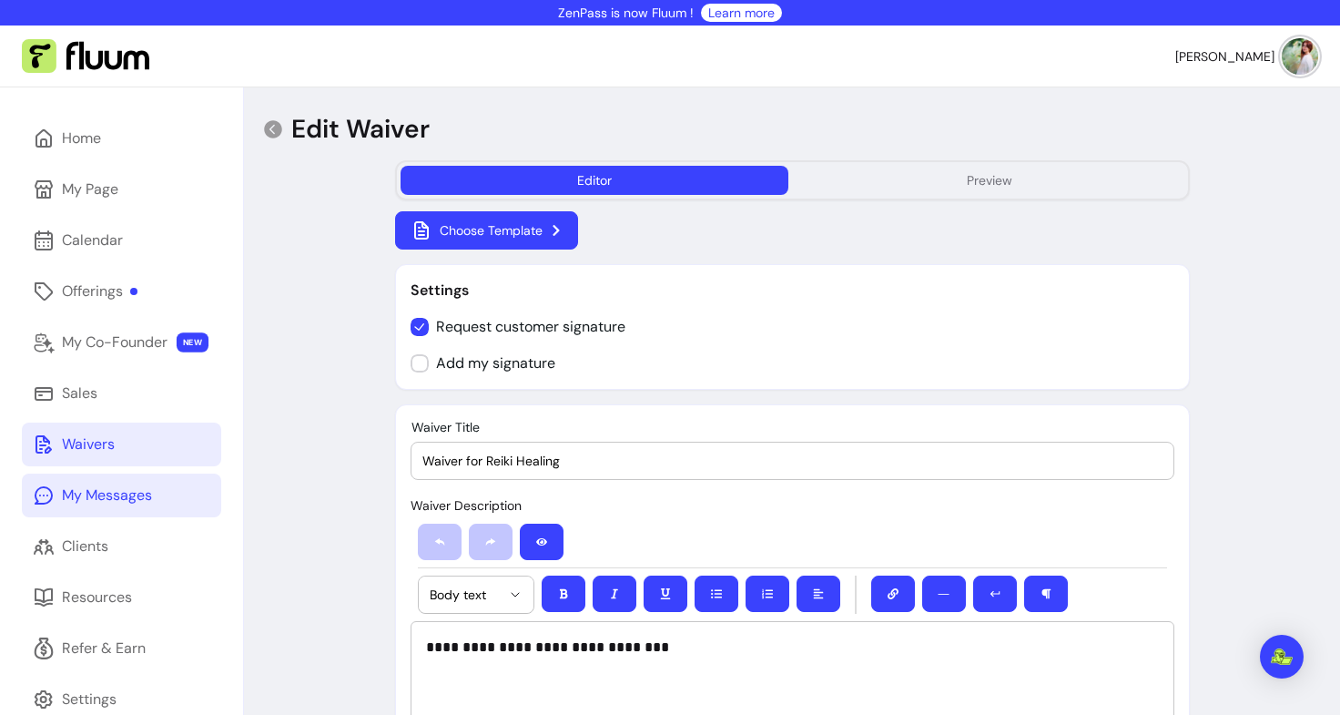
click at [105, 493] on div "My Messages" at bounding box center [107, 495] width 90 height 22
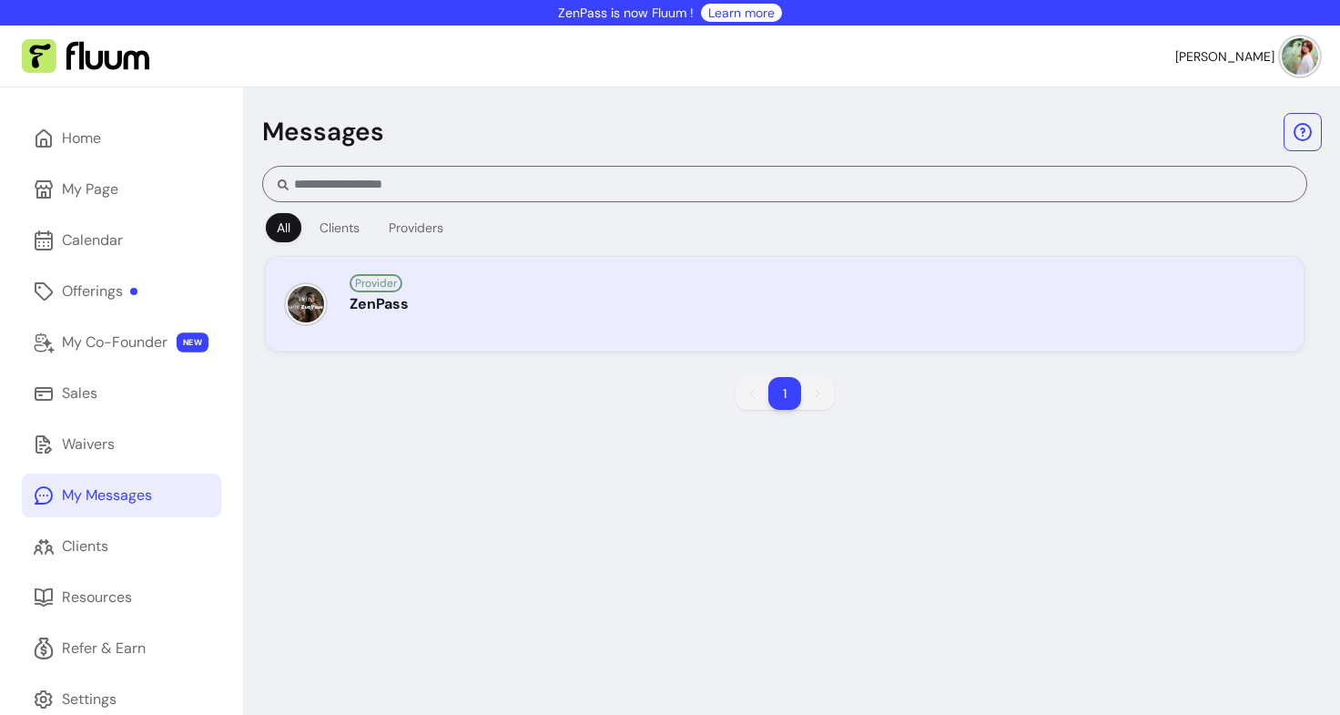
click at [459, 287] on div "Provider" at bounding box center [820, 282] width 940 height 22
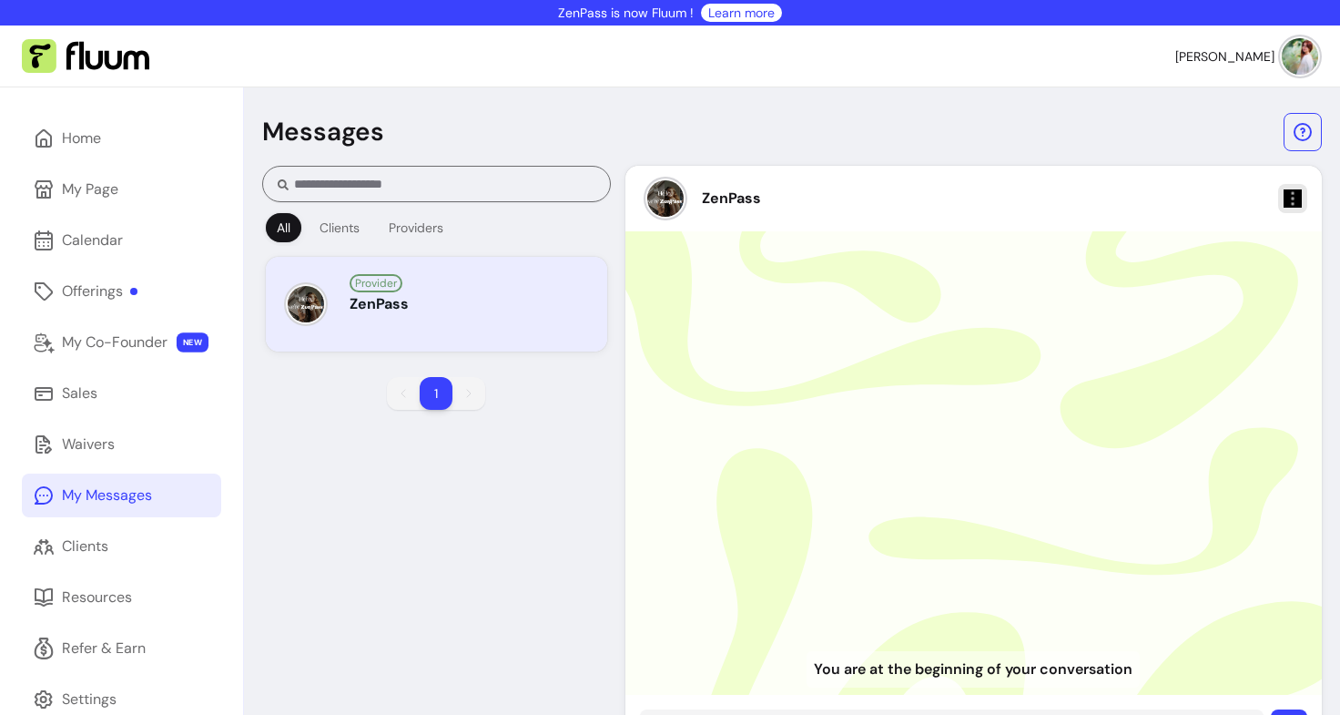
scroll to position [87, 0]
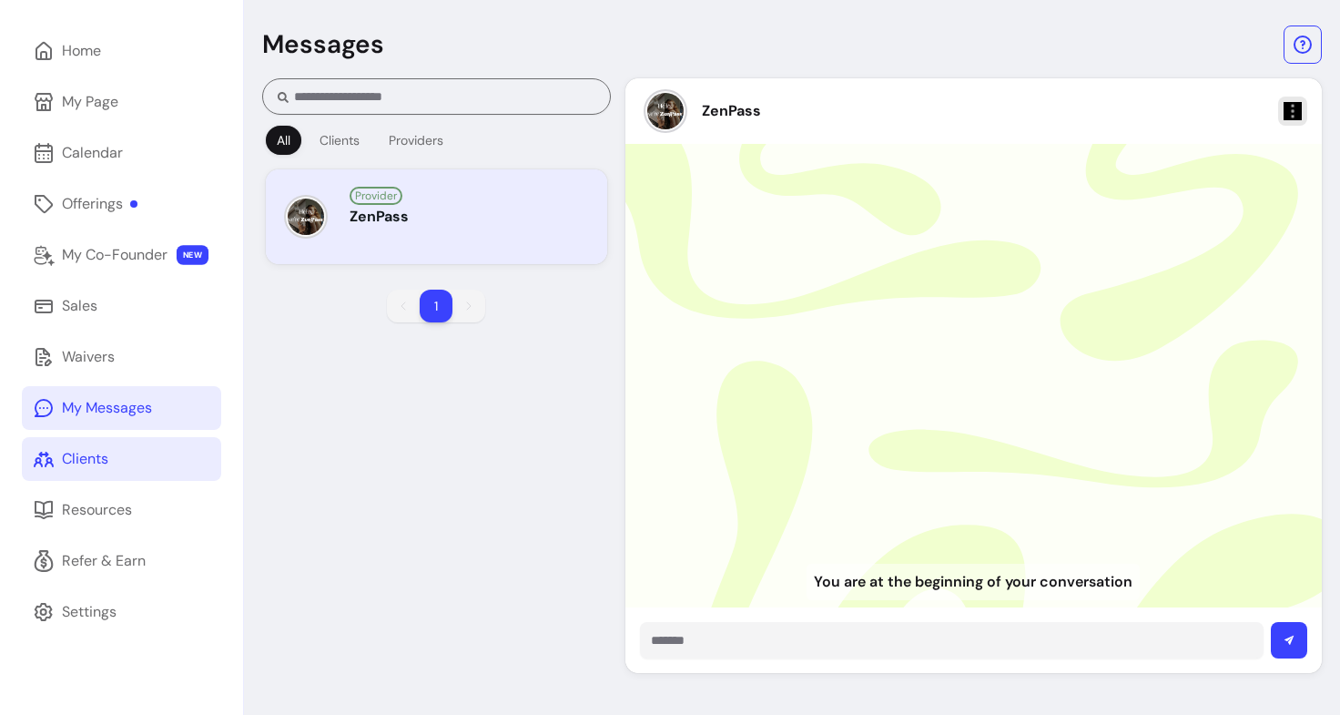
click at [136, 455] on link "Clients" at bounding box center [121, 459] width 199 height 44
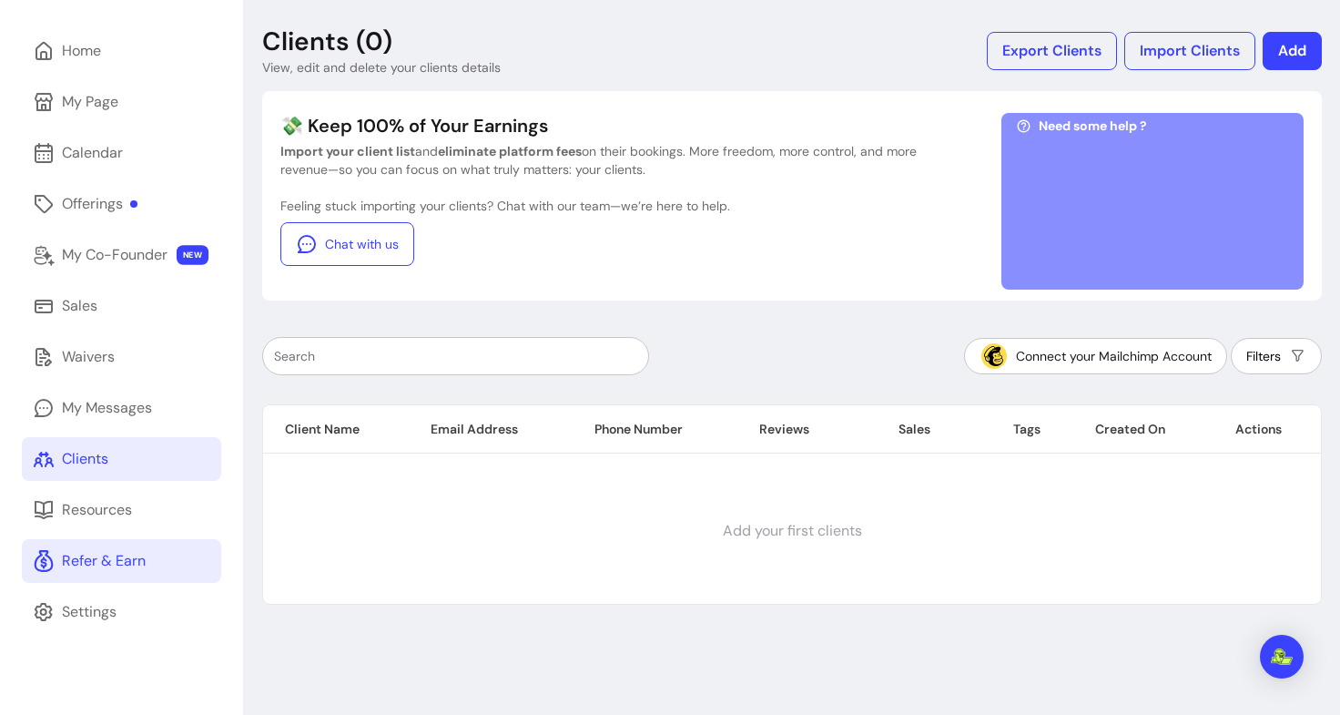
click at [138, 566] on div "Refer & Earn" at bounding box center [104, 561] width 84 height 22
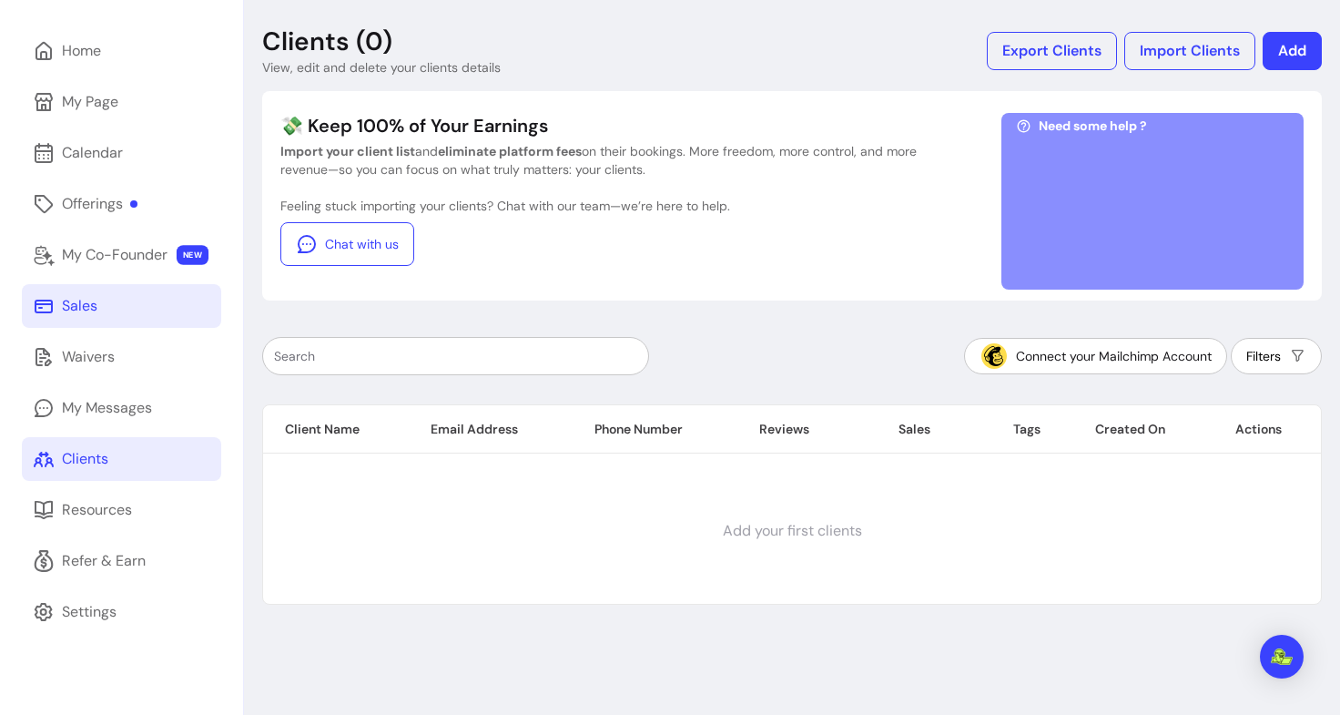
click at [101, 299] on link "Sales" at bounding box center [121, 306] width 199 height 44
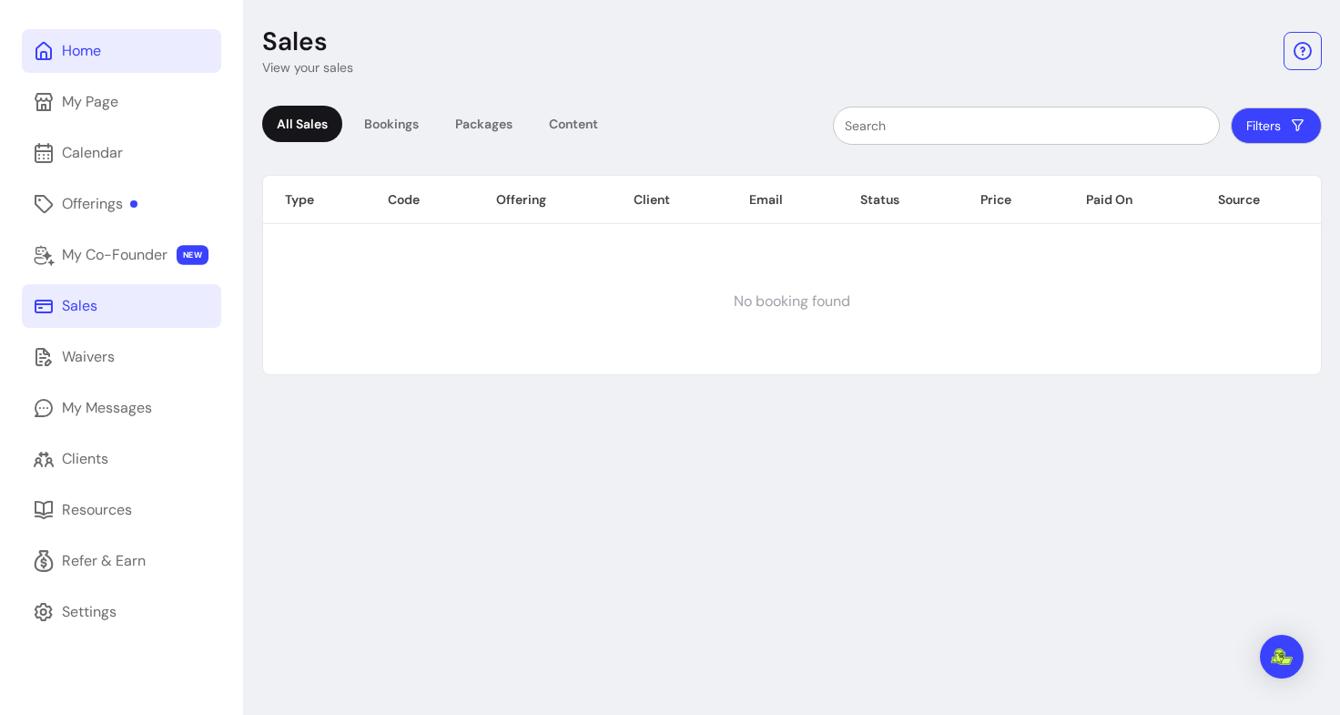
click at [118, 51] on link "Home" at bounding box center [121, 51] width 199 height 44
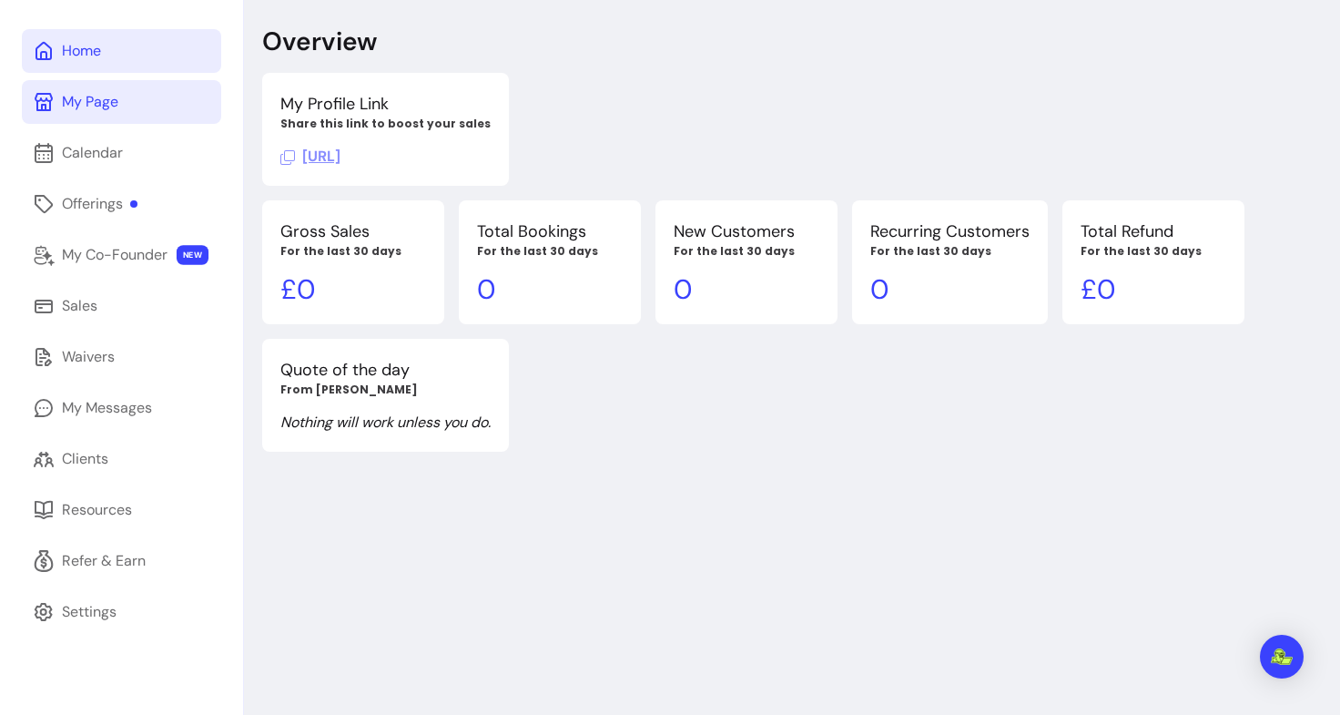
click at [130, 107] on link "My Page" at bounding box center [121, 102] width 199 height 44
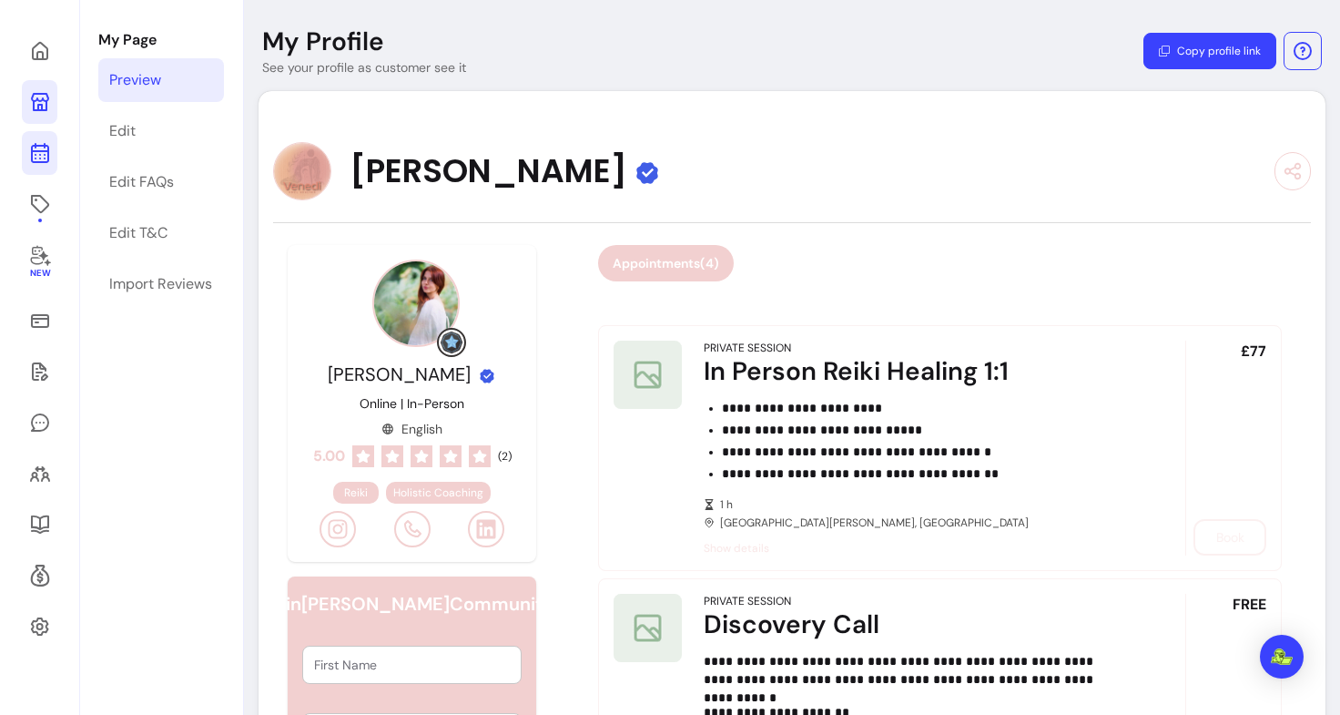
click at [42, 154] on icon at bounding box center [40, 153] width 22 height 22
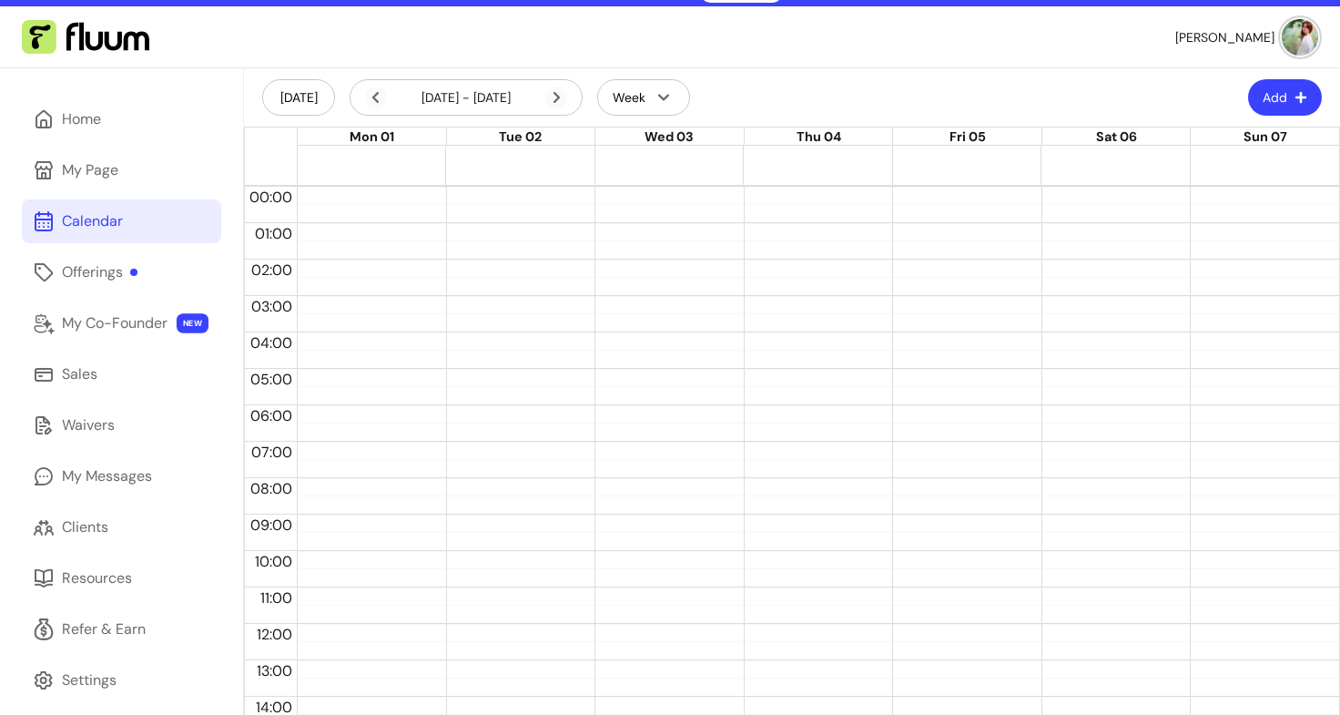
scroll to position [18, 0]
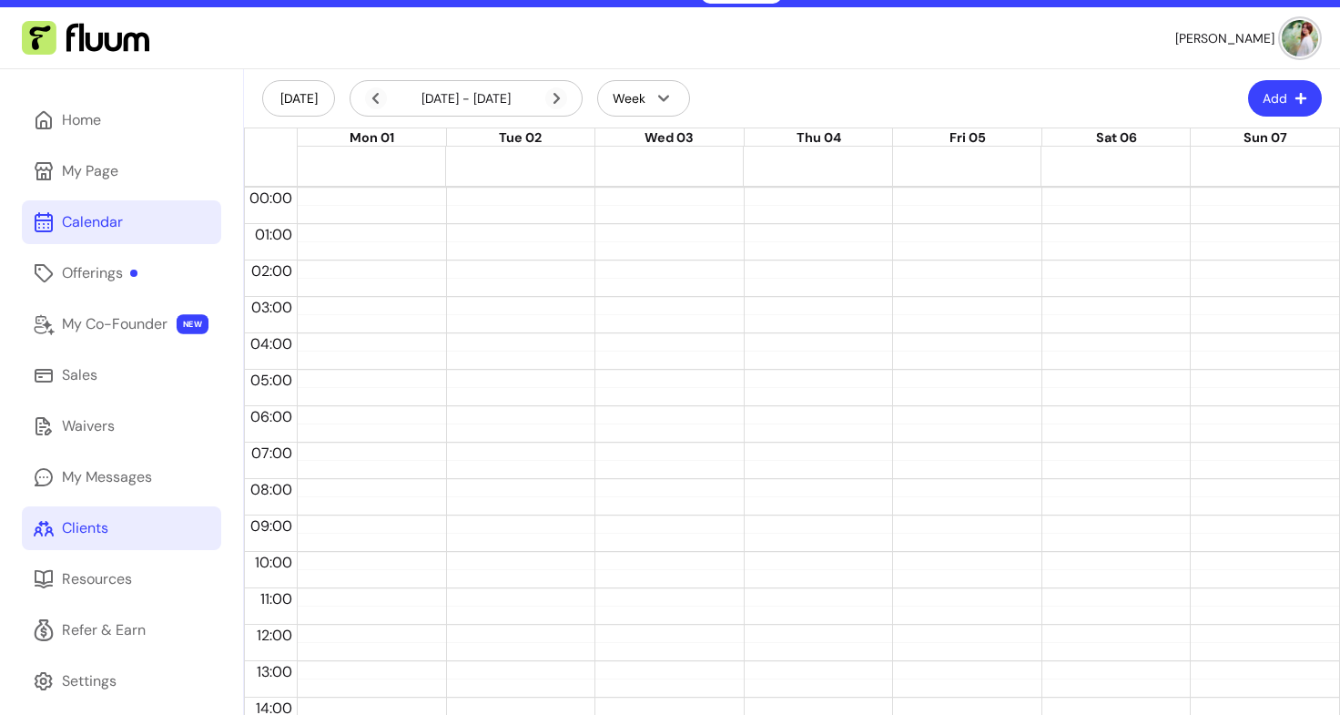
click at [96, 539] on link "Clients" at bounding box center [121, 528] width 199 height 44
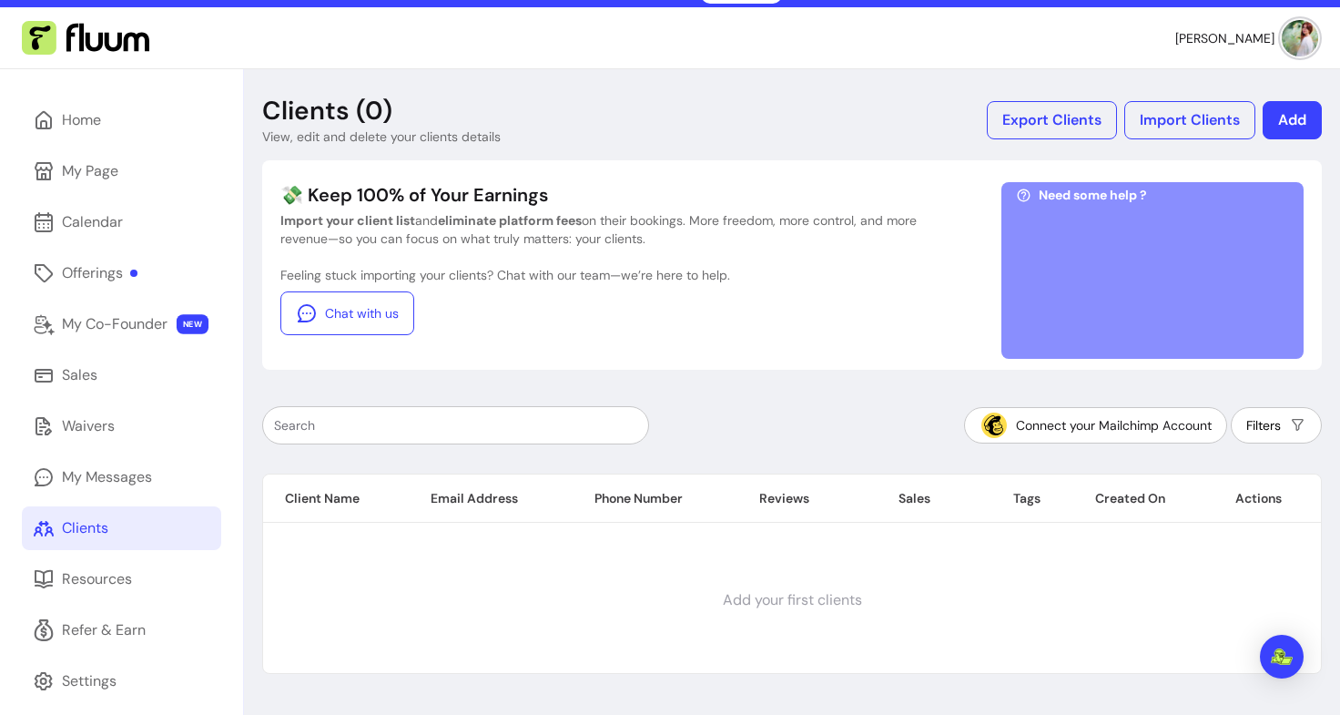
scroll to position [87, 0]
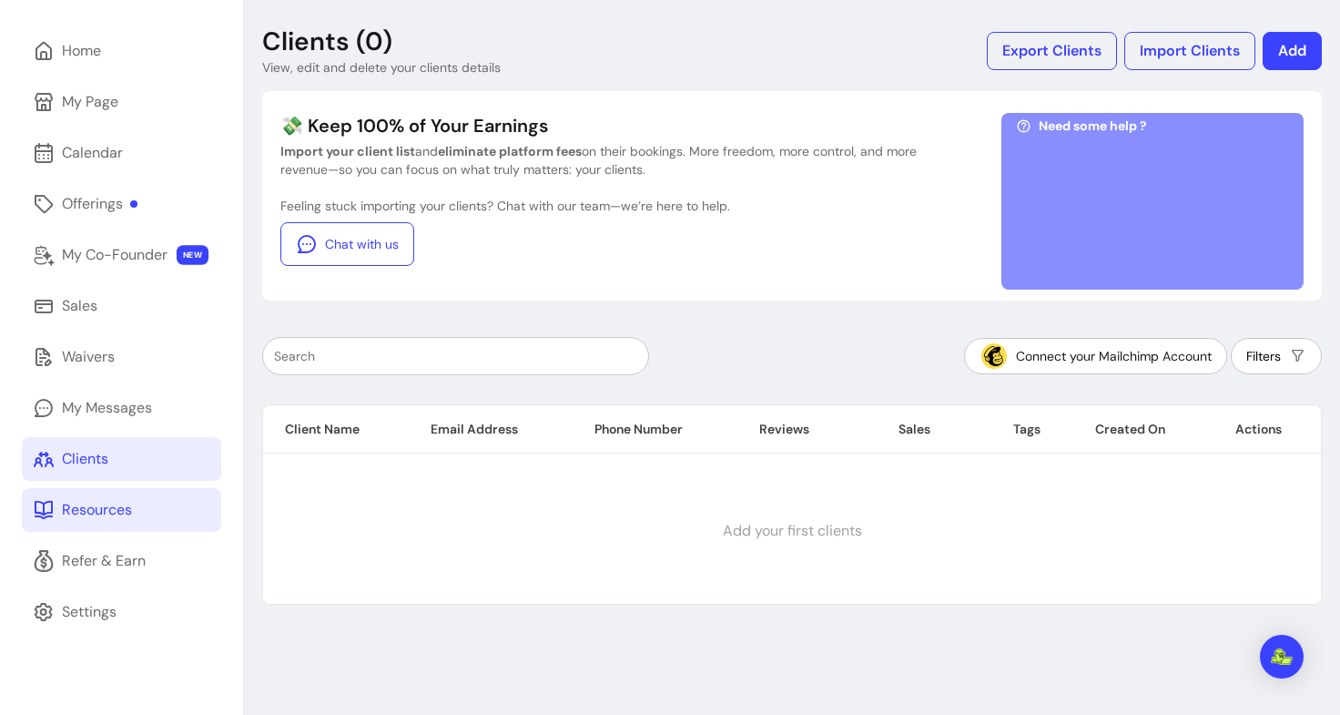
click at [100, 515] on div "Resources" at bounding box center [97, 510] width 70 height 22
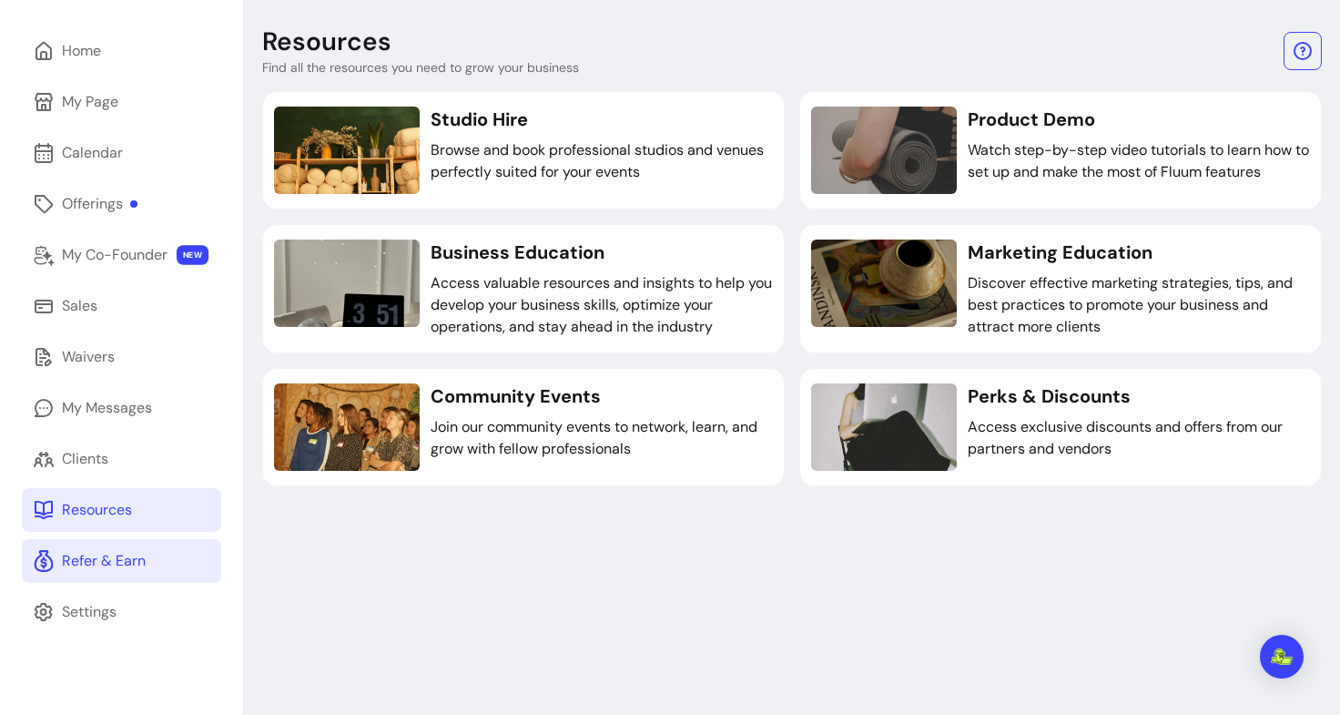
click at [90, 561] on div "Refer & Earn" at bounding box center [104, 561] width 84 height 22
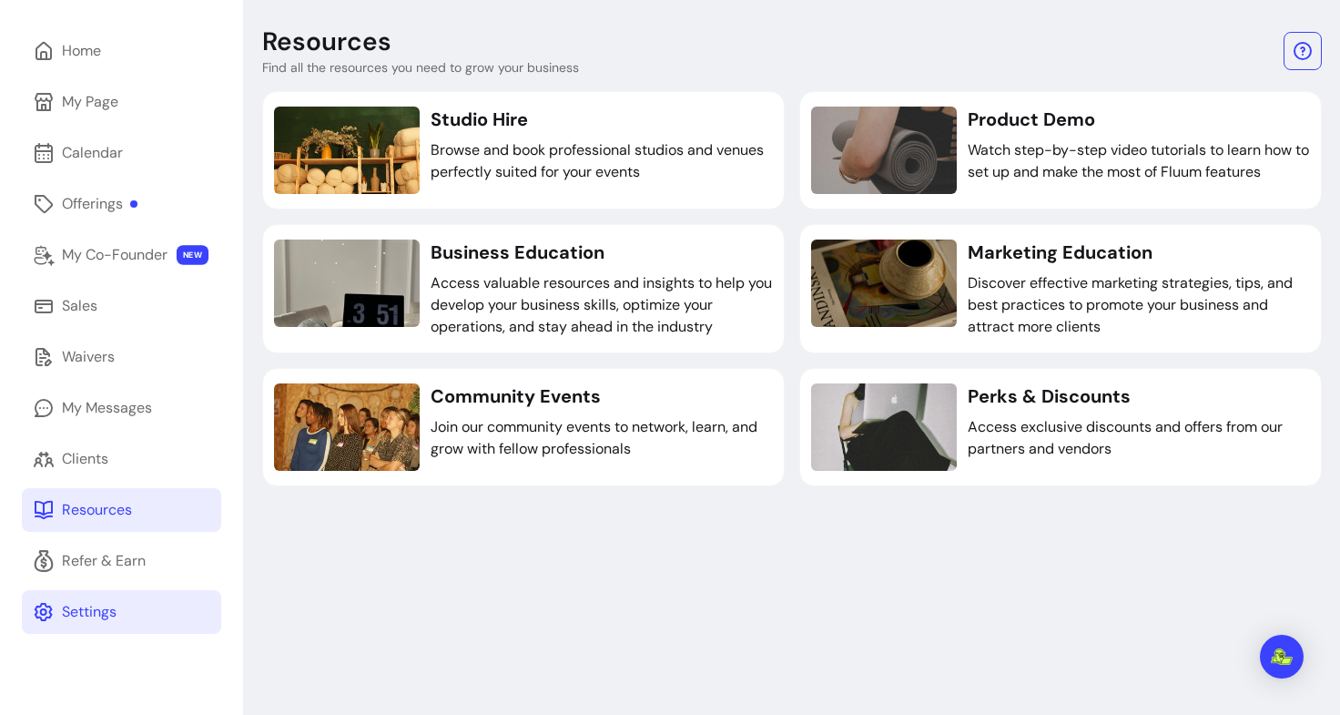
click at [136, 606] on link "Settings" at bounding box center [121, 612] width 199 height 44
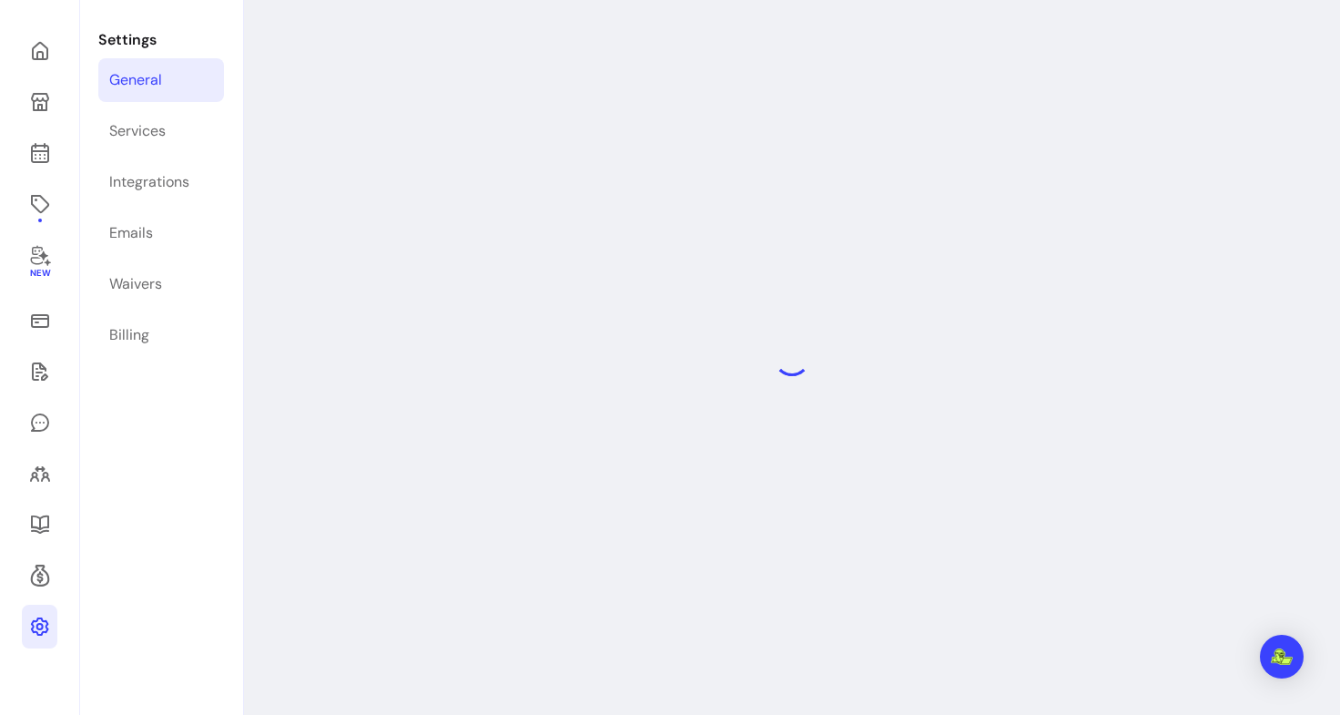
select select "**********"
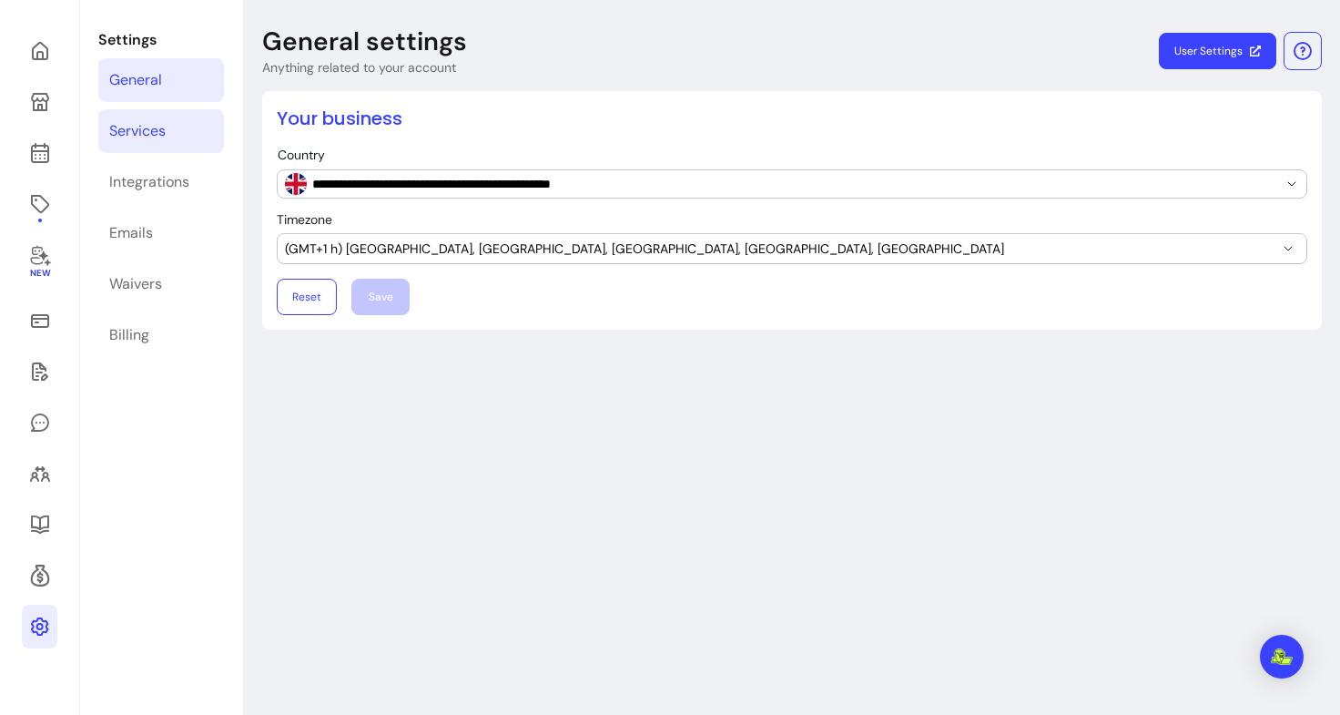
click at [168, 141] on link "Services" at bounding box center [161, 131] width 126 height 44
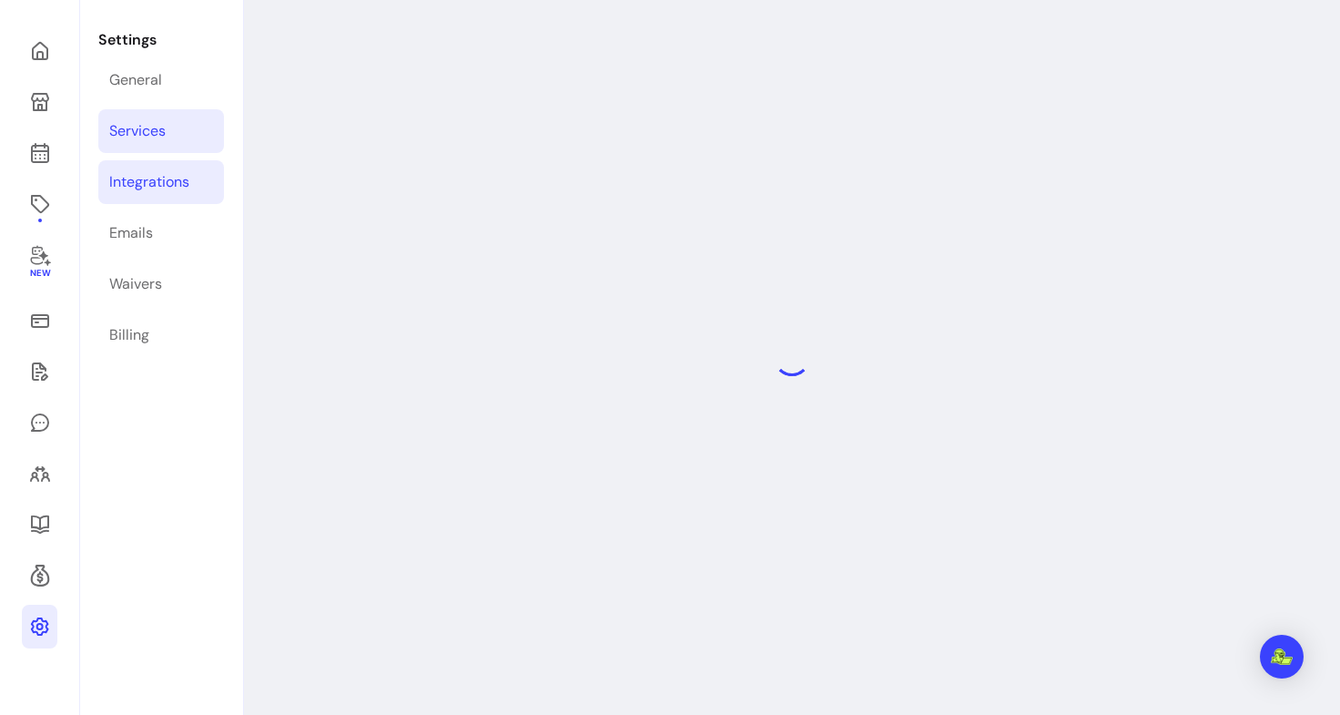
select select "***"
select select "****"
select select "***"
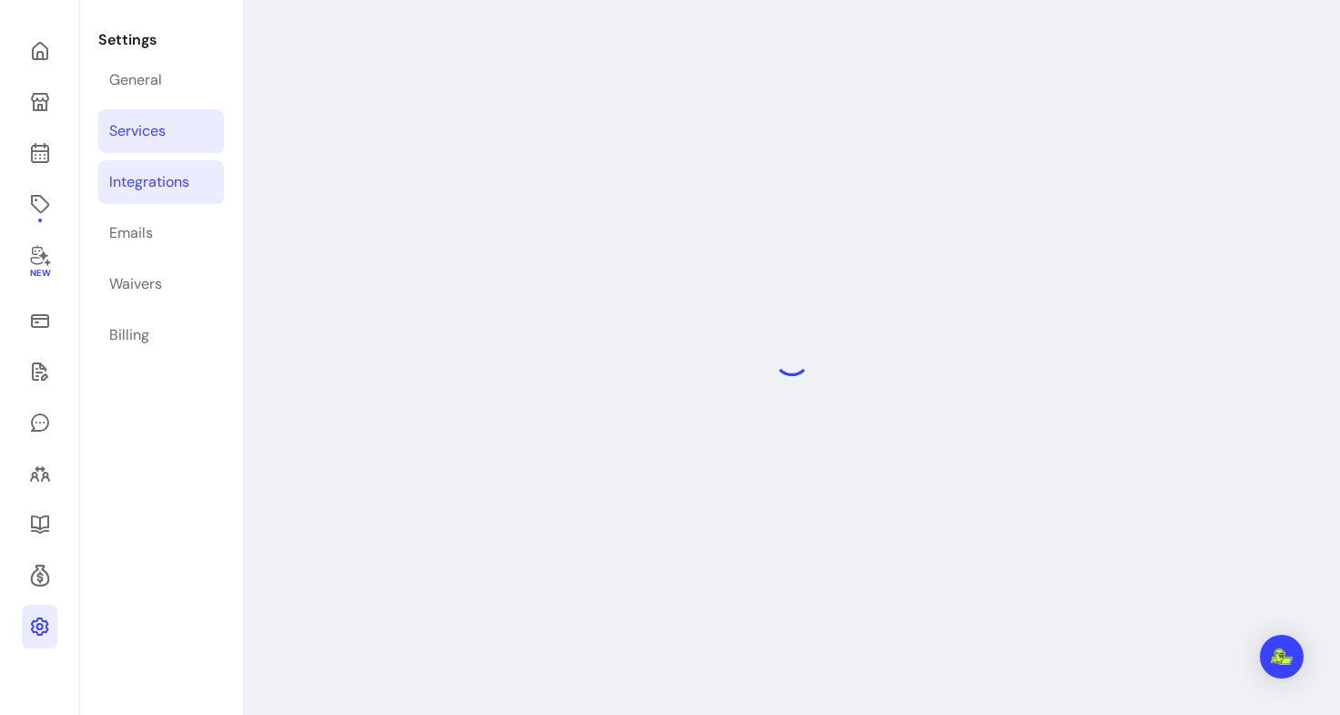
select select "***"
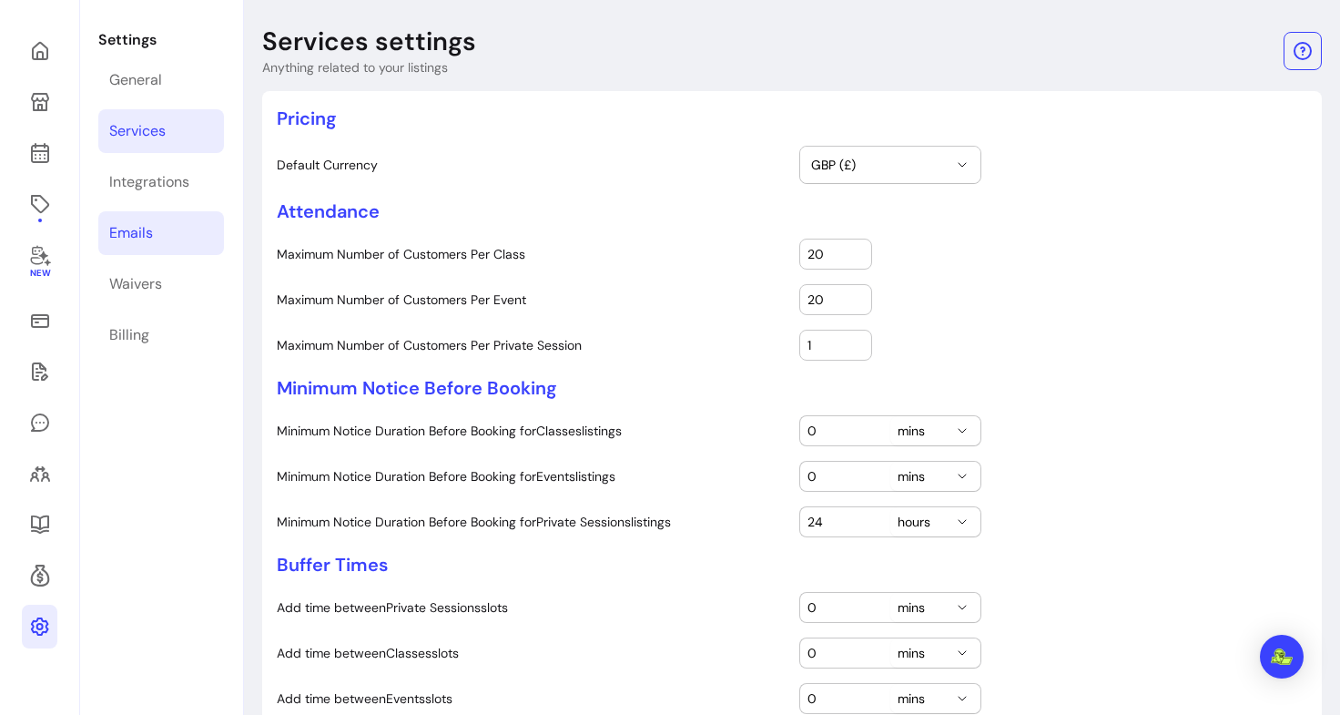
click at [139, 237] on div "Emails" at bounding box center [131, 233] width 44 height 22
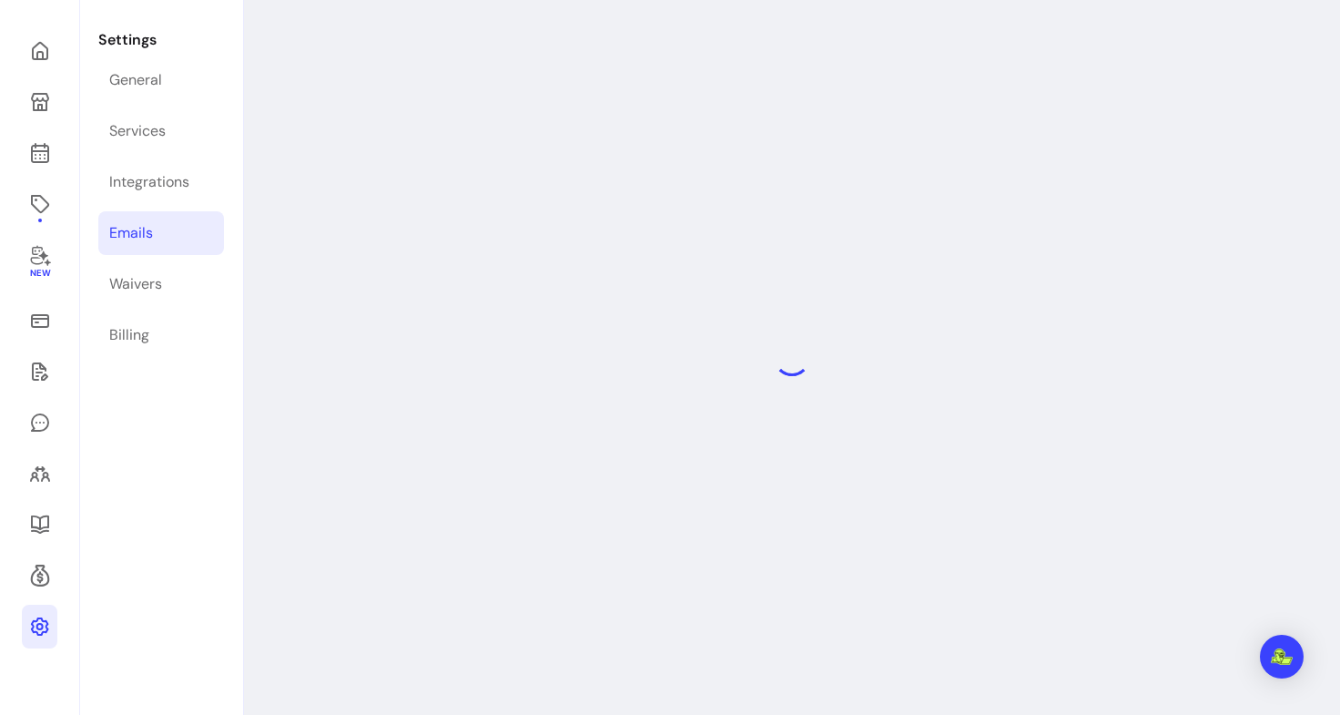
select select "**********"
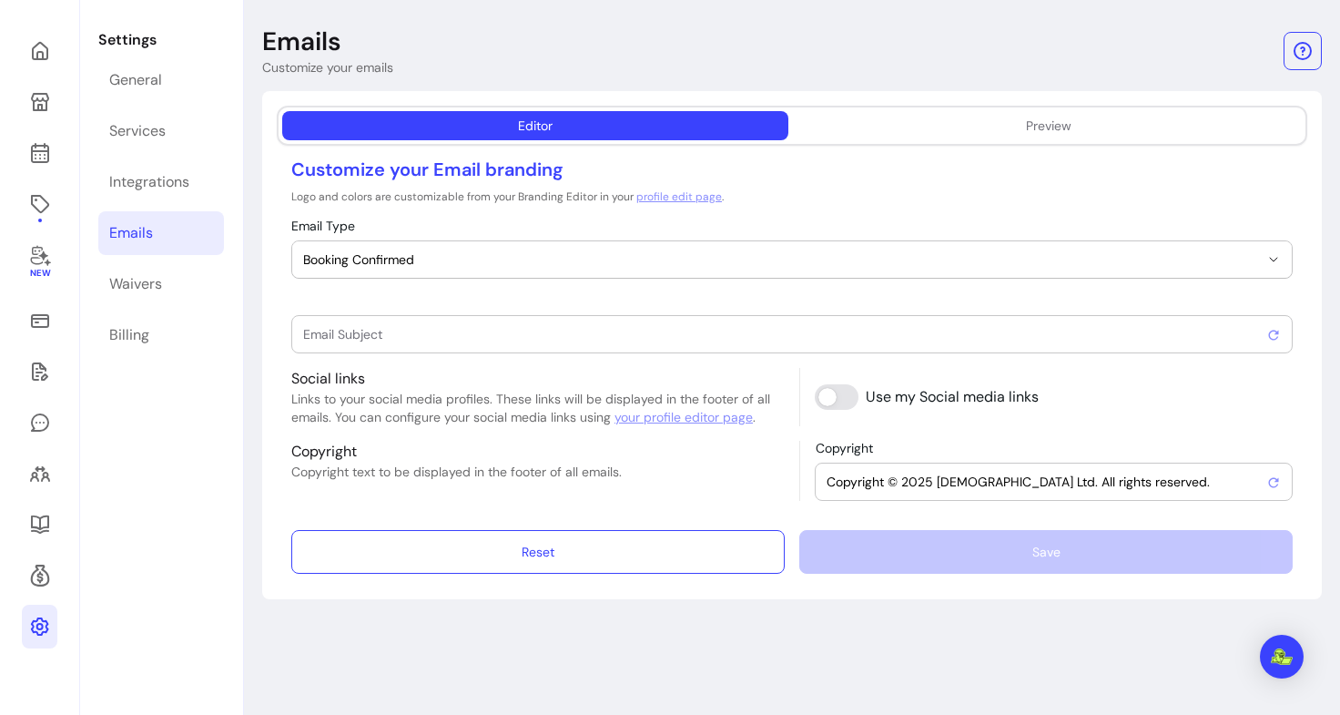
type input "Booking confirmed !"
click at [150, 295] on link "Waivers" at bounding box center [161, 284] width 126 height 44
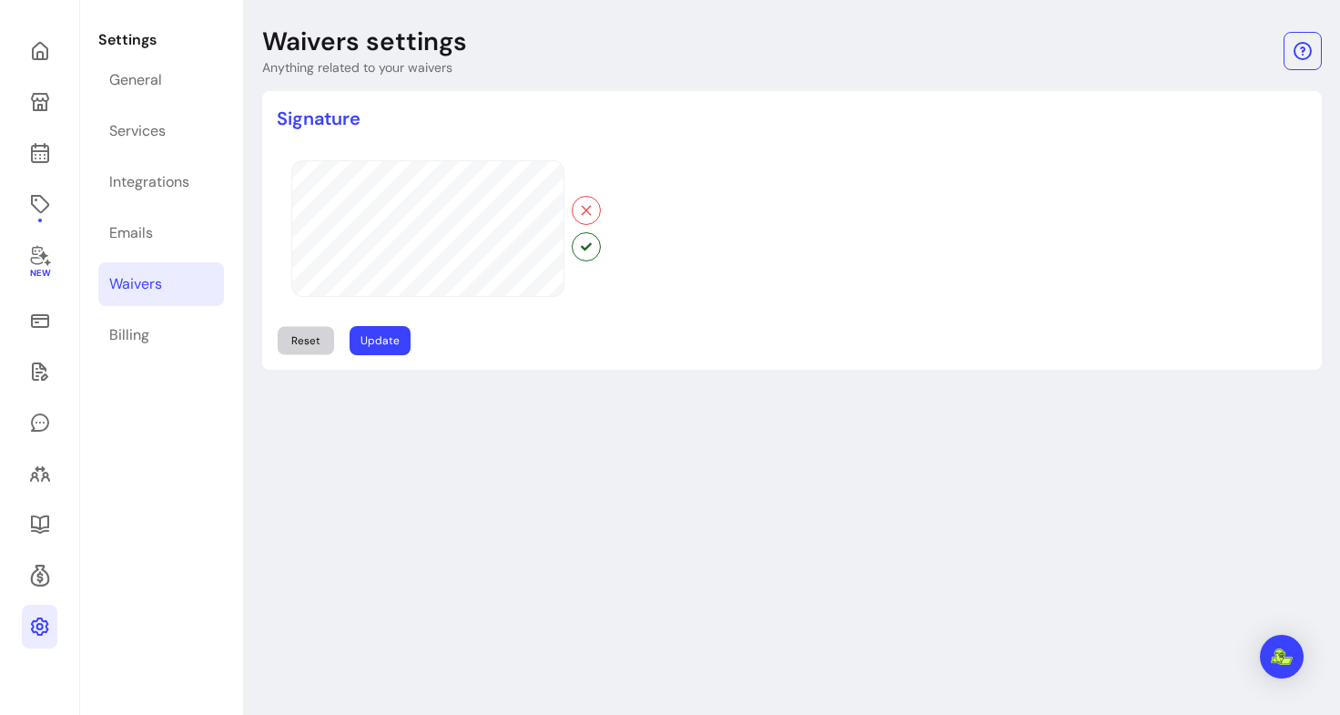
click at [311, 345] on button "Reset" at bounding box center [306, 340] width 56 height 28
click at [586, 204] on icon "button" at bounding box center [586, 210] width 15 height 15
click at [164, 341] on link "Billing" at bounding box center [161, 335] width 126 height 44
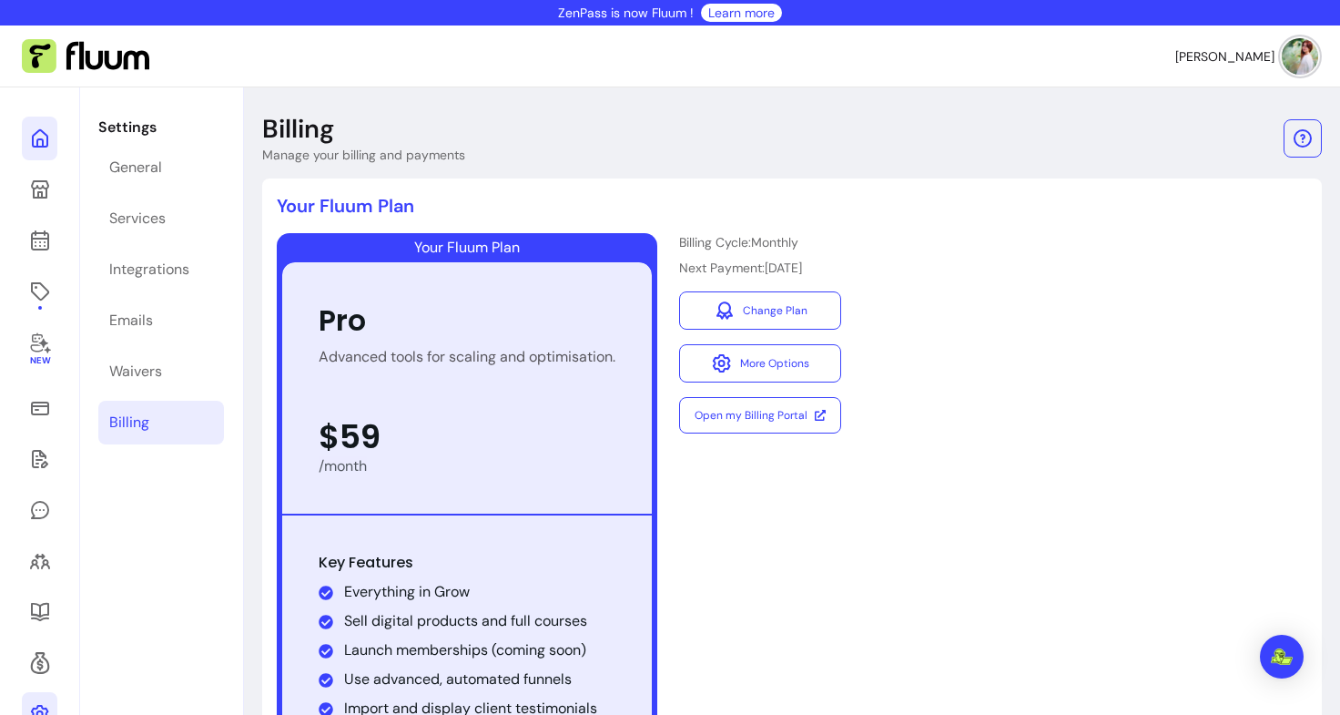
click at [48, 135] on icon at bounding box center [40, 138] width 22 height 22
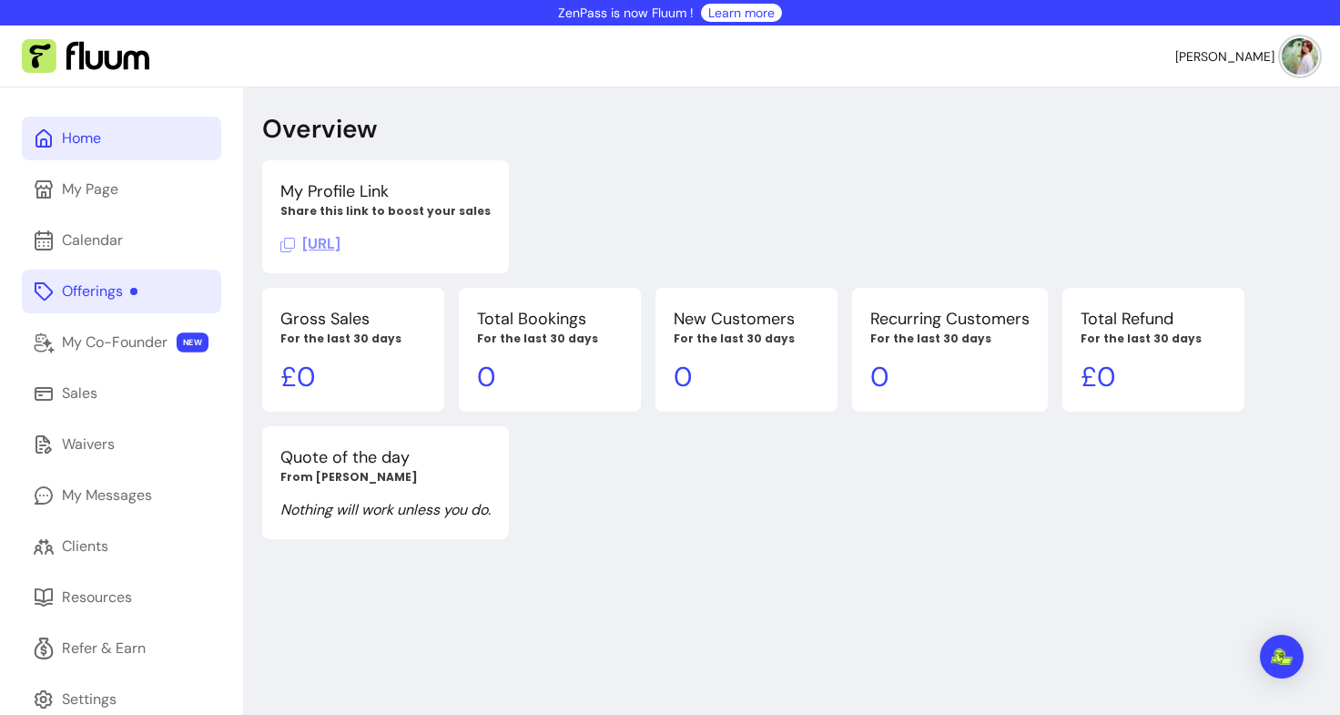
click at [116, 275] on link "Offerings" at bounding box center [121, 292] width 199 height 44
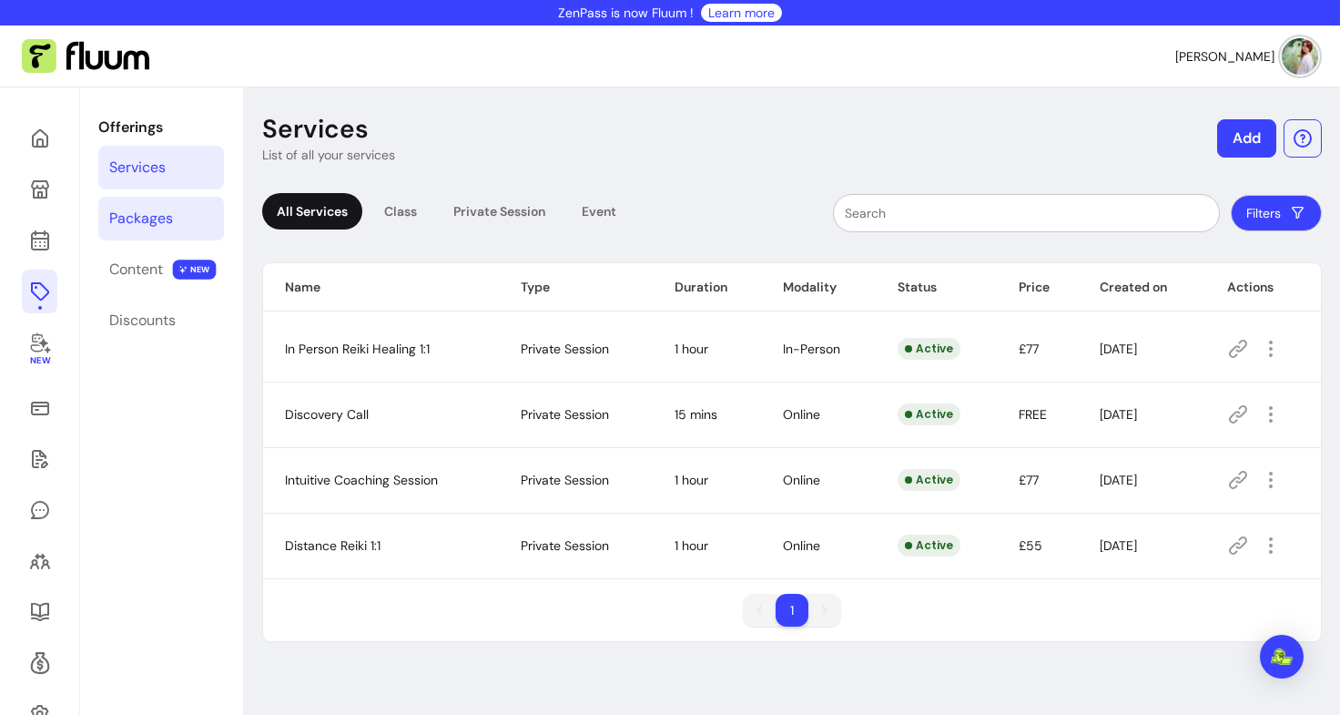
click at [152, 226] on div "Packages" at bounding box center [141, 219] width 64 height 22
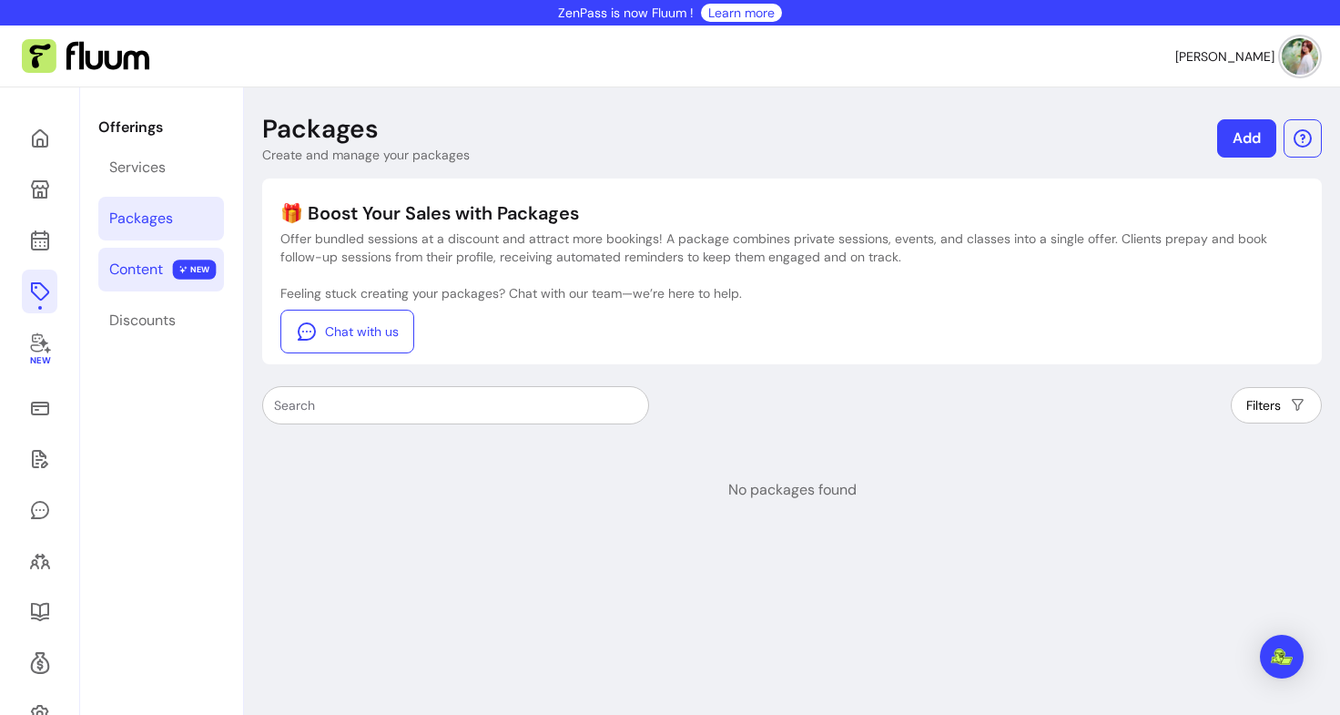
click at [152, 270] on div "Content" at bounding box center [136, 270] width 54 height 22
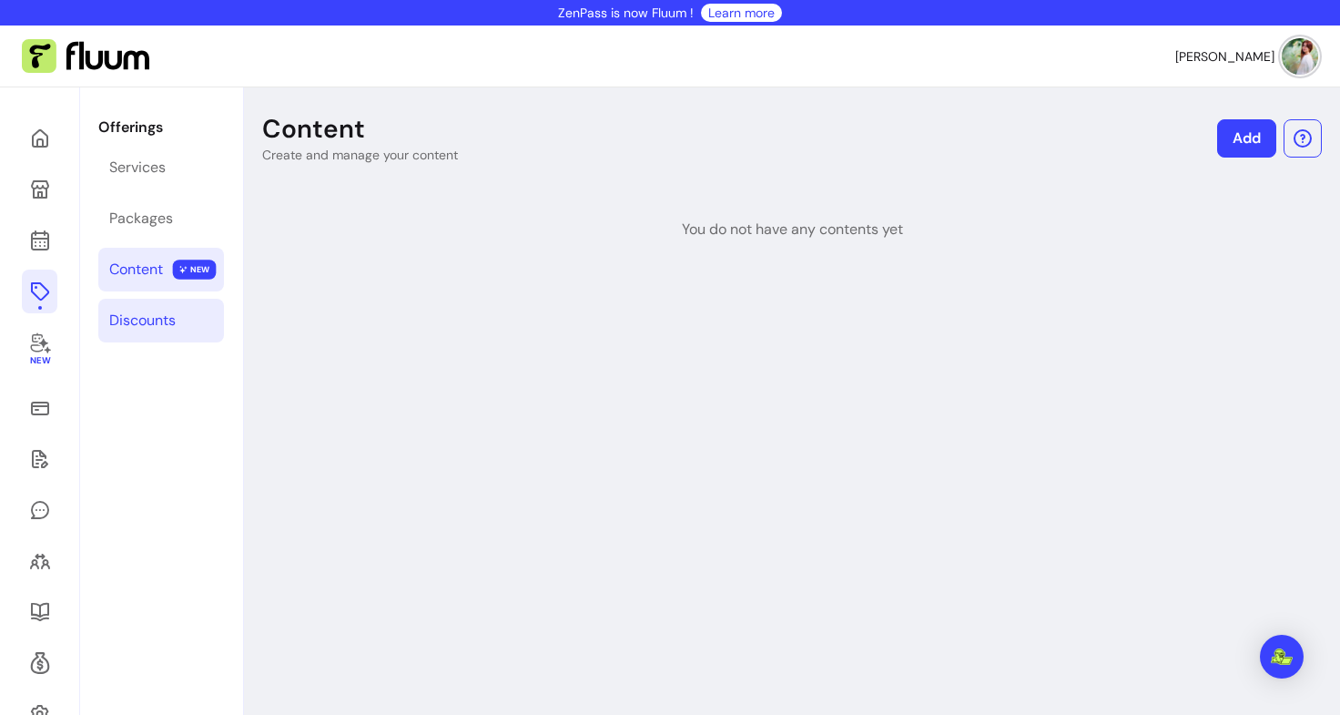
click at [140, 304] on link "Discounts" at bounding box center [161, 321] width 126 height 44
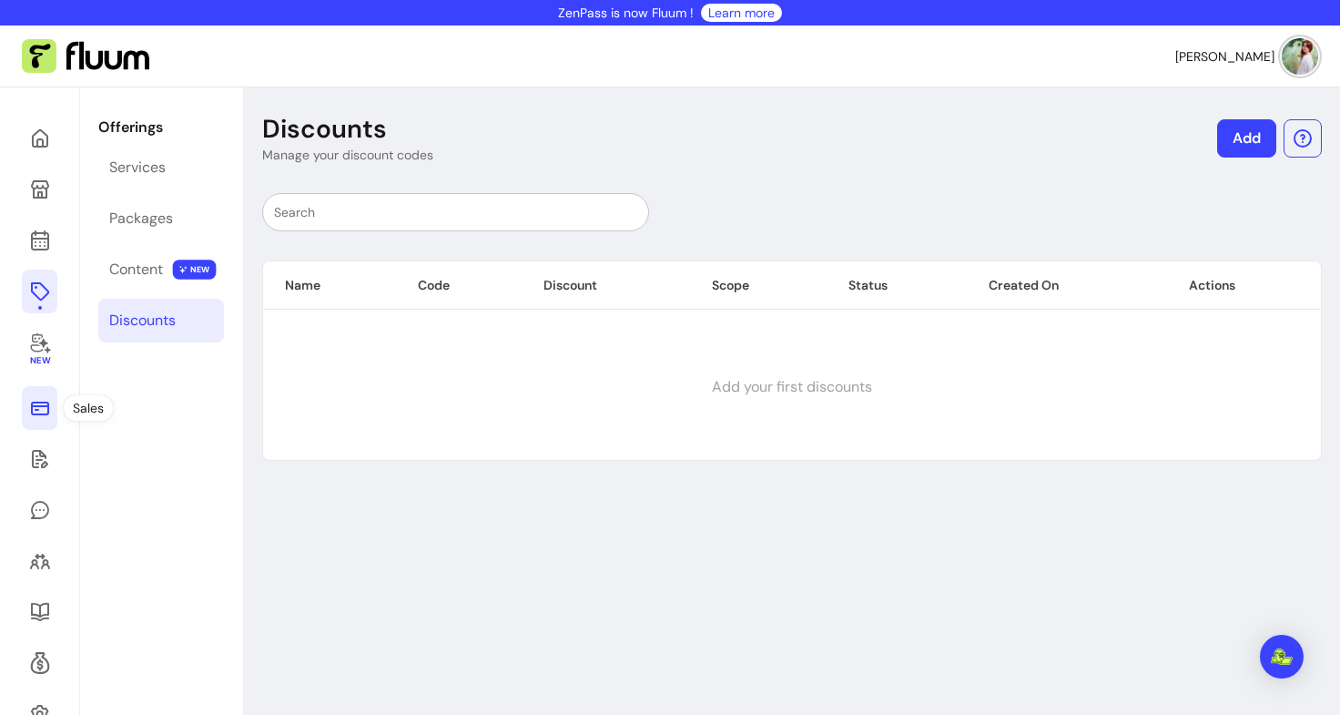
click at [46, 415] on icon at bounding box center [40, 408] width 22 height 22
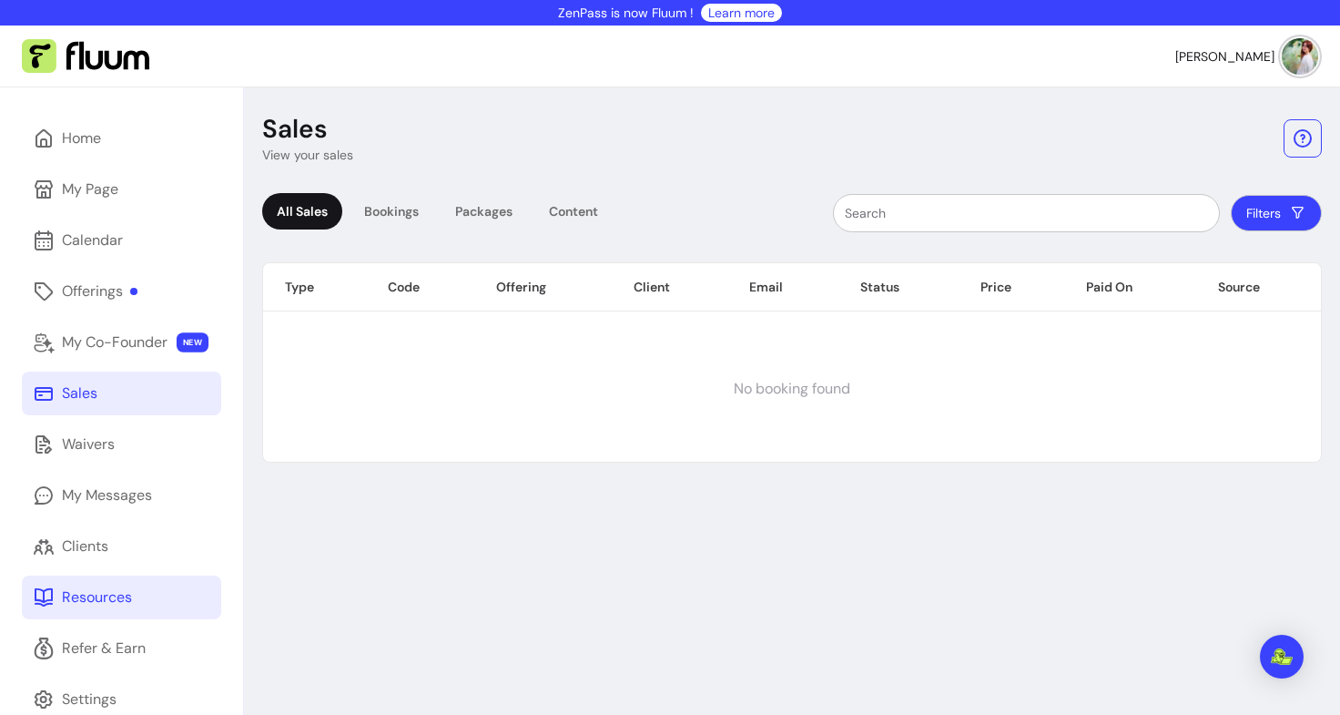
scroll to position [87, 0]
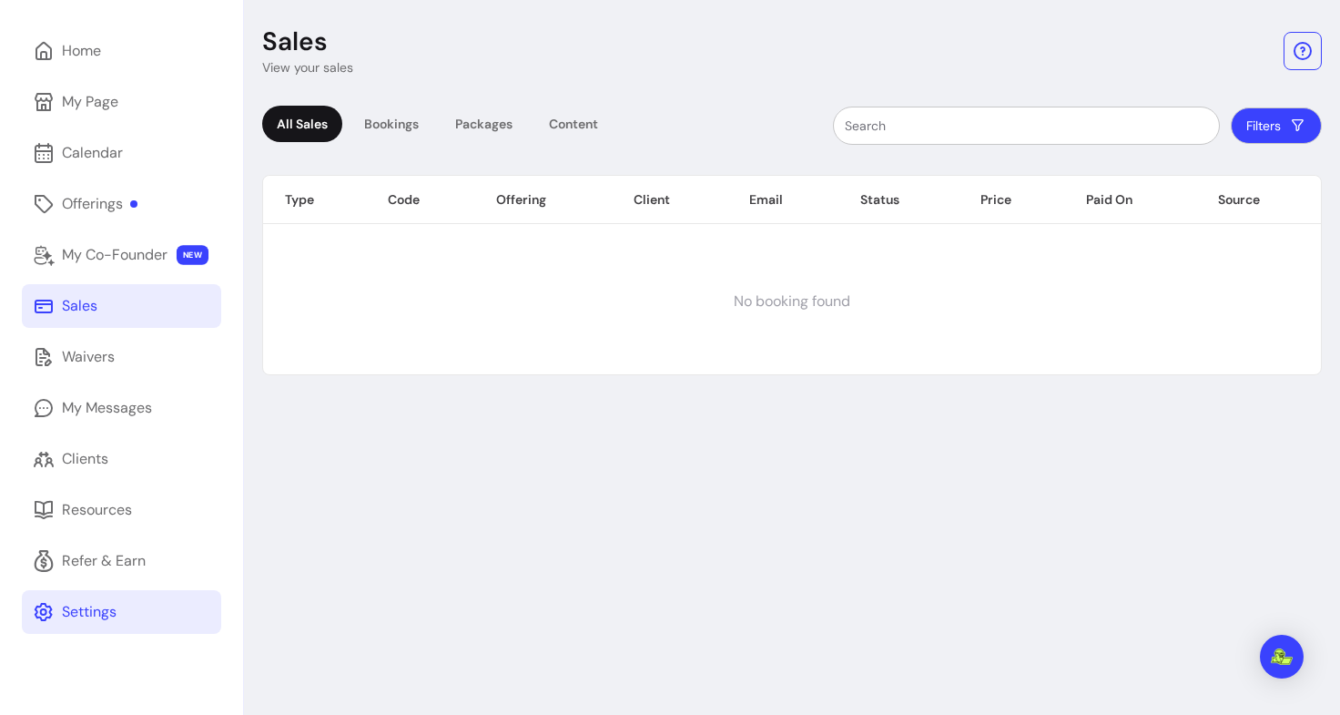
click at [106, 629] on link "Settings" at bounding box center [121, 612] width 199 height 44
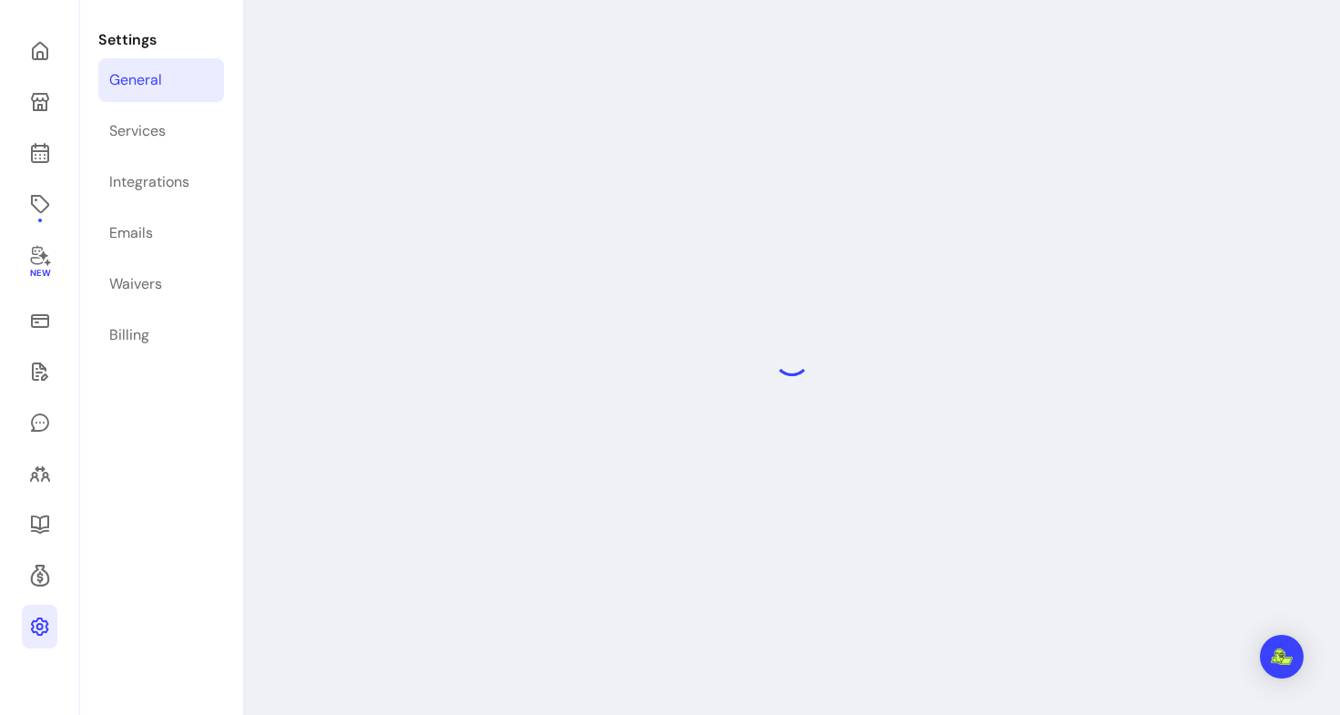
select select "**********"
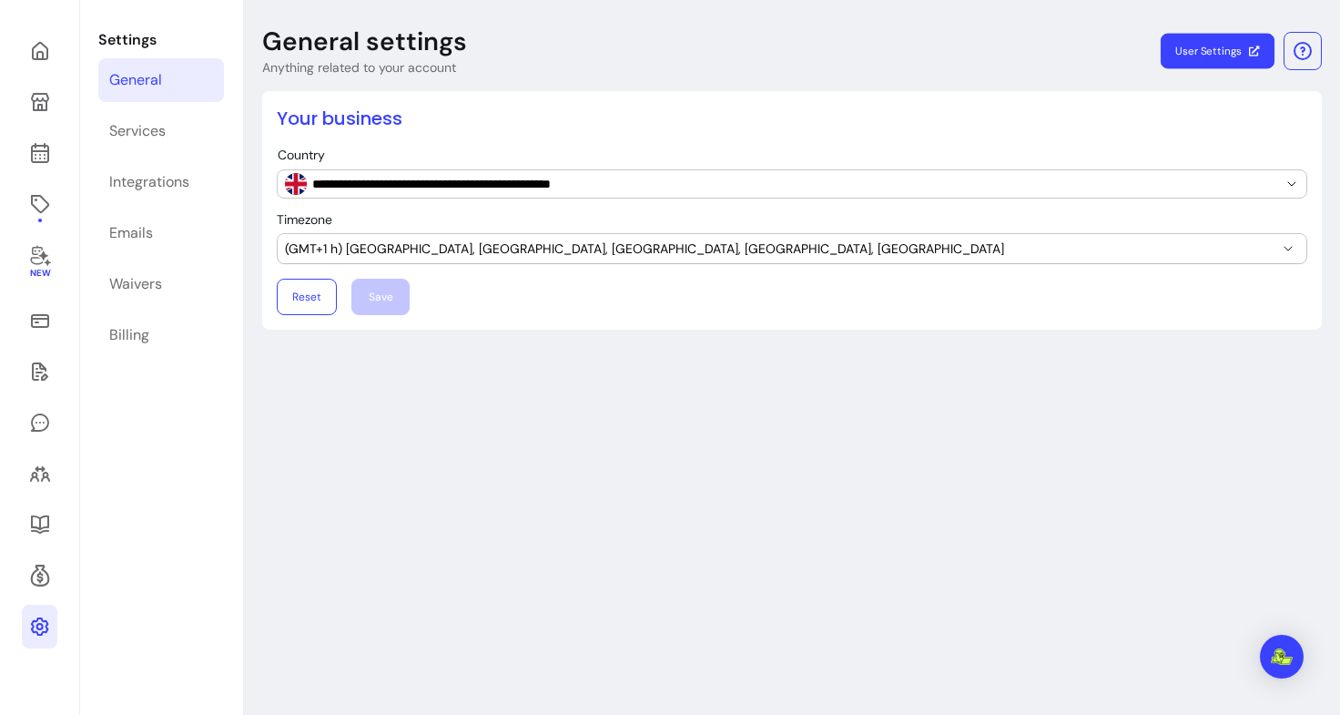
click at [1195, 46] on link "User Settings" at bounding box center [1218, 52] width 114 height 36
click at [157, 194] on link "Integrations" at bounding box center [161, 182] width 126 height 44
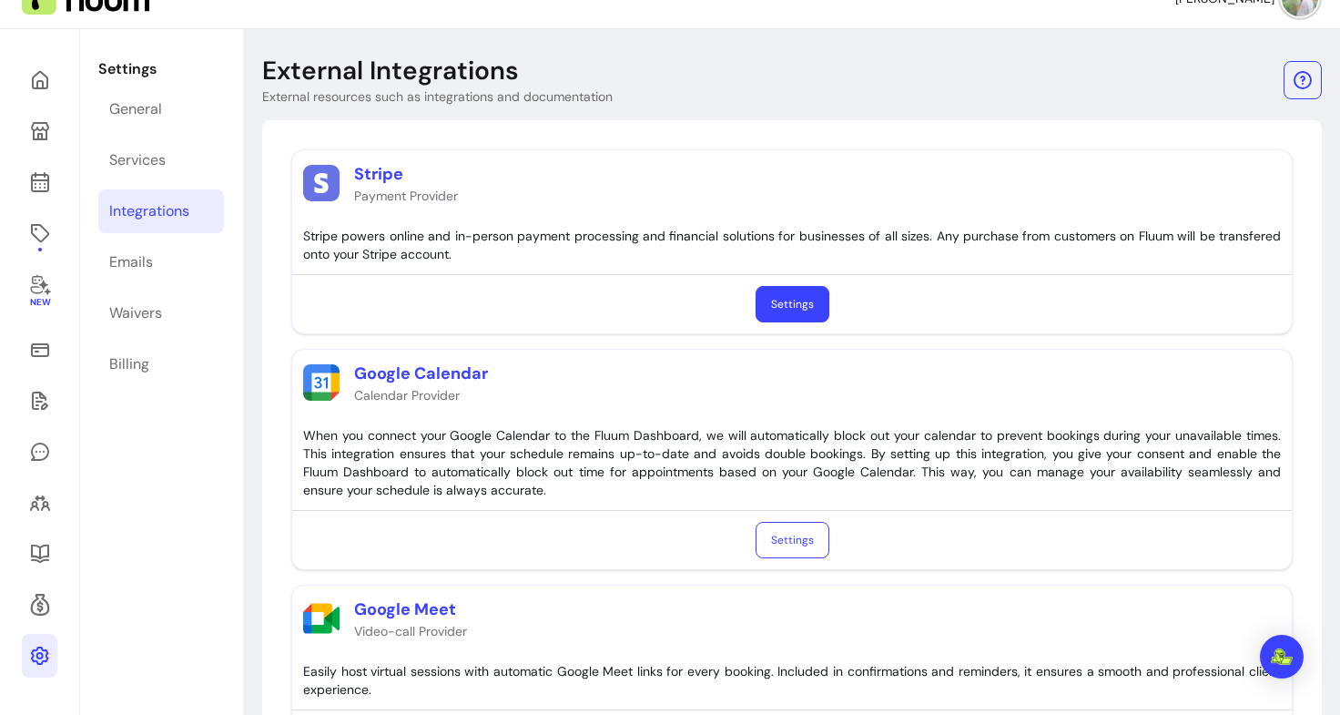
scroll to position [54, 0]
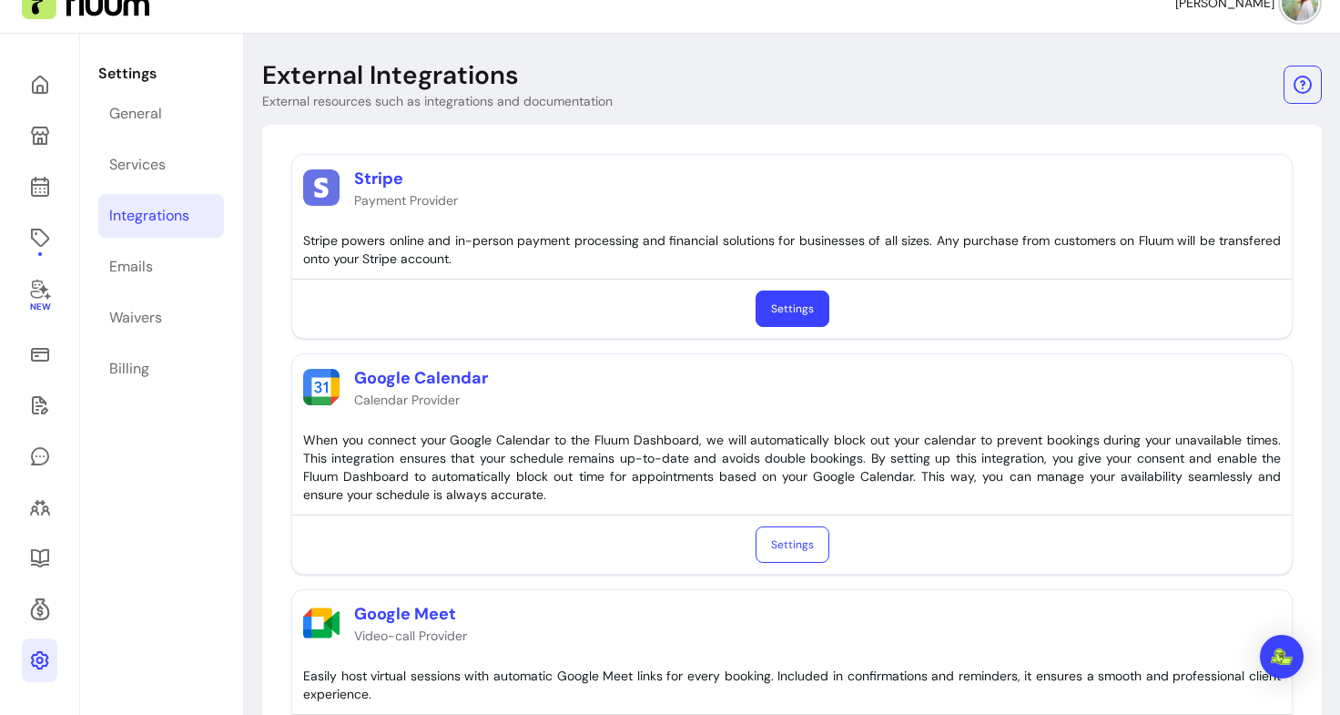
click at [789, 300] on link "Settings" at bounding box center [793, 308] width 74 height 36
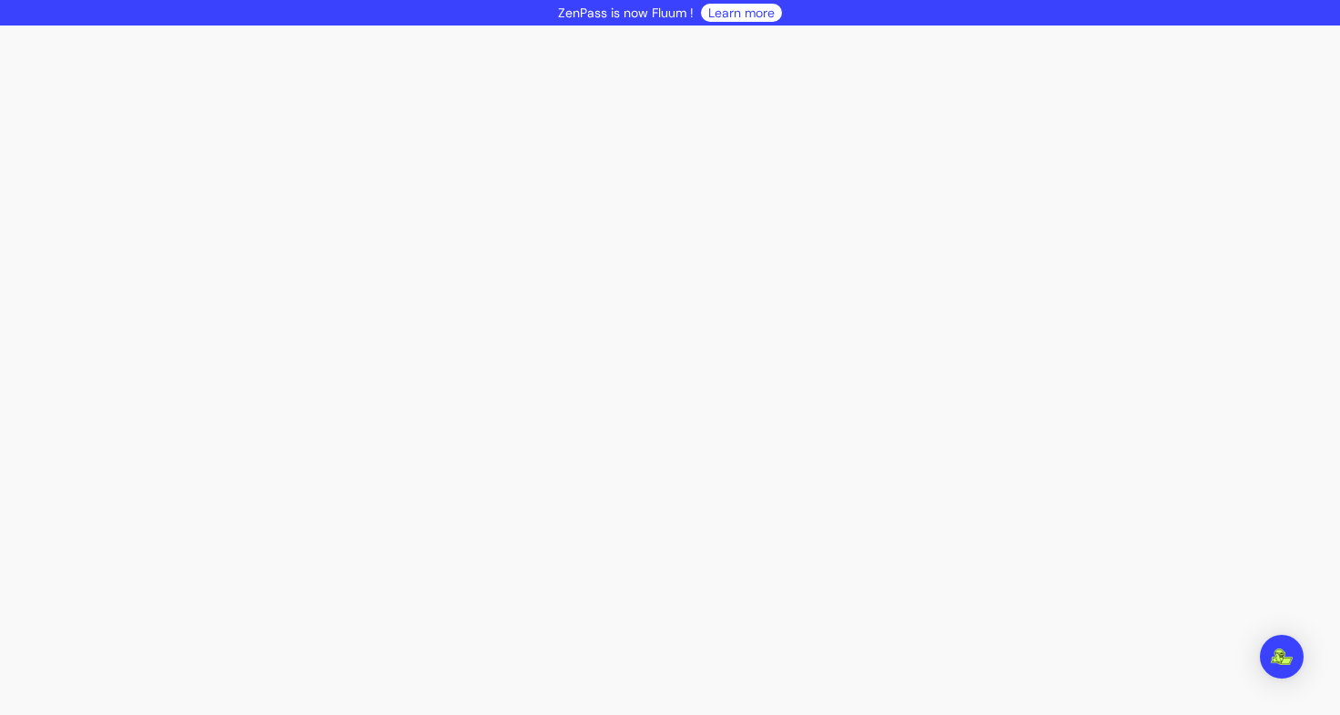
select select "***"
select select "****"
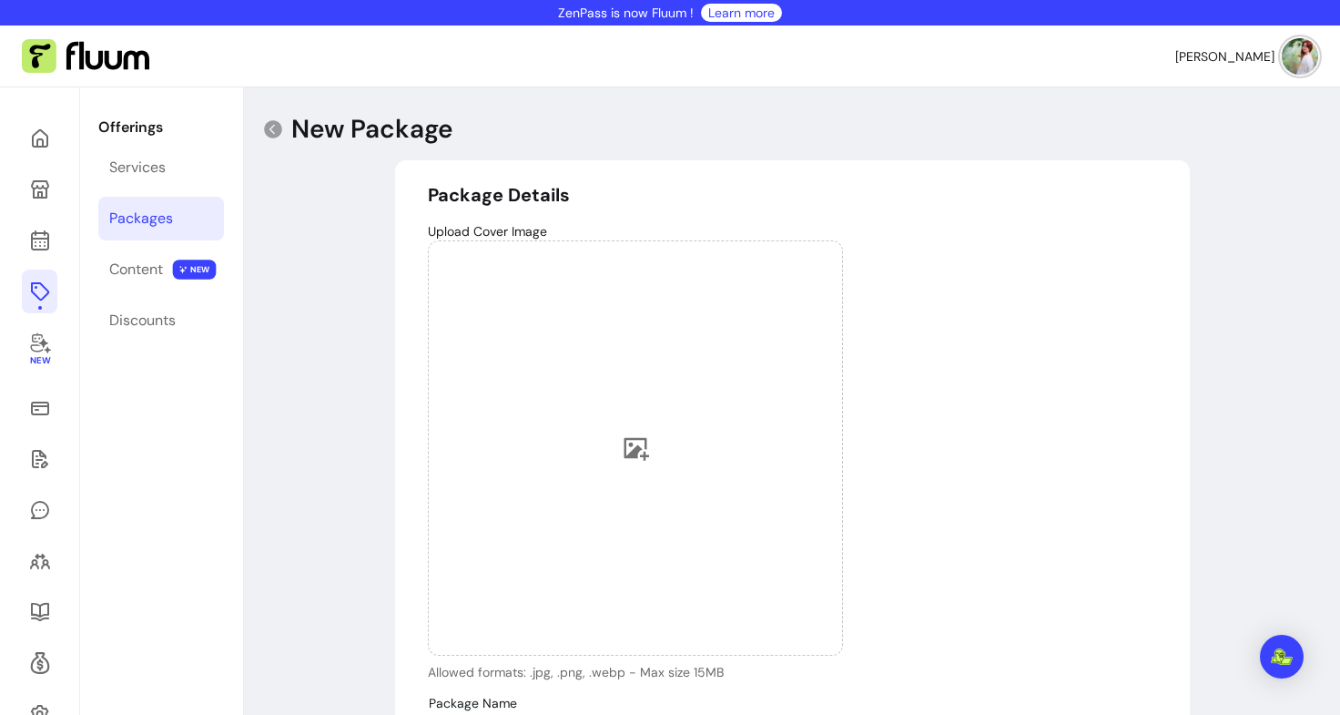
scroll to position [444, 0]
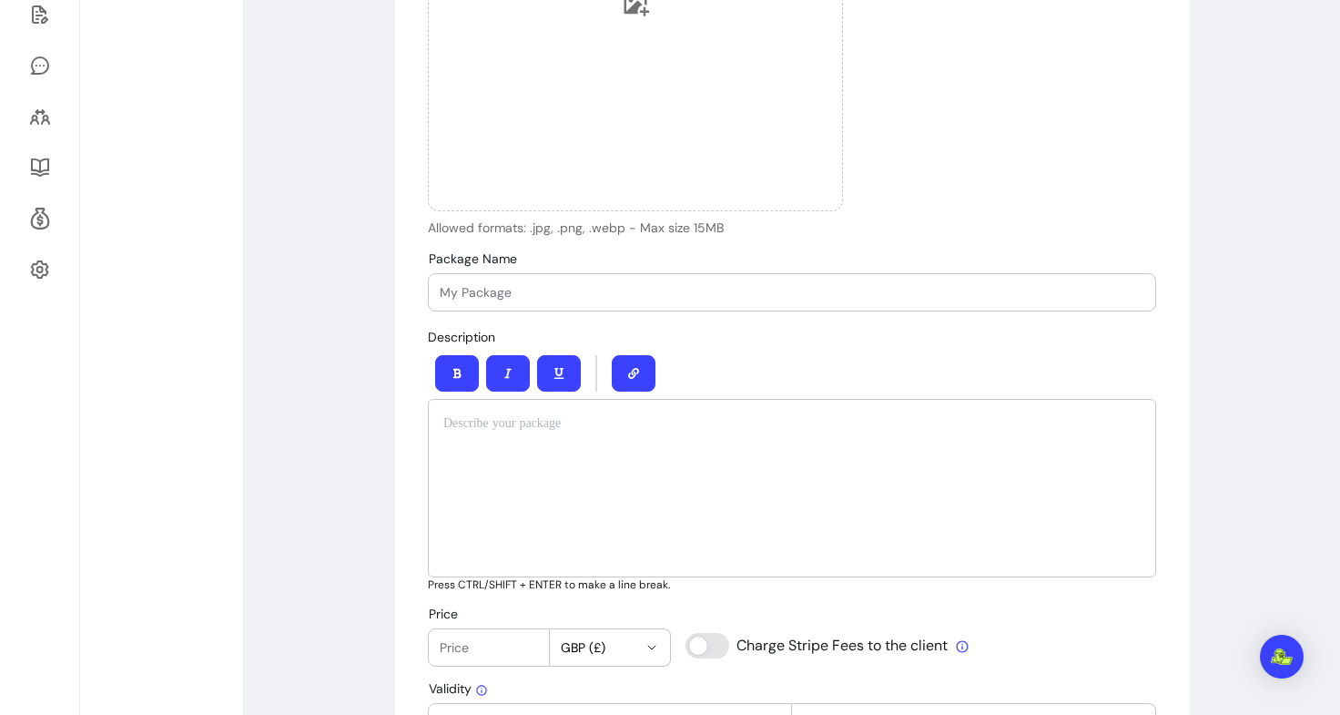
click at [542, 289] on input "Package Name" at bounding box center [792, 292] width 705 height 18
paste input "3 In-Person [PERSON_NAME]: £210 (save £21)"
drag, startPoint x: 707, startPoint y: 290, endPoint x: 624, endPoint y: 294, distance: 83.0
click at [624, 294] on input "3 In-Person [PERSON_NAME]: £210 (save £21)" at bounding box center [792, 292] width 705 height 18
click at [503, 428] on p at bounding box center [792, 423] width 698 height 18
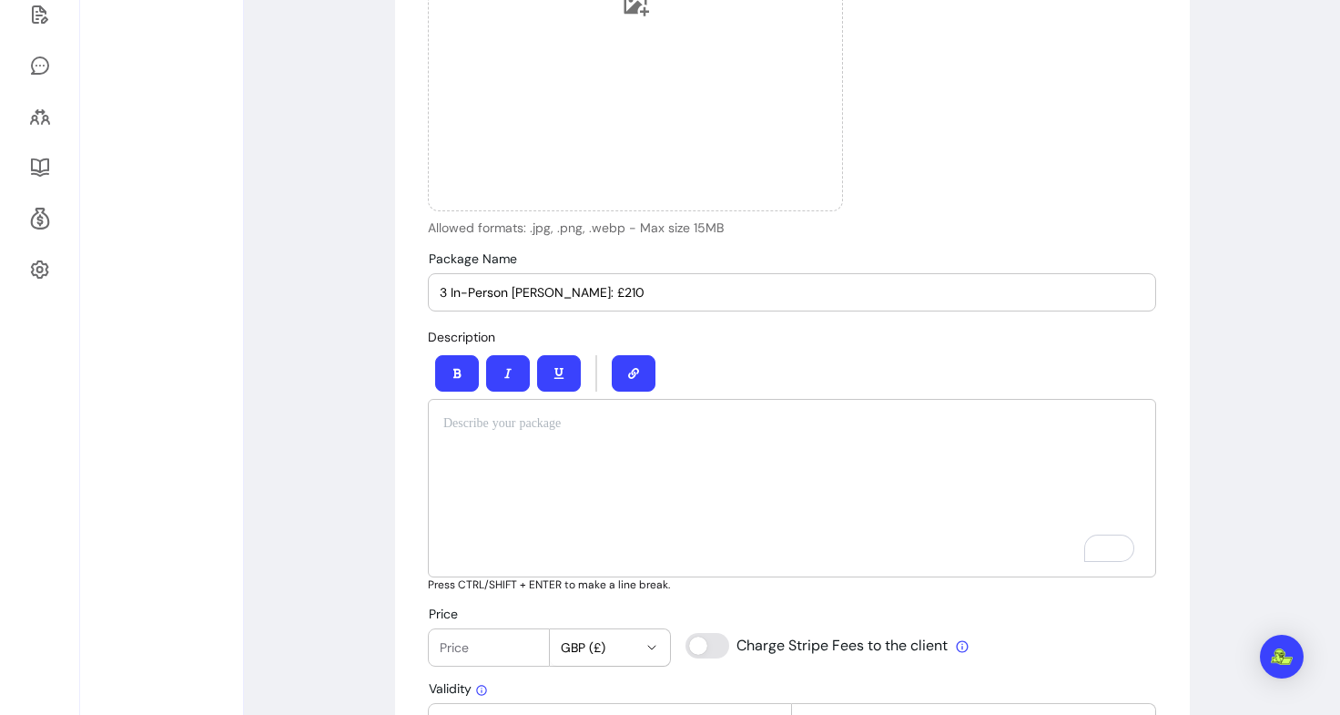
drag, startPoint x: 651, startPoint y: 283, endPoint x: 386, endPoint y: 290, distance: 265.1
click at [386, 290] on div "New Package Package Details Upload Cover Image Allowed formats: .jpg, .png, .we…" at bounding box center [792, 643] width 1096 height 2000
paste input "Deep, ongoing support for transformation and inner growth"
type input "Deep, ongoing support for transformation and inner growth"
click at [510, 451] on div "To enrich screen reader interactions, please activate Accessibility in Grammarl…" at bounding box center [792, 488] width 729 height 178
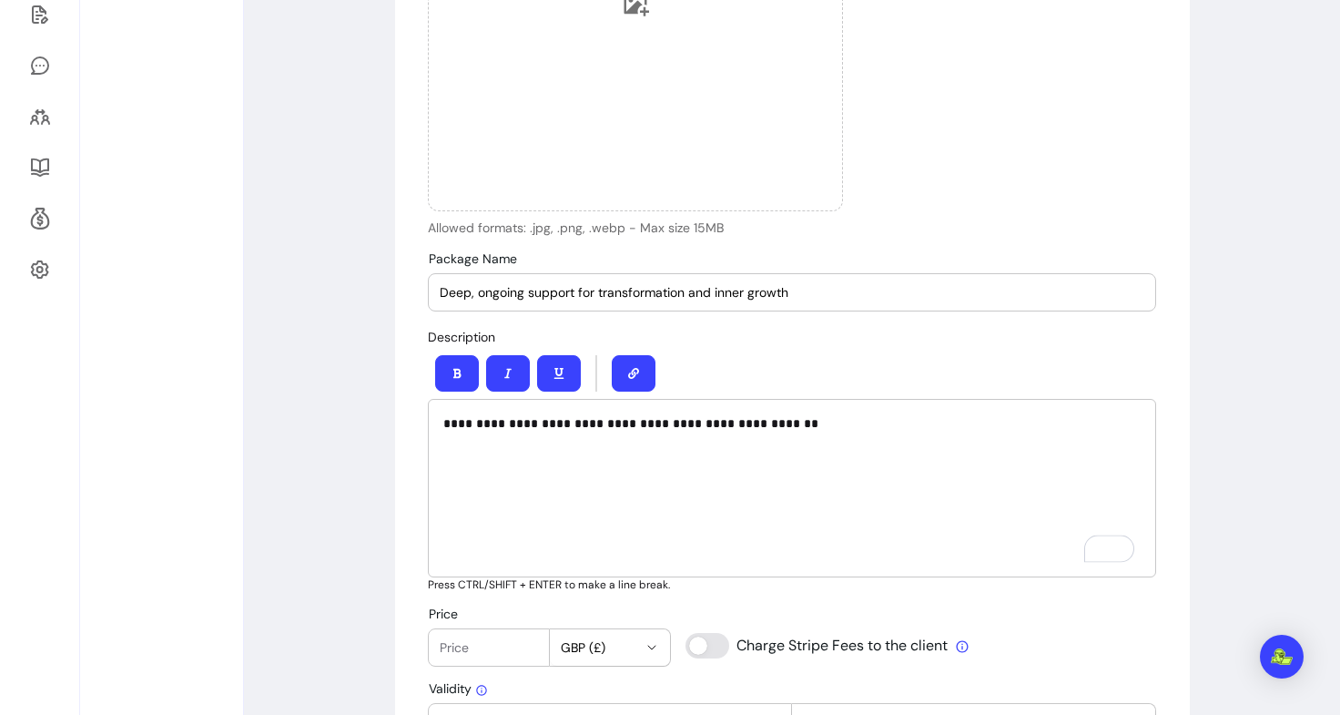
drag, startPoint x: 787, startPoint y: 283, endPoint x: 354, endPoint y: 283, distance: 432.6
click at [354, 283] on div "**********" at bounding box center [792, 643] width 1096 height 2000
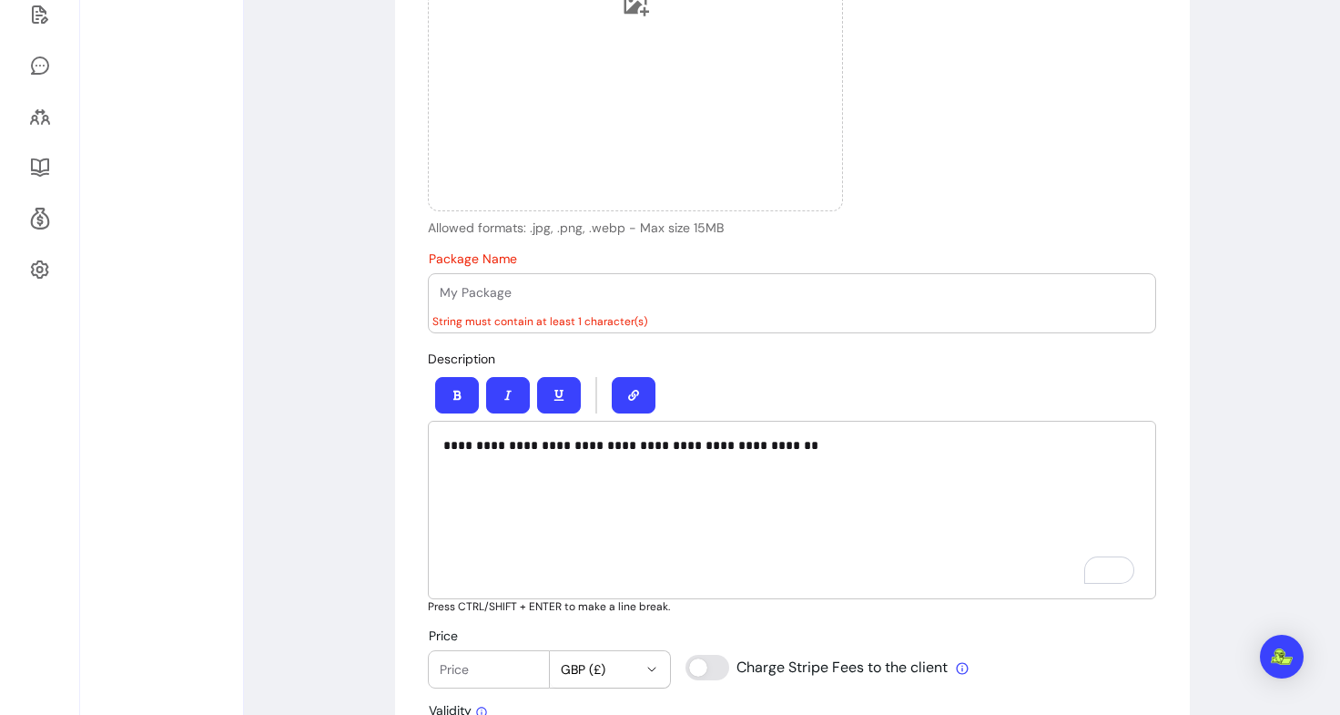
click at [558, 295] on input "Package Name" at bounding box center [792, 292] width 705 height 18
paste input "3-Session Package:"
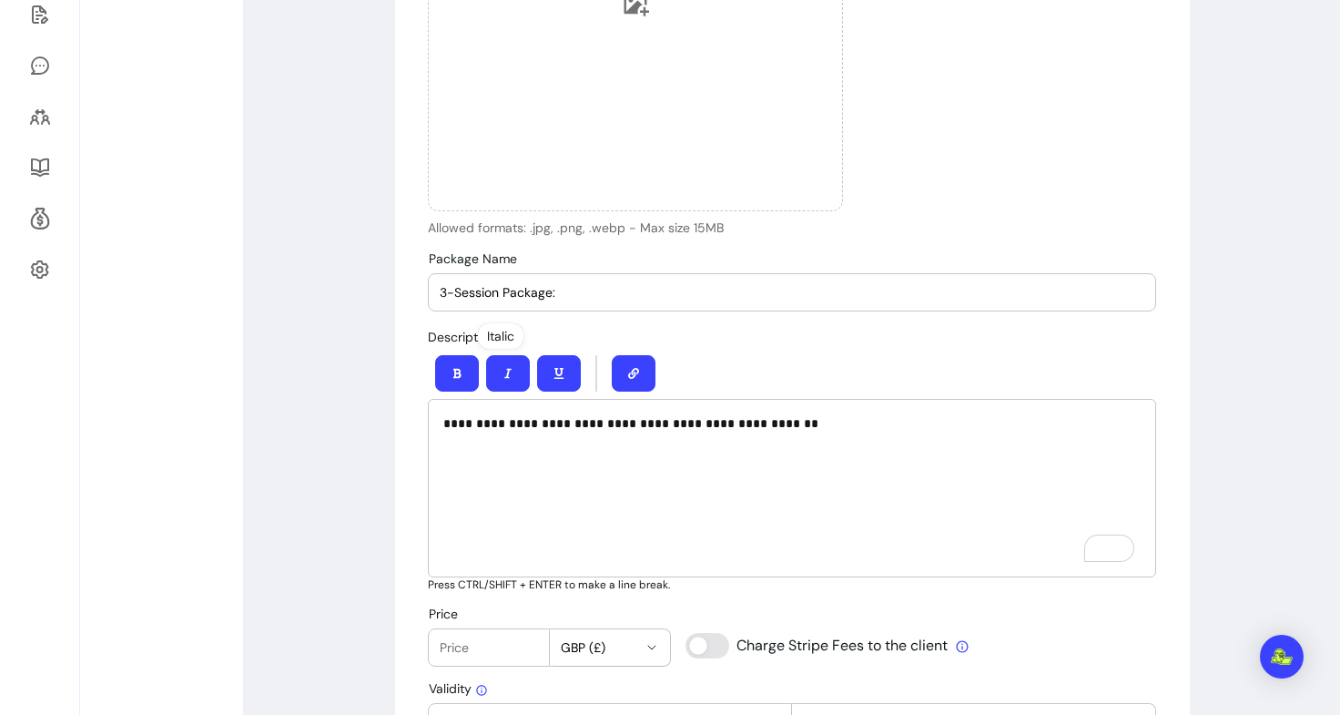
click at [501, 475] on div "**********" at bounding box center [792, 488] width 729 height 178
click at [579, 294] on input "3-Session Package:" at bounding box center [792, 292] width 705 height 18
click at [515, 428] on p "**********" at bounding box center [792, 423] width 698 height 18
click at [816, 442] on div "**********" at bounding box center [792, 488] width 729 height 178
drag, startPoint x: 816, startPoint y: 442, endPoint x: 388, endPoint y: 462, distance: 428.5
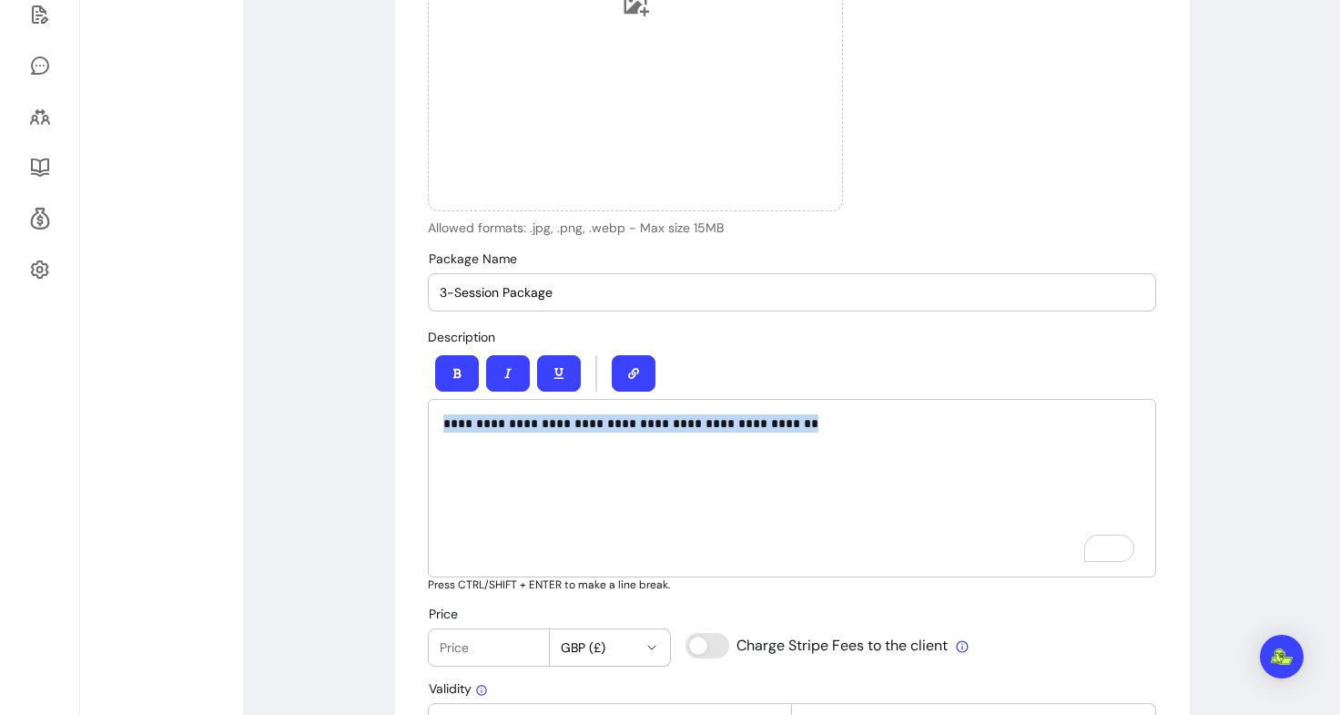
click at [388, 462] on div "**********" at bounding box center [792, 643] width 1096 height 2000
click at [504, 490] on div "**********" at bounding box center [792, 488] width 729 height 178
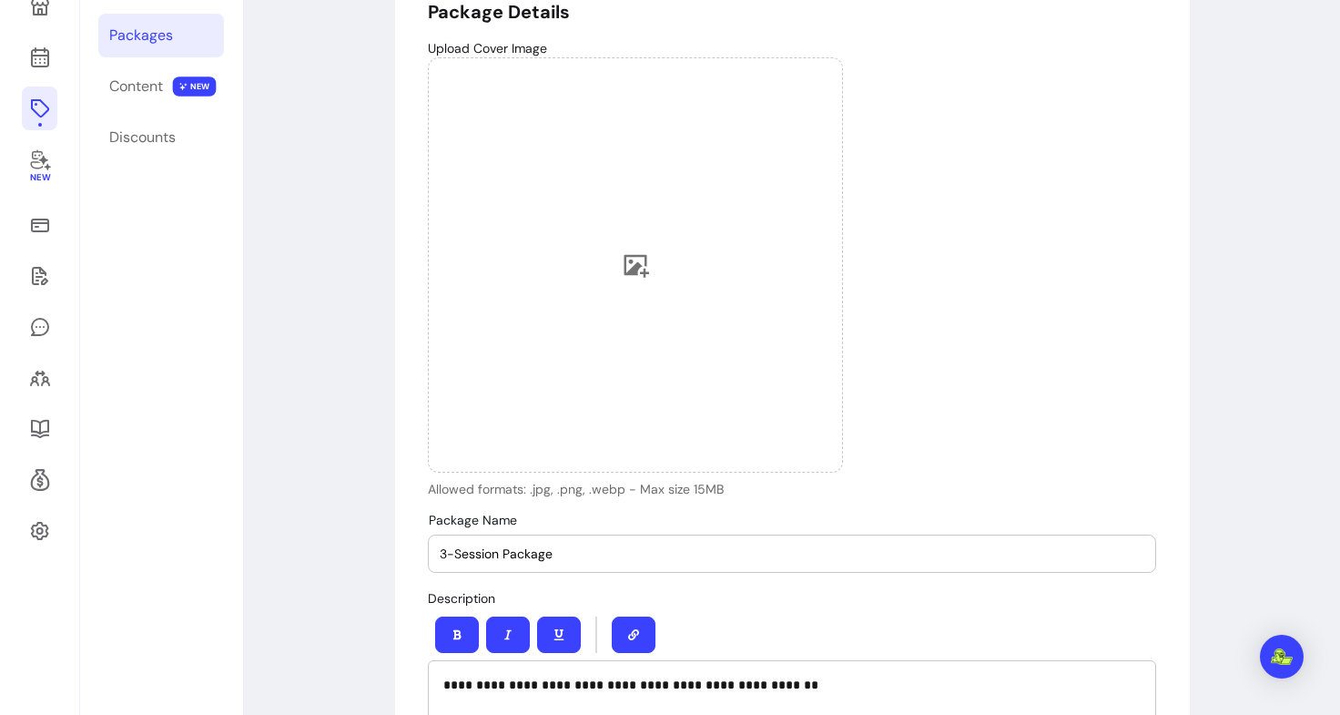
scroll to position [0, 0]
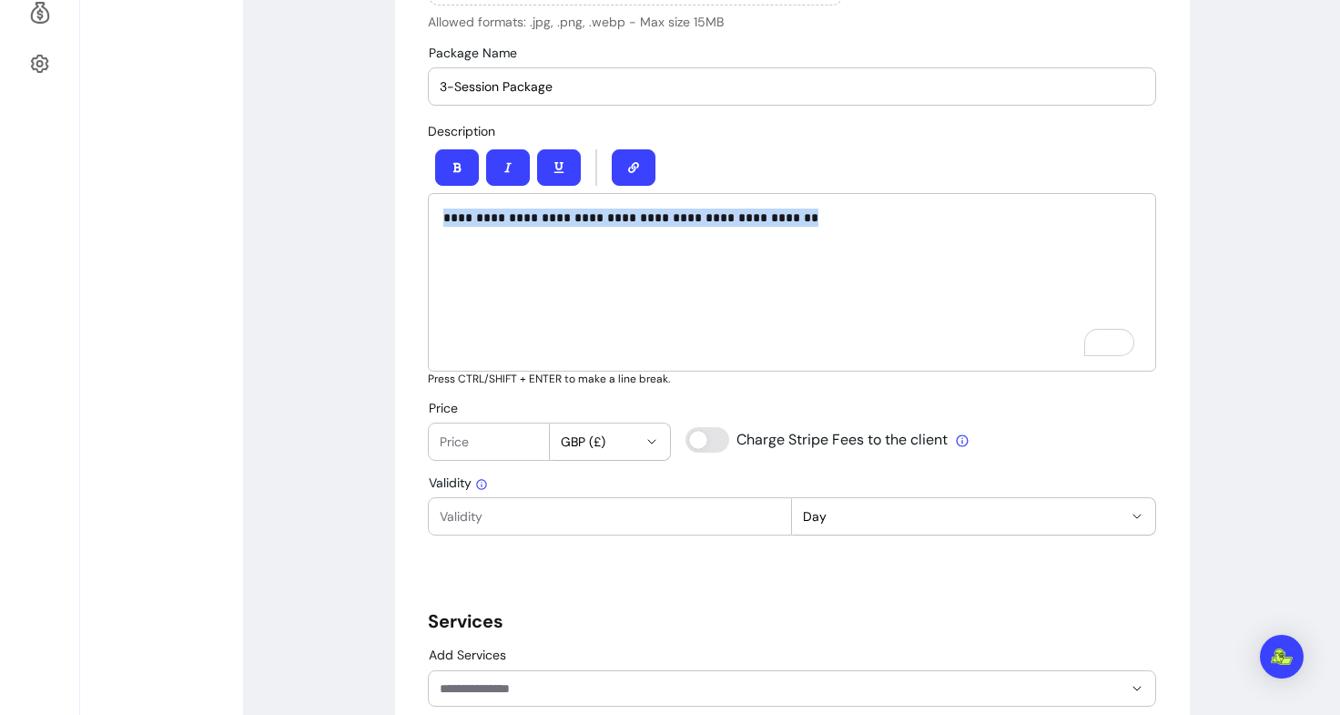
drag, startPoint x: 816, startPoint y: 215, endPoint x: 403, endPoint y: 211, distance: 412.5
click at [403, 211] on div "**********" at bounding box center [792, 460] width 795 height 1901
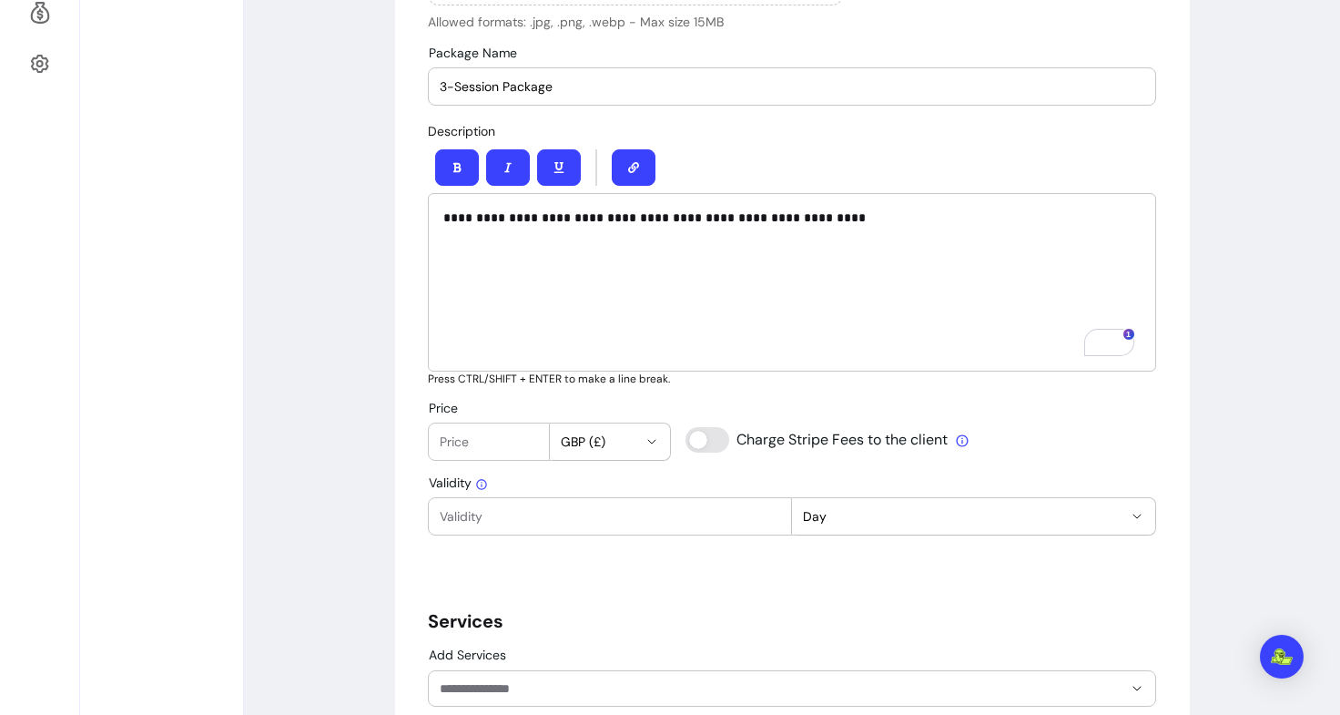
scroll to position [650, 0]
drag, startPoint x: 617, startPoint y: 76, endPoint x: 360, endPoint y: 92, distance: 257.3
click at [360, 92] on div "**********" at bounding box center [792, 437] width 1096 height 2000
drag, startPoint x: 581, startPoint y: 69, endPoint x: 429, endPoint y: 81, distance: 152.5
click at [429, 81] on div "Package Name 3-Session Package" at bounding box center [792, 86] width 727 height 36
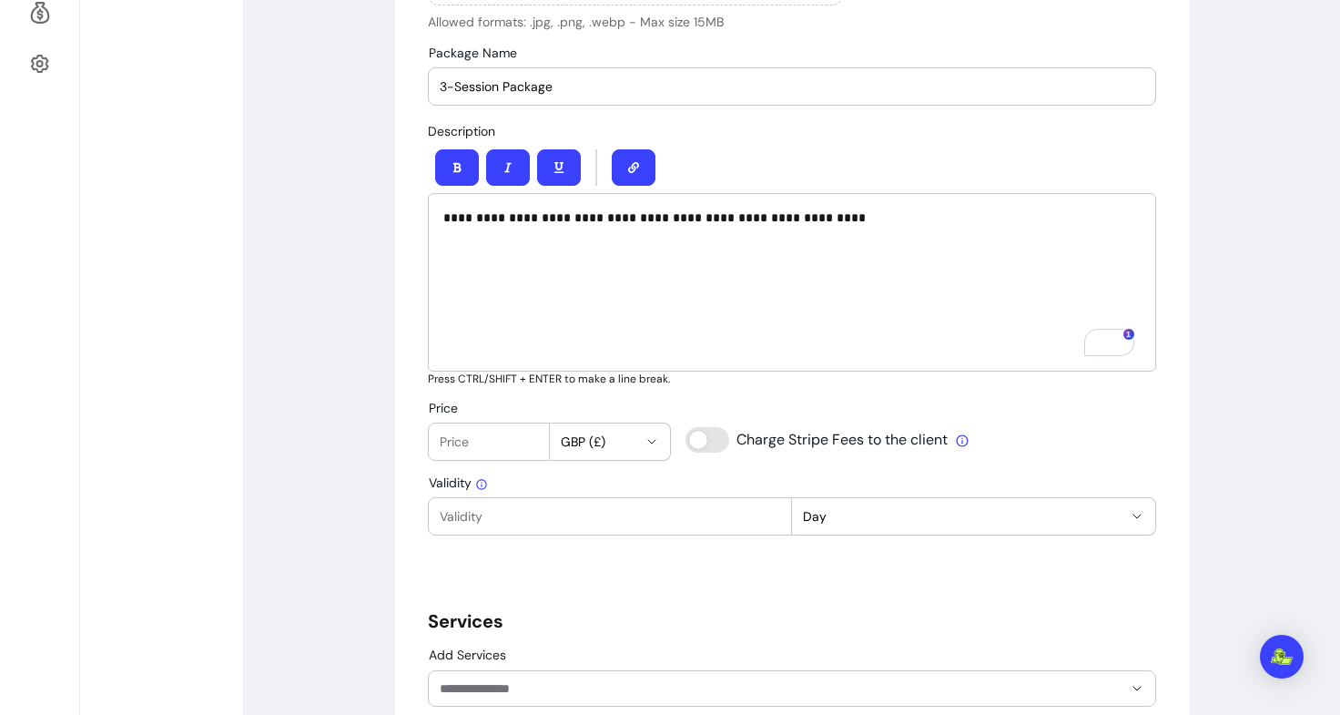
paste input "3 In-Person [PERSON_NAME]:"
click at [555, 84] on input "3-Session Package 3 In-Person [PERSON_NAME]:" at bounding box center [792, 86] width 705 height 18
click at [545, 256] on div "**********" at bounding box center [792, 282] width 729 height 178
click at [549, 256] on div "**********" at bounding box center [792, 282] width 729 height 178
click at [603, 84] on input "3 In-Person [PERSON_NAME]:" at bounding box center [792, 86] width 705 height 18
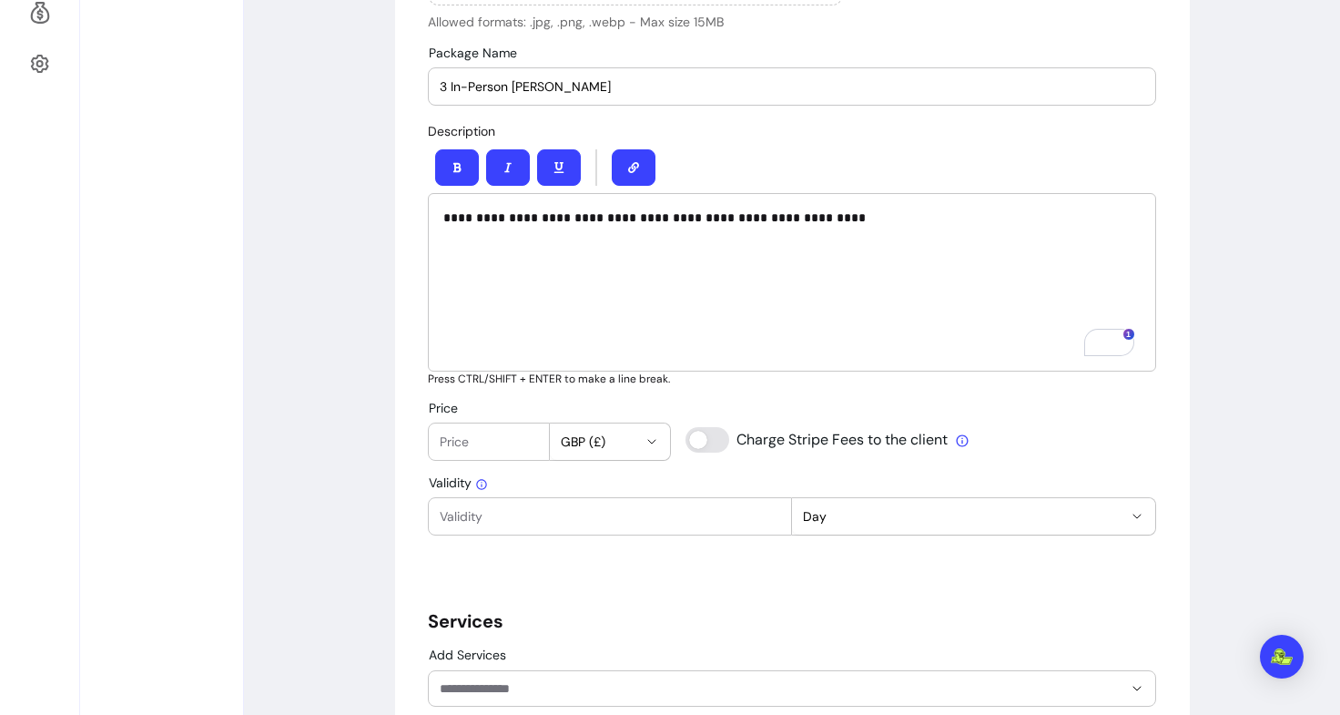
type input "3 In-Person [PERSON_NAME]"
click at [428, 213] on div "**********" at bounding box center [792, 282] width 729 height 178
paste div "To enrich screen reader interactions, please activate Accessibility in Grammarl…"
click at [493, 522] on input "Validity" at bounding box center [610, 516] width 341 height 18
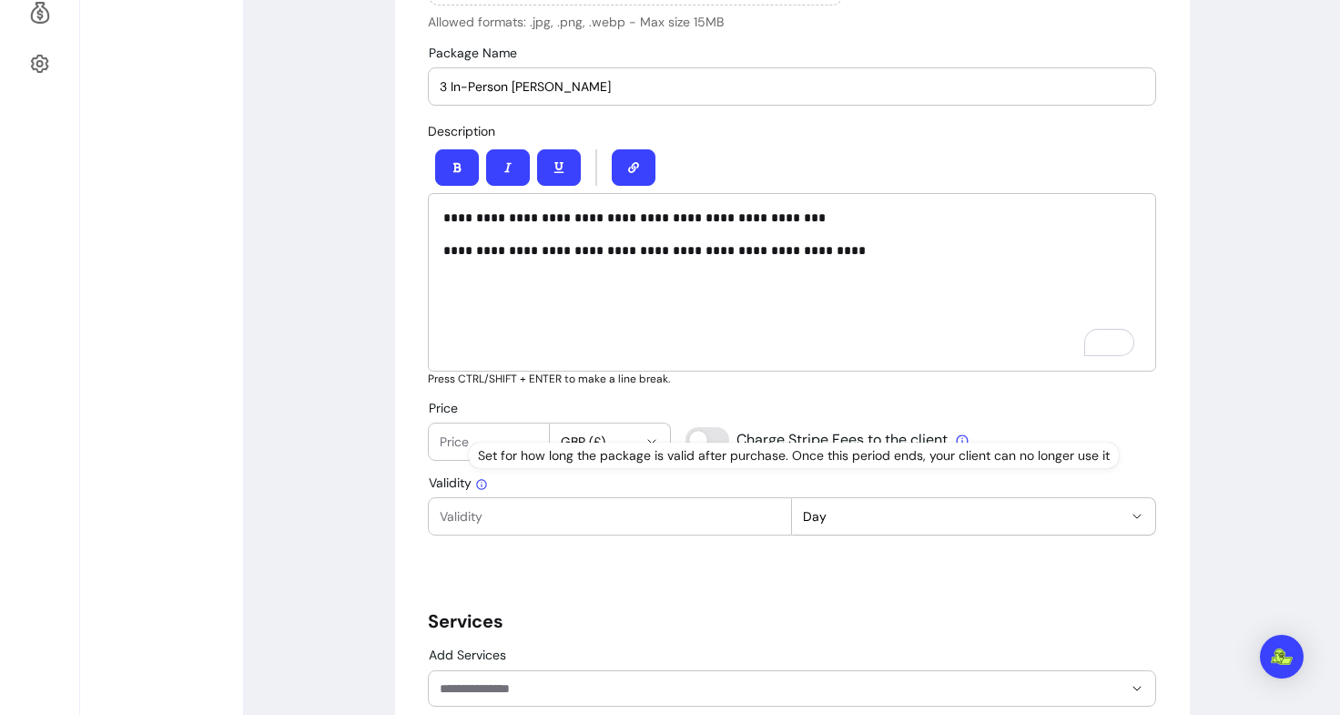
click at [472, 449] on div "Set for how long the package is valid after purchase. Once this period ends, yo…" at bounding box center [794, 455] width 650 height 25
click at [449, 439] on input "Price" at bounding box center [489, 442] width 98 height 18
type input "210"
click at [323, 413] on div "**********" at bounding box center [792, 437] width 1096 height 2000
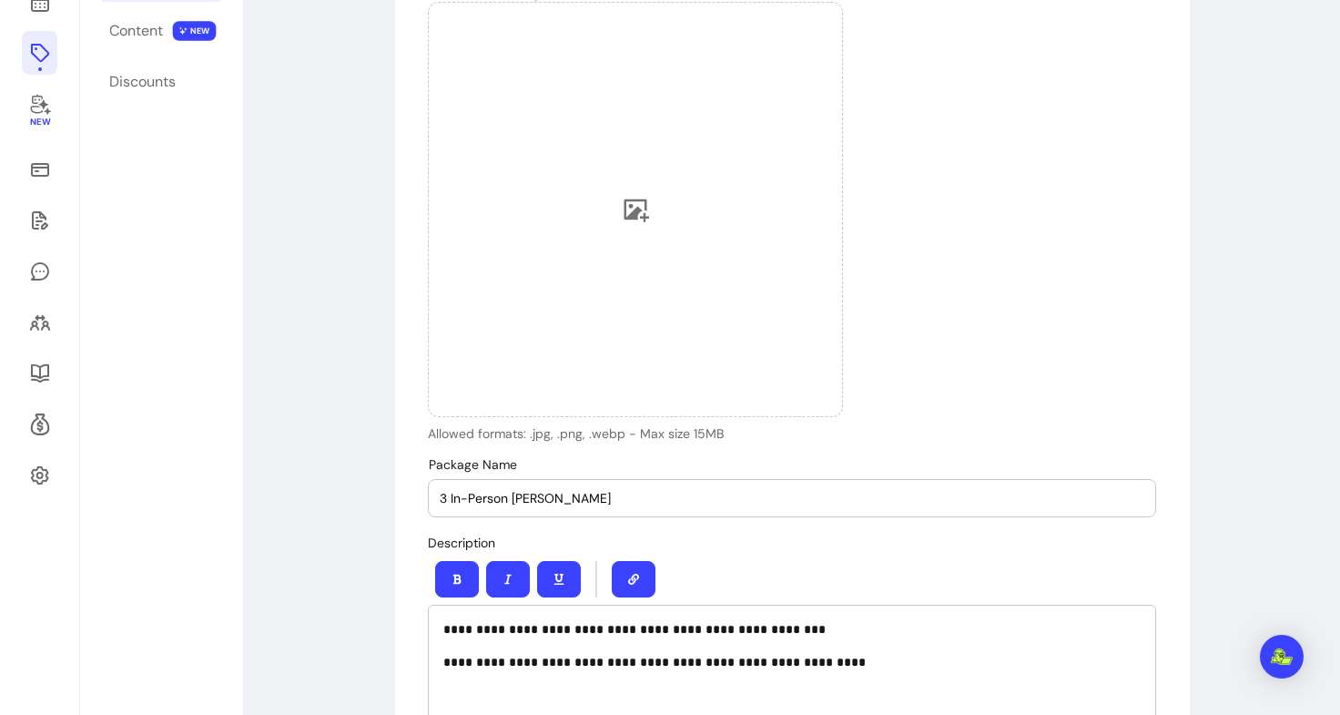
scroll to position [0, 0]
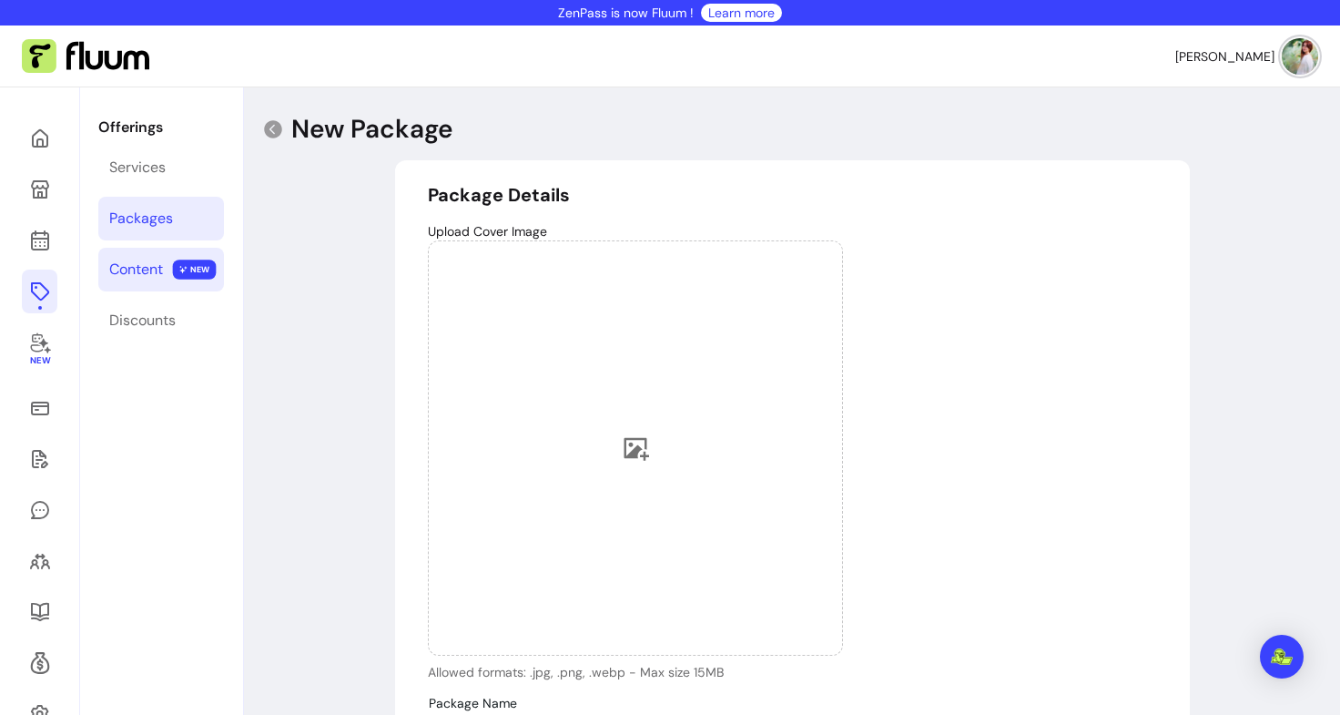
click at [129, 272] on div "Content" at bounding box center [136, 270] width 54 height 22
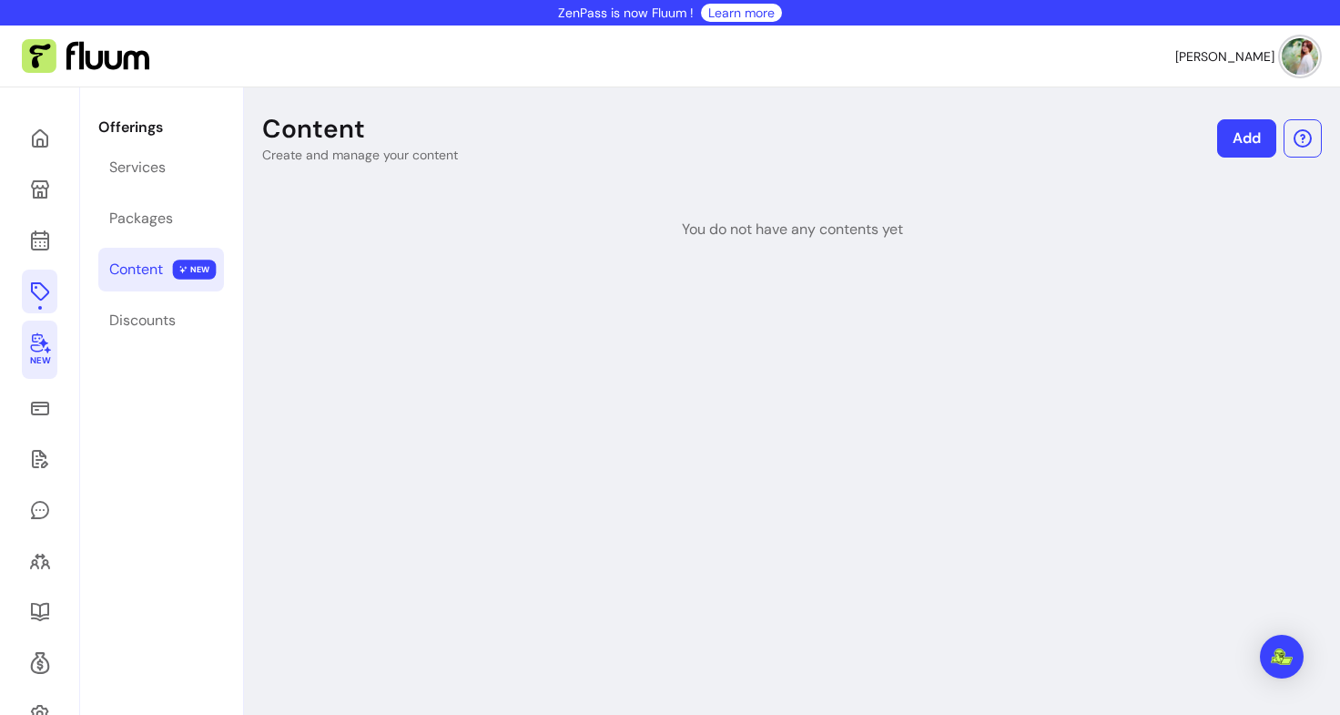
click at [40, 341] on icon at bounding box center [40, 342] width 22 height 22
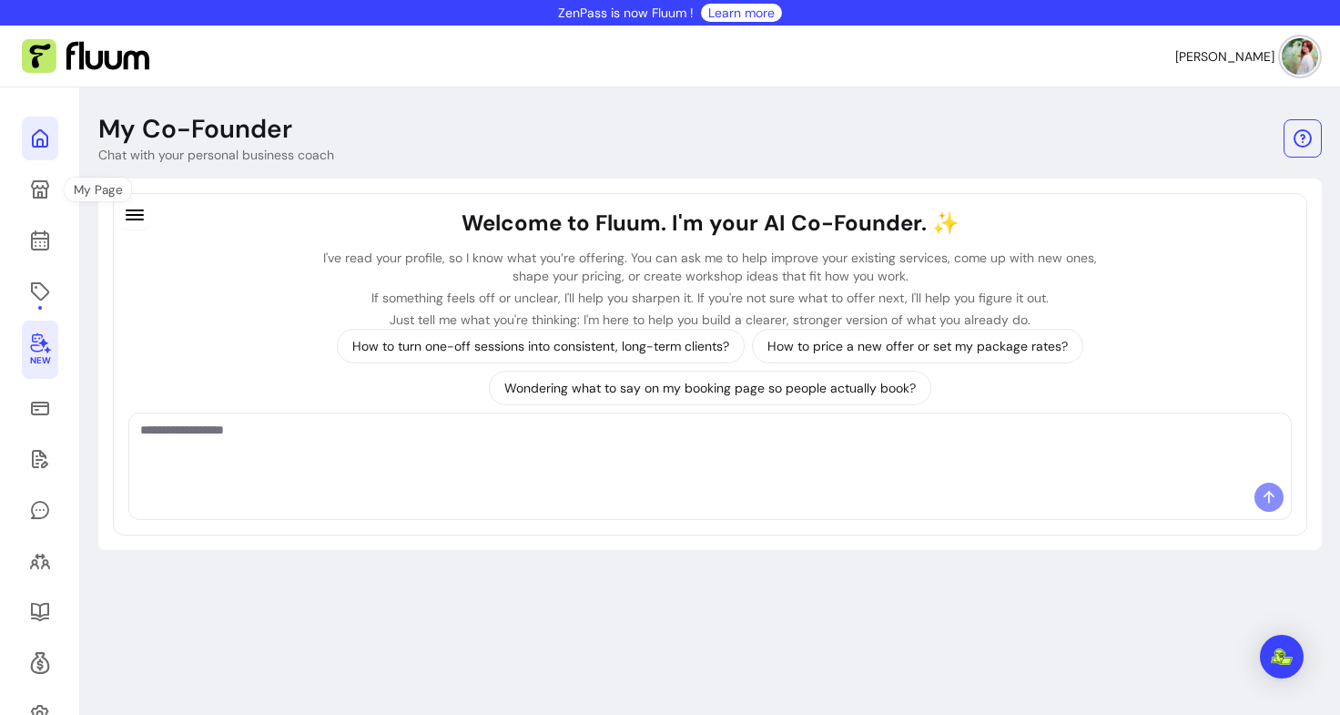
click at [46, 141] on icon at bounding box center [185, 115] width 309 height 260
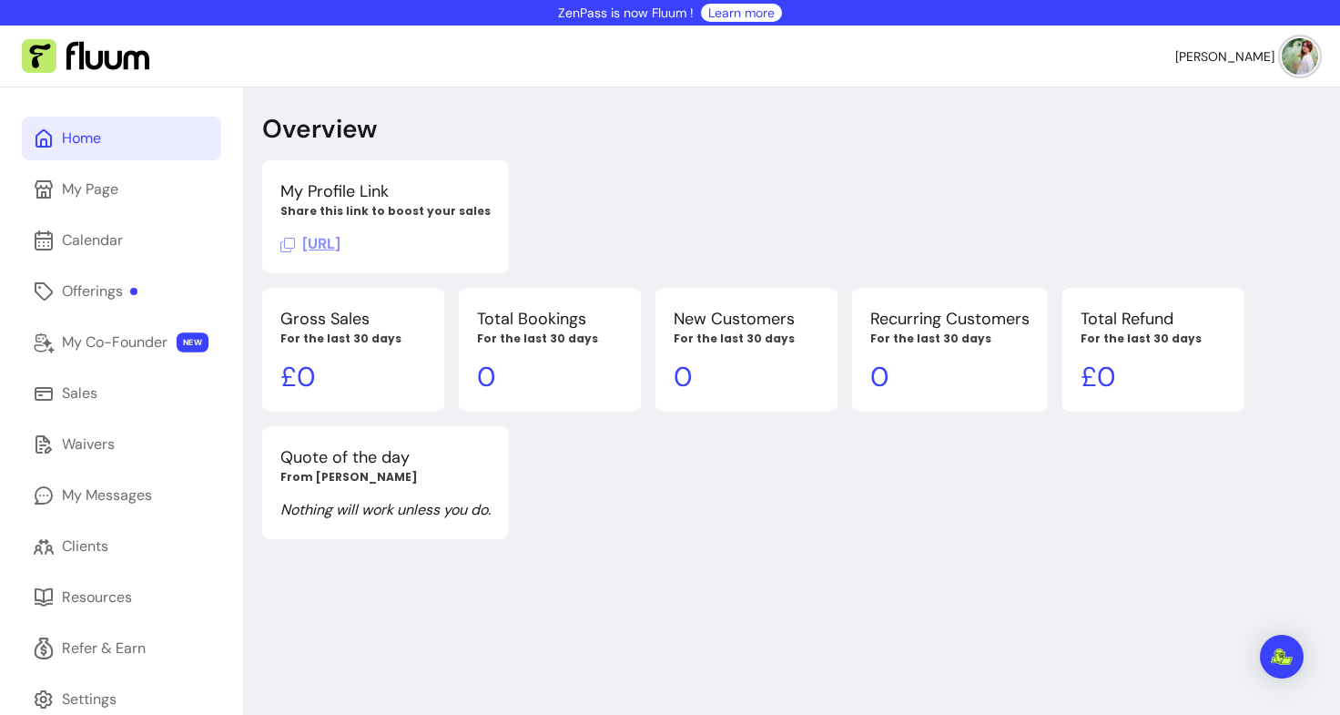
click at [382, 555] on div "Overview My Profile Link Share this link to boost your sales [URL] Gross Sales …" at bounding box center [792, 444] width 1096 height 715
drag, startPoint x: 803, startPoint y: 144, endPoint x: 809, endPoint y: -12, distance: 155.8
click at [809, 0] on html "ZenPass is now Fluum ! Learn more Pavlina P. Home My Page Calendar Offerings My…" at bounding box center [670, 357] width 1340 height 715
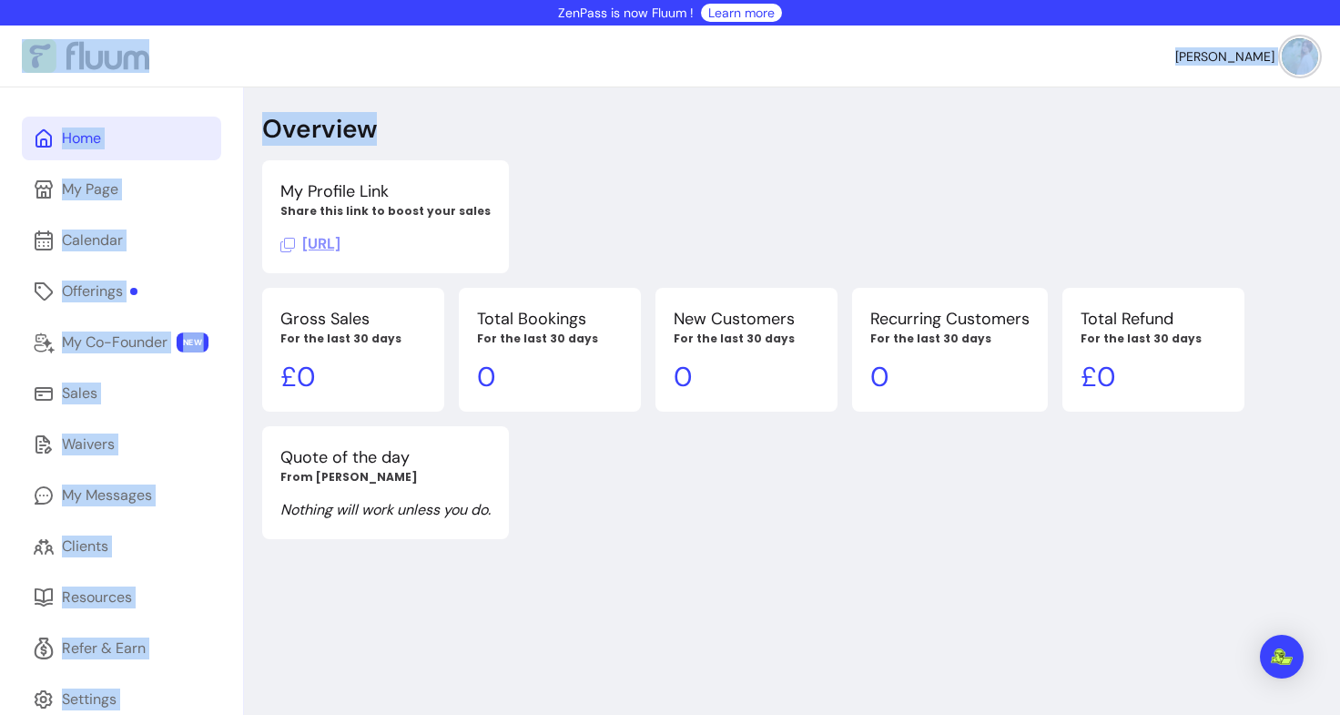
click at [93, 141] on div "Home" at bounding box center [81, 138] width 39 height 22
click at [93, 140] on div "Home" at bounding box center [81, 138] width 39 height 22
click at [566, 111] on div "Overview My Profile Link Share this link to boost your sales [URL] Gross Sales …" at bounding box center [792, 444] width 1096 height 715
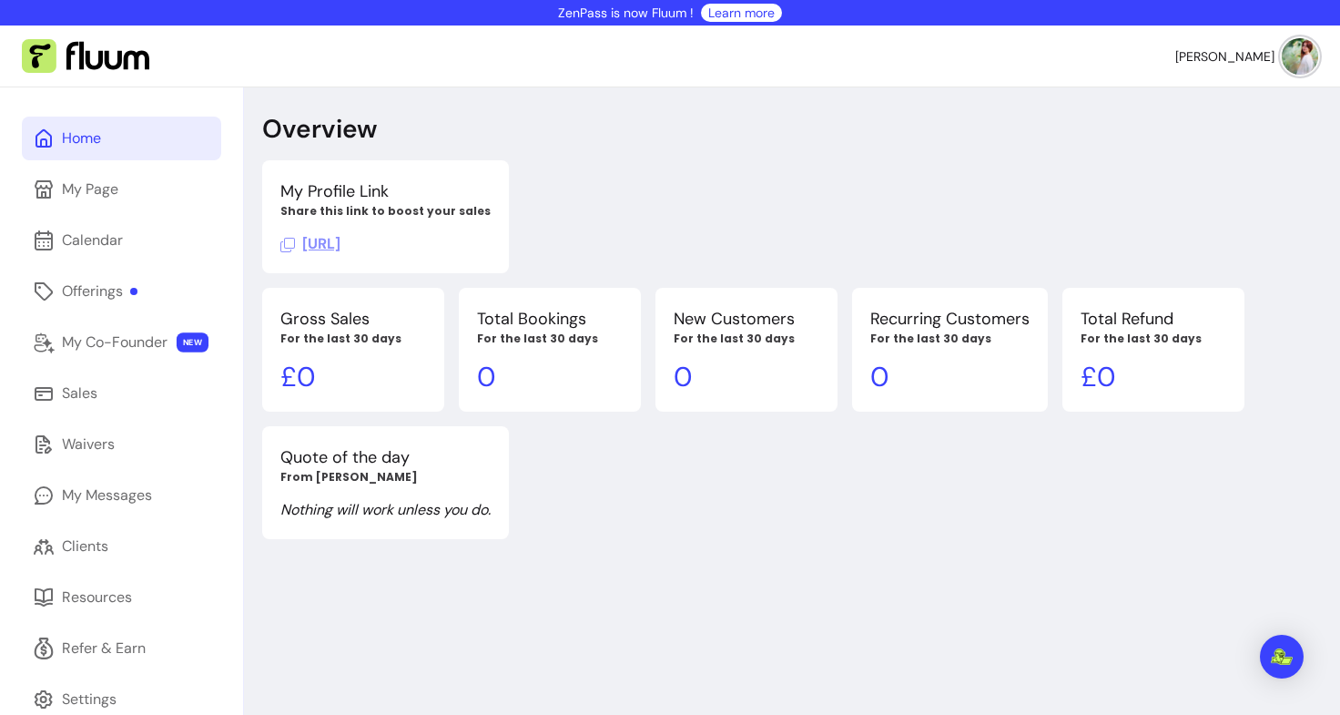
click at [291, 239] on icon at bounding box center [287, 245] width 15 height 15
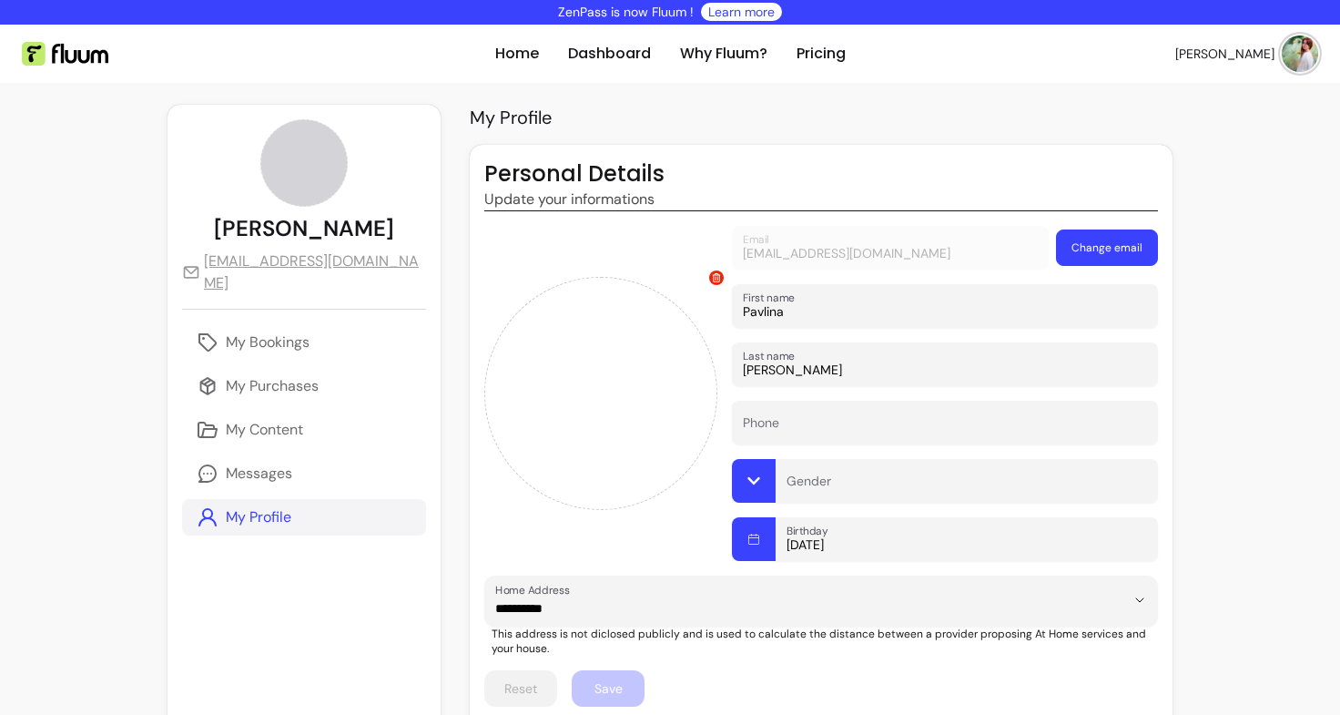
scroll to position [330, 0]
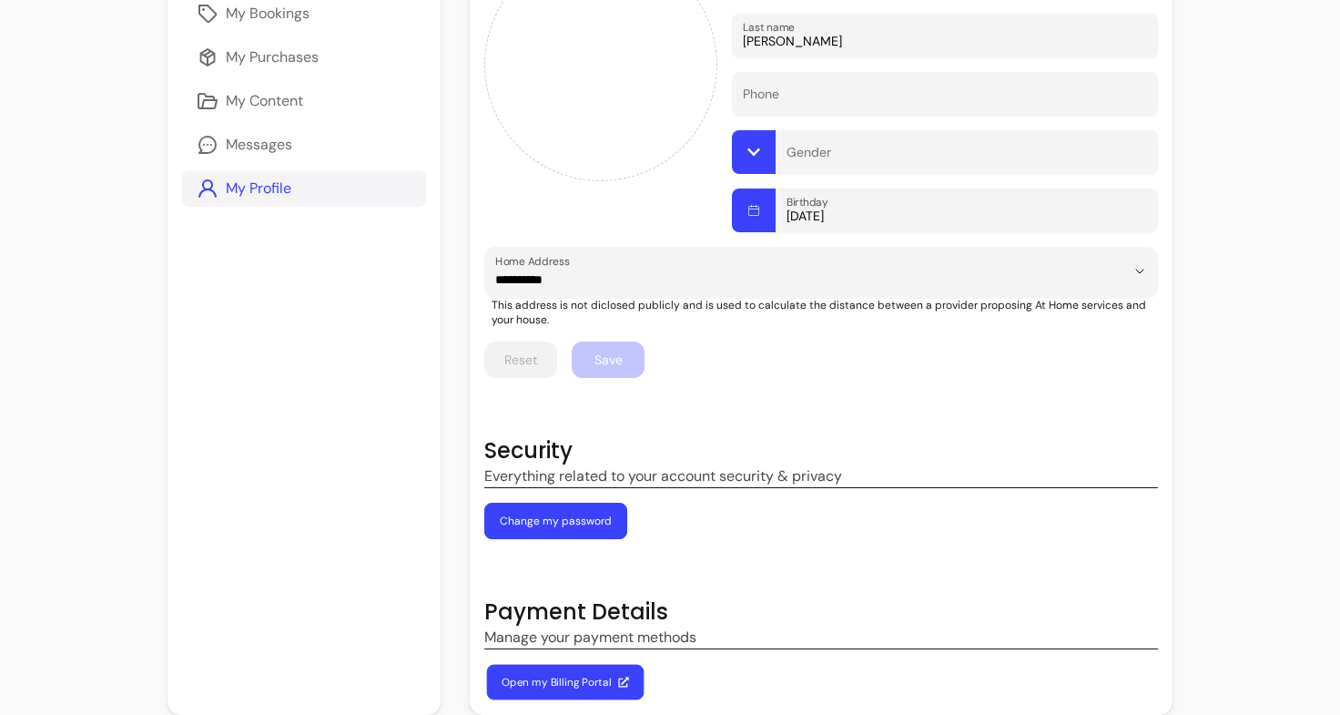
click at [513, 673] on link "Open my Billing Portal" at bounding box center [566, 683] width 158 height 36
click at [609, 395] on div "**********" at bounding box center [821, 265] width 703 height 899
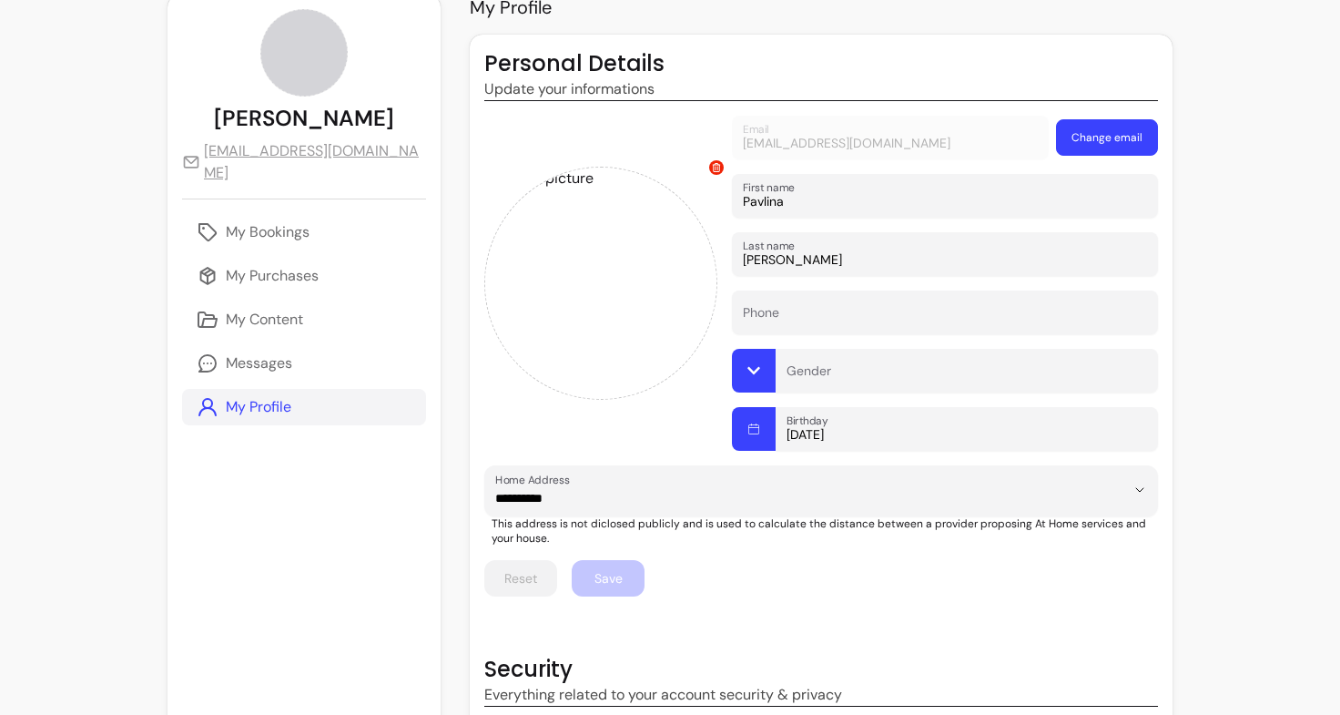
scroll to position [108, 0]
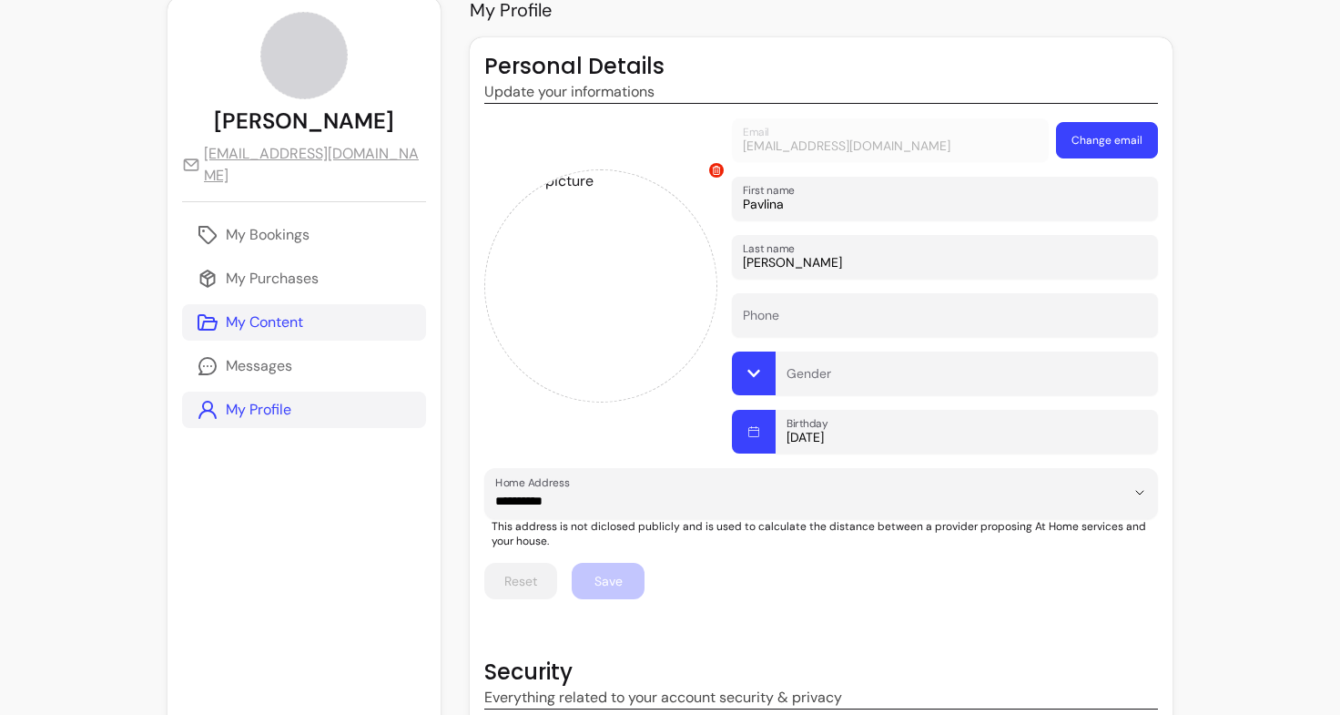
click at [277, 311] on p "My Content" at bounding box center [264, 322] width 77 height 22
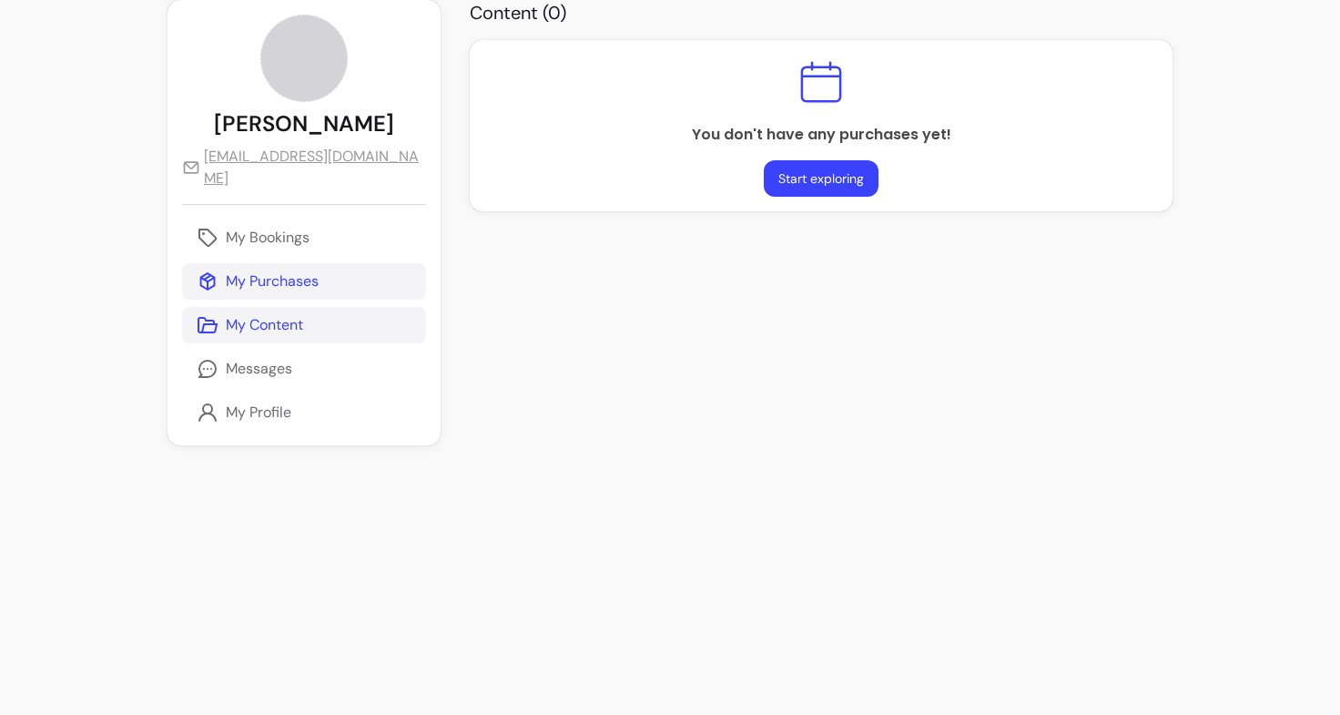
click at [292, 270] on p "My Purchases" at bounding box center [272, 281] width 93 height 22
click at [295, 227] on p "My Bookings" at bounding box center [268, 238] width 84 height 22
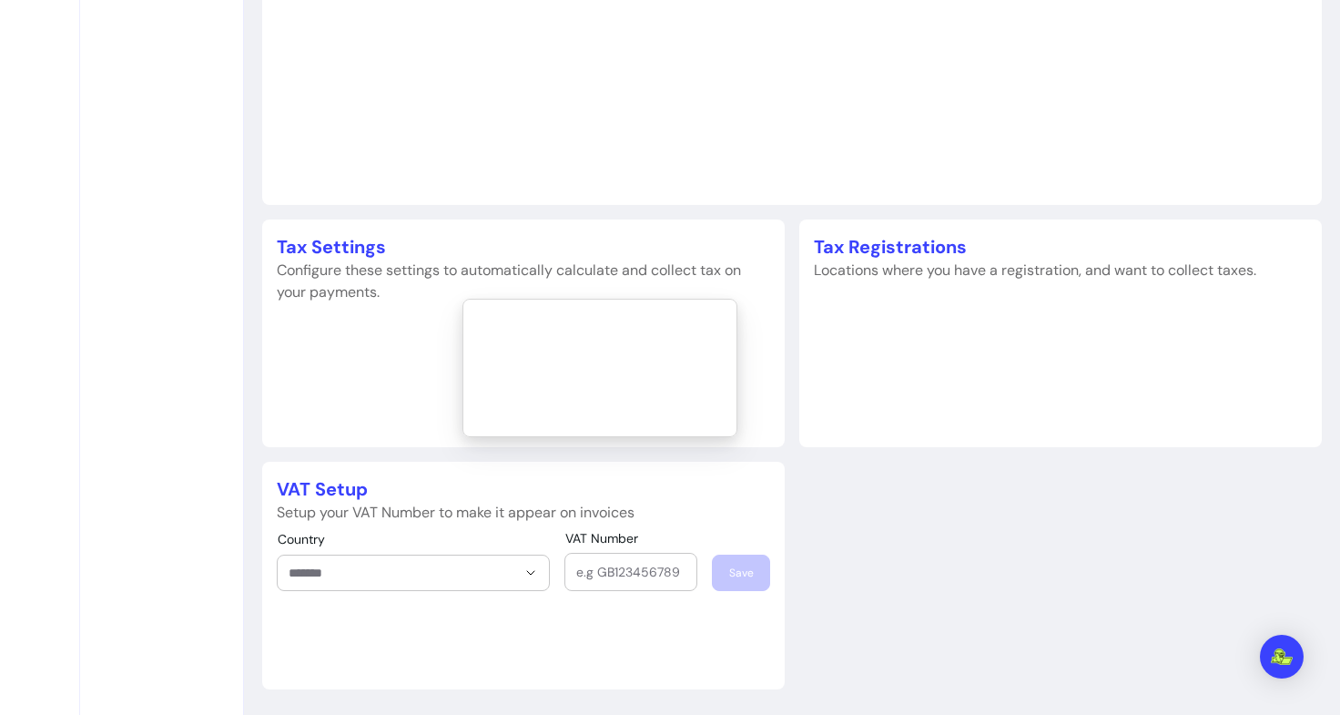
scroll to position [1121, 0]
click at [374, 574] on input "Country" at bounding box center [403, 573] width 228 height 18
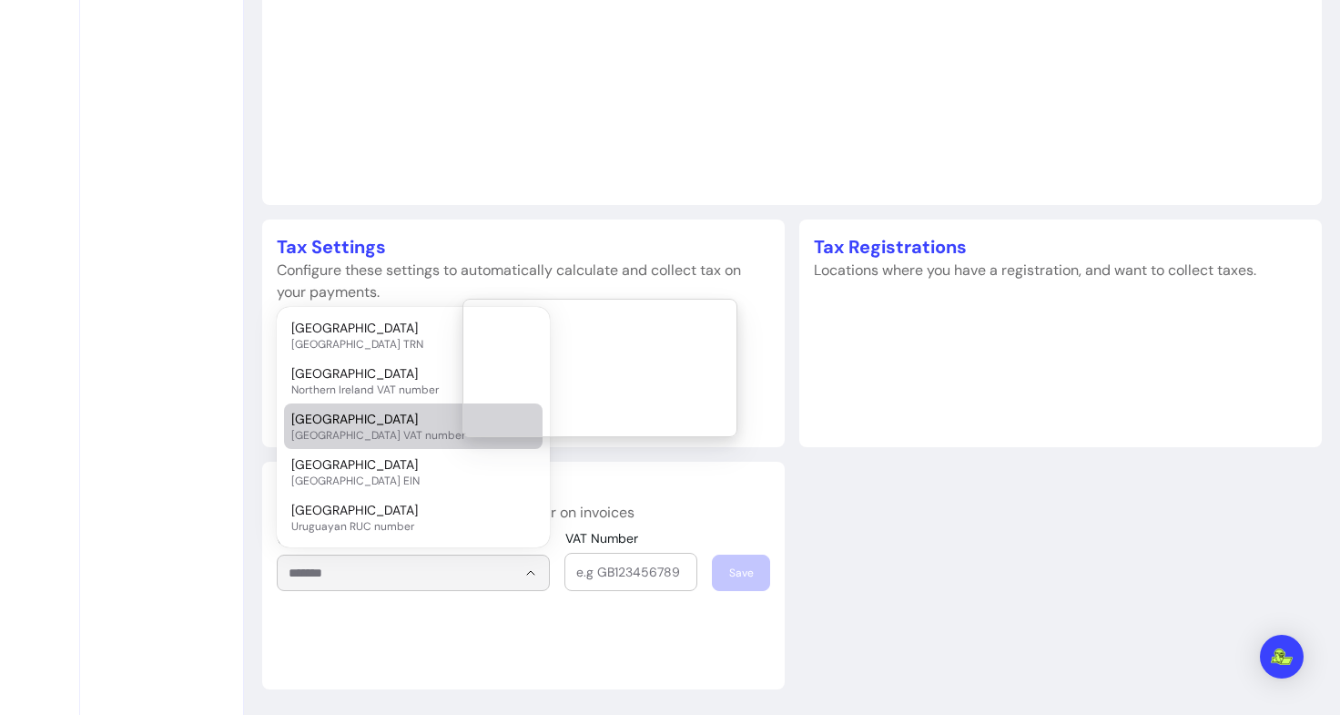
scroll to position [5283, 0]
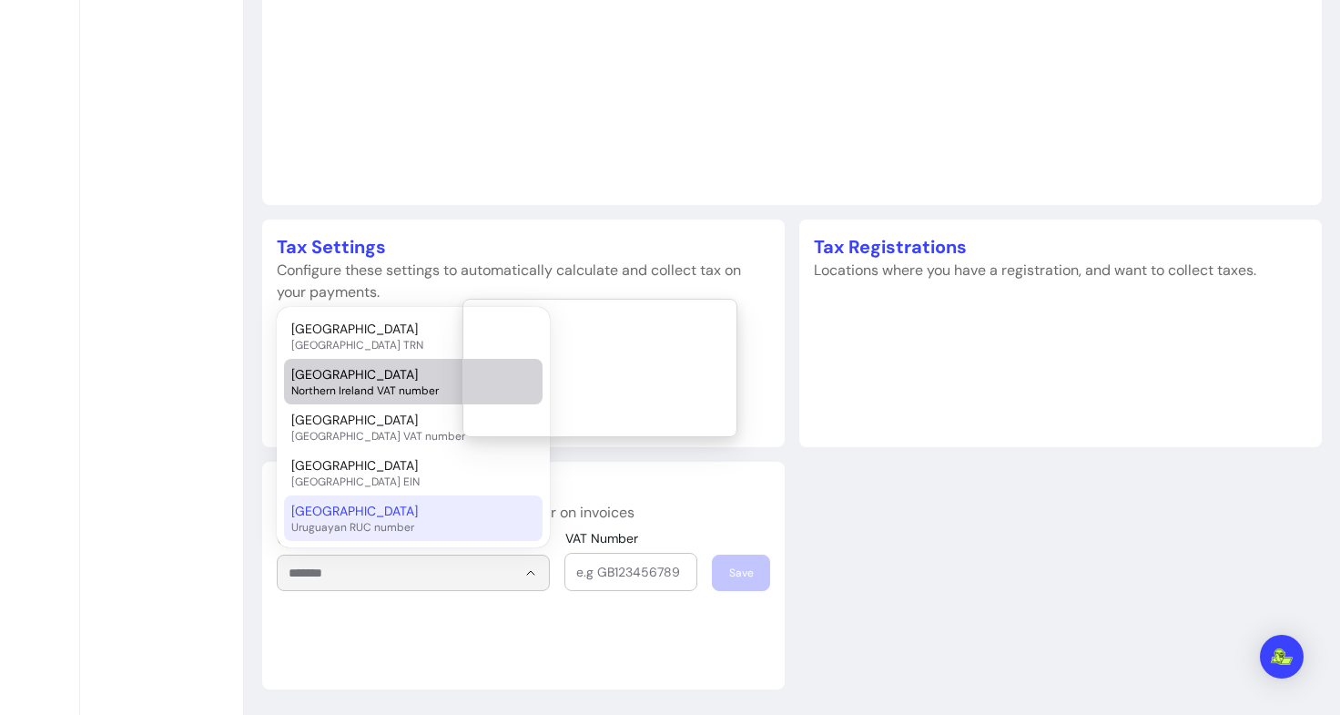
click at [402, 390] on span "Northern Ireland VAT number" at bounding box center [404, 390] width 226 height 15
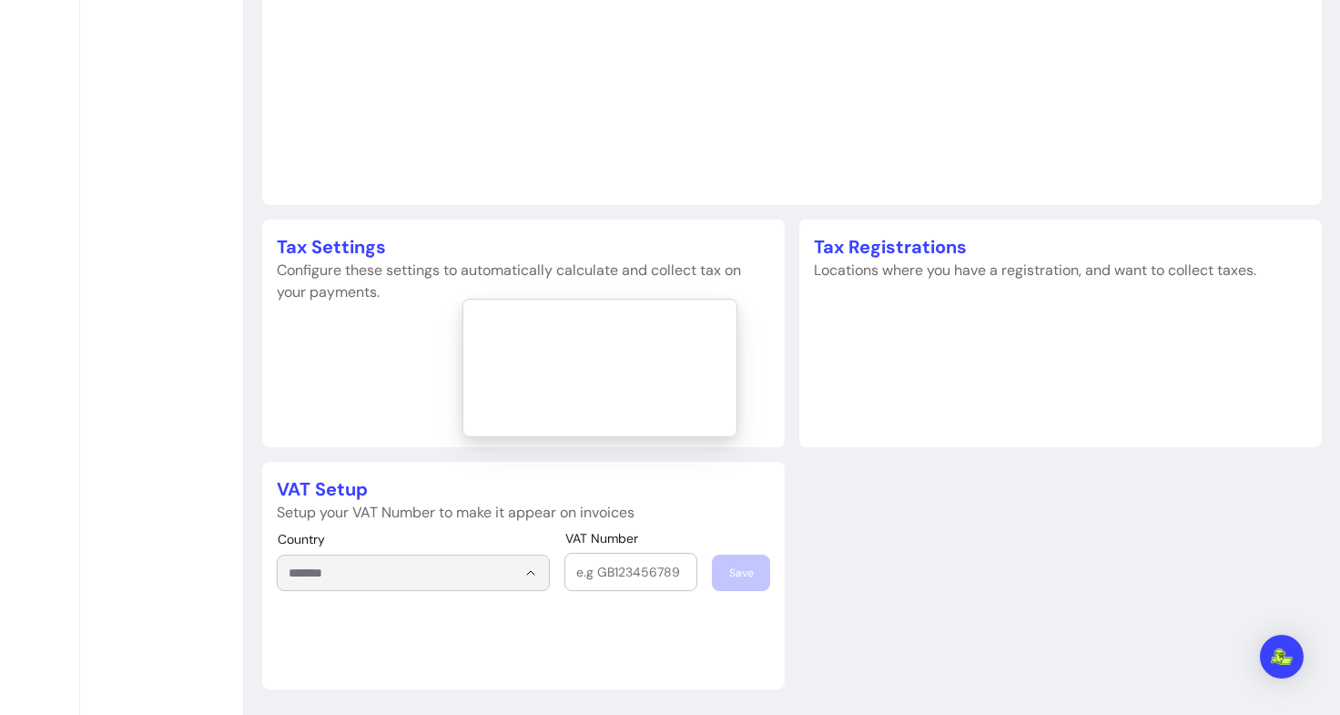
type input "**********"
click at [629, 576] on input "VAT Number" at bounding box center [630, 572] width 109 height 18
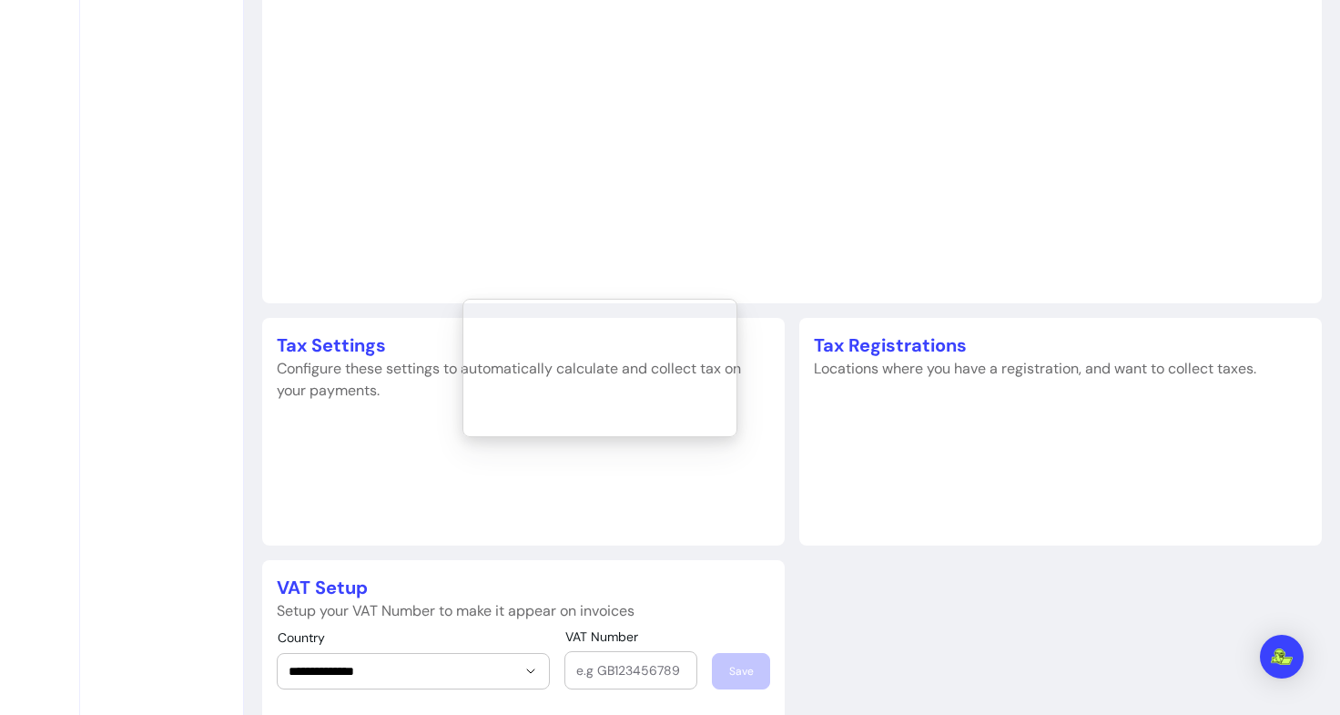
scroll to position [1121, 0]
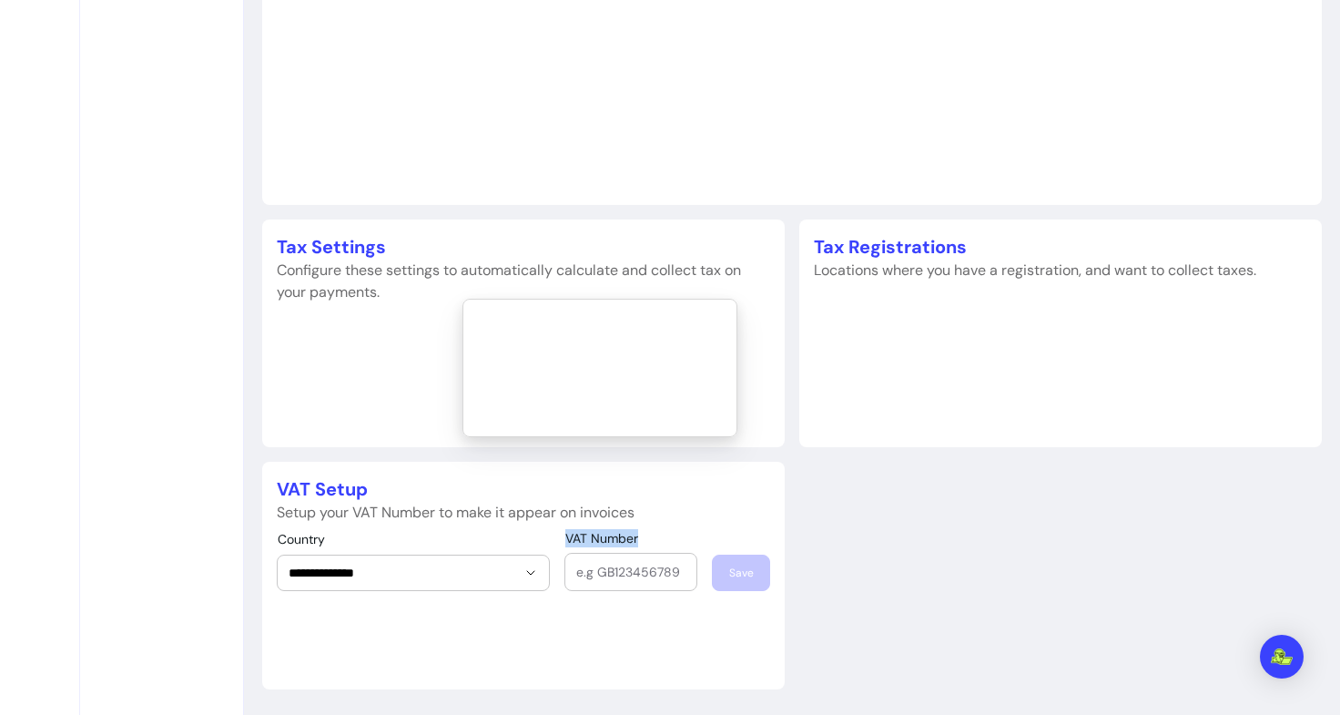
drag, startPoint x: 560, startPoint y: 532, endPoint x: 657, endPoint y: 535, distance: 96.6
click at [657, 535] on div "**********" at bounding box center [524, 575] width 494 height 89
copy span "VAT Number"
click at [343, 385] on div "Tax Settings Configure these settings to automatically calculate and collect ta…" at bounding box center [523, 333] width 523 height 228
click at [425, 585] on div at bounding box center [414, 572] width 250 height 35
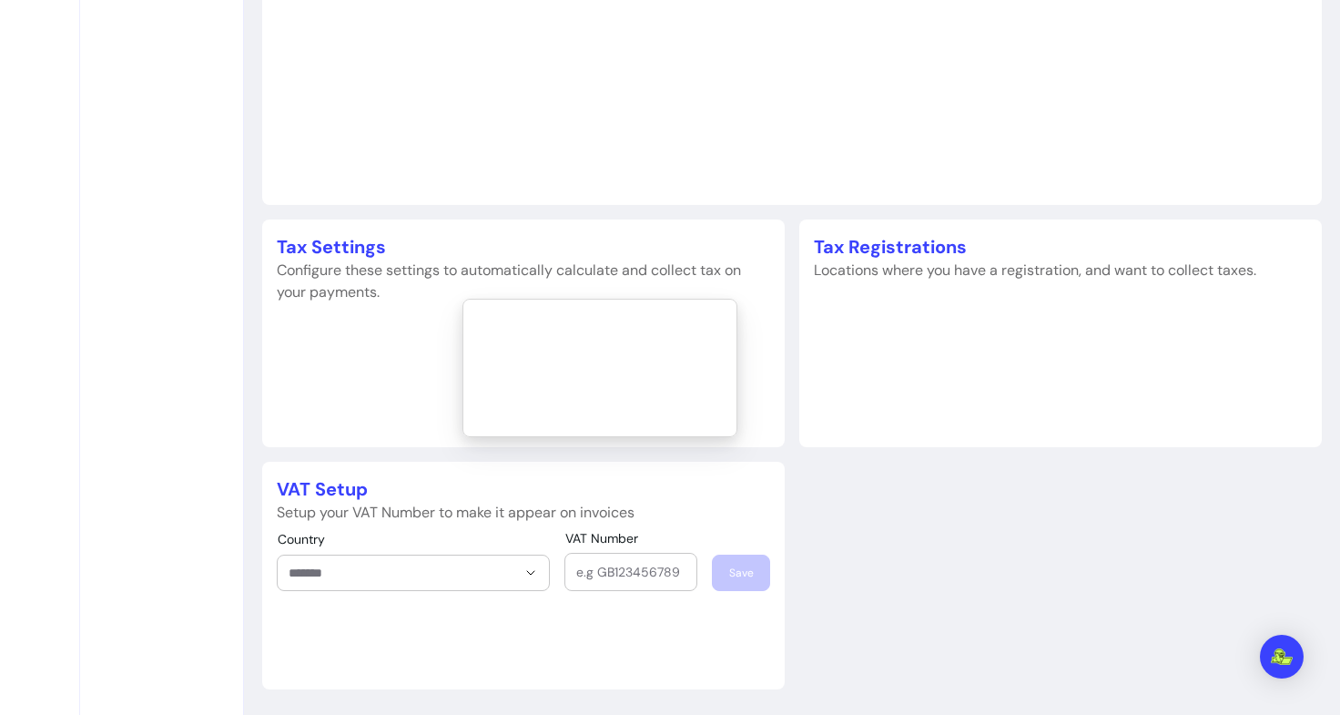
click at [928, 443] on div "Tax Registrations Locations where you have a registration, and want to collect …" at bounding box center [1061, 333] width 523 height 228
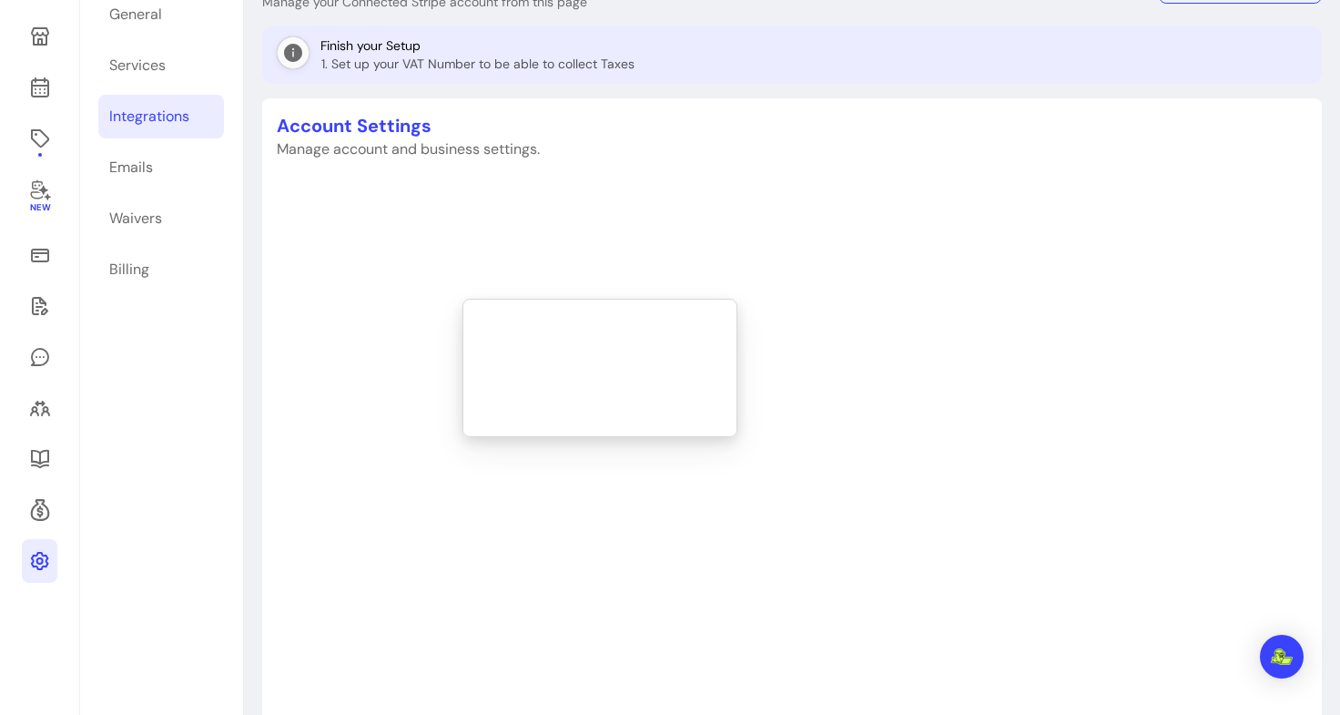
scroll to position [0, 0]
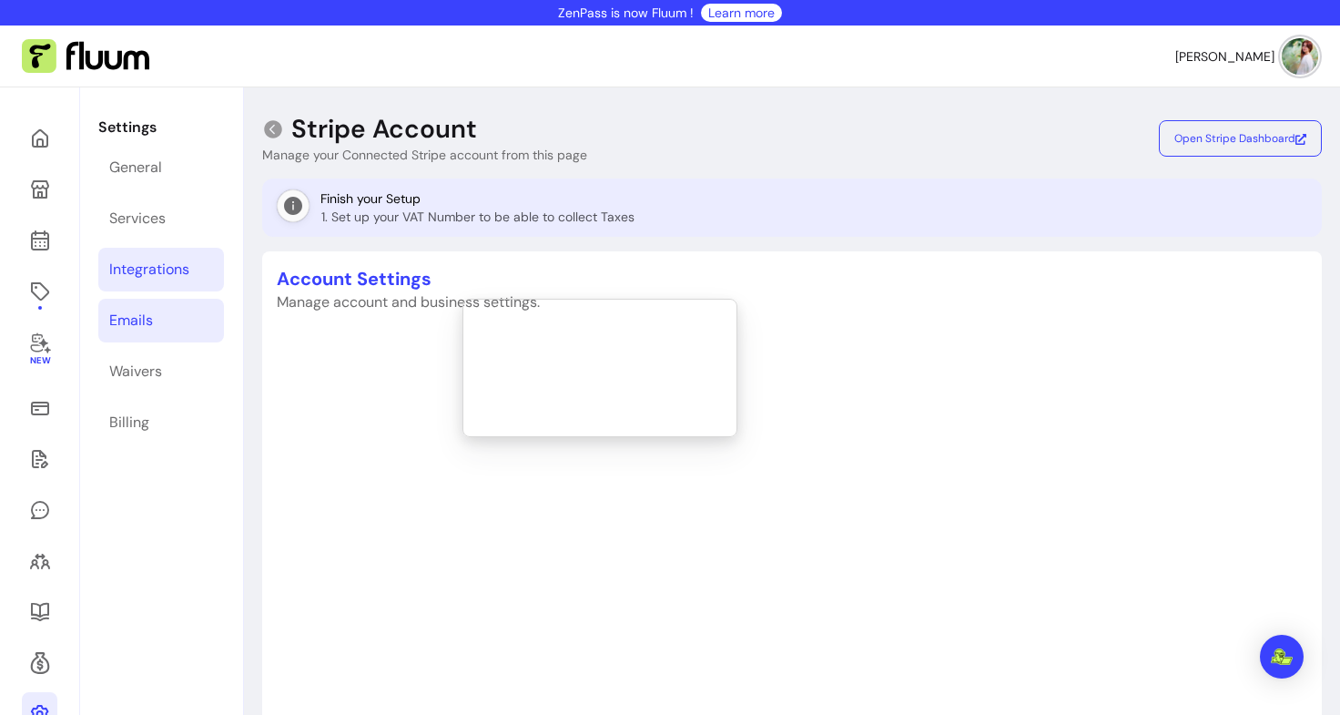
click at [148, 316] on div "Emails" at bounding box center [131, 321] width 44 height 22
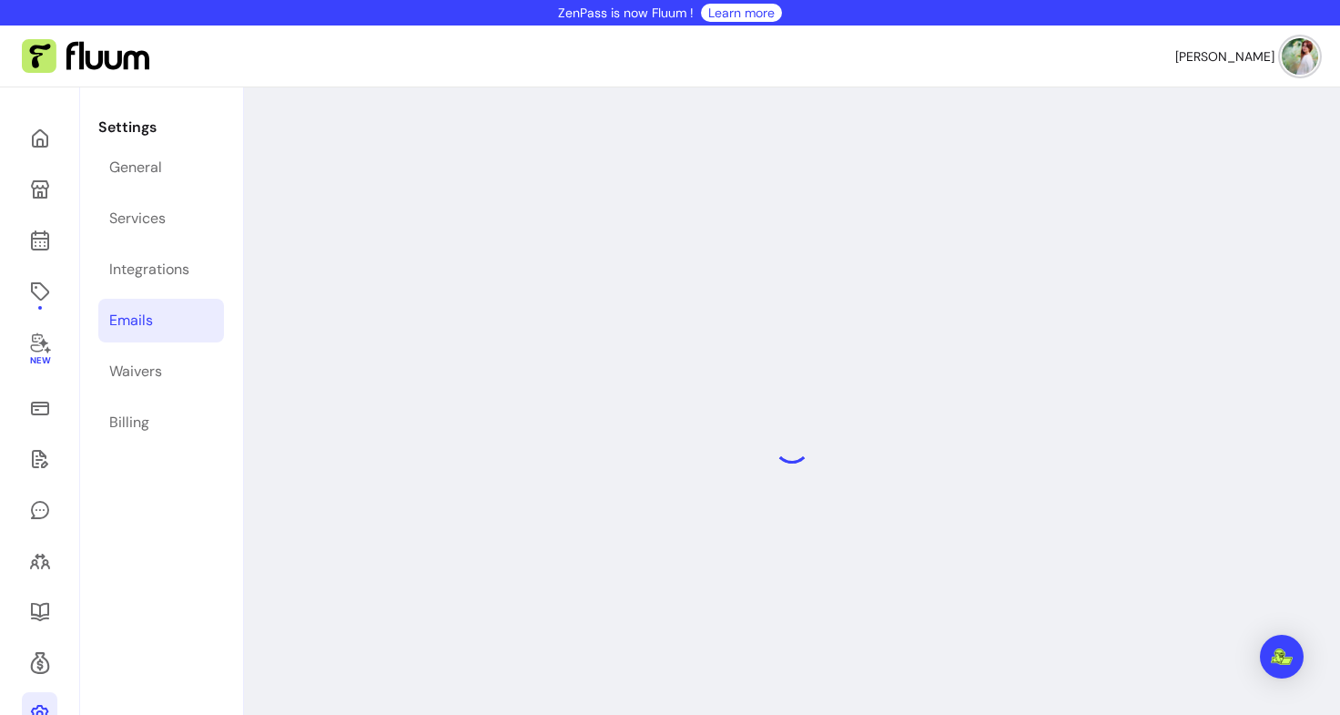
select select "**********"
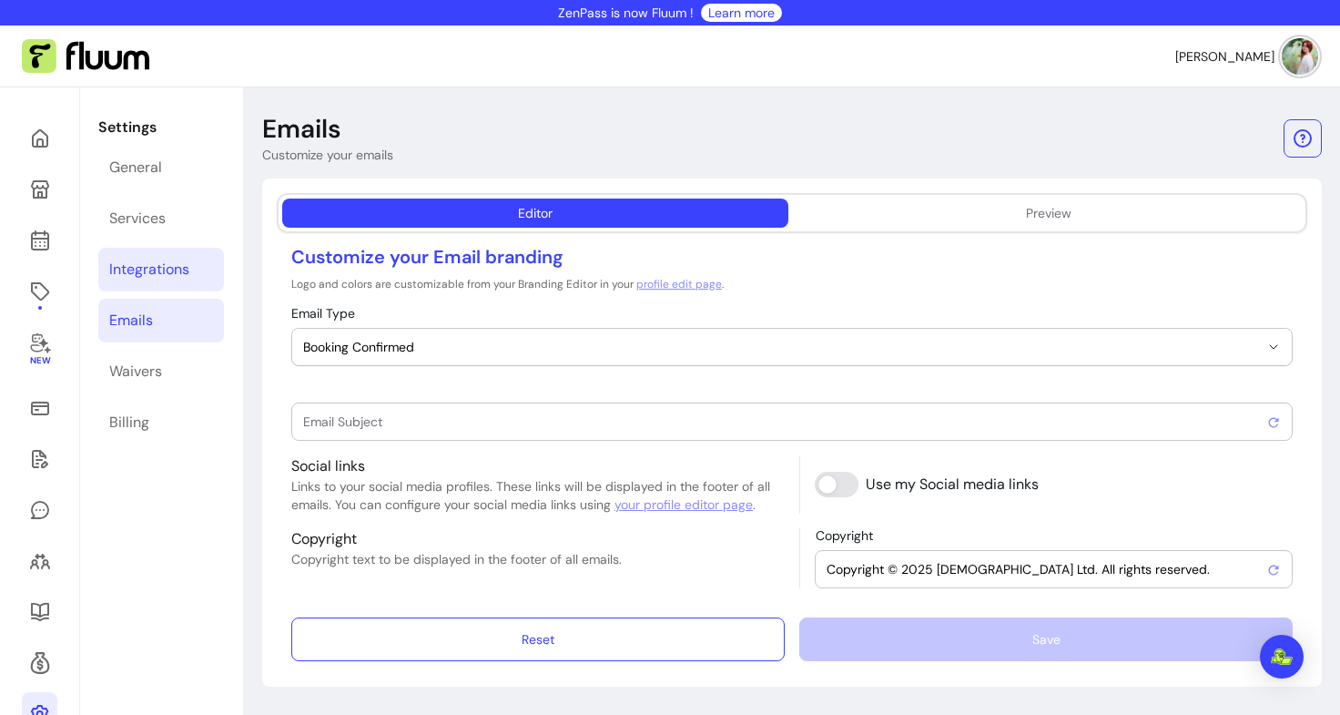
type input "Booking confirmed !"
click at [157, 270] on div "Integrations" at bounding box center [149, 270] width 80 height 22
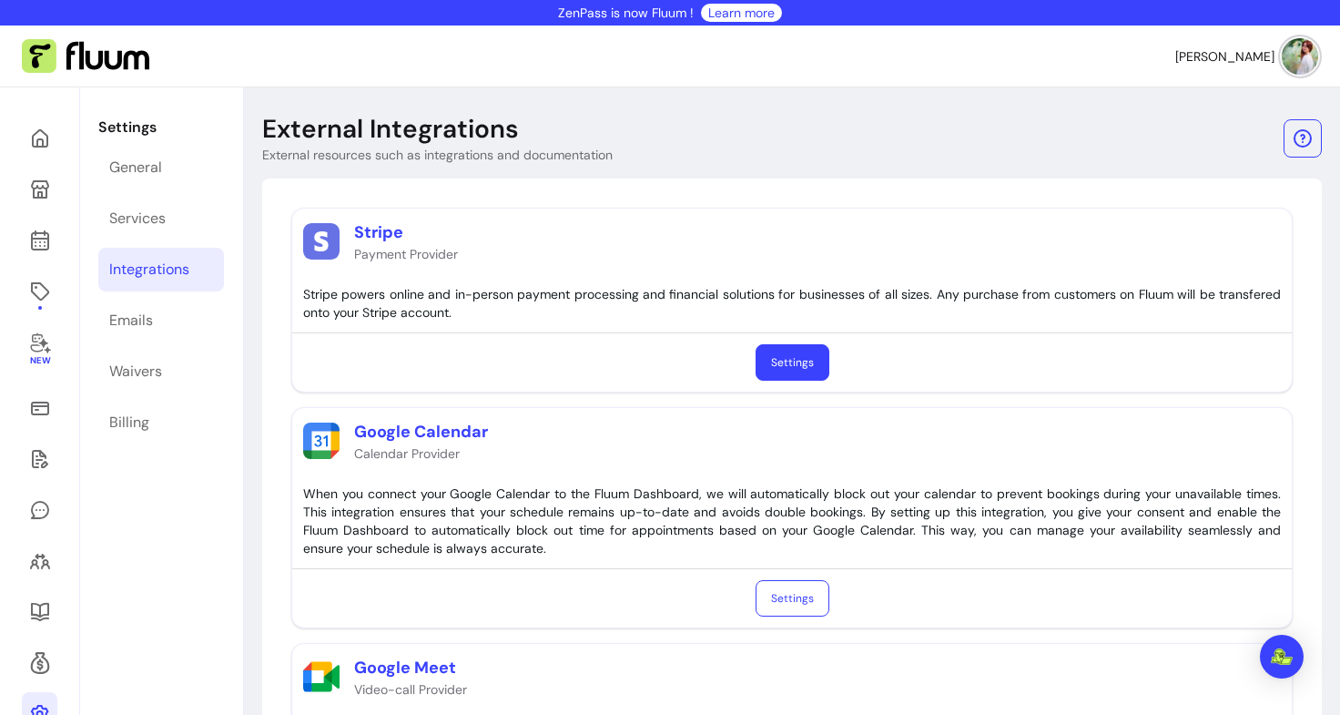
click at [808, 372] on link "Settings" at bounding box center [793, 362] width 74 height 36
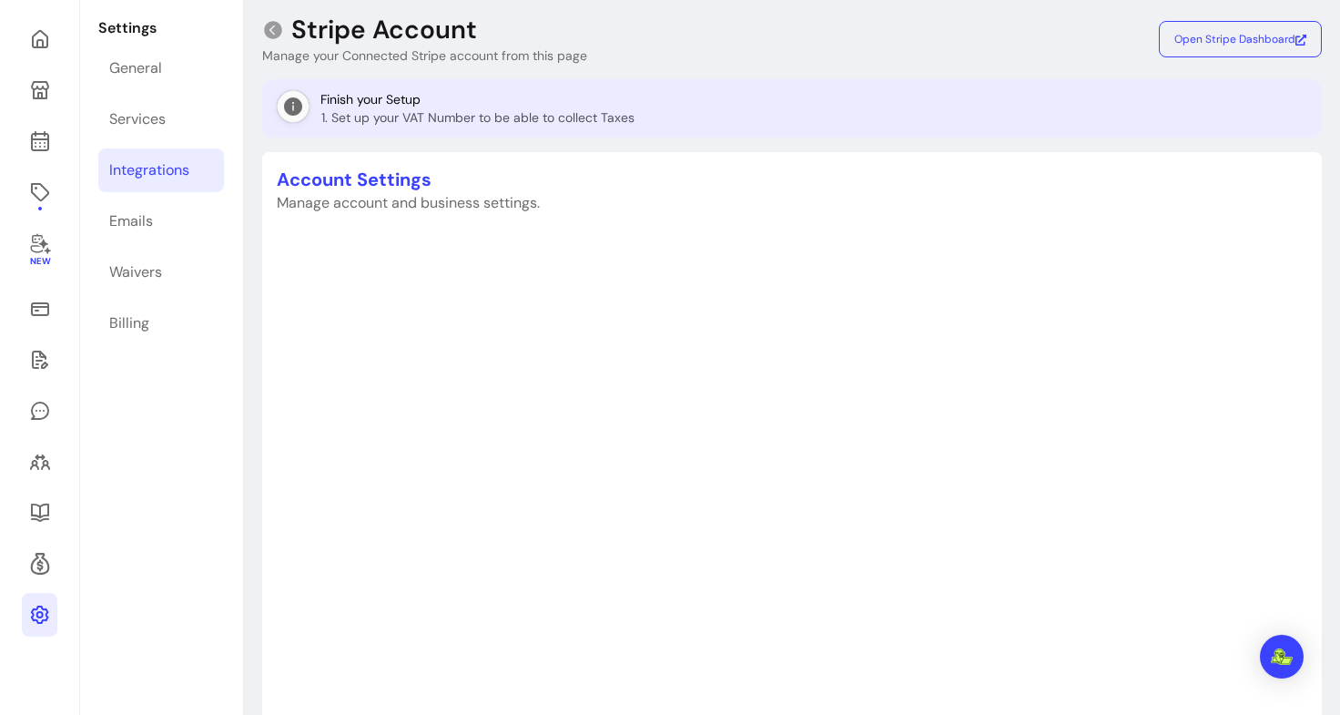
scroll to position [77, 0]
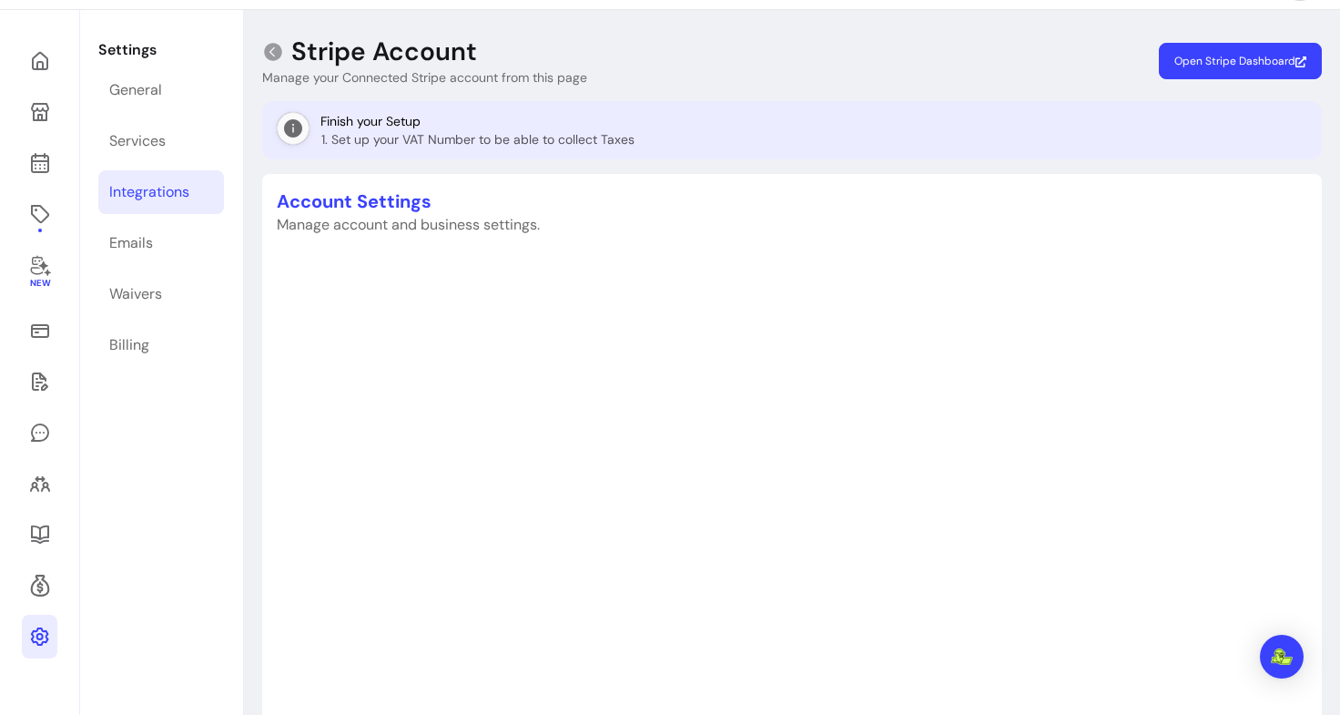
click at [1208, 63] on span "Open Stripe Dashboard" at bounding box center [1241, 61] width 132 height 15
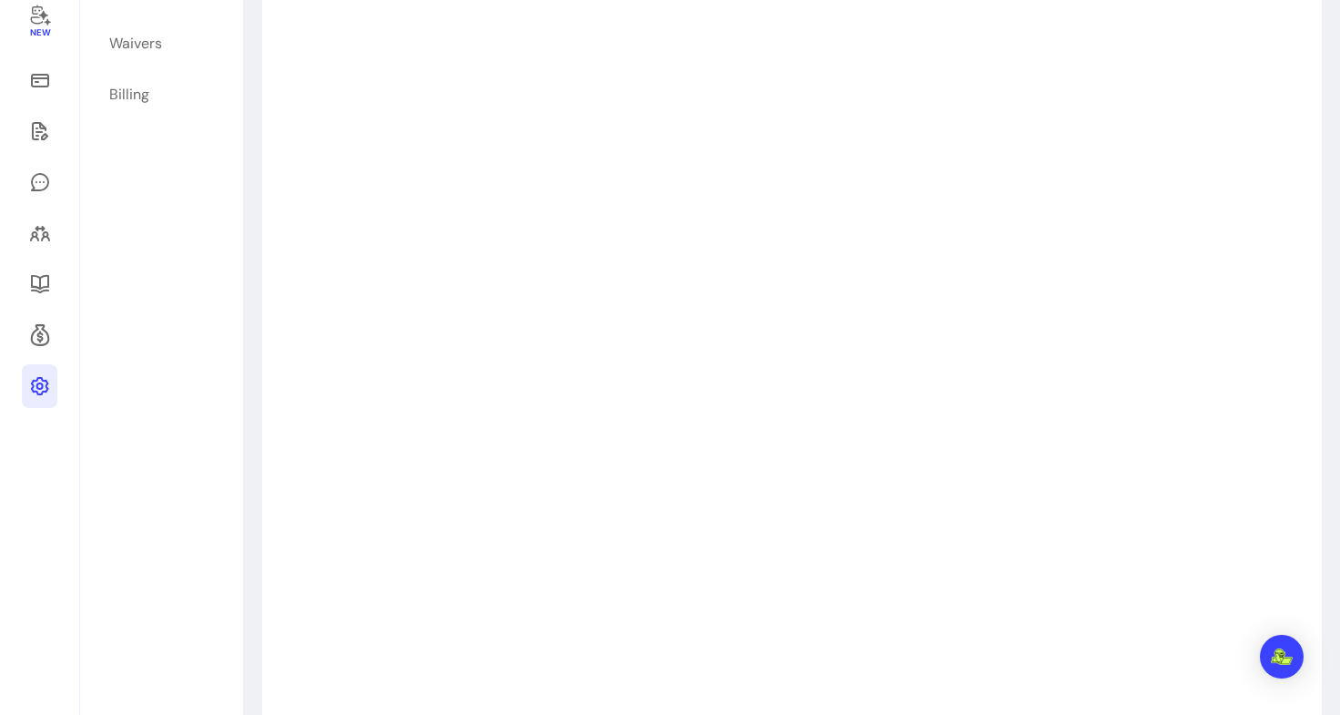
scroll to position [0, 0]
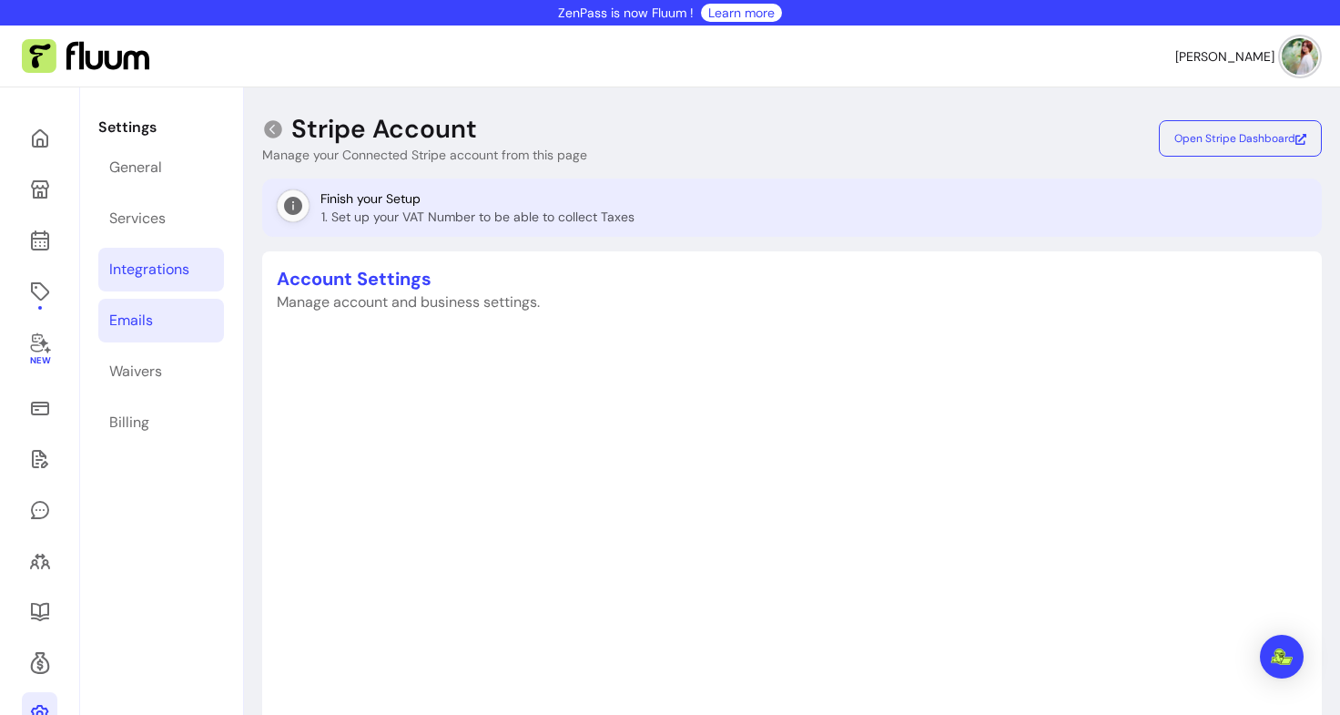
click at [167, 300] on link "Emails" at bounding box center [161, 321] width 126 height 44
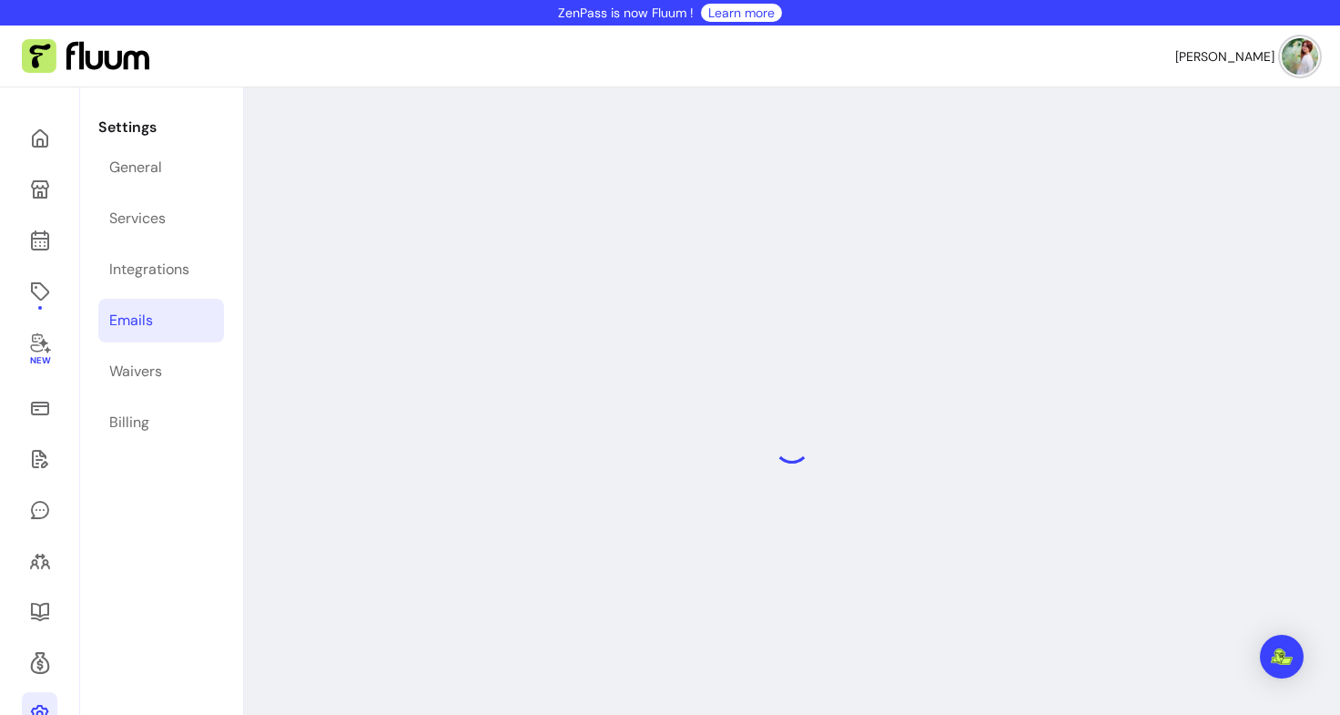
select select "**********"
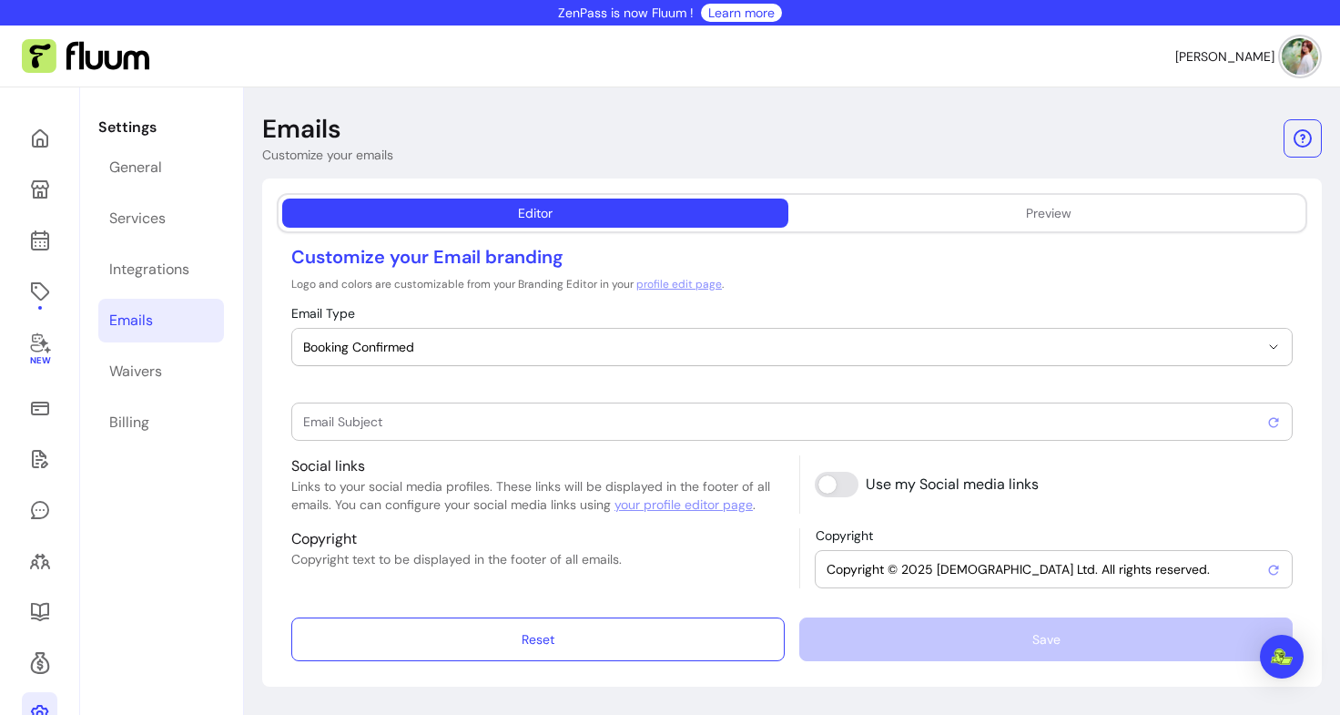
type input "Booking confirmed !"
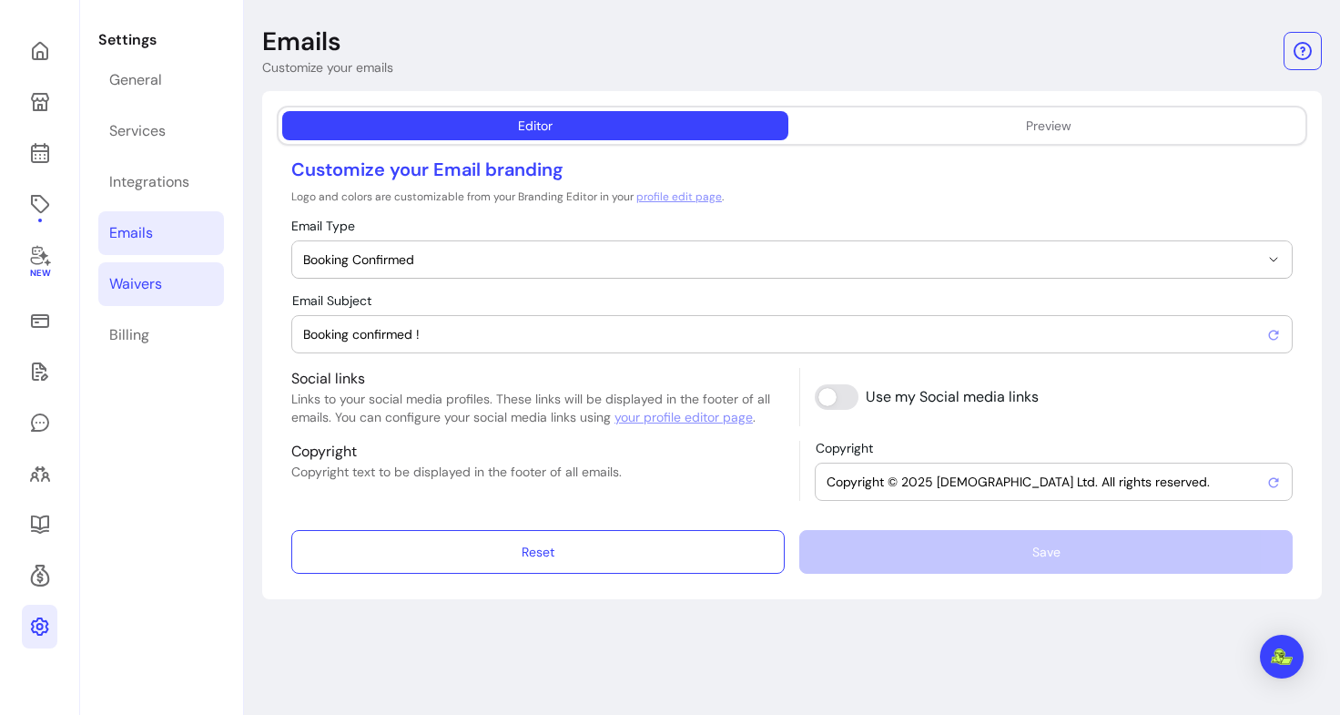
click at [170, 282] on link "Waivers" at bounding box center [161, 284] width 126 height 44
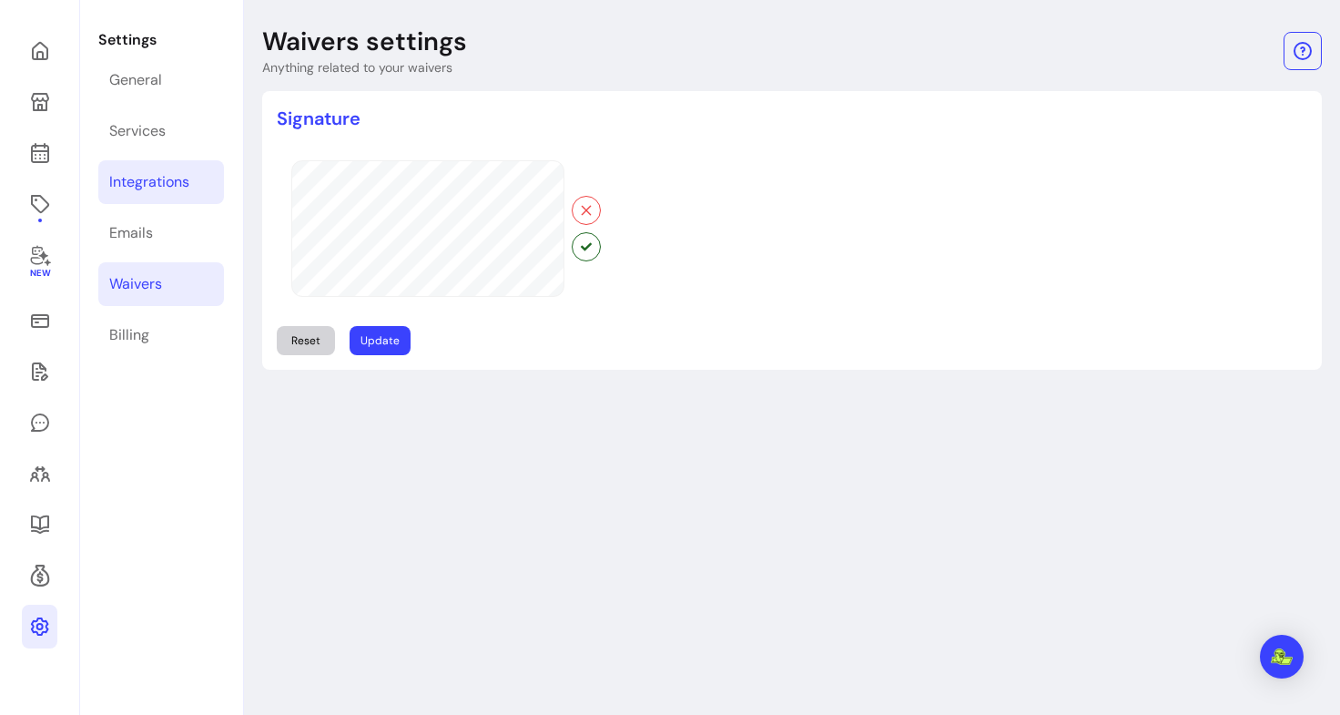
click at [176, 187] on div "Integrations" at bounding box center [149, 182] width 80 height 22
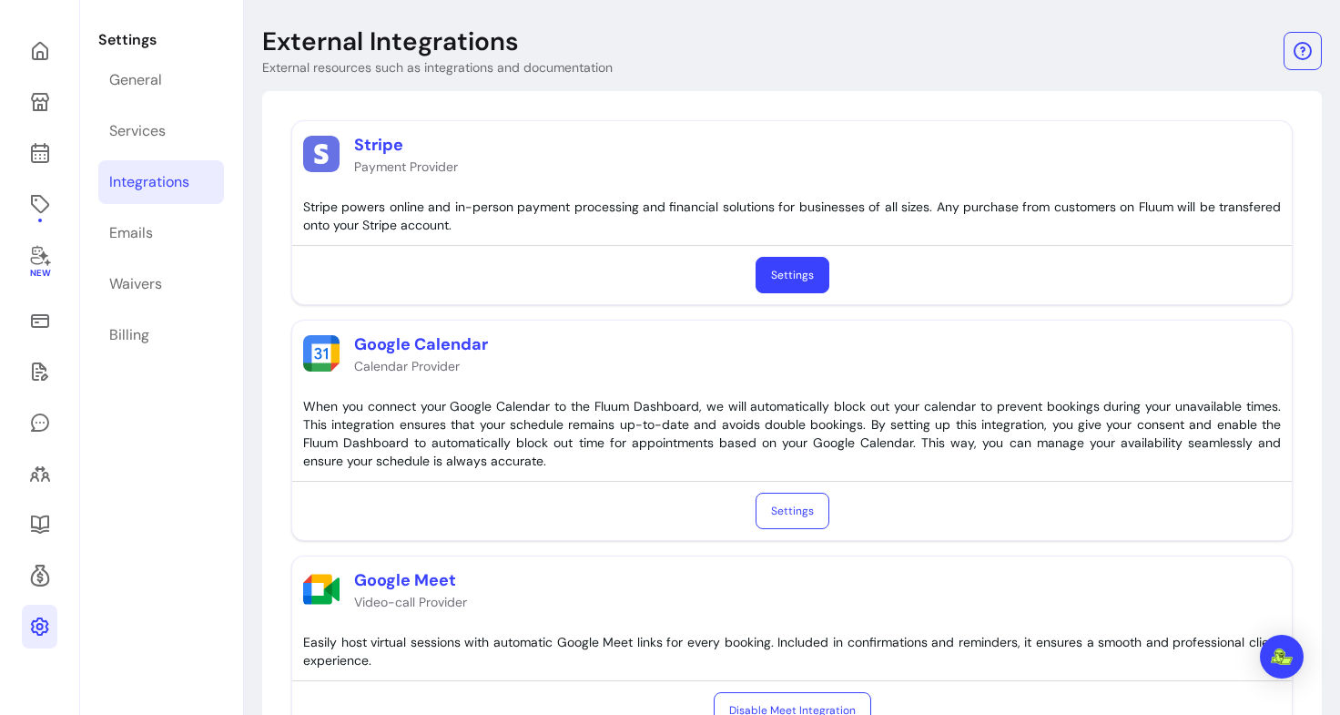
click at [790, 533] on div "Settings" at bounding box center [792, 511] width 1000 height 58
click at [792, 517] on button "Settings" at bounding box center [793, 512] width 72 height 36
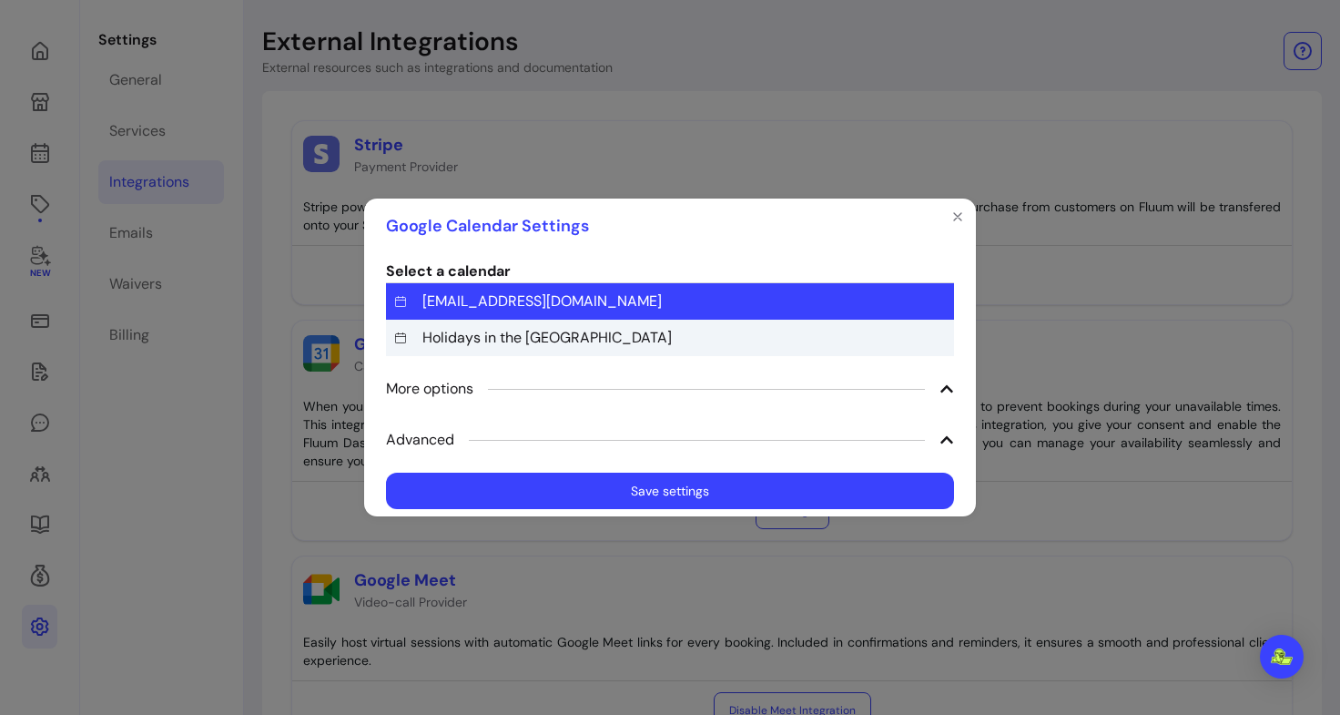
click at [583, 322] on div "Holidays in the United Kingdom" at bounding box center [670, 338] width 568 height 36
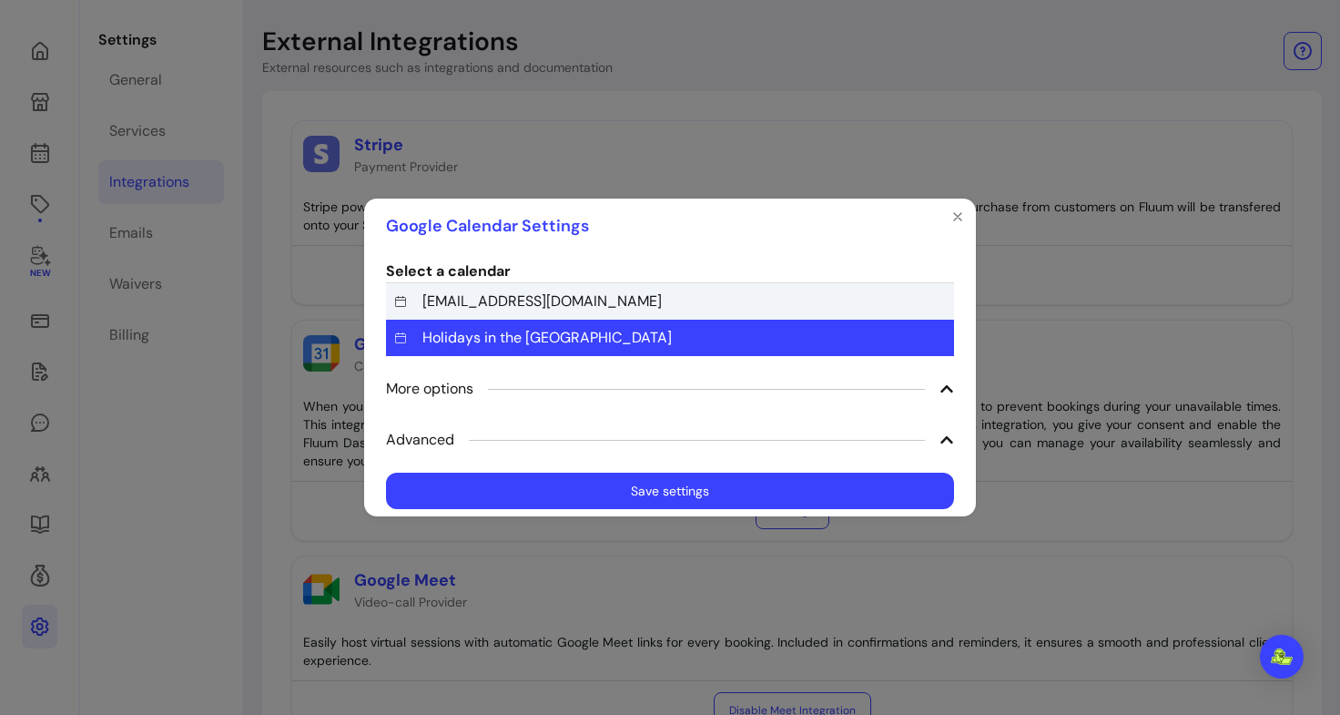
click at [576, 302] on span "pavlina@venedihealing.com" at bounding box center [542, 301] width 239 height 22
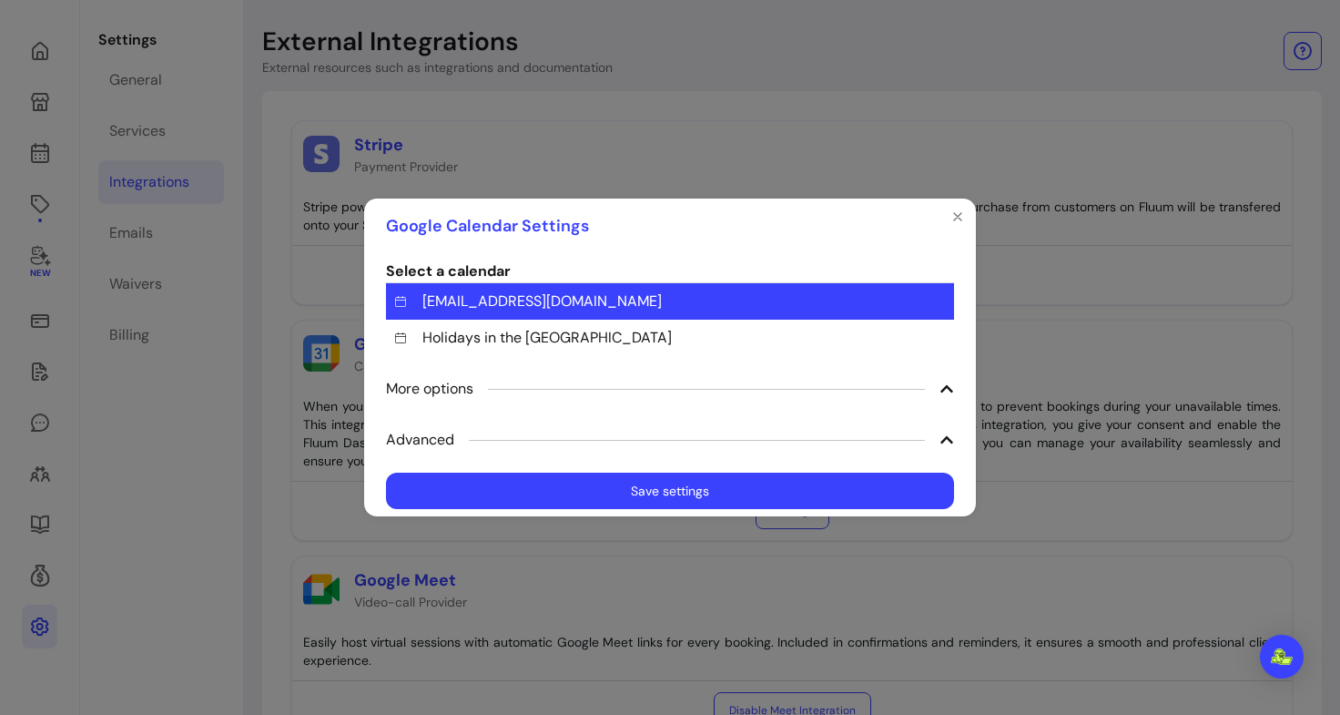
click at [561, 372] on span "More options" at bounding box center [670, 389] width 568 height 36
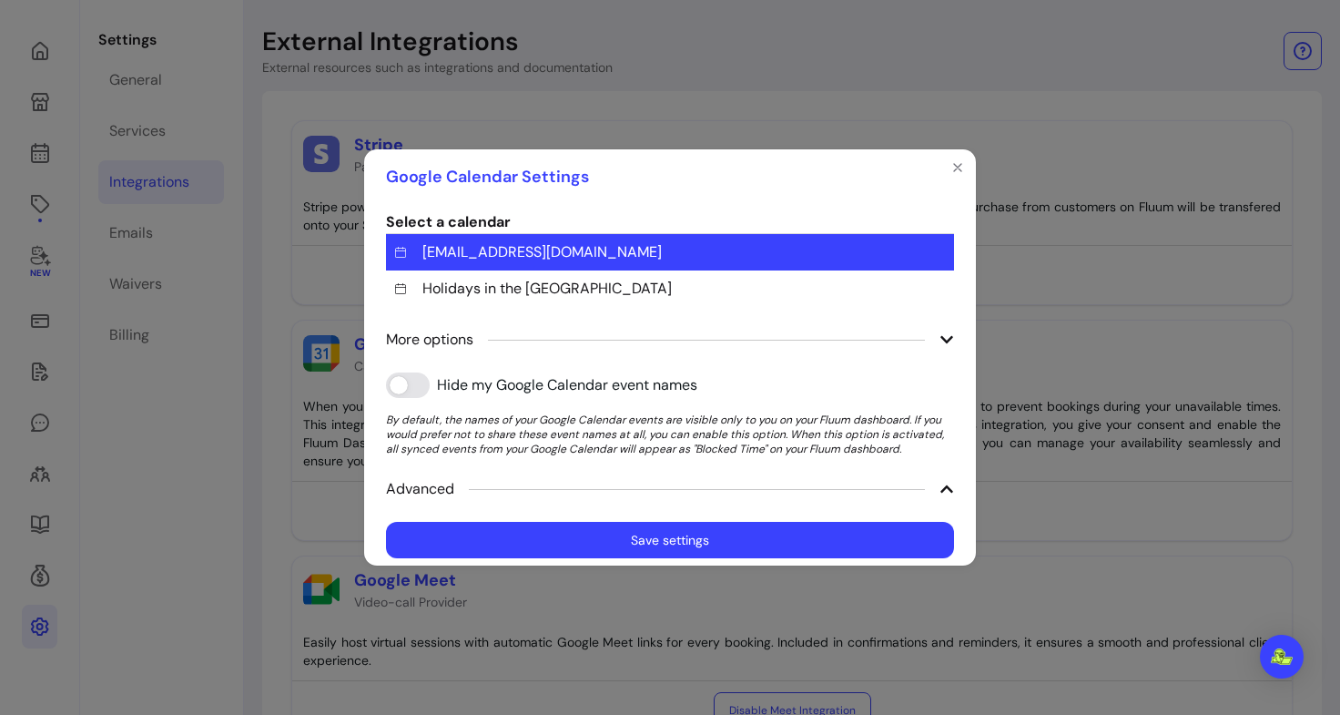
click at [502, 489] on span "Advanced" at bounding box center [670, 489] width 568 height 36
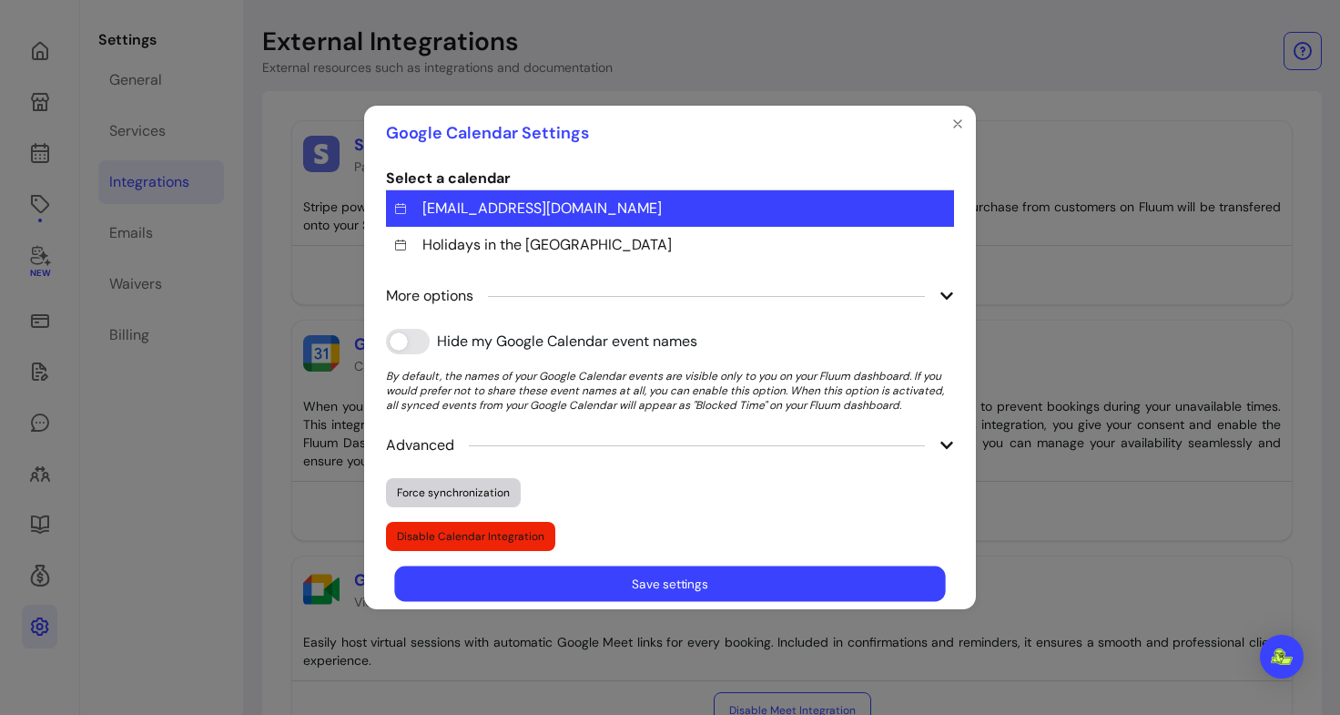
click at [602, 588] on button "Save settings" at bounding box center [669, 584] width 551 height 36
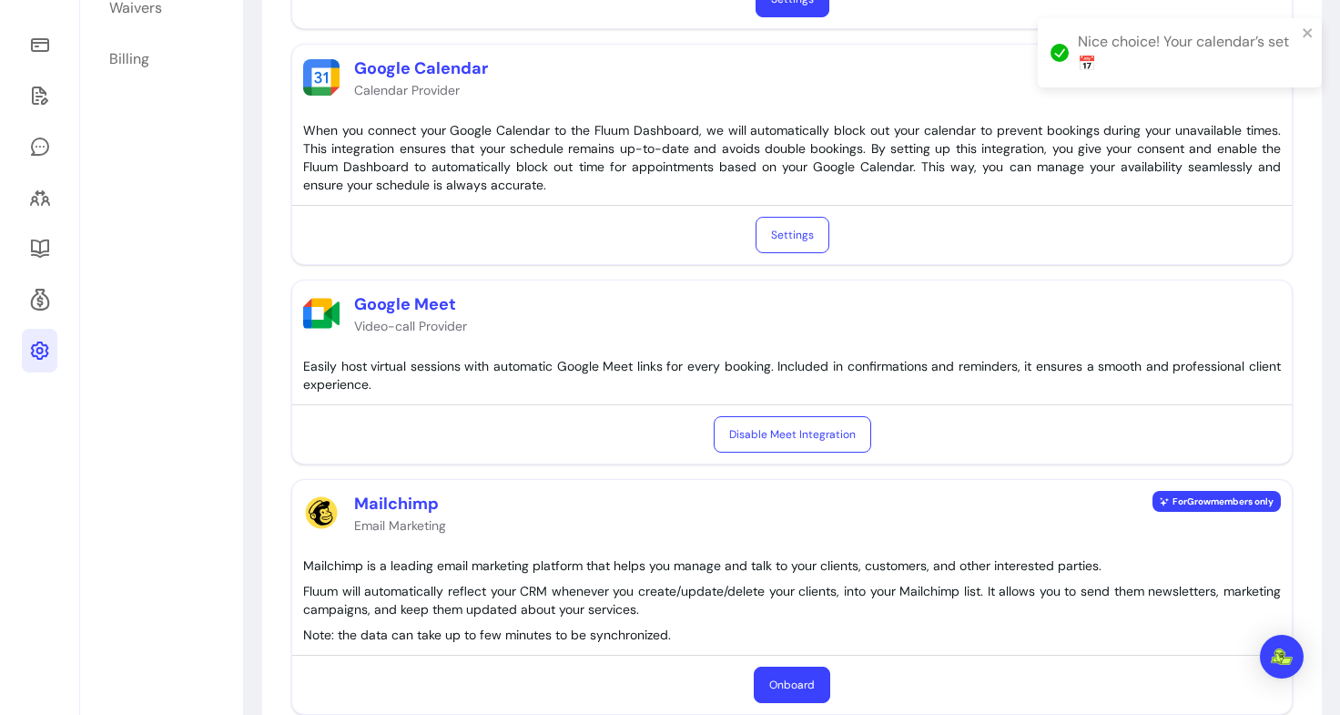
scroll to position [362, 0]
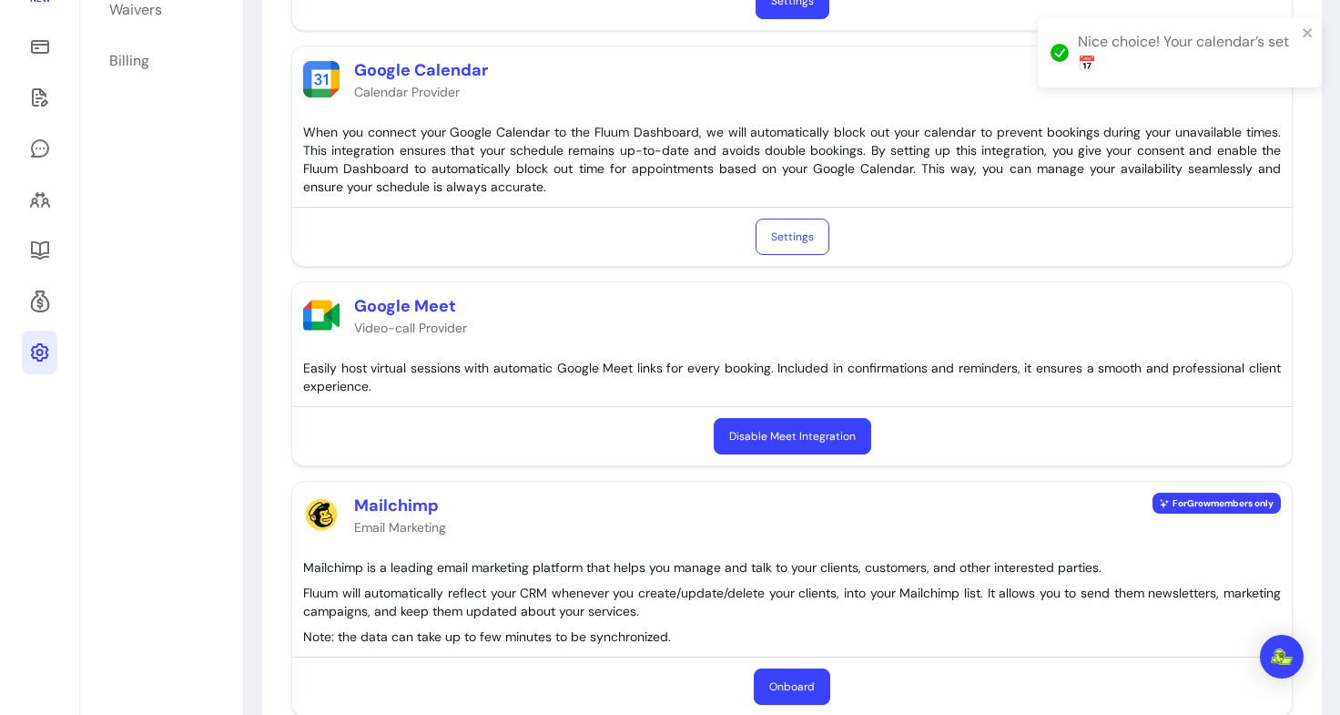
click at [759, 439] on button "Disable Meet Integration" at bounding box center [793, 436] width 158 height 36
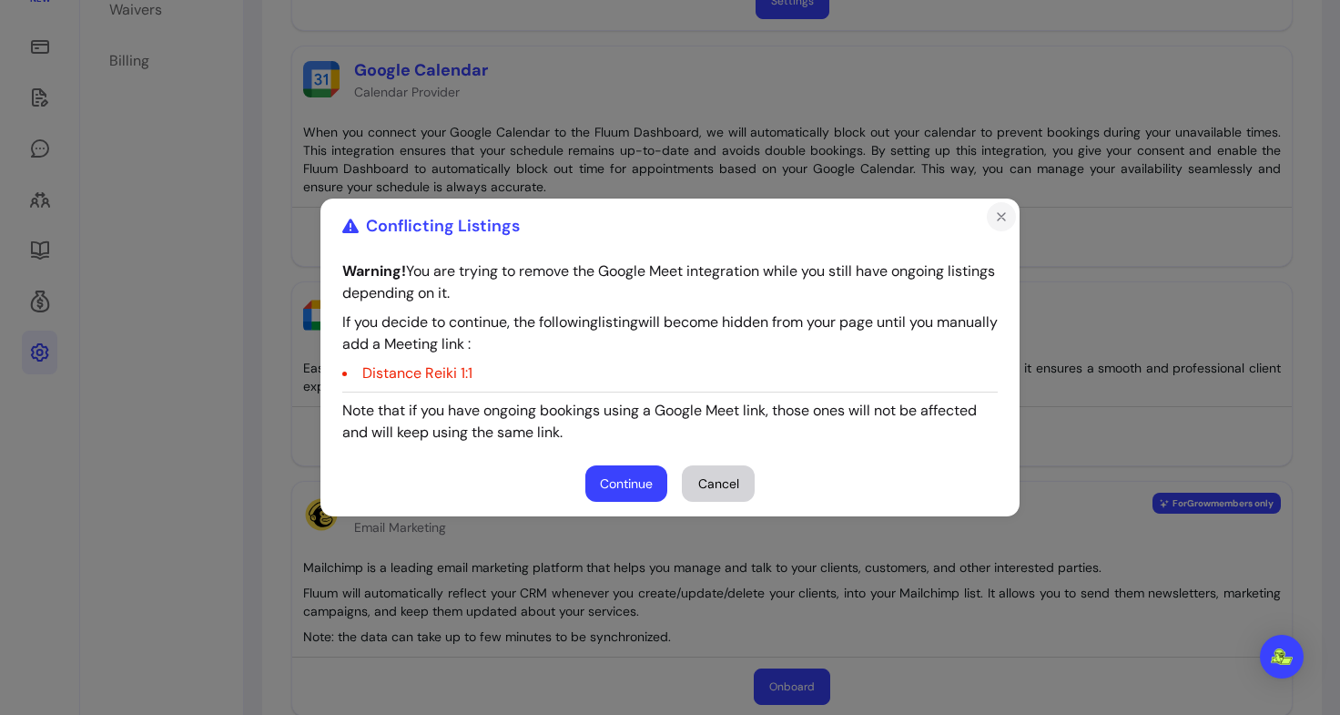
click at [1001, 223] on icon "Close" at bounding box center [1001, 216] width 15 height 15
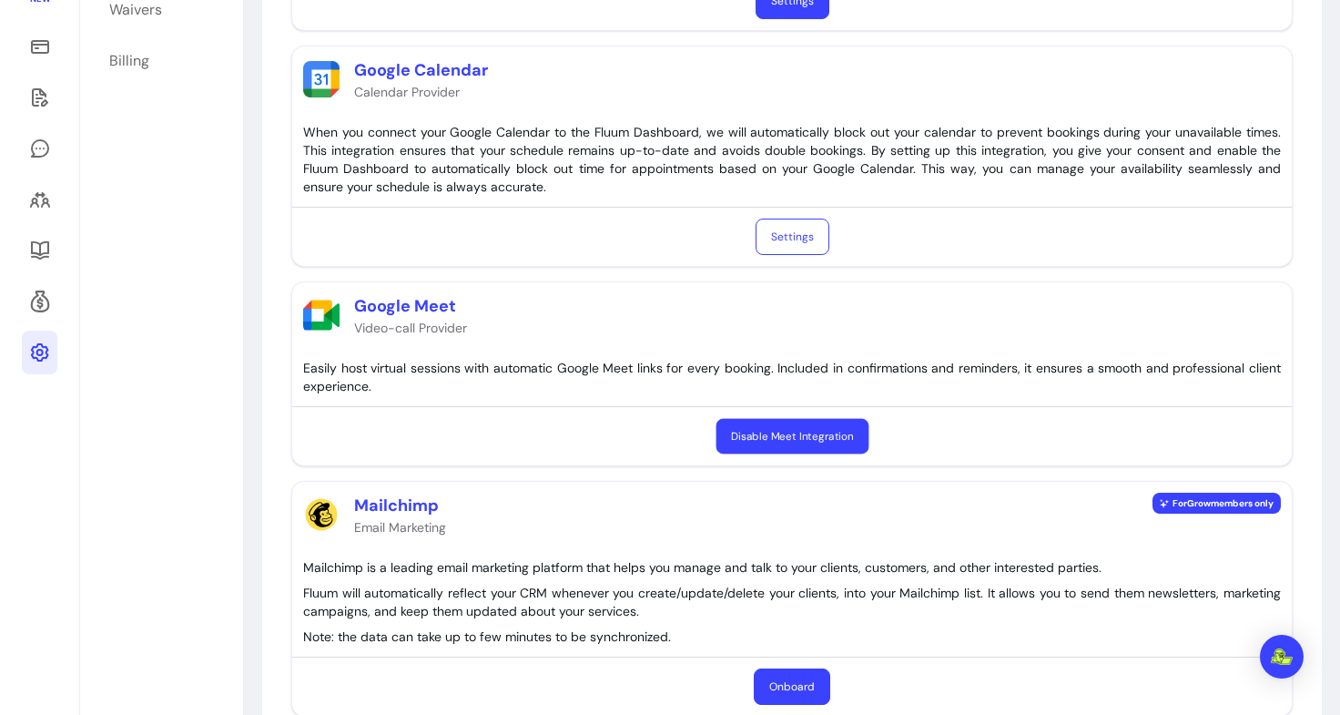
click at [781, 440] on button "Disable Meet Integration" at bounding box center [792, 437] width 153 height 36
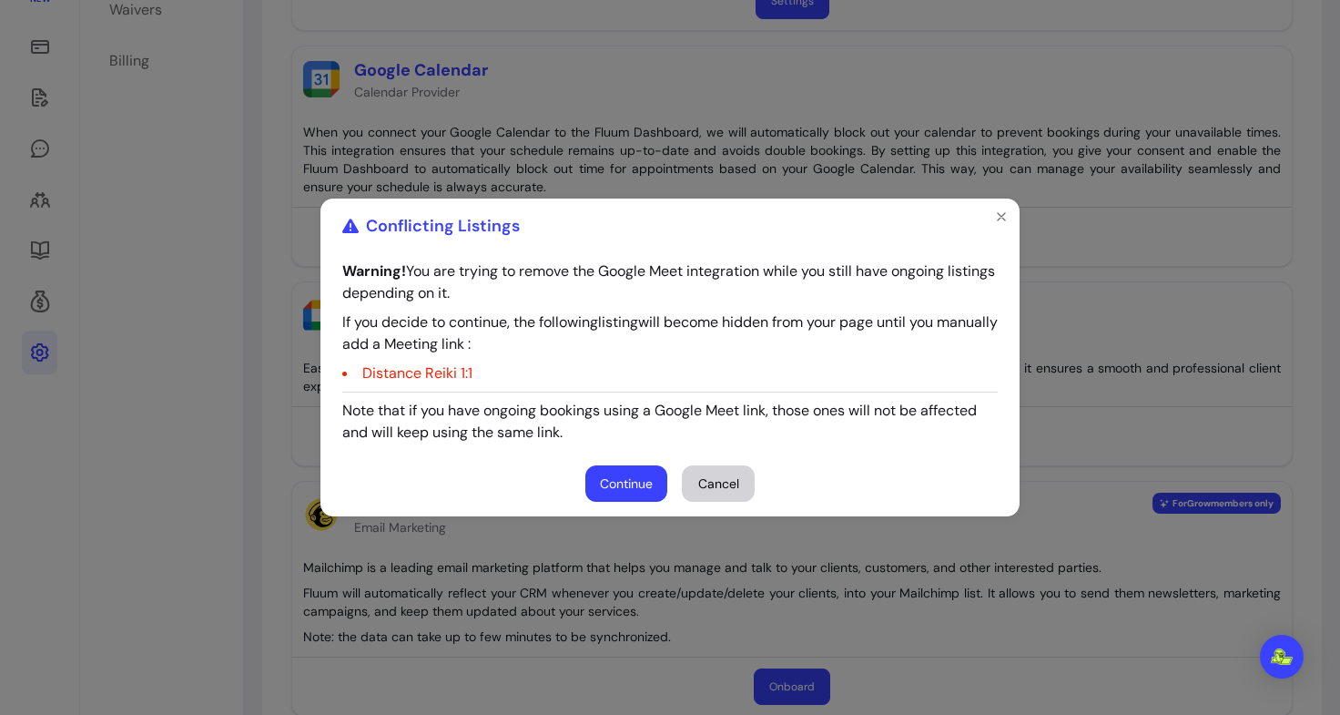
click at [710, 478] on button "Cancel" at bounding box center [718, 483] width 73 height 36
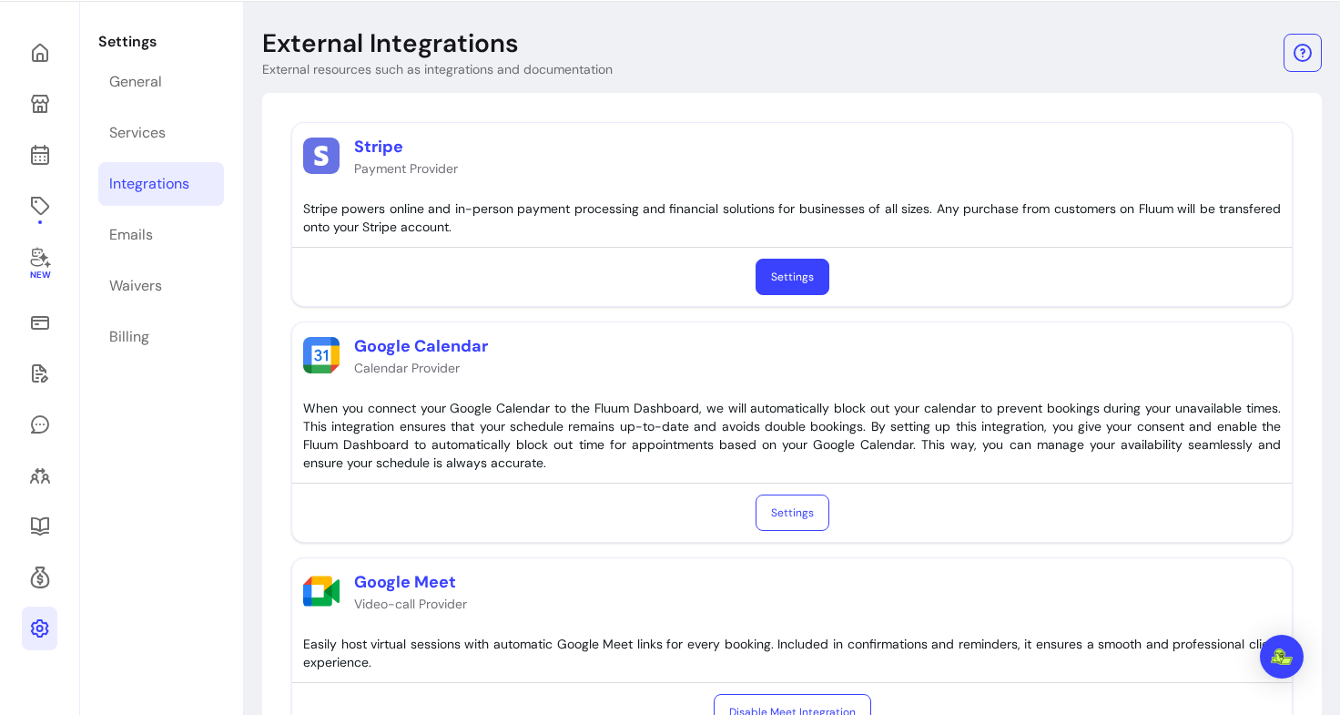
scroll to position [78, 0]
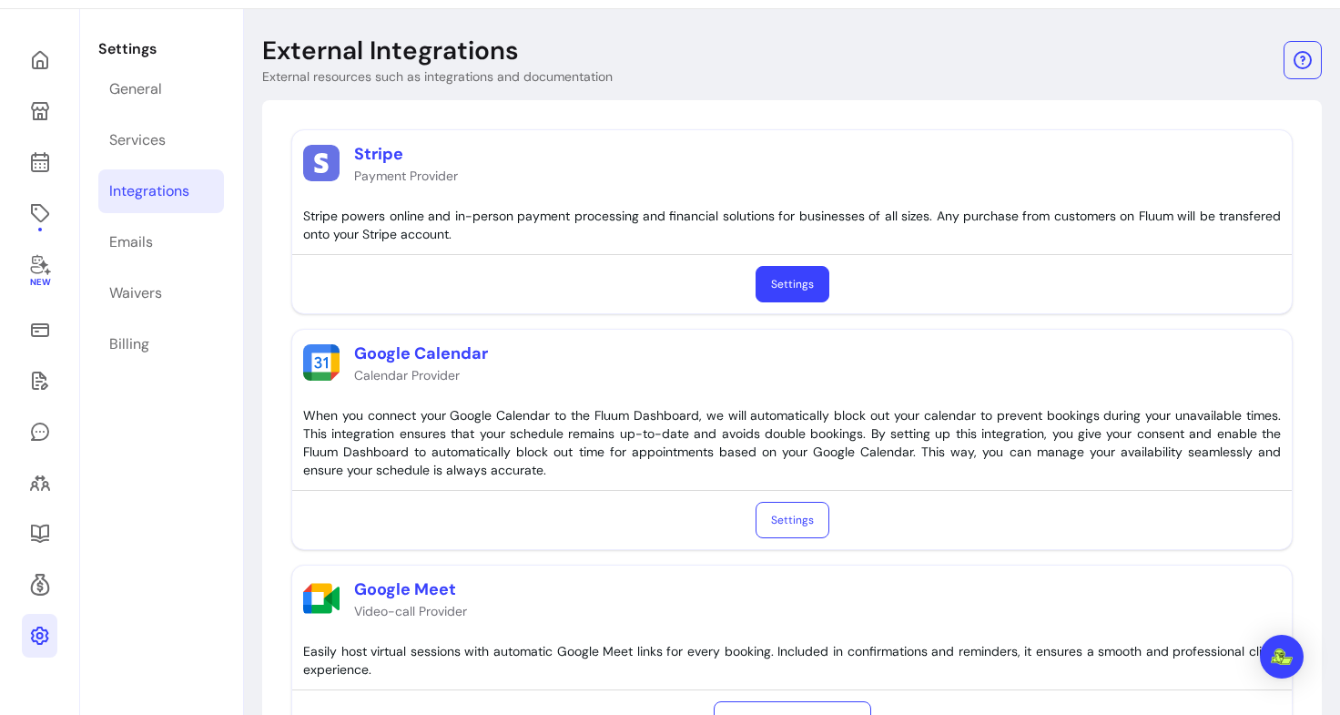
click at [794, 286] on link "Settings" at bounding box center [793, 284] width 74 height 36
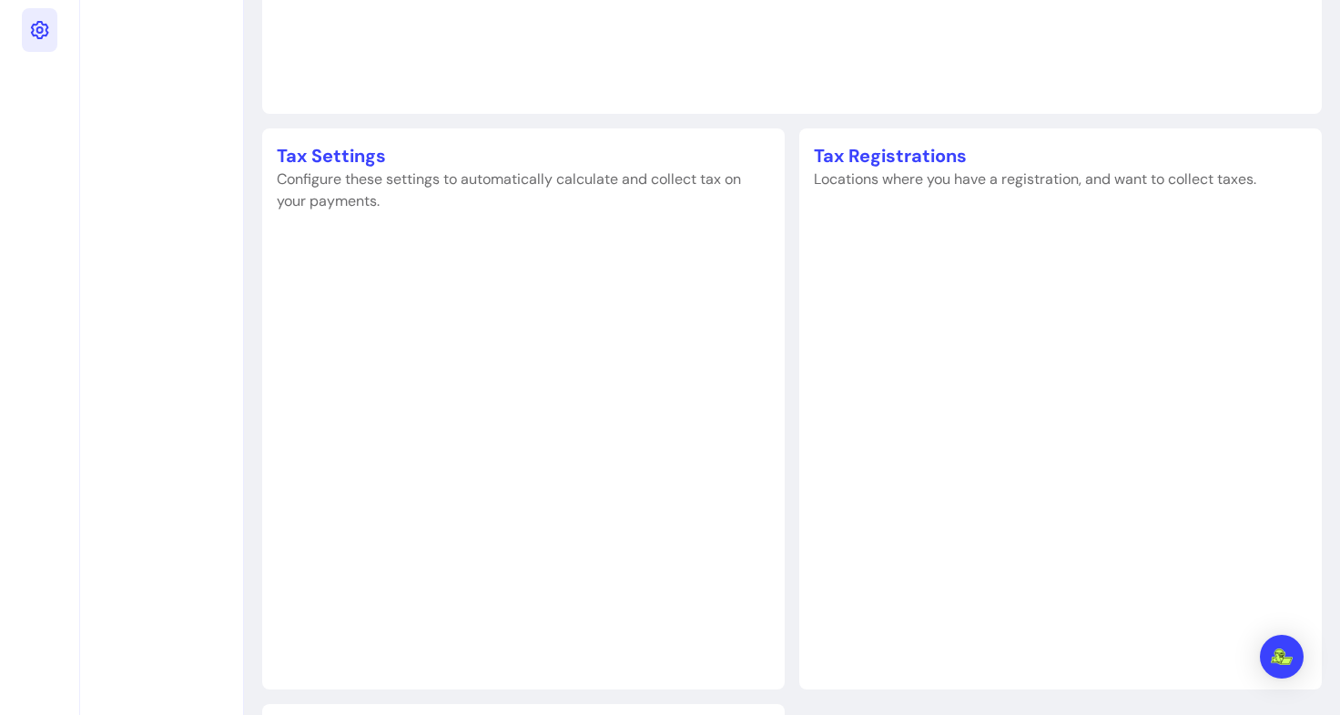
scroll to position [593, 0]
